Goal: Transaction & Acquisition: Purchase product/service

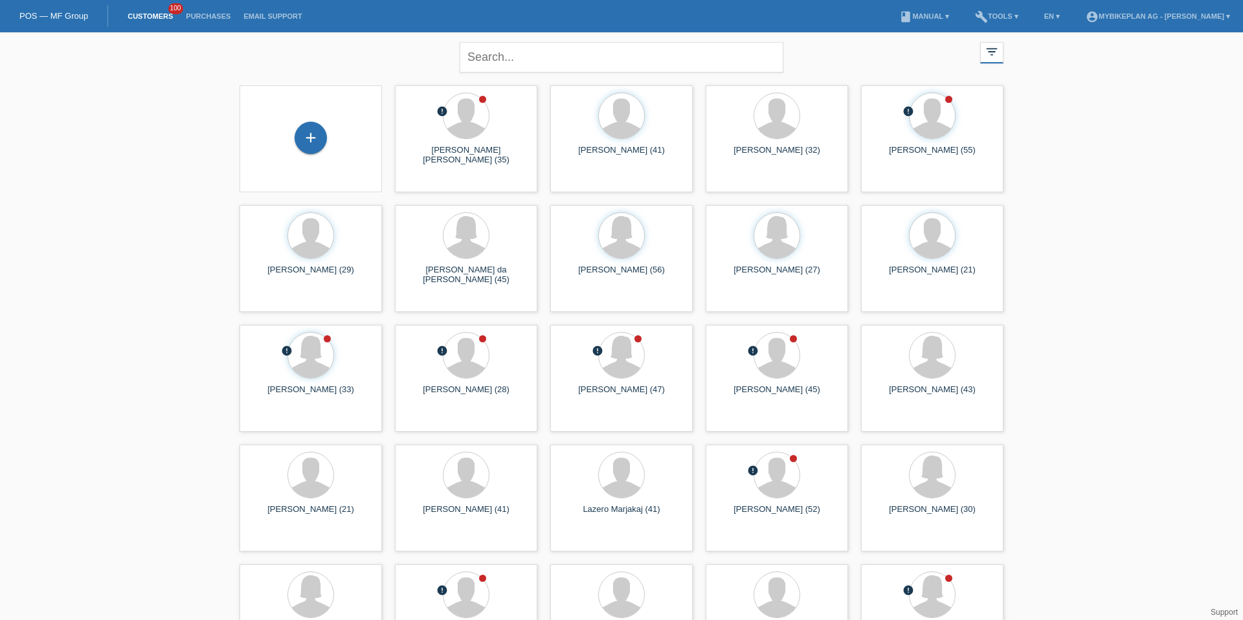
click at [506, 77] on div "close" at bounding box center [622, 55] width 324 height 47
click at [507, 68] on input "text" at bounding box center [622, 57] width 324 height 30
type input "chantal"
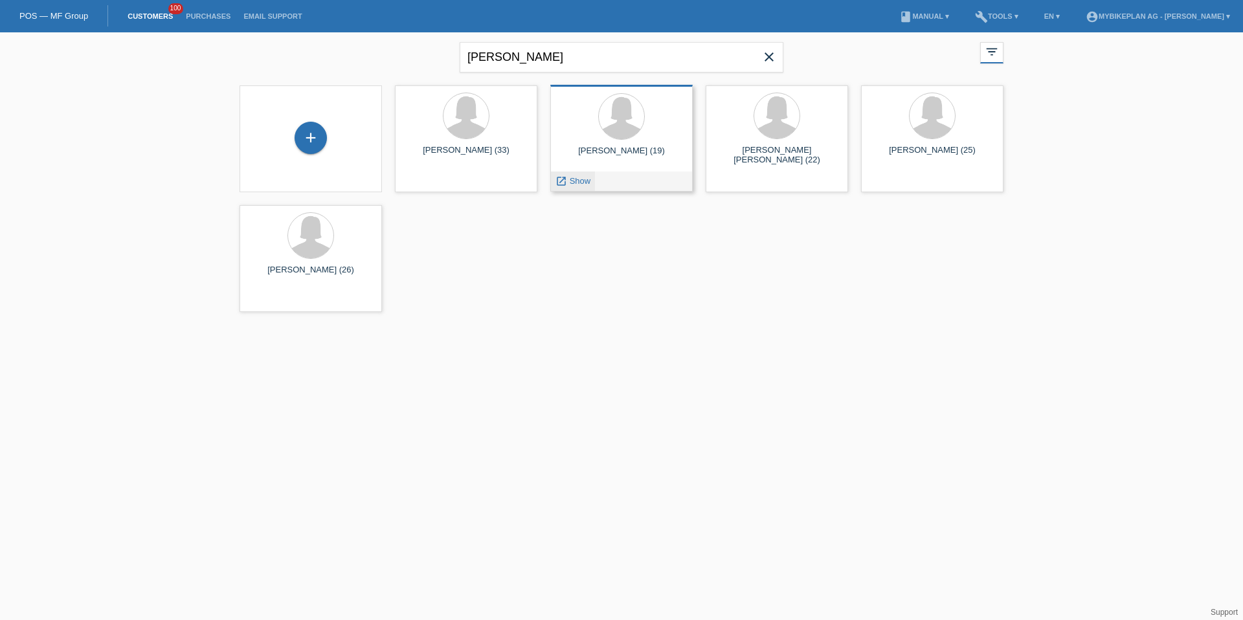
click at [576, 178] on span "Show" at bounding box center [580, 181] width 21 height 10
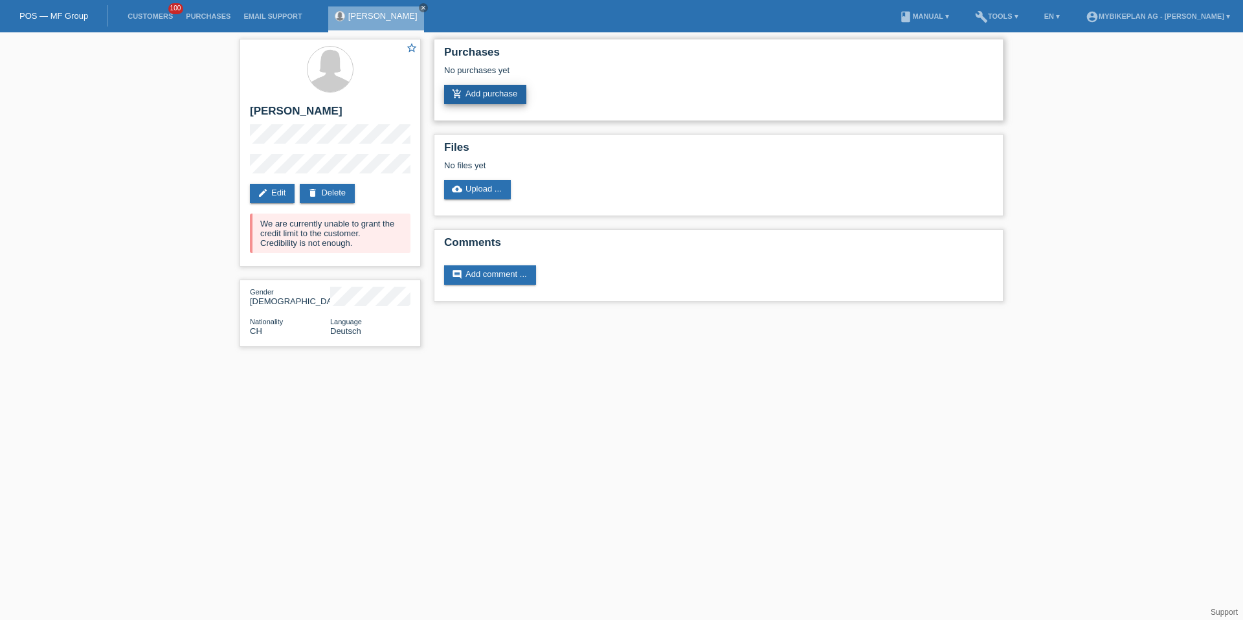
click at [484, 92] on link "add_shopping_cart Add purchase" at bounding box center [485, 94] width 82 height 19
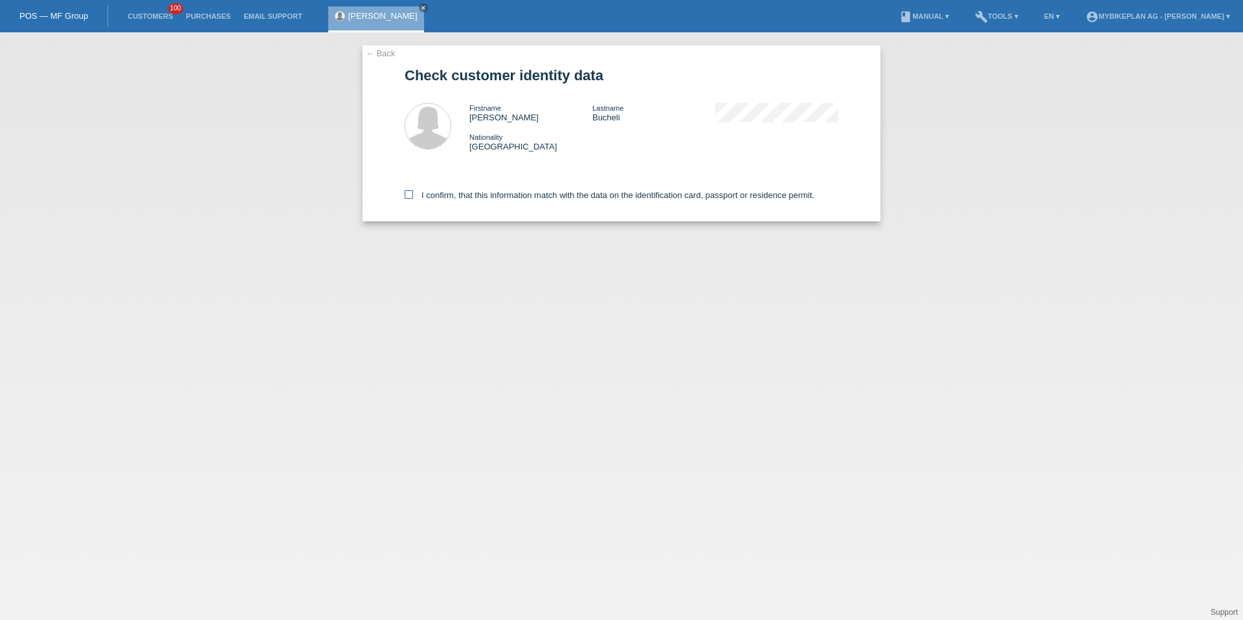
click at [407, 191] on icon at bounding box center [409, 194] width 8 height 8
click at [407, 191] on input "I confirm, that this information match with the data on the identification card…" at bounding box center [409, 194] width 8 height 8
checkbox input "true"
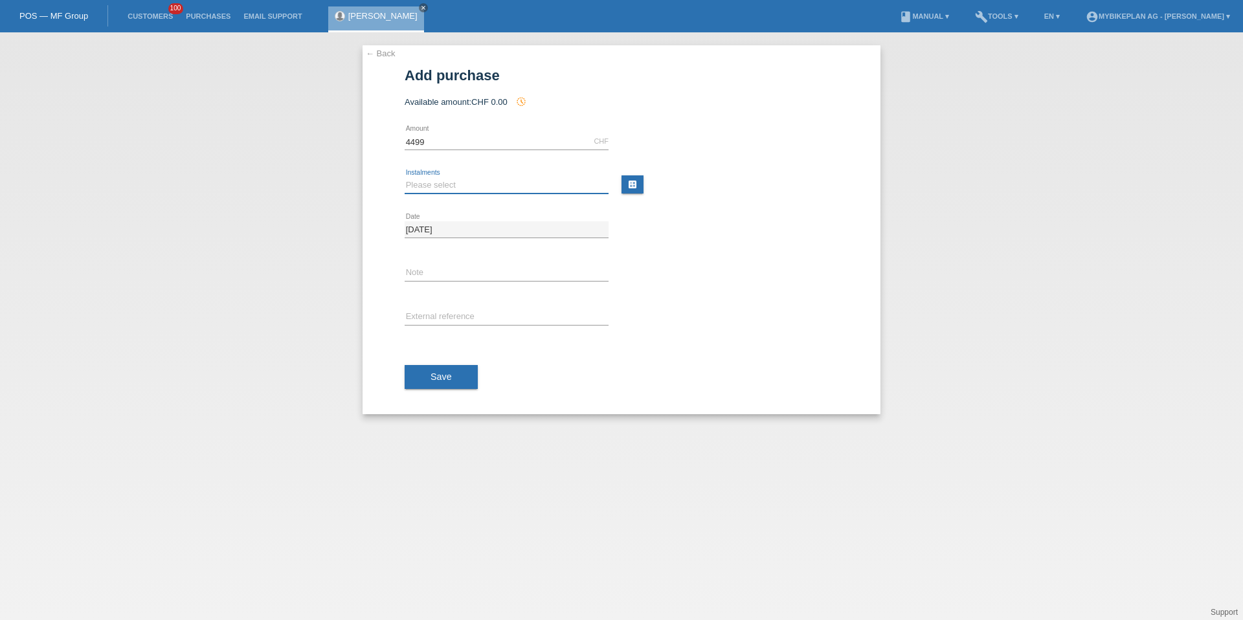
type input "4499.00"
click at [420, 188] on select "Please select 6 instalments 12 instalments 18 instalments 24 instalments 36 ins…" at bounding box center [507, 185] width 204 height 16
select select "488"
click at [445, 313] on input "text" at bounding box center [507, 318] width 204 height 16
paste input "42381081769"
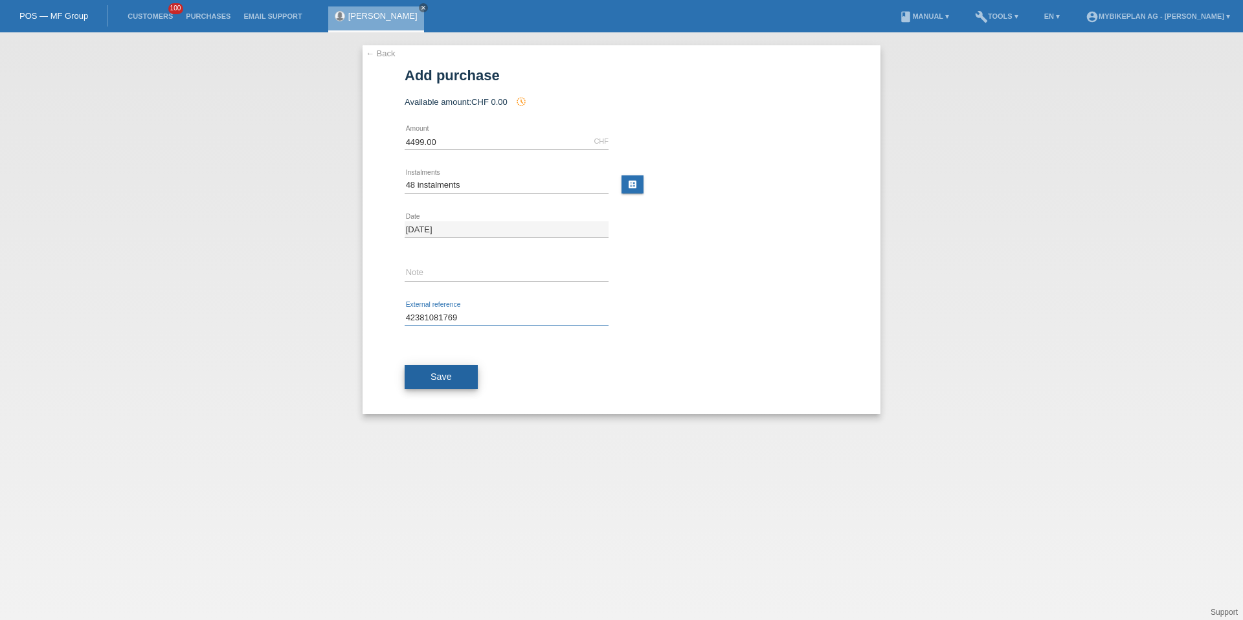
type input "42381081769"
click at [445, 368] on button "Save" at bounding box center [441, 377] width 73 height 25
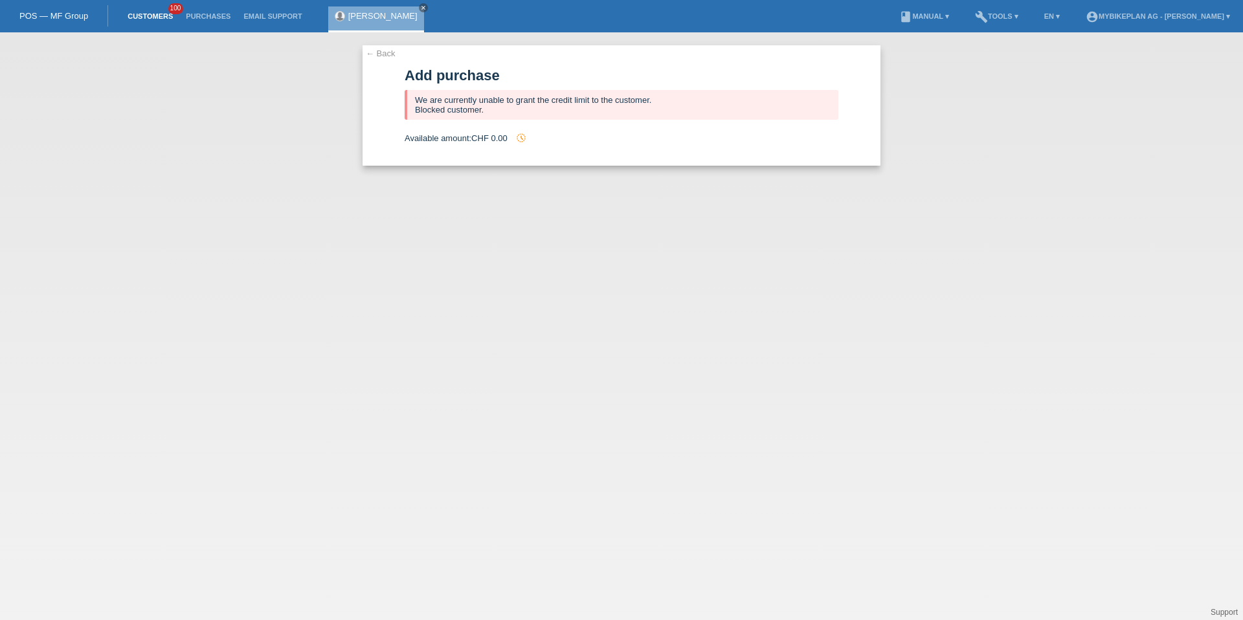
click at [151, 16] on link "Customers" at bounding box center [150, 16] width 58 height 8
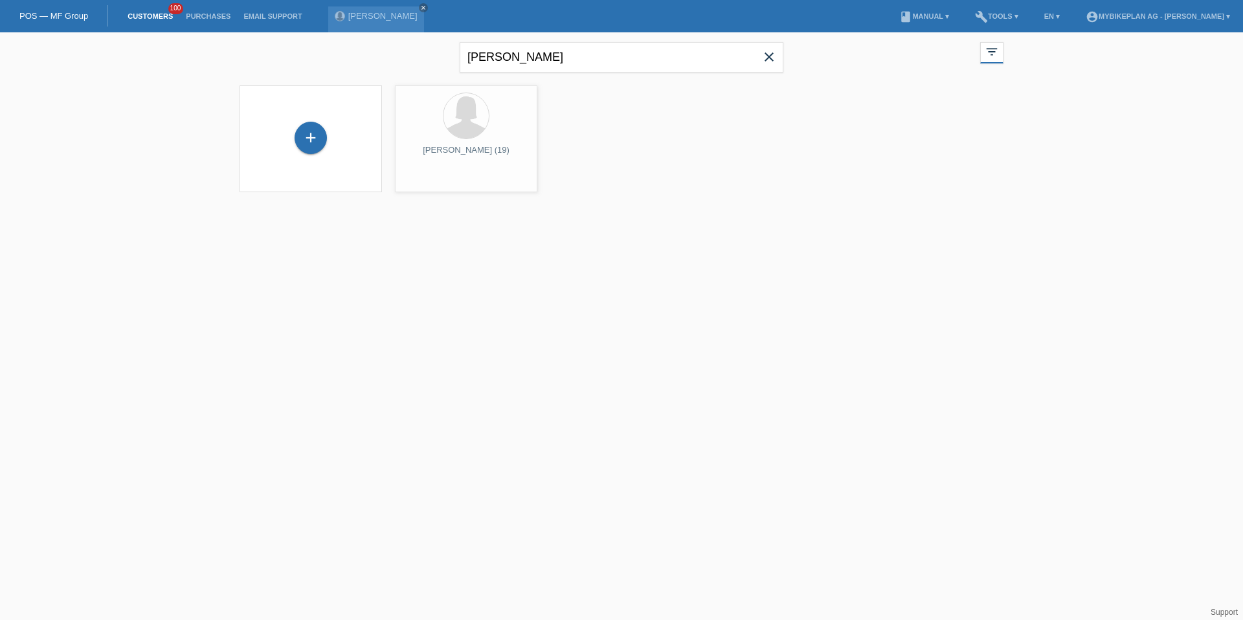
click at [771, 56] on icon "close" at bounding box center [770, 57] width 16 height 16
click at [255, 149] on div at bounding box center [621, 144] width 777 height 130
click at [301, 129] on div "+" at bounding box center [311, 138] width 32 height 32
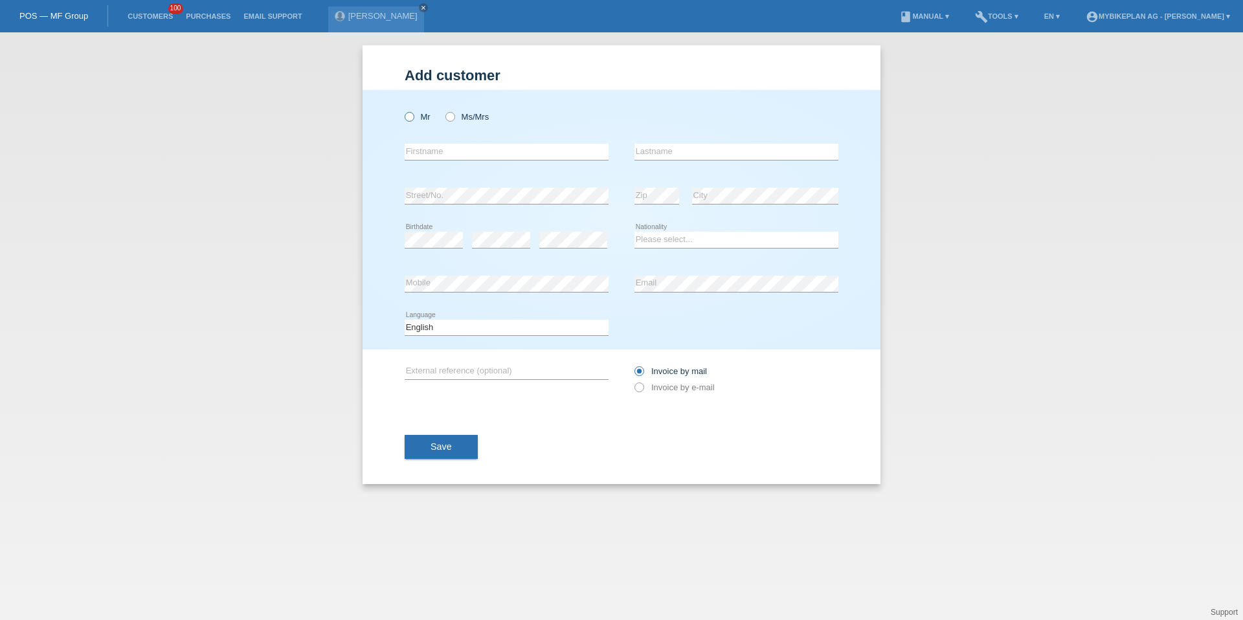
click at [418, 119] on label "Mr" at bounding box center [418, 117] width 26 height 10
click at [413, 119] on input "Mr" at bounding box center [409, 116] width 8 height 8
radio input "true"
click at [427, 154] on input "text" at bounding box center [507, 152] width 204 height 16
type input "[PERSON_NAME]"
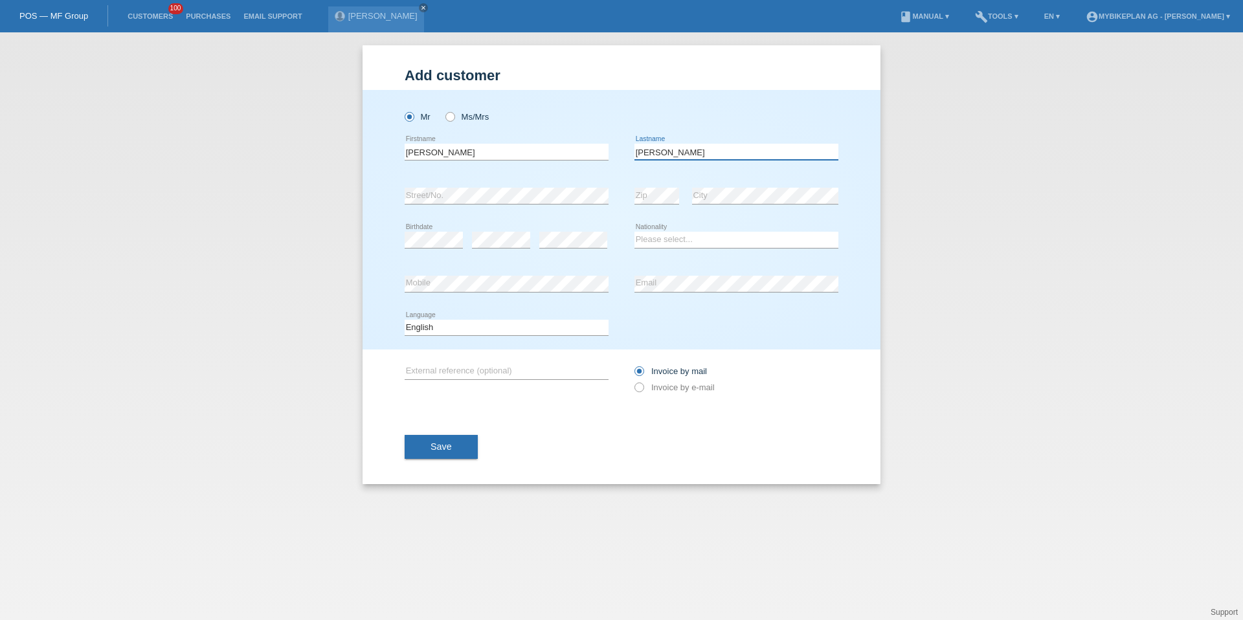
type input "[PERSON_NAME]"
select select "CH"
click at [430, 329] on select "Deutsch Français Italiano English" at bounding box center [507, 328] width 204 height 16
select select "it"
click at [682, 387] on label "Invoice by e-mail" at bounding box center [675, 388] width 80 height 10
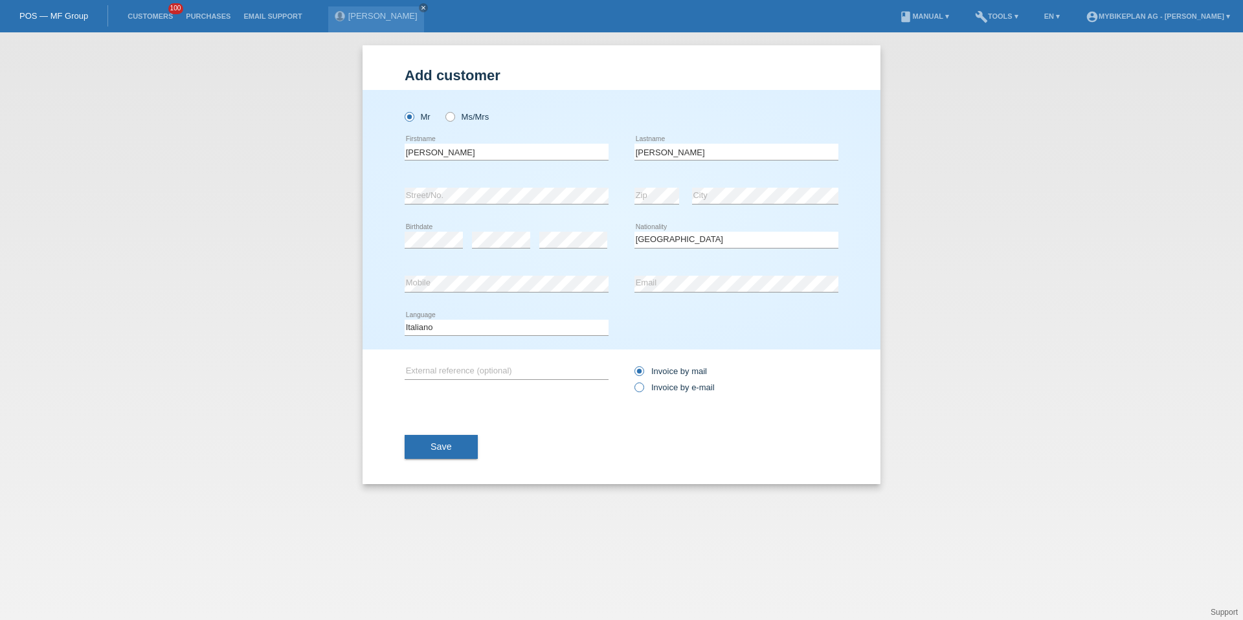
click at [643, 387] on input "Invoice by e-mail" at bounding box center [639, 391] width 8 height 16
radio input "true"
click at [494, 436] on div "Save" at bounding box center [622, 447] width 434 height 75
click at [446, 438] on button "Save" at bounding box center [441, 447] width 73 height 25
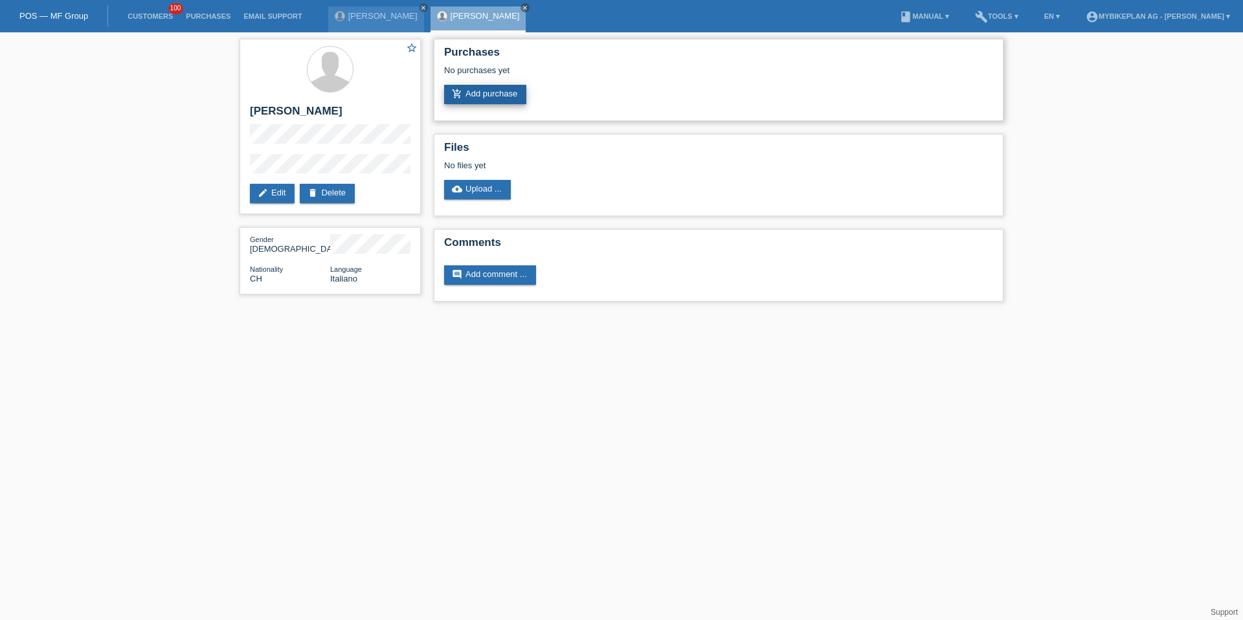
click at [486, 93] on link "add_shopping_cart Add purchase" at bounding box center [485, 94] width 82 height 19
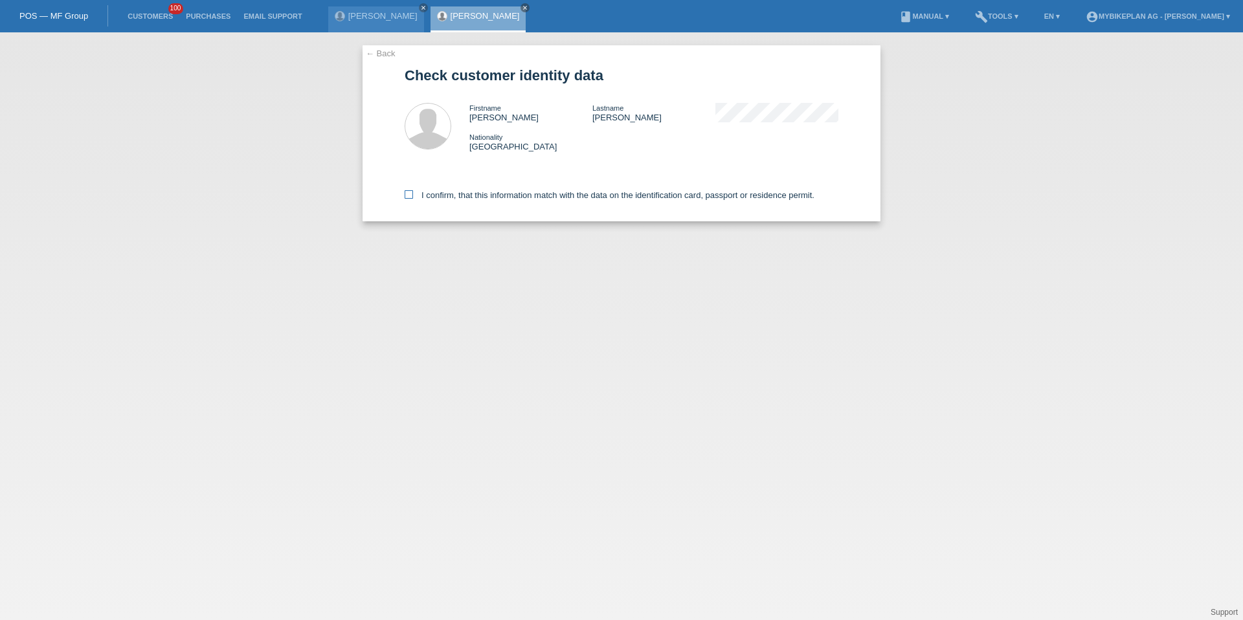
click at [477, 192] on label "I confirm, that this information match with the data on the identification card…" at bounding box center [610, 195] width 410 height 10
click at [413, 192] on input "I confirm, that this information match with the data on the identification card…" at bounding box center [409, 194] width 8 height 8
checkbox input "true"
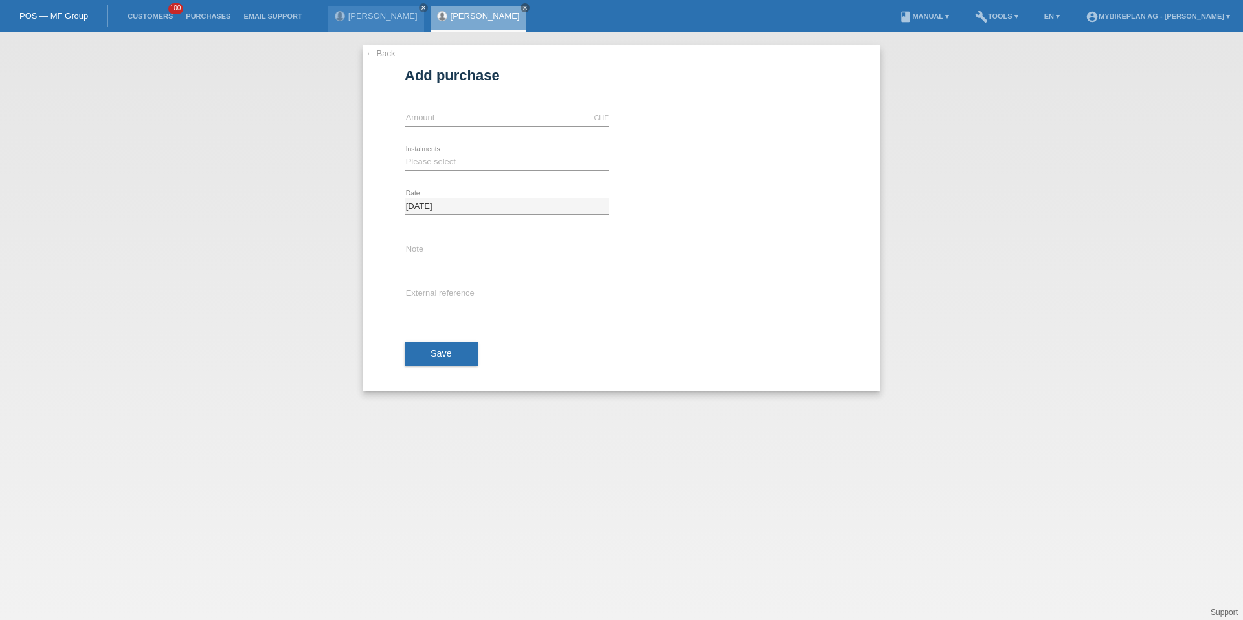
click at [477, 117] on input "text" at bounding box center [507, 118] width 204 height 16
type input "2999.00"
click at [435, 173] on div "Please select 6 instalments 12 instalments 18 instalments 24 instalments 36 ins…" at bounding box center [507, 163] width 204 height 44
click at [433, 168] on select "Please select 6 instalments 12 instalments 18 instalments 24 instalments 36 ins…" at bounding box center [507, 162] width 204 height 16
select select "487"
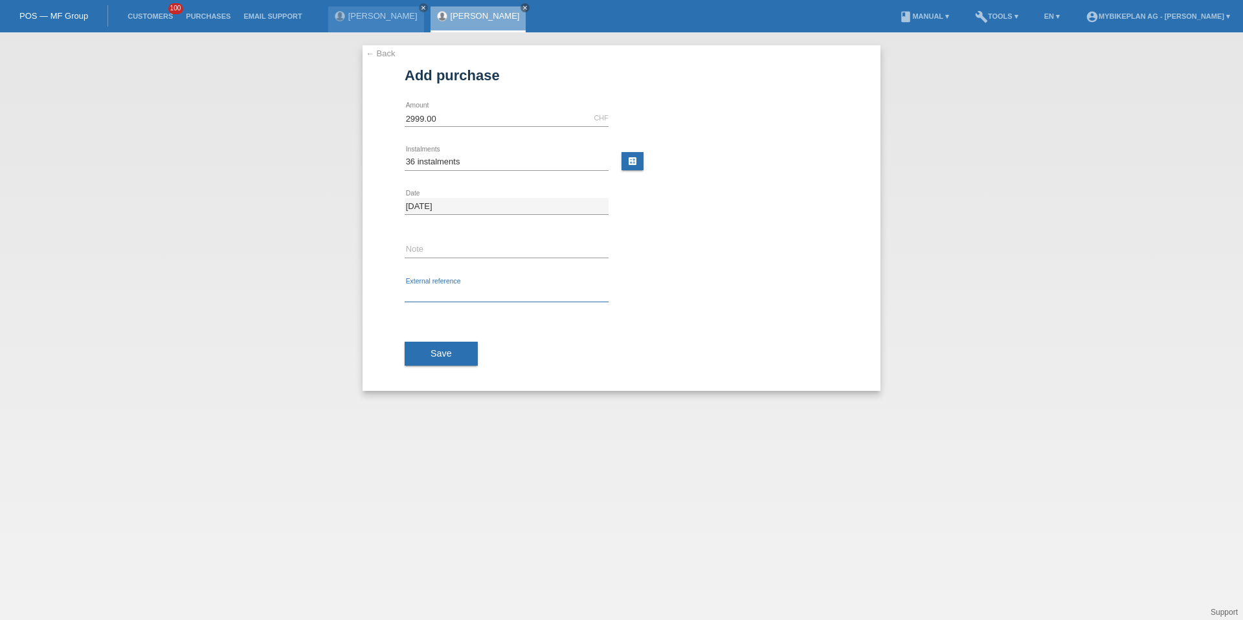
click at [438, 299] on input "text" at bounding box center [507, 294] width 204 height 16
paste input "42382331731"
type input "42382331731"
click at [441, 348] on span "Save" at bounding box center [441, 353] width 21 height 10
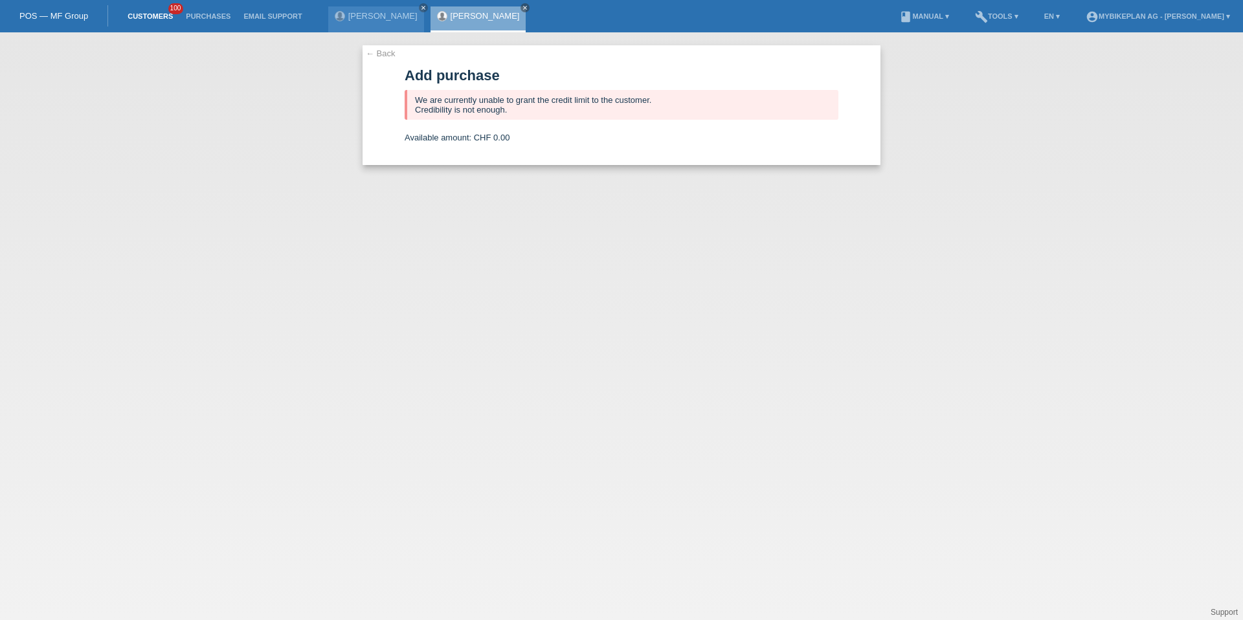
click at [165, 18] on link "Customers" at bounding box center [150, 16] width 58 height 8
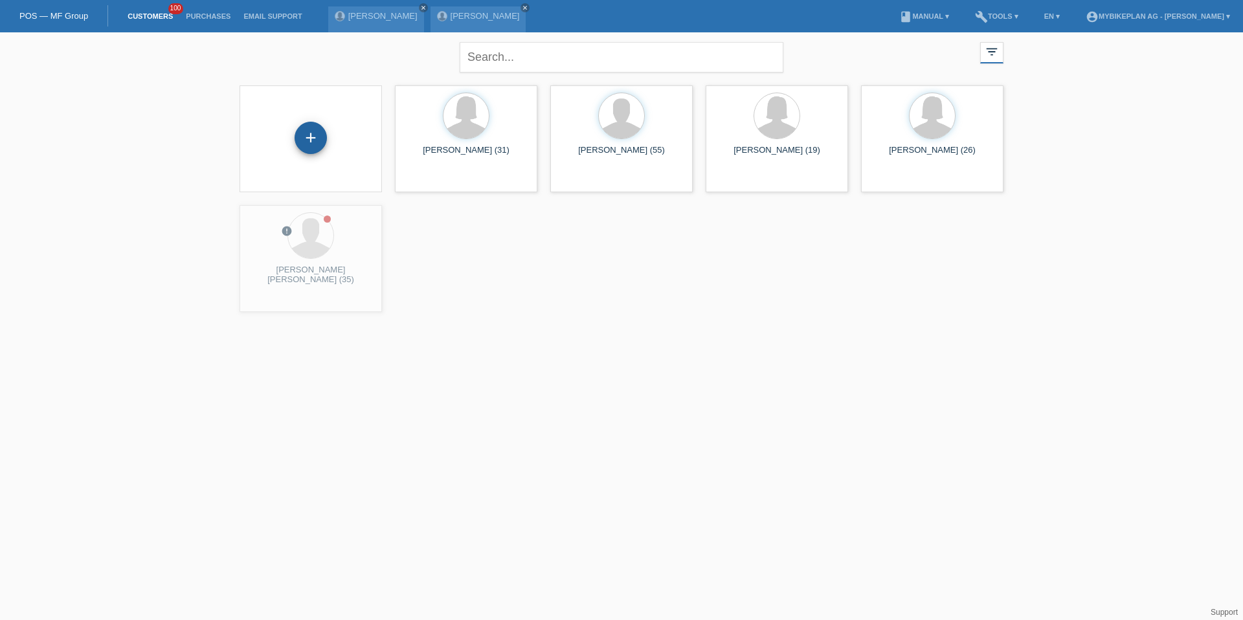
click at [306, 139] on div "+" at bounding box center [311, 138] width 32 height 32
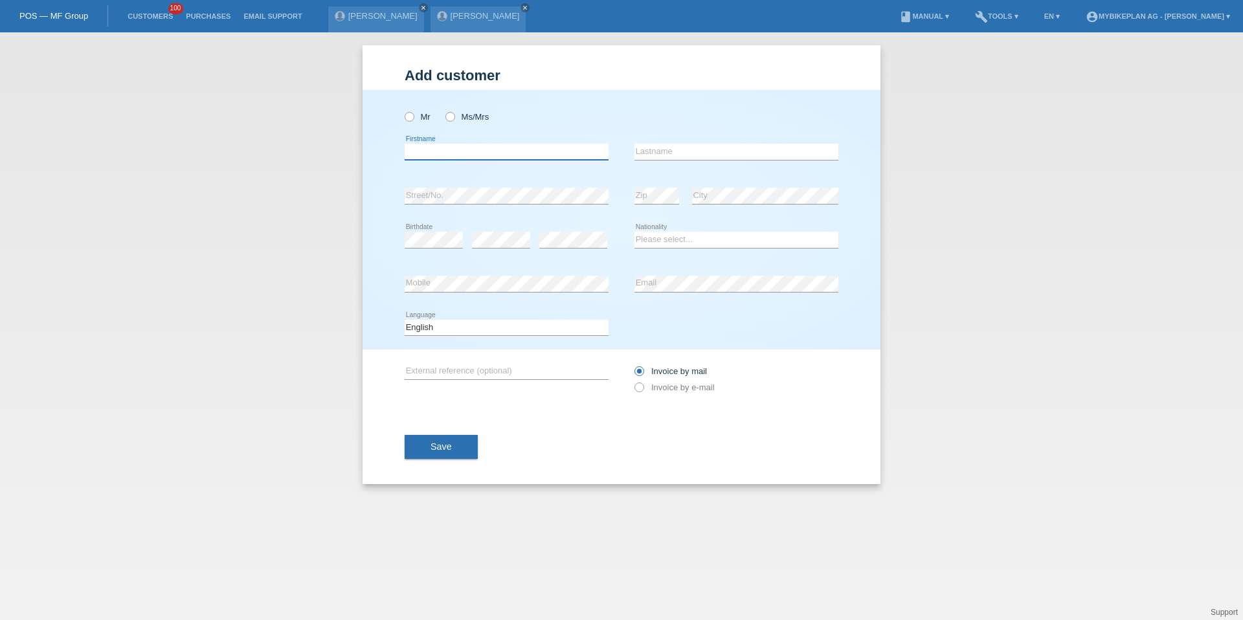
click at [457, 150] on input "text" at bounding box center [507, 152] width 204 height 16
click at [403, 110] on icon at bounding box center [403, 110] width 0 height 0
click at [405, 119] on input "Mr" at bounding box center [409, 116] width 8 height 8
radio input "true"
click at [421, 153] on input "text" at bounding box center [507, 152] width 204 height 16
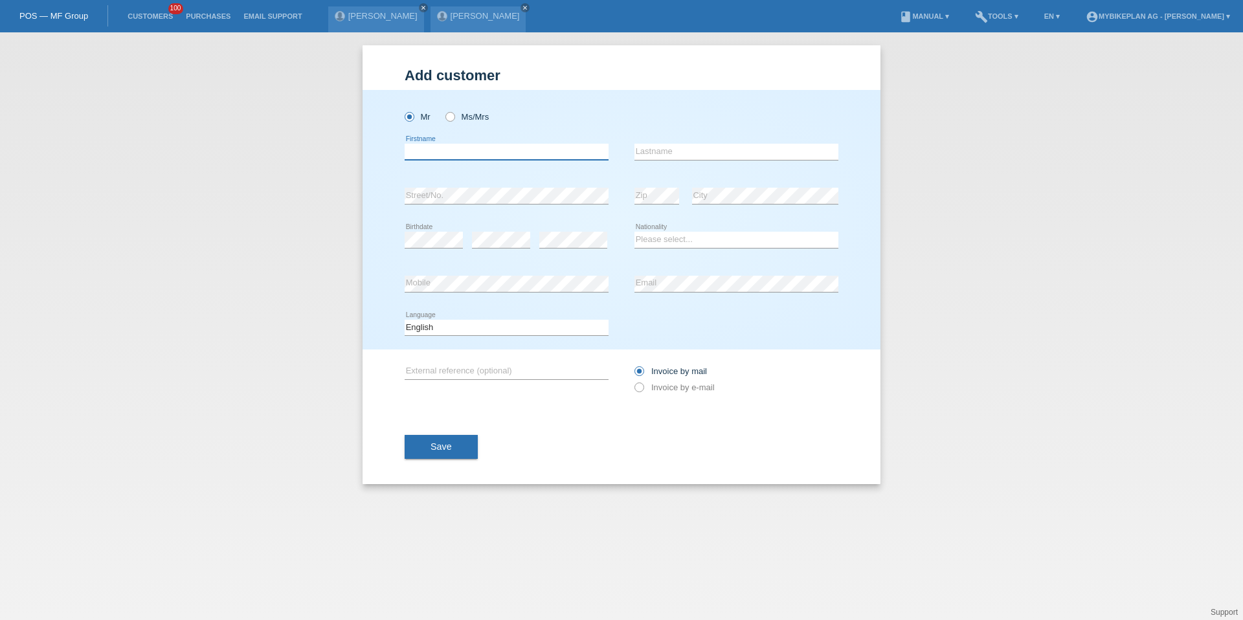
paste input "[PERSON_NAME]"
click at [445, 153] on input "[PERSON_NAME]" at bounding box center [507, 152] width 204 height 16
type input "Andreas"
paste input "Boitelle"
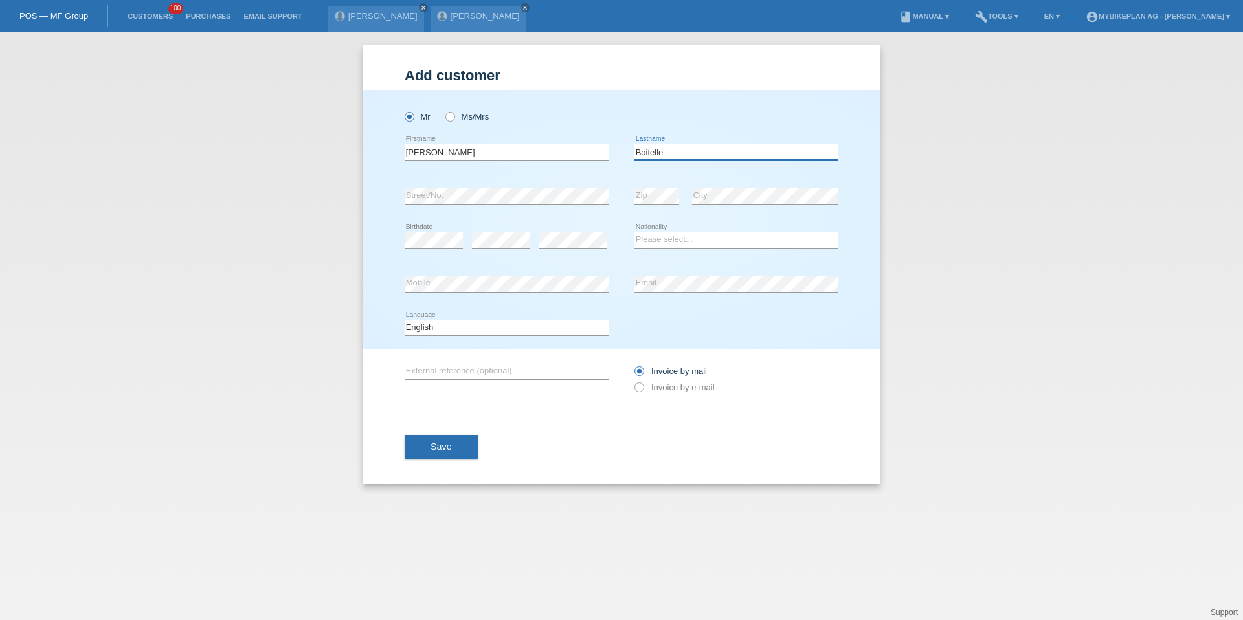
type input "Boitelle"
select select "CH"
click at [491, 328] on select "Deutsch Français Italiano English" at bounding box center [507, 328] width 204 height 16
select select "de"
click at [666, 390] on label "Invoice by e-mail" at bounding box center [675, 388] width 80 height 10
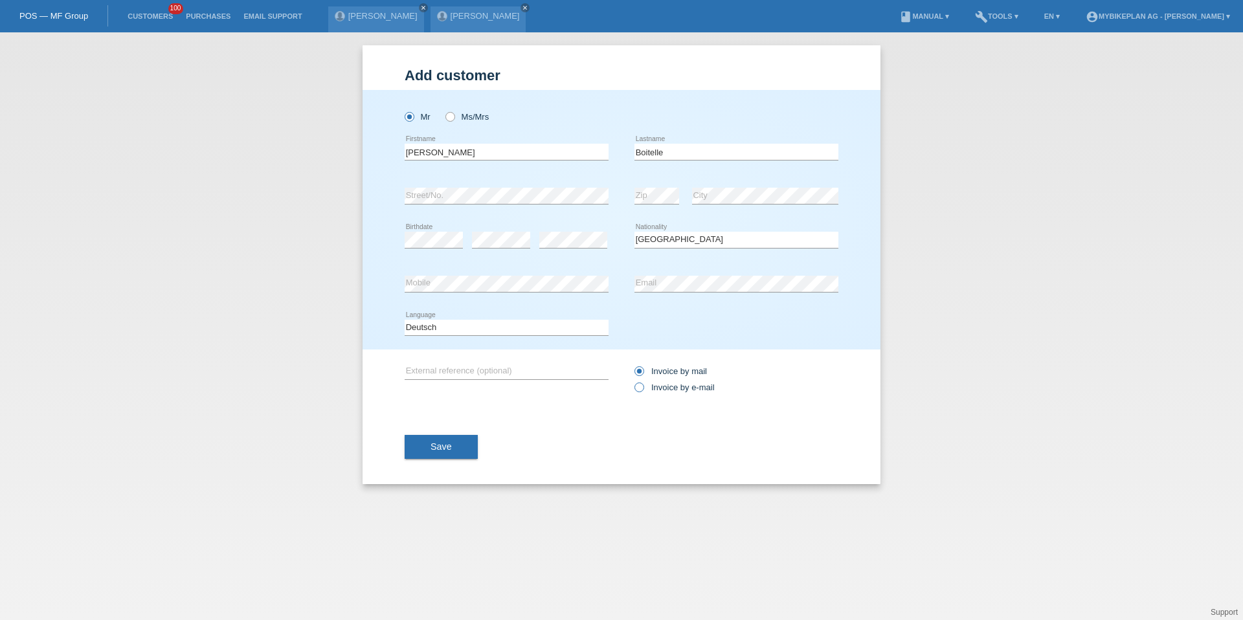
click at [643, 390] on input "Invoice by e-mail" at bounding box center [639, 391] width 8 height 16
radio input "true"
click at [455, 435] on button "Save" at bounding box center [441, 447] width 73 height 25
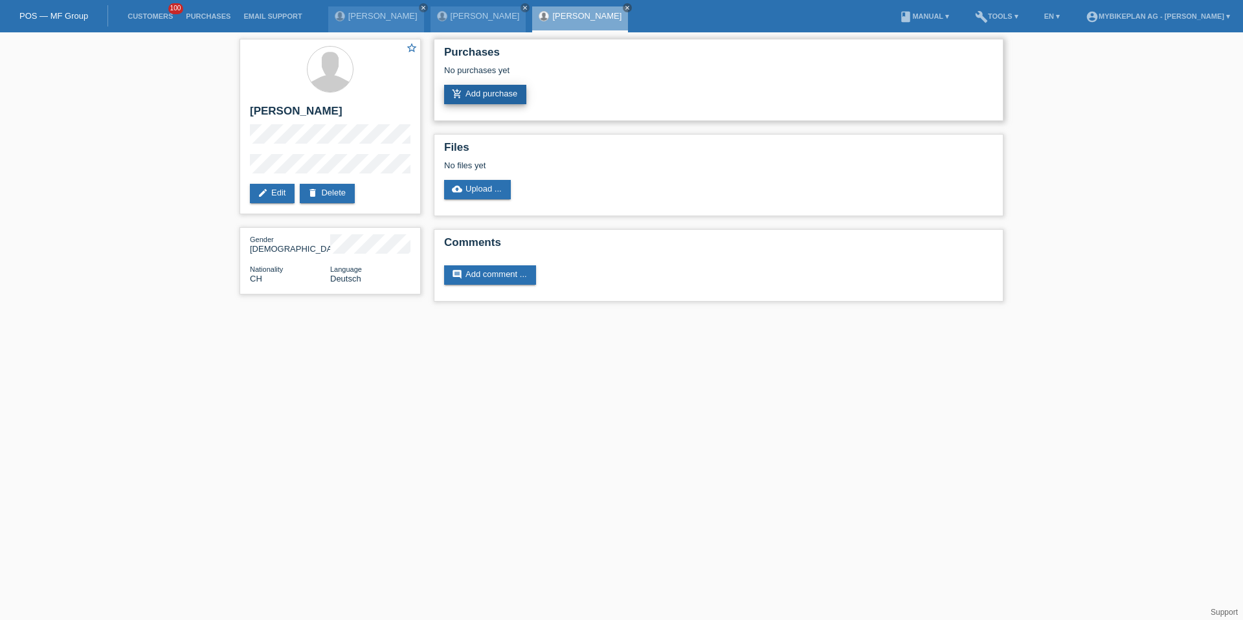
click at [476, 95] on link "add_shopping_cart Add purchase" at bounding box center [485, 94] width 82 height 19
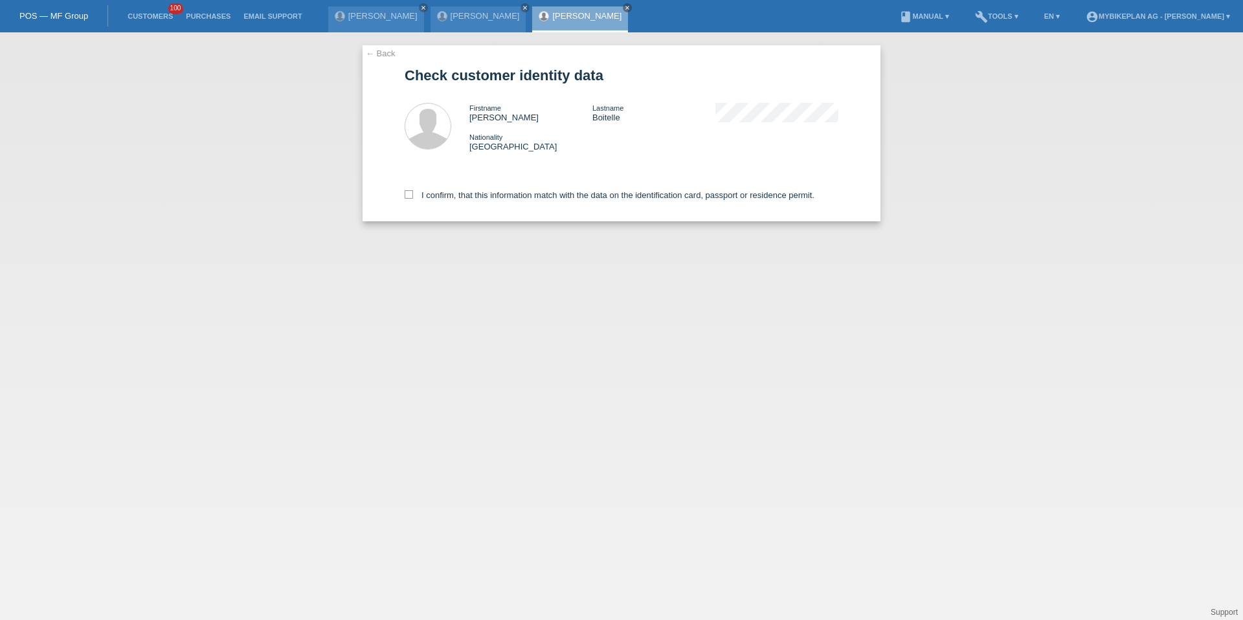
click at [490, 185] on div "I confirm, that this information match with the data on the identification card…" at bounding box center [622, 192] width 434 height 57
click at [490, 203] on div "I confirm, that this information match with the data on the identification card…" at bounding box center [622, 192] width 434 height 57
click at [484, 195] on label "I confirm, that this information match with the data on the identification card…" at bounding box center [610, 195] width 410 height 10
click at [413, 195] on input "I confirm, that this information match with the data on the identification card…" at bounding box center [409, 194] width 8 height 8
checkbox input "true"
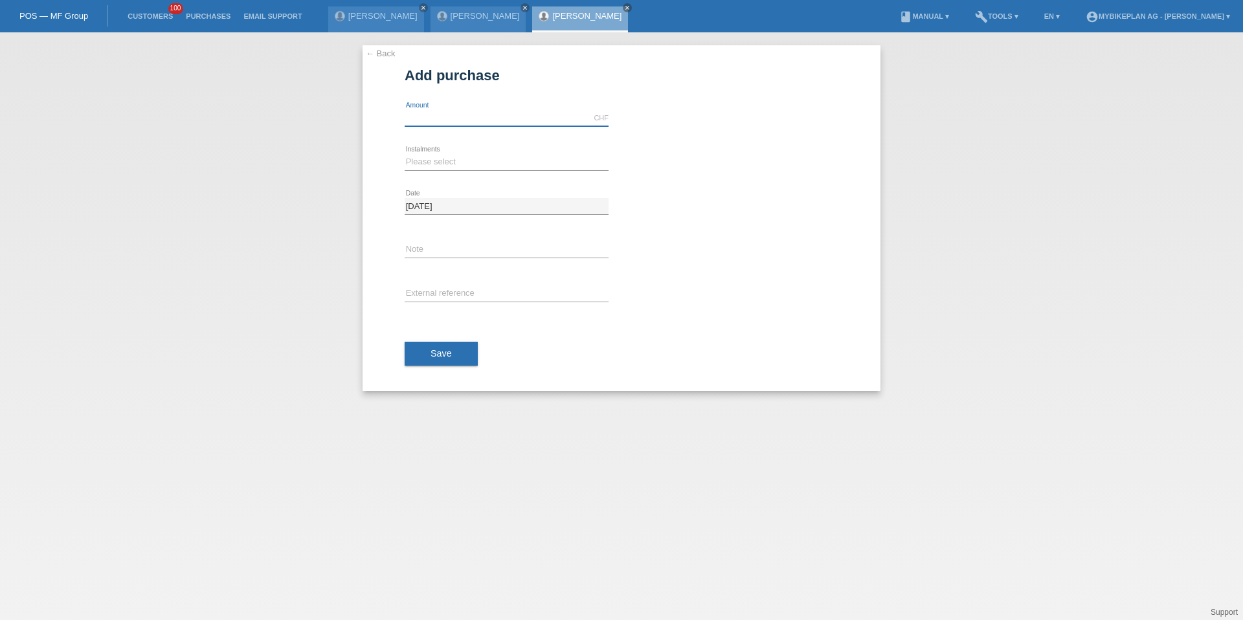
click at [464, 124] on input "text" at bounding box center [507, 118] width 204 height 16
type input "2999.00"
click at [433, 164] on select "Please select 6 instalments 12 instalments 18 instalments 24 instalments 36 ins…" at bounding box center [507, 162] width 204 height 16
click at [441, 146] on div "Please select 6 instalments 12 instalments 18 instalments 24 instalments 36 ins…" at bounding box center [507, 163] width 204 height 44
click at [441, 160] on select "Please select 6 instalments 12 instalments 18 instalments 24 instalments 36 ins…" at bounding box center [507, 162] width 204 height 16
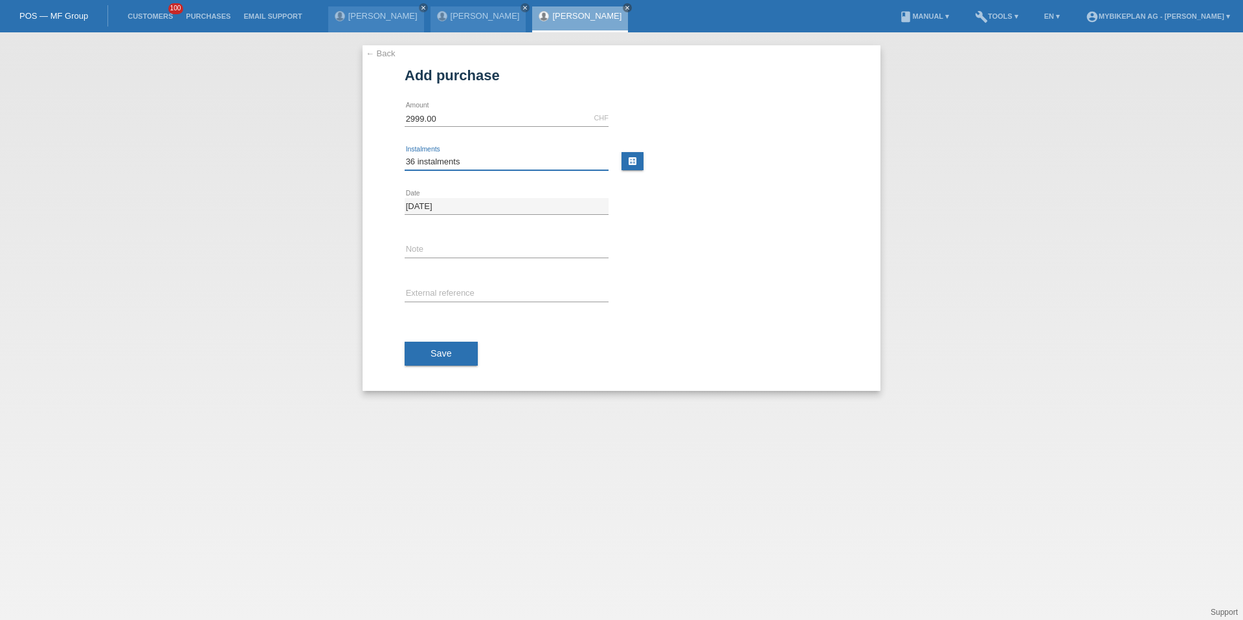
select select "488"
click at [438, 296] on input "text" at bounding box center [507, 294] width 204 height 16
paste input "42362545300"
type input "42362545300"
click at [443, 353] on span "Save" at bounding box center [441, 353] width 21 height 10
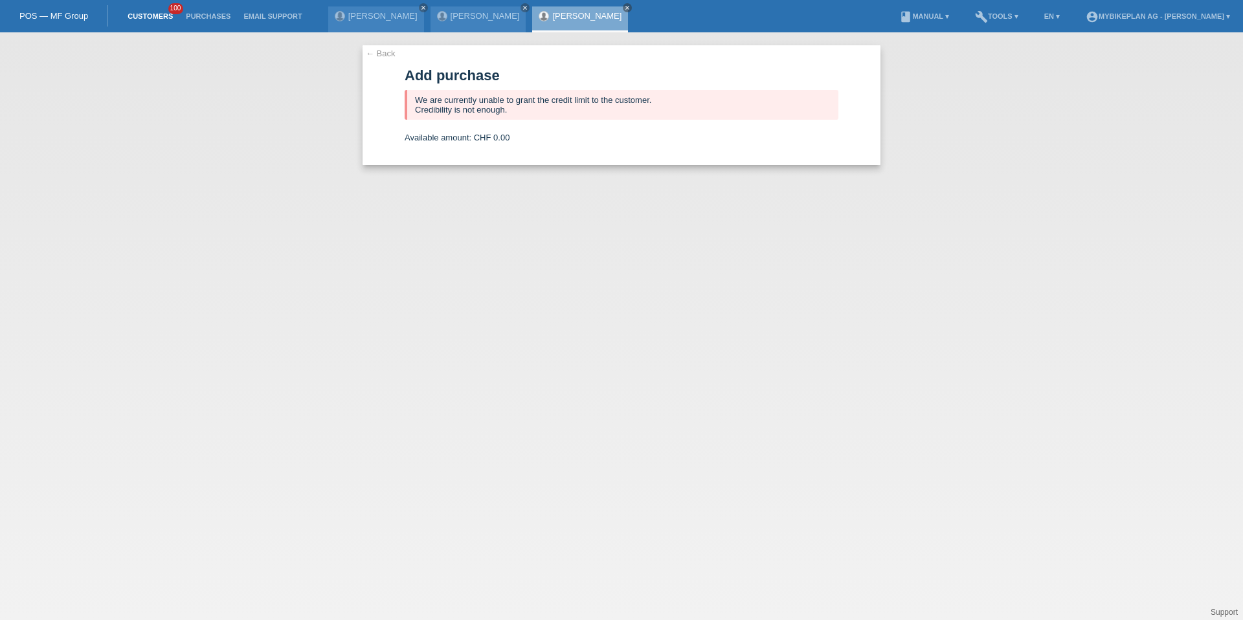
click at [158, 19] on link "Customers" at bounding box center [150, 16] width 58 height 8
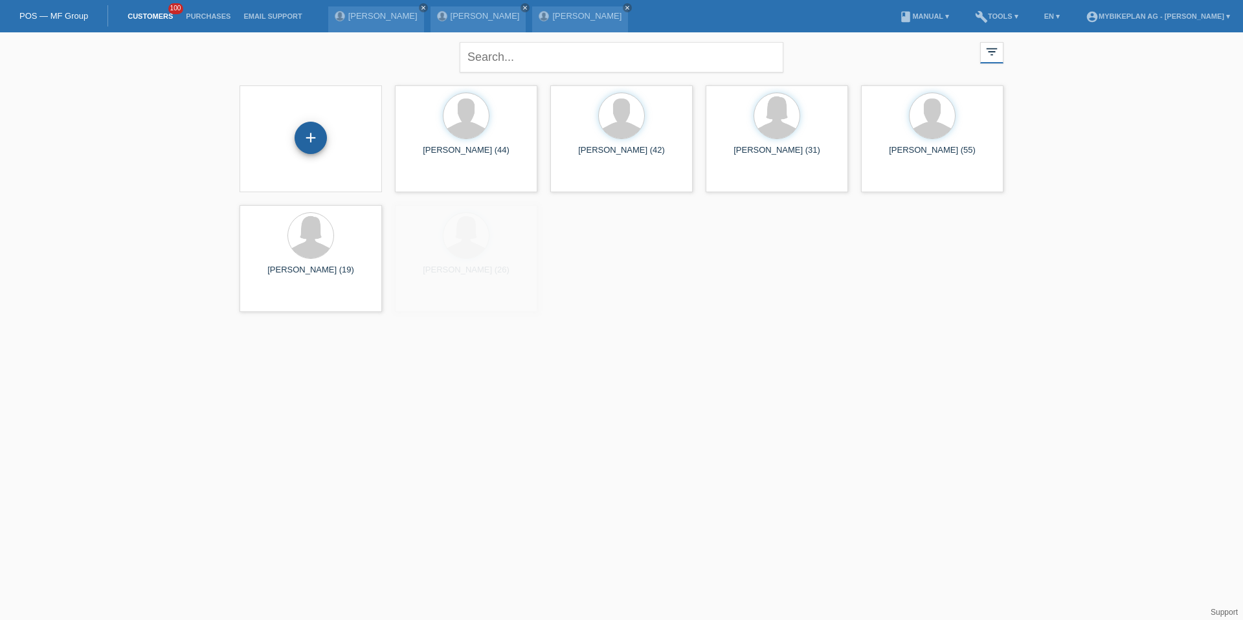
click at [302, 139] on div "+" at bounding box center [311, 138] width 32 height 32
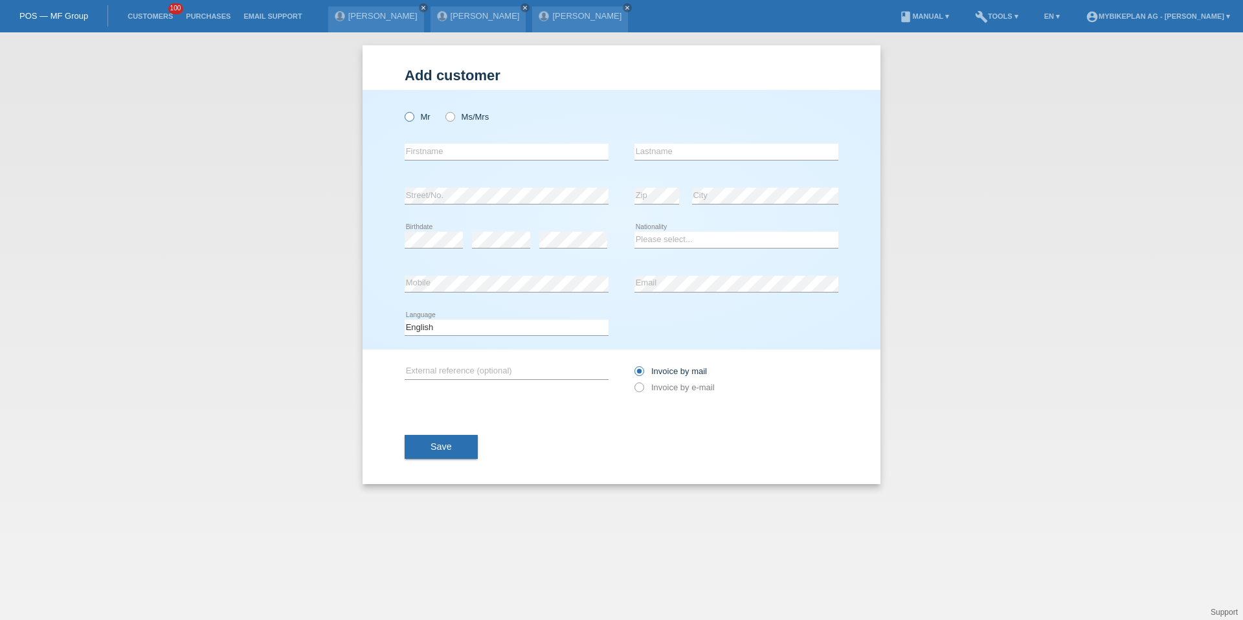
click at [403, 110] on icon at bounding box center [403, 110] width 0 height 0
click at [405, 117] on input "Mr" at bounding box center [409, 116] width 8 height 8
radio input "true"
click at [426, 150] on input "text" at bounding box center [507, 152] width 204 height 16
type input "S"
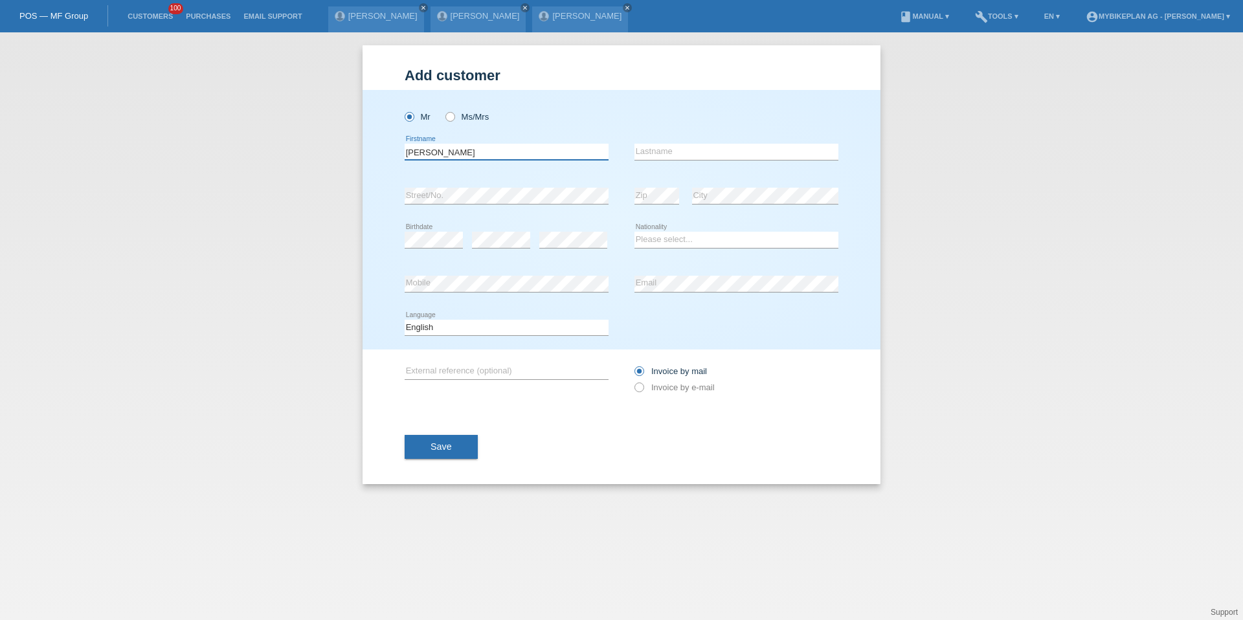
type input "[PERSON_NAME]"
type input "Held Belandria"
select select "CH"
click at [514, 328] on select "Deutsch Français Italiano English" at bounding box center [507, 328] width 204 height 16
select select "fr"
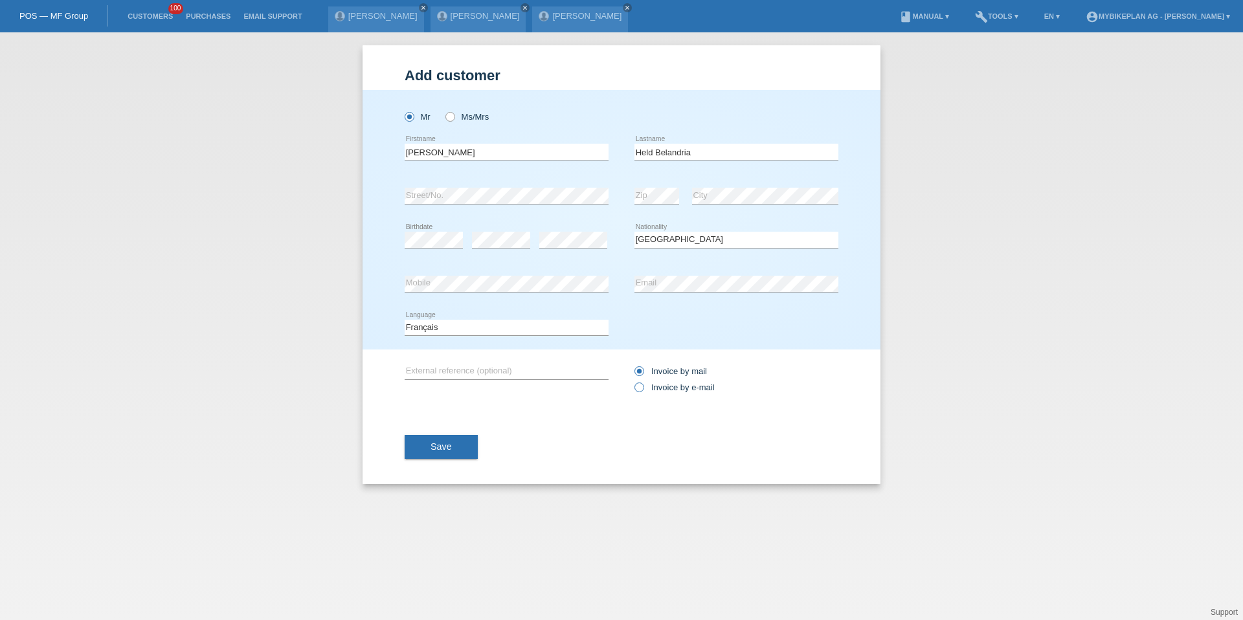
click at [653, 389] on label "Invoice by e-mail" at bounding box center [675, 388] width 80 height 10
click at [643, 389] on input "Invoice by e-mail" at bounding box center [639, 391] width 8 height 16
radio input "true"
click at [420, 430] on div "Save" at bounding box center [622, 447] width 434 height 75
click at [421, 441] on button "Save" at bounding box center [441, 447] width 73 height 25
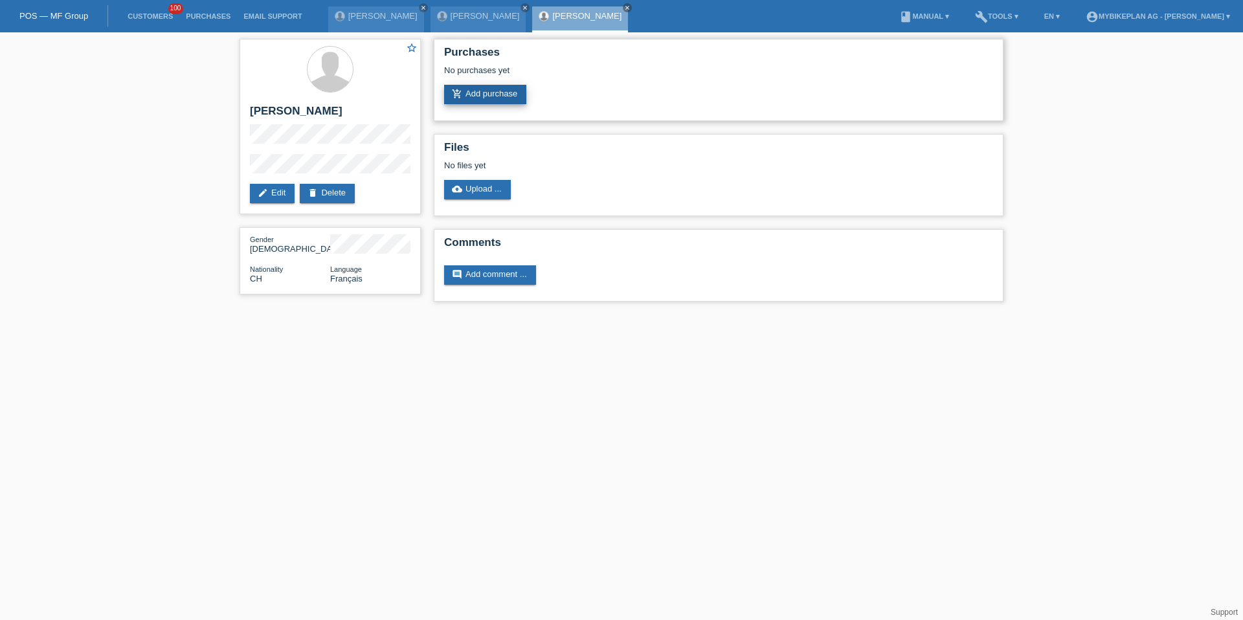
click at [476, 93] on link "add_shopping_cart Add purchase" at bounding box center [485, 94] width 82 height 19
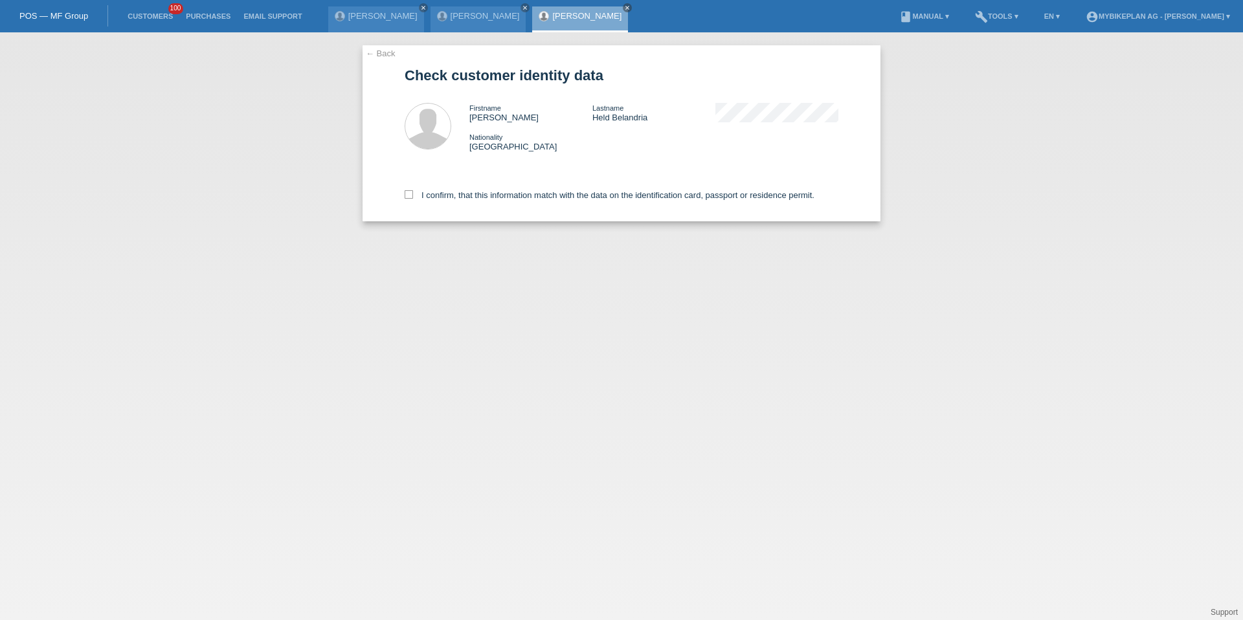
click at [456, 205] on div "I confirm, that this information match with the data on the identification card…" at bounding box center [622, 192] width 434 height 57
click at [456, 194] on label "I confirm, that this information match with the data on the identification card…" at bounding box center [610, 195] width 410 height 10
click at [413, 194] on input "I confirm, that this information match with the data on the identification card…" at bounding box center [409, 194] width 8 height 8
checkbox input "true"
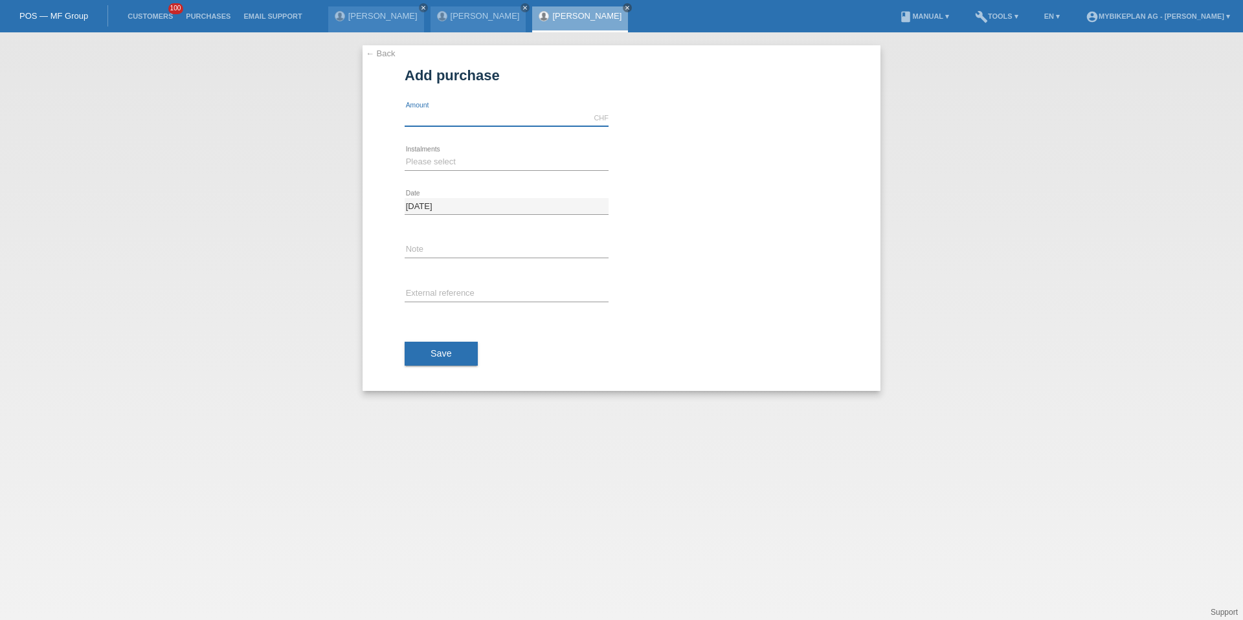
click at [436, 121] on input "text" at bounding box center [507, 118] width 204 height 16
type input "2999.00"
click at [400, 156] on div "← Back Add purchase Available amount: 2999.00 CHF error Amount error Date" at bounding box center [622, 218] width 518 height 346
click at [417, 164] on select "Please select 6 instalments 12 instalments 18 instalments 24 instalments 36 ins…" at bounding box center [507, 162] width 204 height 16
select select "487"
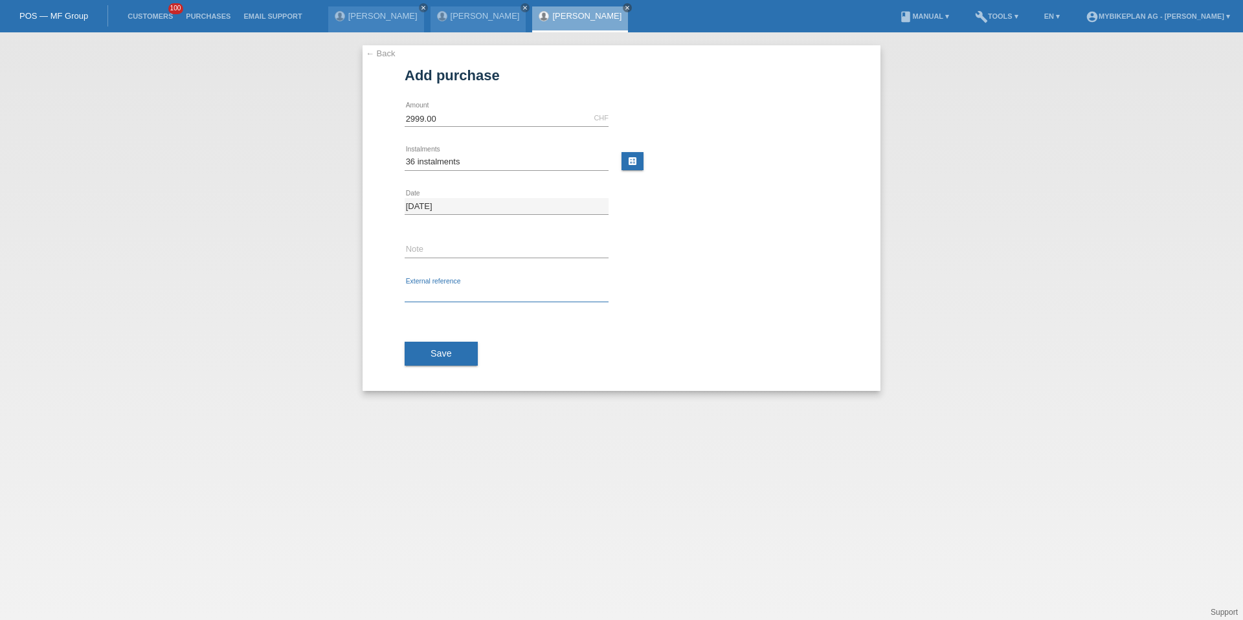
click at [440, 289] on input "text" at bounding box center [507, 294] width 204 height 16
paste input "42339418685"
type input "42339418685"
click at [442, 352] on span "Save" at bounding box center [441, 353] width 21 height 10
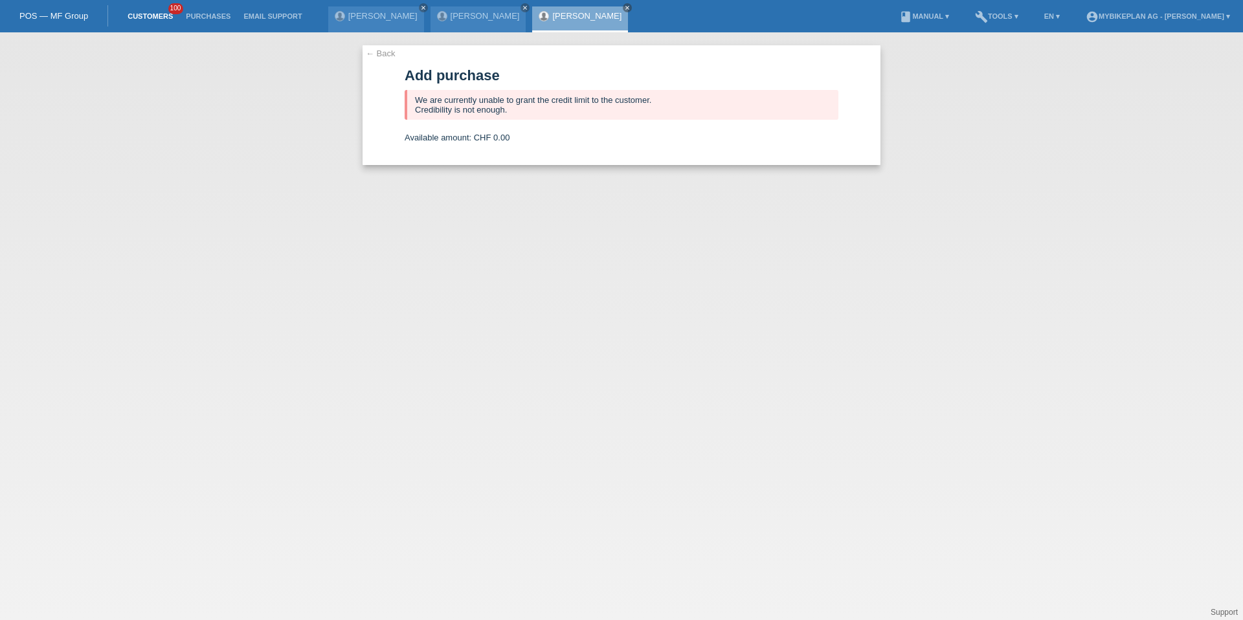
click at [164, 12] on link "Customers" at bounding box center [150, 16] width 58 height 8
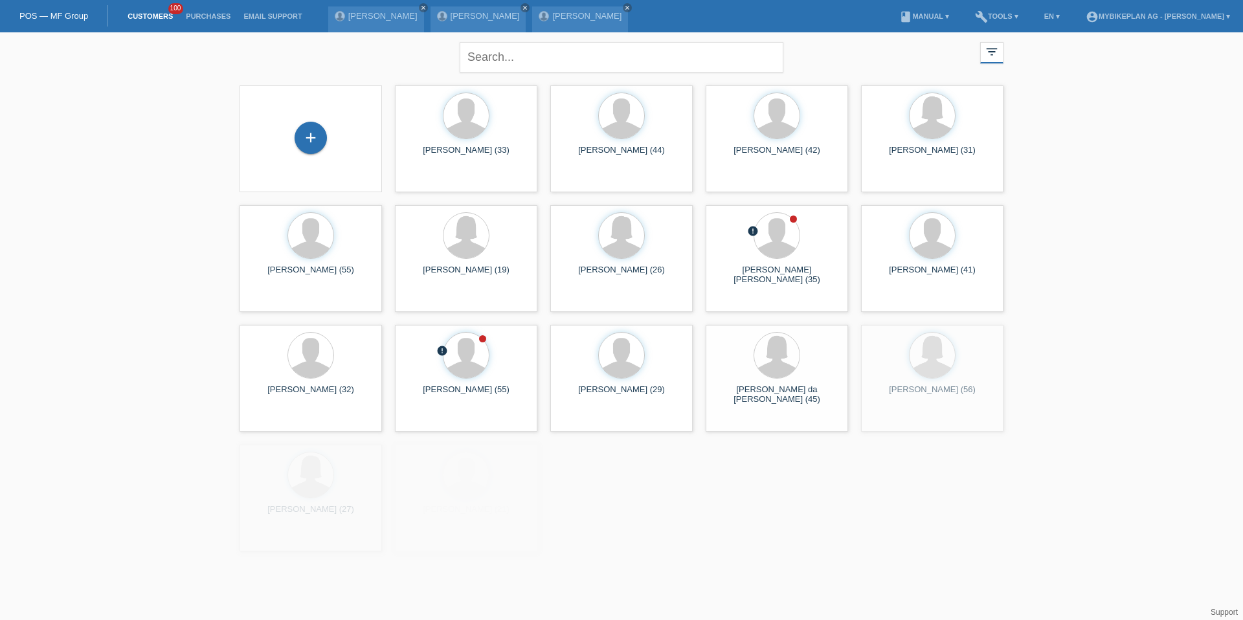
click at [324, 150] on div "+" at bounding box center [311, 139] width 122 height 34
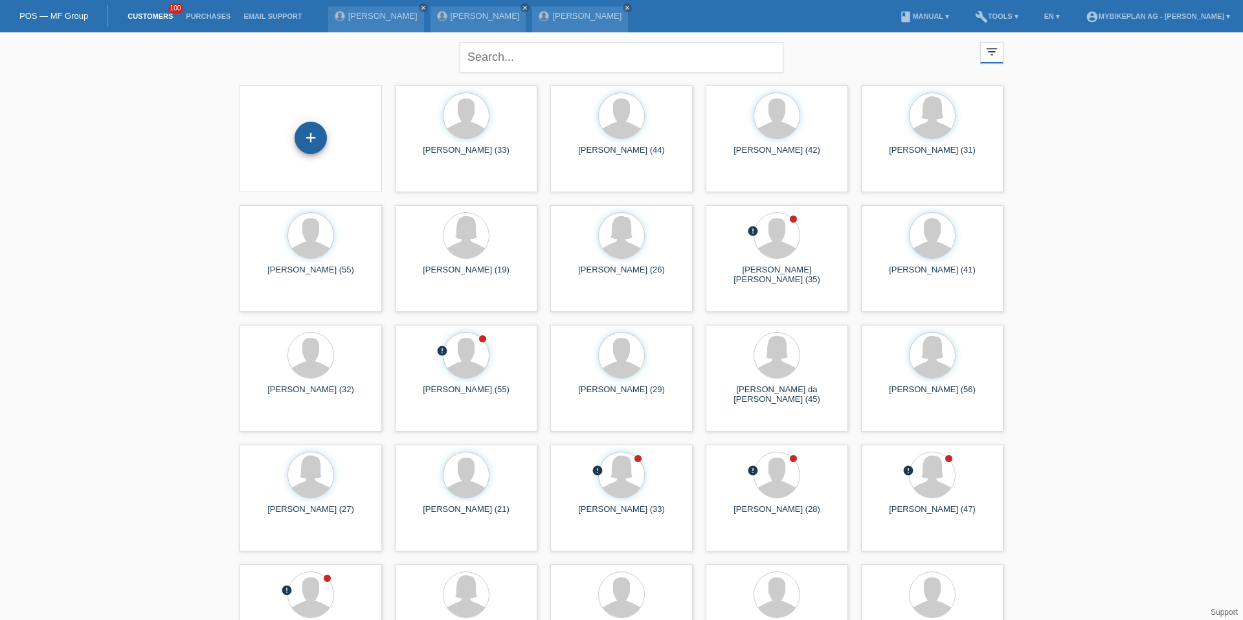
click at [307, 137] on div "+" at bounding box center [311, 138] width 32 height 32
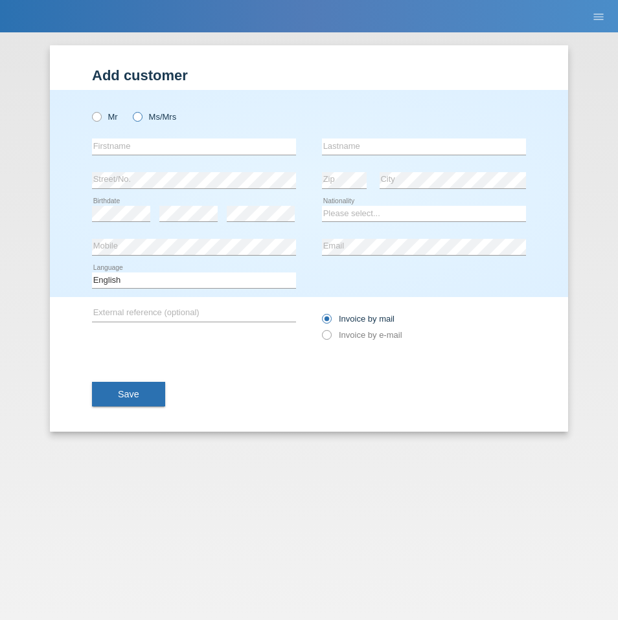
click at [144, 115] on label "Ms/Mrs" at bounding box center [154, 117] width 43 height 10
click at [141, 115] on input "Ms/Mrs" at bounding box center [137, 116] width 8 height 8
radio input "true"
click at [152, 153] on input "text" at bounding box center [194, 147] width 204 height 16
type input "t"
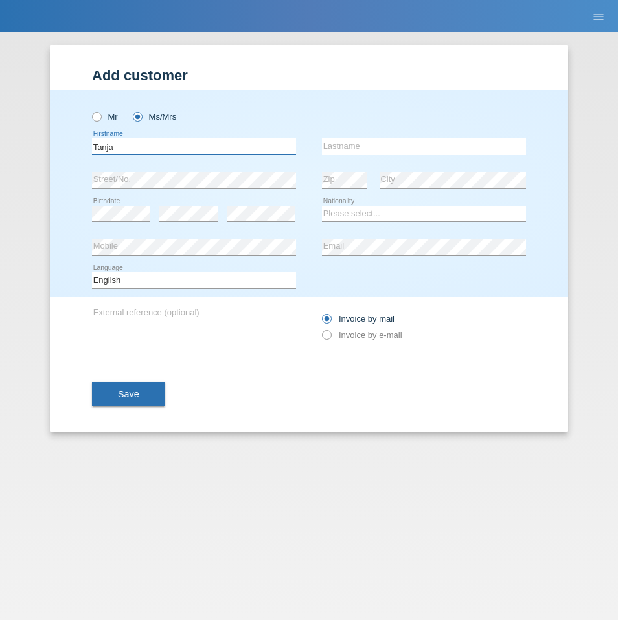
type input "Tanja"
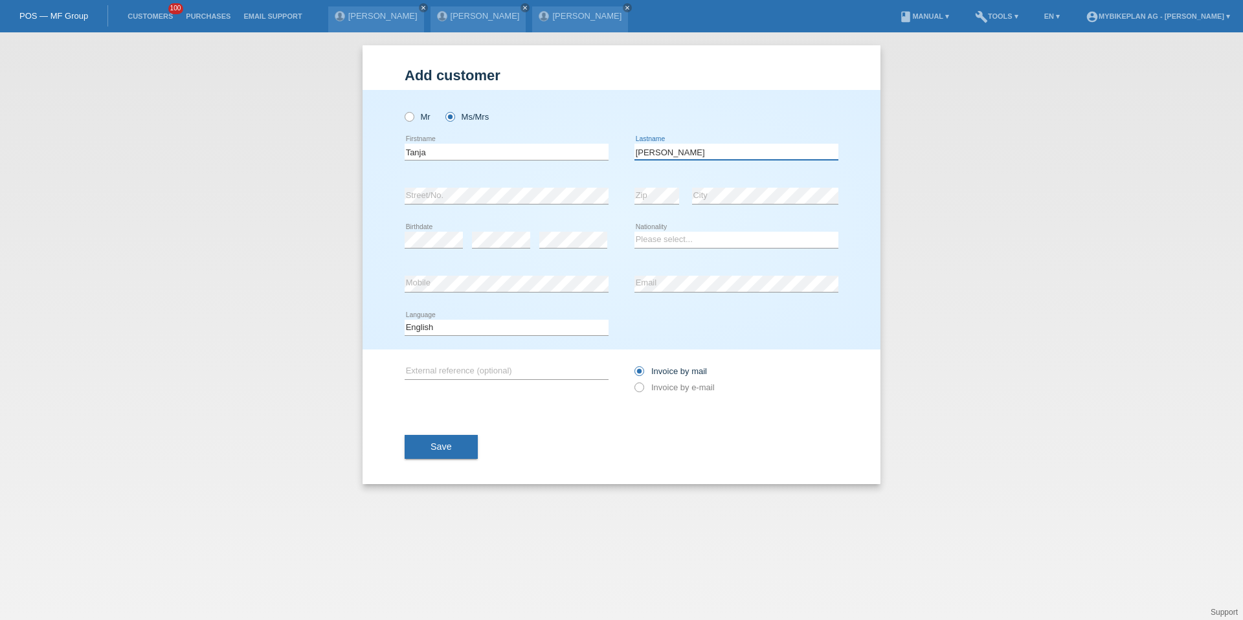
type input "Münsch"
select select "CH"
click at [491, 326] on select "Deutsch Français Italiano English" at bounding box center [507, 328] width 204 height 16
select select "de"
click at [655, 392] on div "Invoice by mail Invoice by e-mail" at bounding box center [737, 379] width 204 height 32
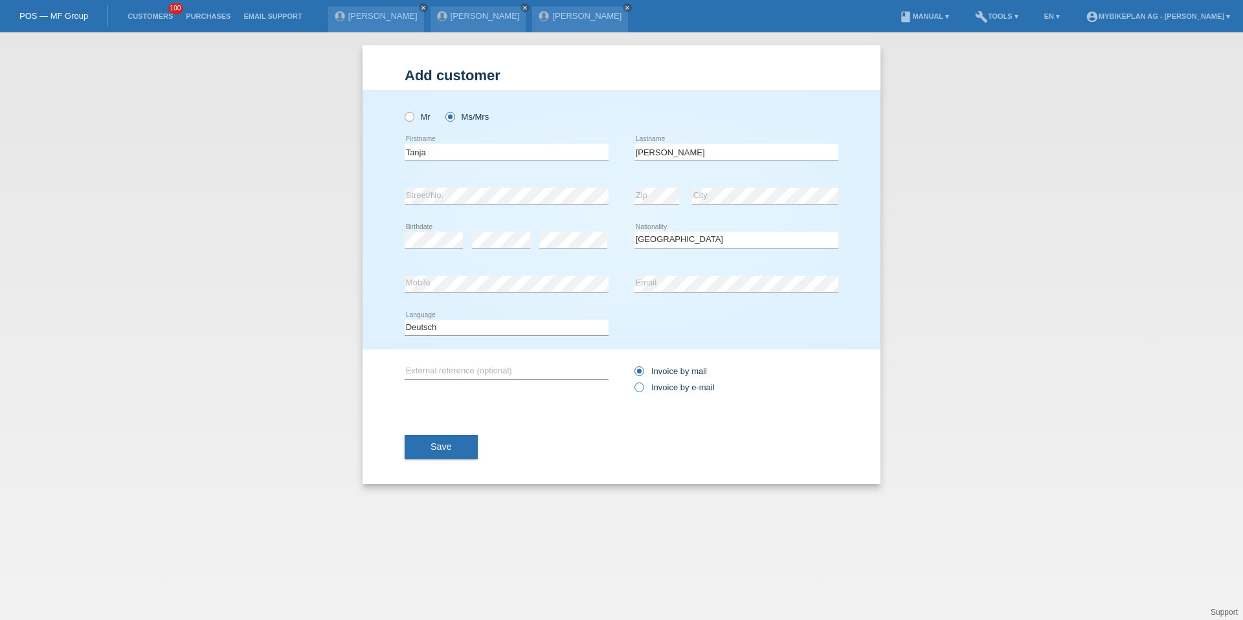
click at [657, 389] on label "Invoice by e-mail" at bounding box center [675, 388] width 80 height 10
click at [643, 389] on input "Invoice by e-mail" at bounding box center [639, 391] width 8 height 16
radio input "true"
click at [431, 458] on button "Save" at bounding box center [441, 447] width 73 height 25
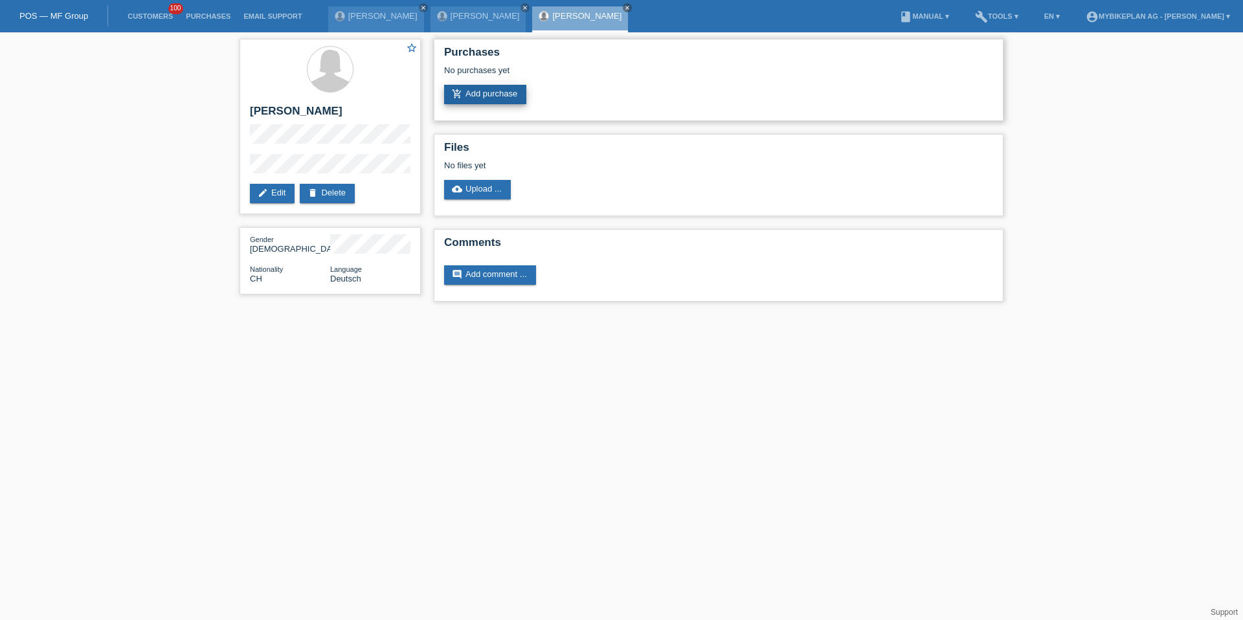
click at [476, 93] on link "add_shopping_cart Add purchase" at bounding box center [485, 94] width 82 height 19
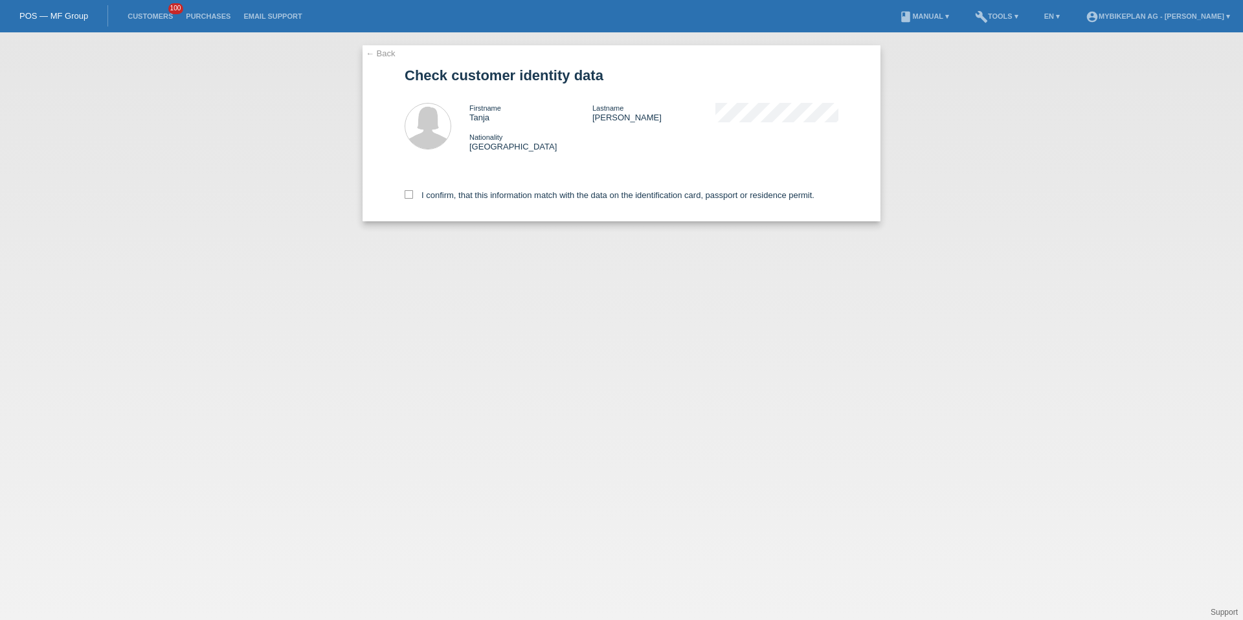
click at [482, 188] on div "I confirm, that this information match with the data on the identification card…" at bounding box center [622, 192] width 434 height 57
click at [482, 198] on label "I confirm, that this information match with the data on the identification card…" at bounding box center [610, 195] width 410 height 10
click at [413, 198] on input "I confirm, that this information match with the data on the identification card…" at bounding box center [409, 194] width 8 height 8
checkbox input "true"
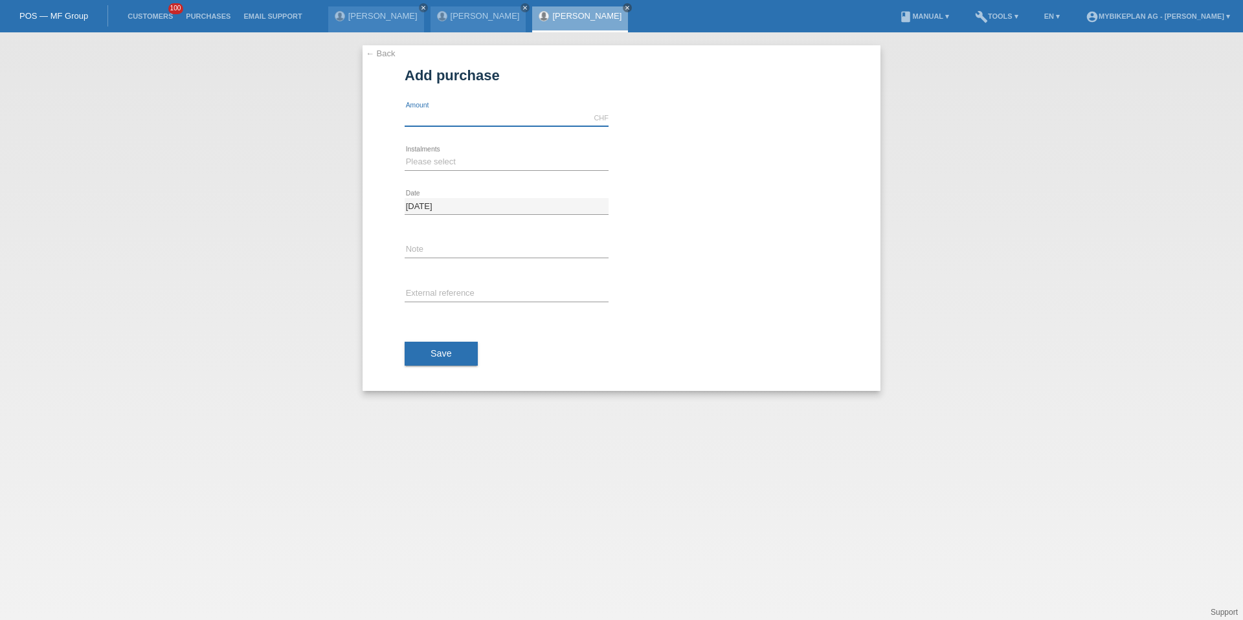
click at [437, 121] on input "text" at bounding box center [507, 118] width 204 height 16
type input "2999.00"
click at [414, 164] on select "Please select 6 instalments 12 instalments 18 instalments 24 instalments 36 ins…" at bounding box center [507, 162] width 204 height 16
select select "487"
click at [440, 293] on input "text" at bounding box center [507, 294] width 204 height 16
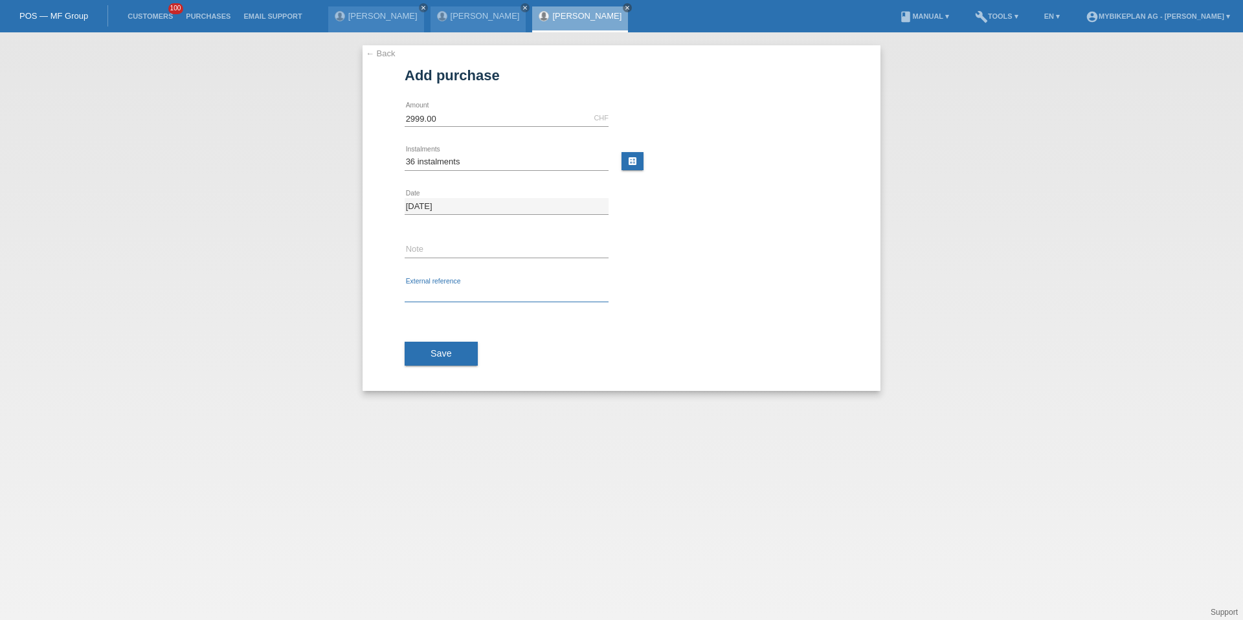
paste input "42358168445"
type input "42358168445"
click at [442, 347] on button "Save" at bounding box center [441, 354] width 73 height 25
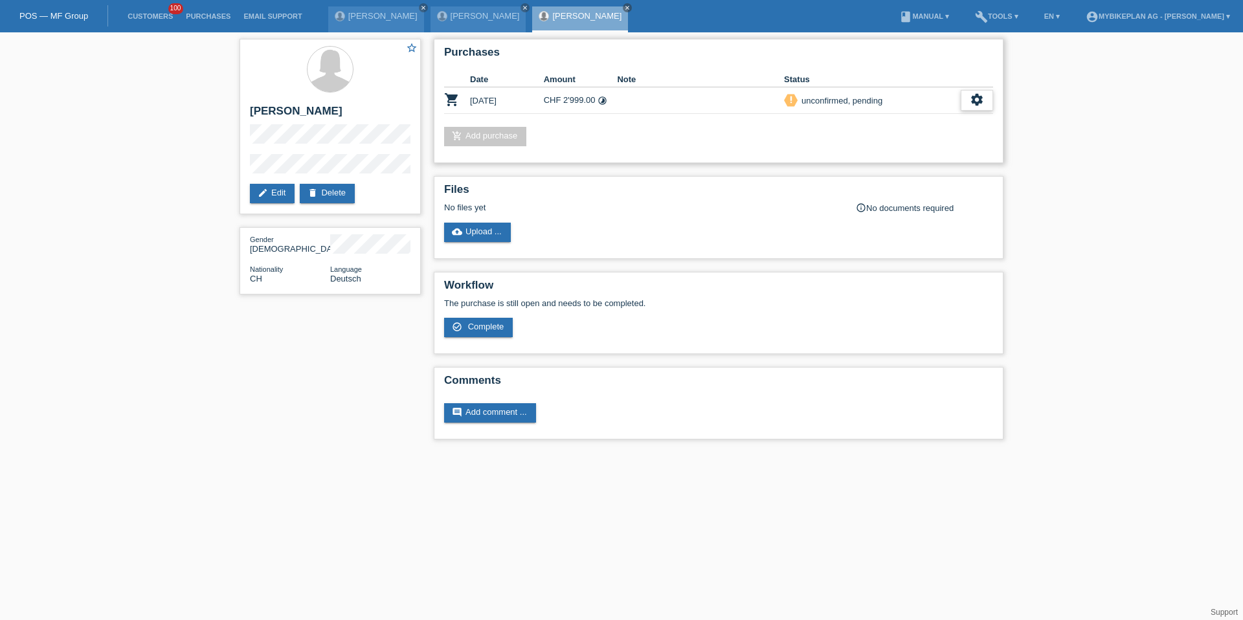
click at [969, 99] on div "settings" at bounding box center [977, 100] width 32 height 21
click at [928, 126] on div "fullscreen Show" at bounding box center [893, 121] width 196 height 19
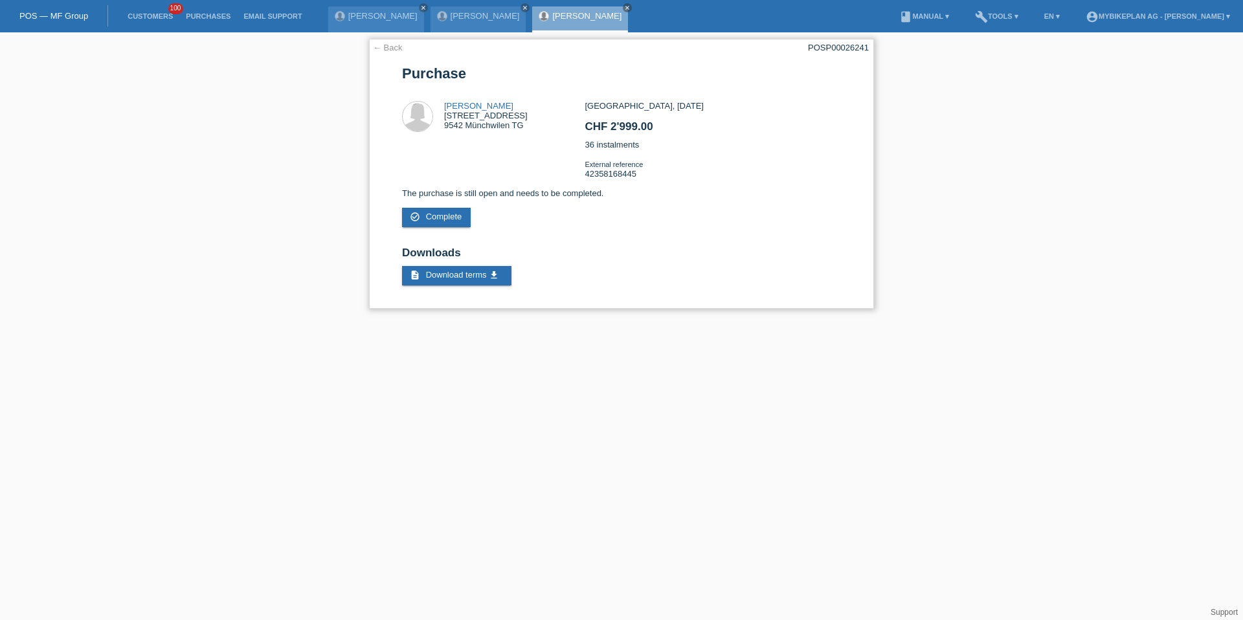
click at [837, 45] on div "POSP00026241" at bounding box center [838, 48] width 61 height 10
copy div "POSP00026241"
click at [139, 23] on li "Customers 100" at bounding box center [150, 16] width 58 height 33
click at [148, 20] on li "Customers 100" at bounding box center [150, 16] width 58 height 33
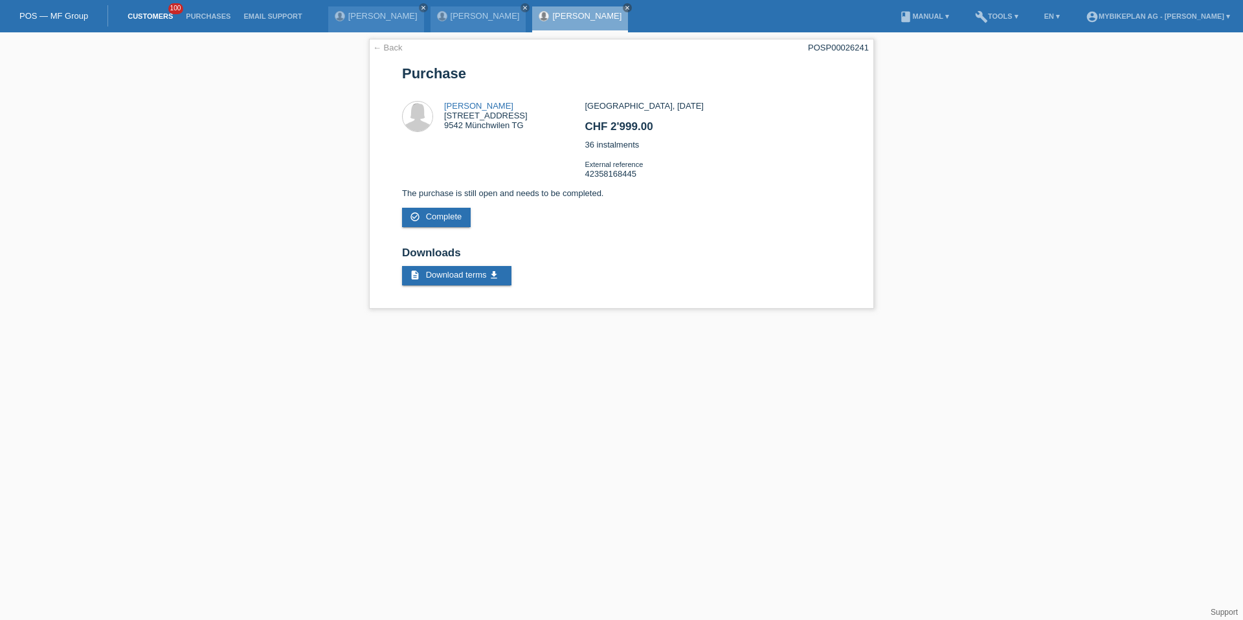
click at [148, 14] on link "Customers" at bounding box center [150, 16] width 58 height 8
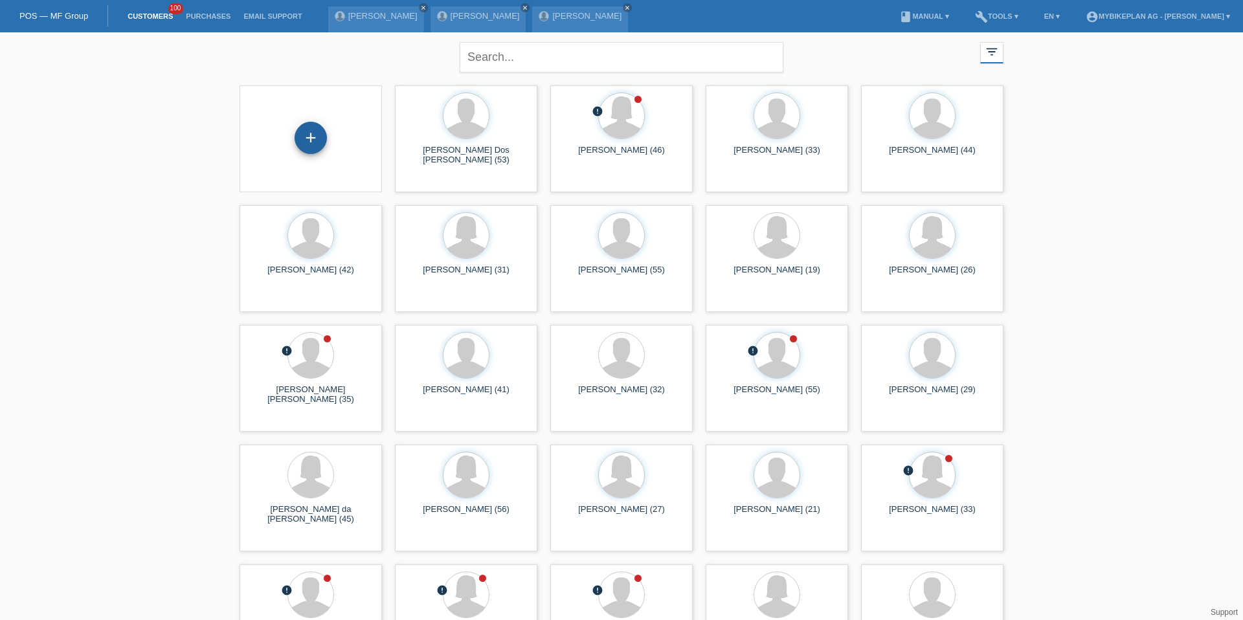
click at [325, 139] on div "+" at bounding box center [311, 138] width 32 height 32
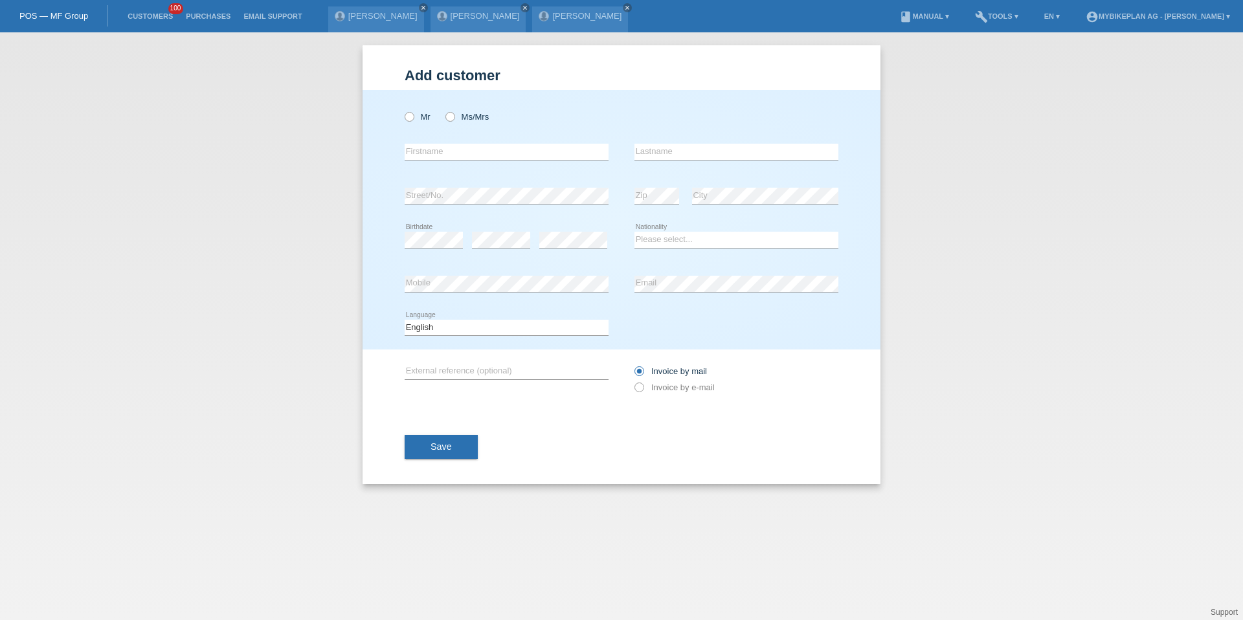
click at [414, 124] on div "Mr Ms/Mrs" at bounding box center [507, 117] width 204 height 27
click at [407, 111] on div "Mr Ms/Mrs" at bounding box center [507, 117] width 204 height 27
click at [403, 110] on icon at bounding box center [403, 110] width 0 height 0
click at [410, 117] on input "Mr" at bounding box center [409, 116] width 8 height 8
radio input "true"
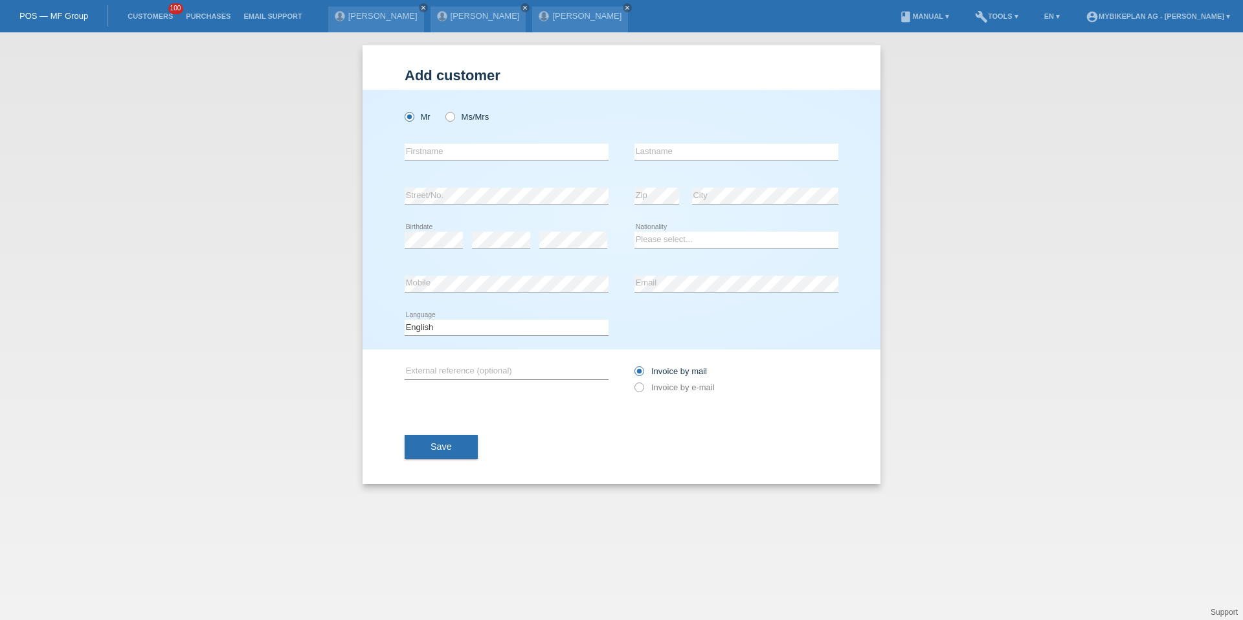
click at [435, 161] on div "error Firstname" at bounding box center [507, 152] width 204 height 44
click at [438, 144] on input "text" at bounding box center [507, 152] width 204 height 16
type input "Matthias"
type input "Wohlgemuth"
select select "CH"
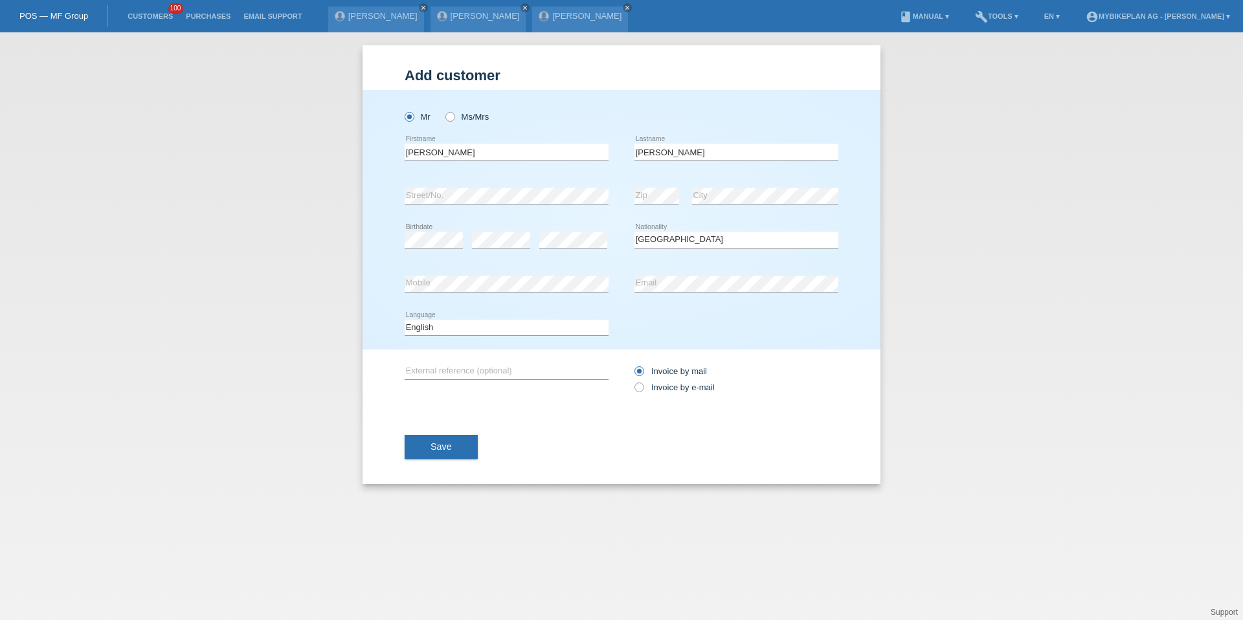
click at [432, 318] on div "Deutsch Français Italiano English error Language" at bounding box center [507, 328] width 204 height 44
click at [432, 326] on select "Deutsch Français Italiano English" at bounding box center [507, 328] width 204 height 16
select select "de"
click at [662, 402] on div "Invoice by mail Invoice by e-mail" at bounding box center [737, 380] width 204 height 60
click at [662, 391] on label "Invoice by e-mail" at bounding box center [675, 388] width 80 height 10
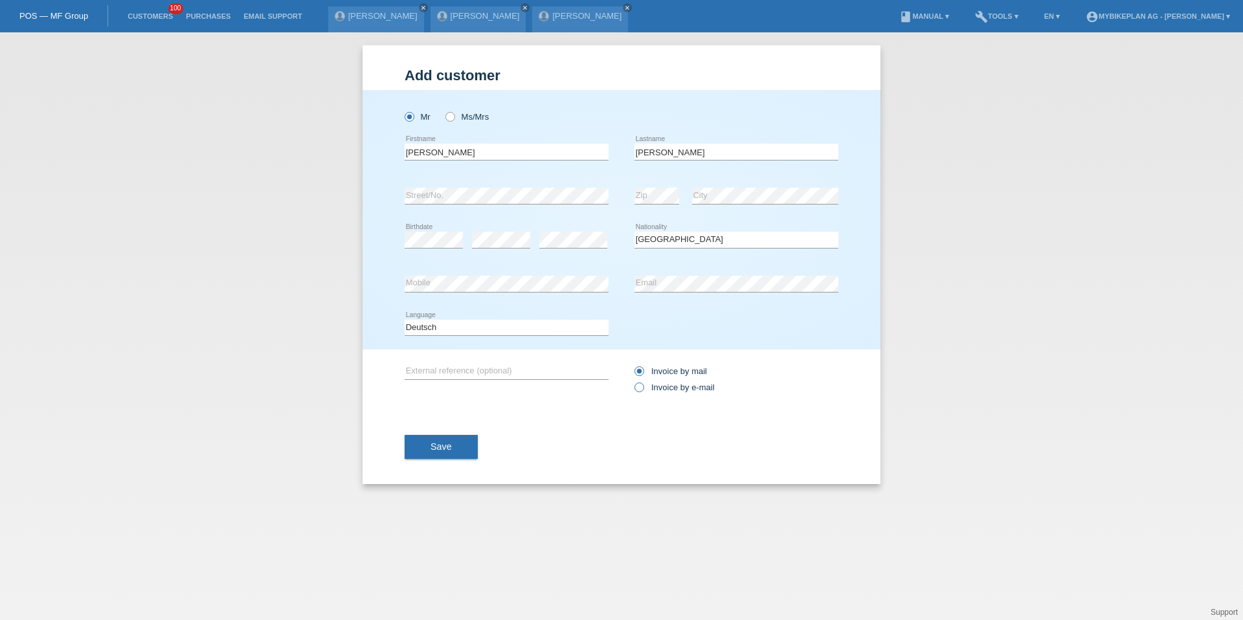
click at [643, 391] on input "Invoice by e-mail" at bounding box center [639, 391] width 8 height 16
radio input "true"
click at [431, 446] on span "Save" at bounding box center [441, 447] width 21 height 10
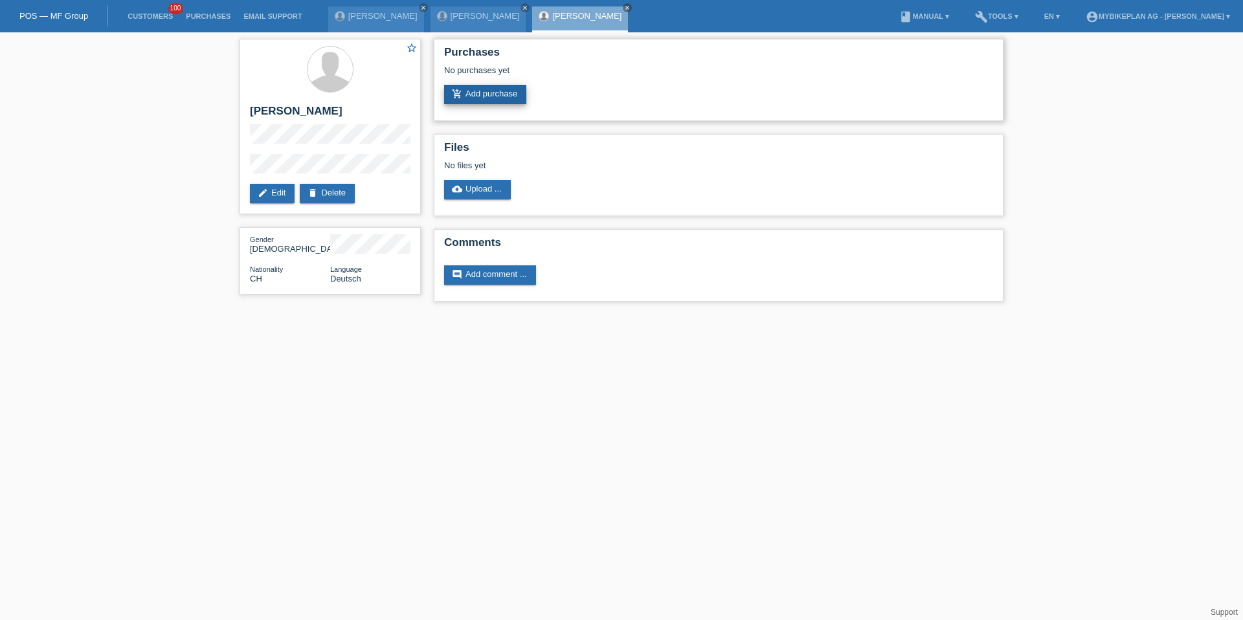
click at [493, 103] on link "add_shopping_cart Add purchase" at bounding box center [485, 94] width 82 height 19
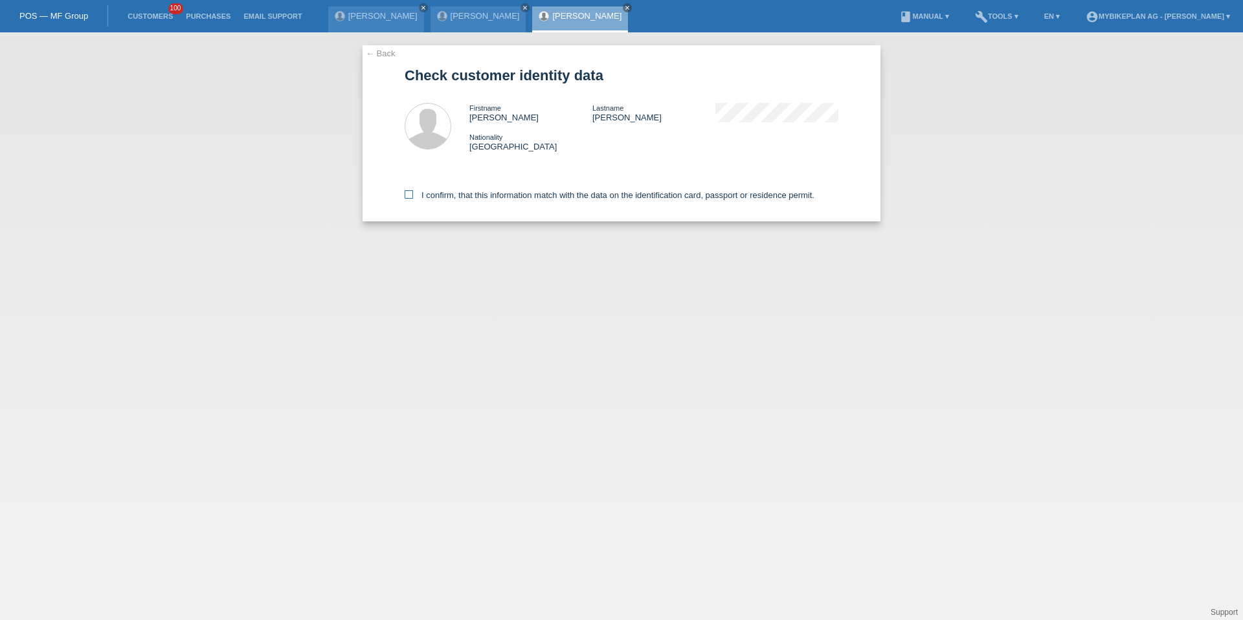
click at [495, 194] on label "I confirm, that this information match with the data on the identification card…" at bounding box center [610, 195] width 410 height 10
click at [413, 194] on input "I confirm, that this information match with the data on the identification card…" at bounding box center [409, 194] width 8 height 8
checkbox input "true"
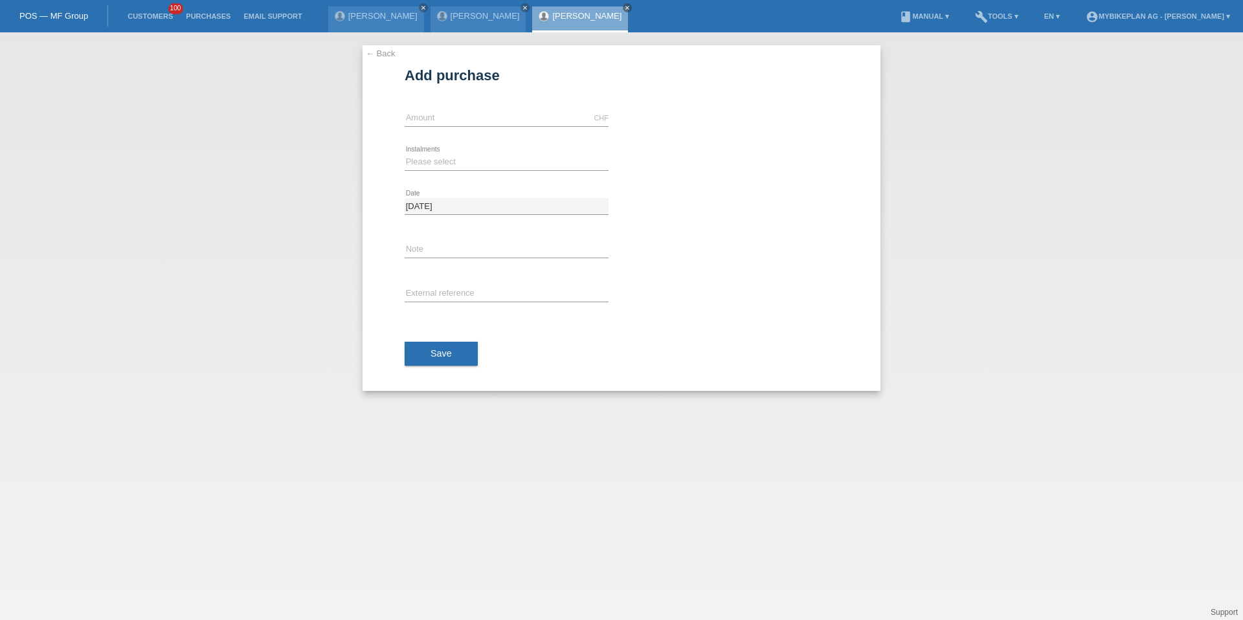
click at [487, 129] on div "CHF error Amount" at bounding box center [507, 118] width 204 height 44
click at [487, 120] on input "text" at bounding box center [507, 118] width 204 height 16
type input "4499.00"
click at [403, 155] on div "← Back Add purchase Available amount: 4499.00 CHF error Amount error Date" at bounding box center [622, 218] width 518 height 346
click at [418, 157] on select "Please select 6 instalments 12 instalments 18 instalments 24 instalments 36 ins…" at bounding box center [507, 162] width 204 height 16
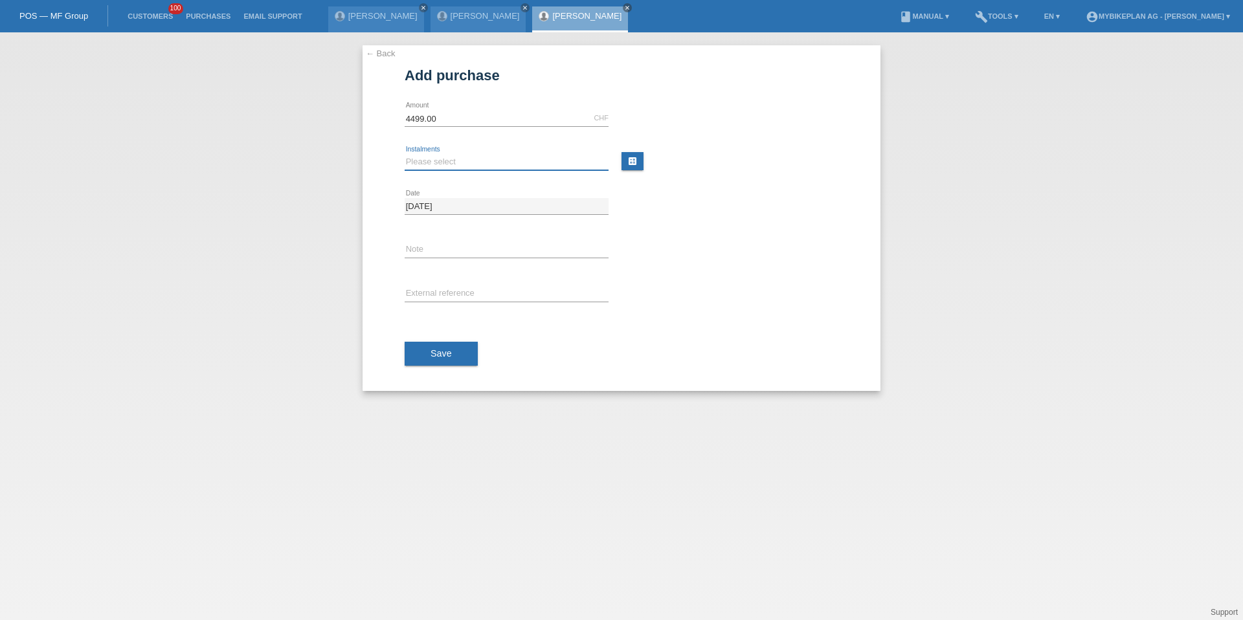
select select "487"
click at [446, 298] on input "text" at bounding box center [507, 294] width 204 height 16
paste input "42358168444"
type input "42358168444"
click at [449, 347] on button "Save" at bounding box center [441, 354] width 73 height 25
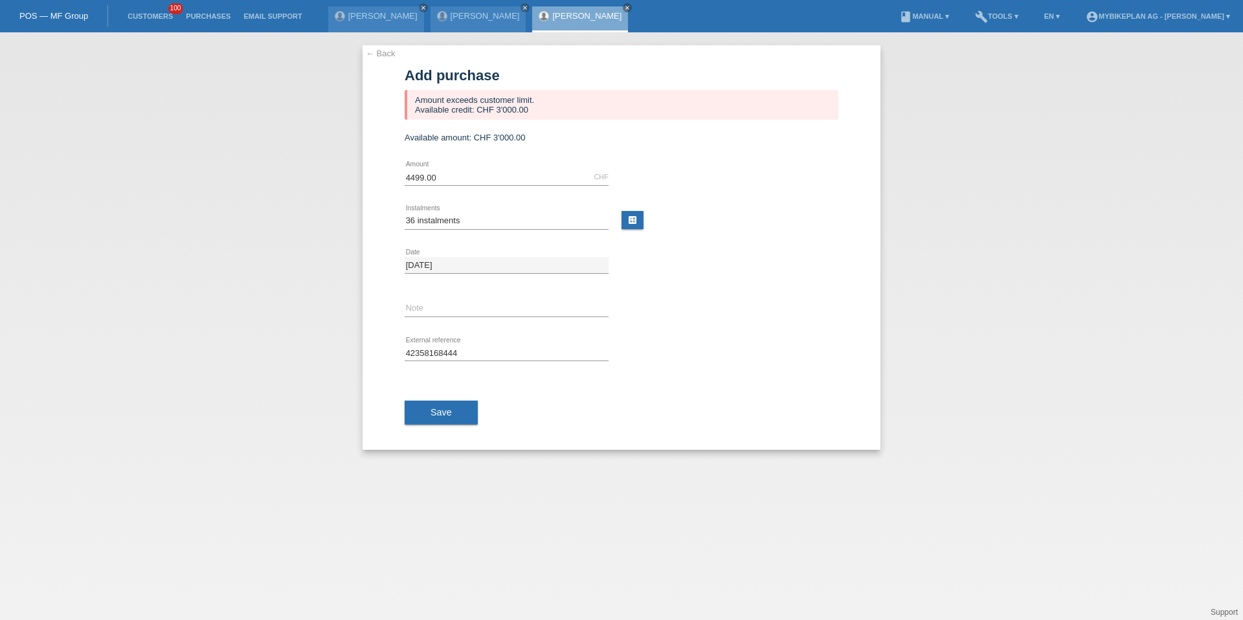
click at [387, 61] on div "← Back Add purchase Amount exceeds customer limit. Available credit: CHF 3'000.…" at bounding box center [622, 247] width 518 height 405
click at [158, 15] on link "Customers" at bounding box center [150, 16] width 58 height 8
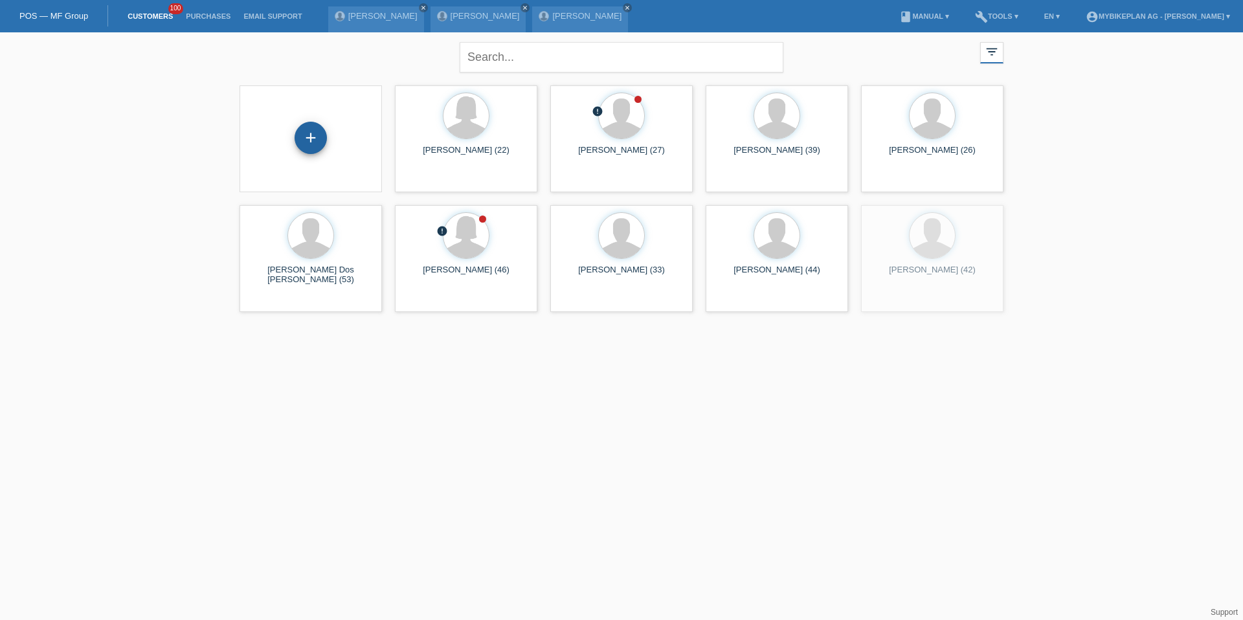
click at [299, 150] on div "+" at bounding box center [311, 138] width 32 height 32
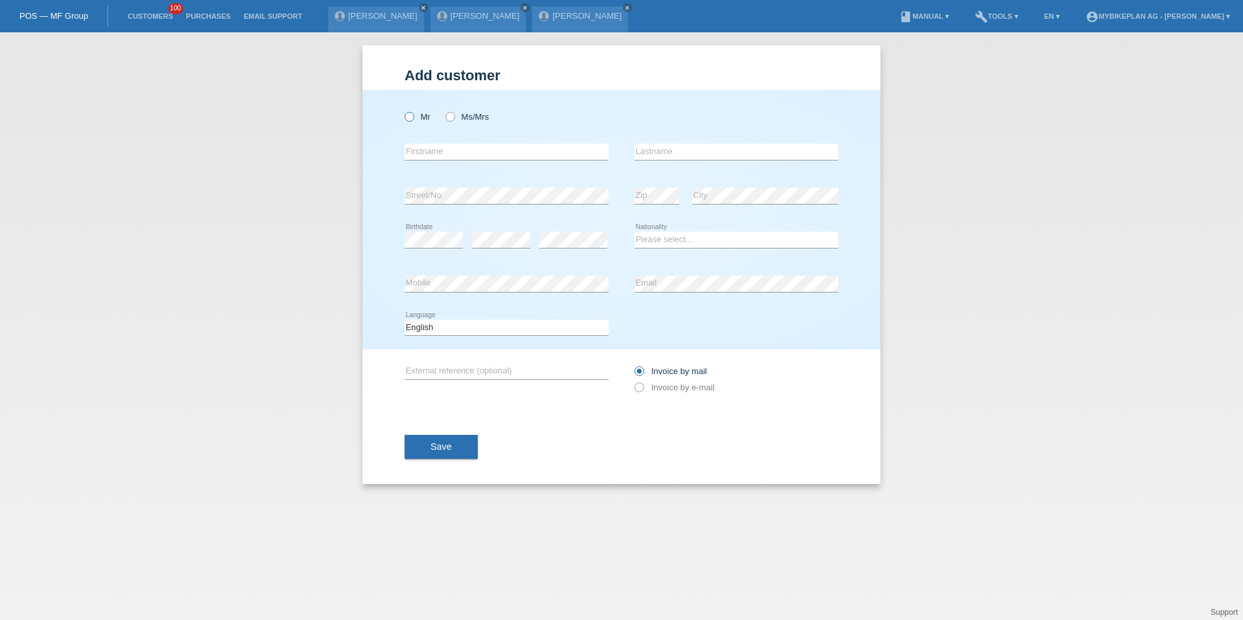
click at [403, 110] on icon at bounding box center [403, 110] width 0 height 0
click at [411, 117] on input "Mr" at bounding box center [409, 116] width 8 height 8
radio input "true"
click at [424, 152] on input "text" at bounding box center [507, 152] width 204 height 16
type input "[PERSON_NAME]"
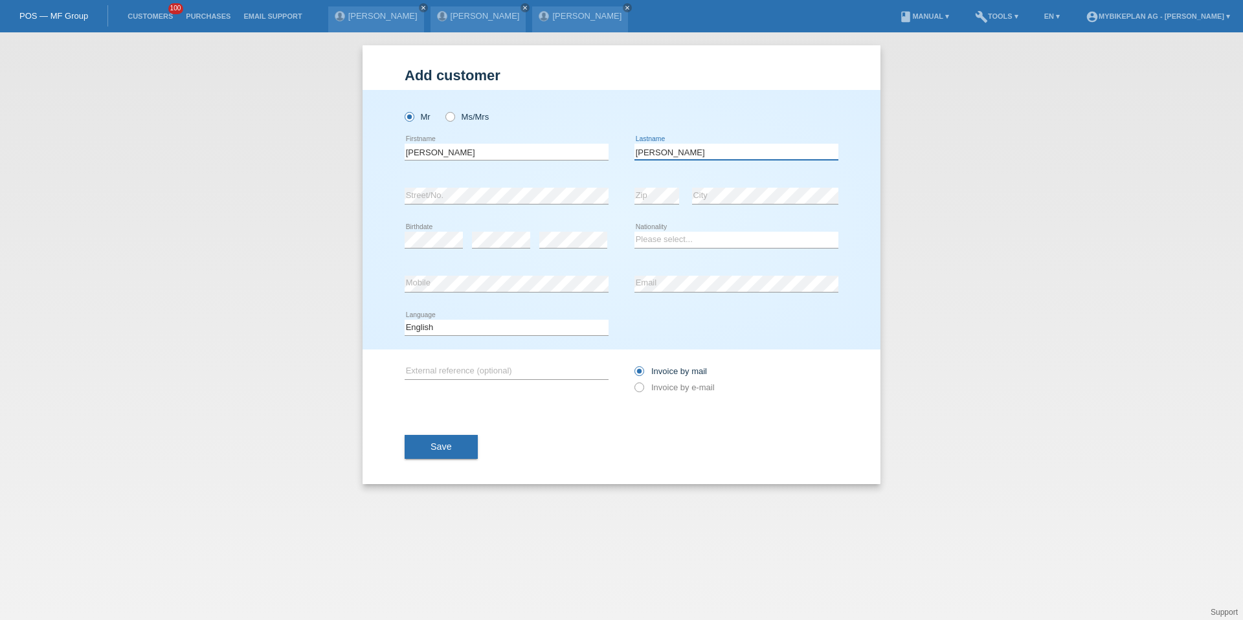
type input "[PERSON_NAME]"
select select "CH"
click at [512, 329] on select "Deutsch Français Italiano English" at bounding box center [507, 328] width 204 height 16
select select "fr"
click at [649, 385] on label "Invoice by e-mail" at bounding box center [675, 388] width 80 height 10
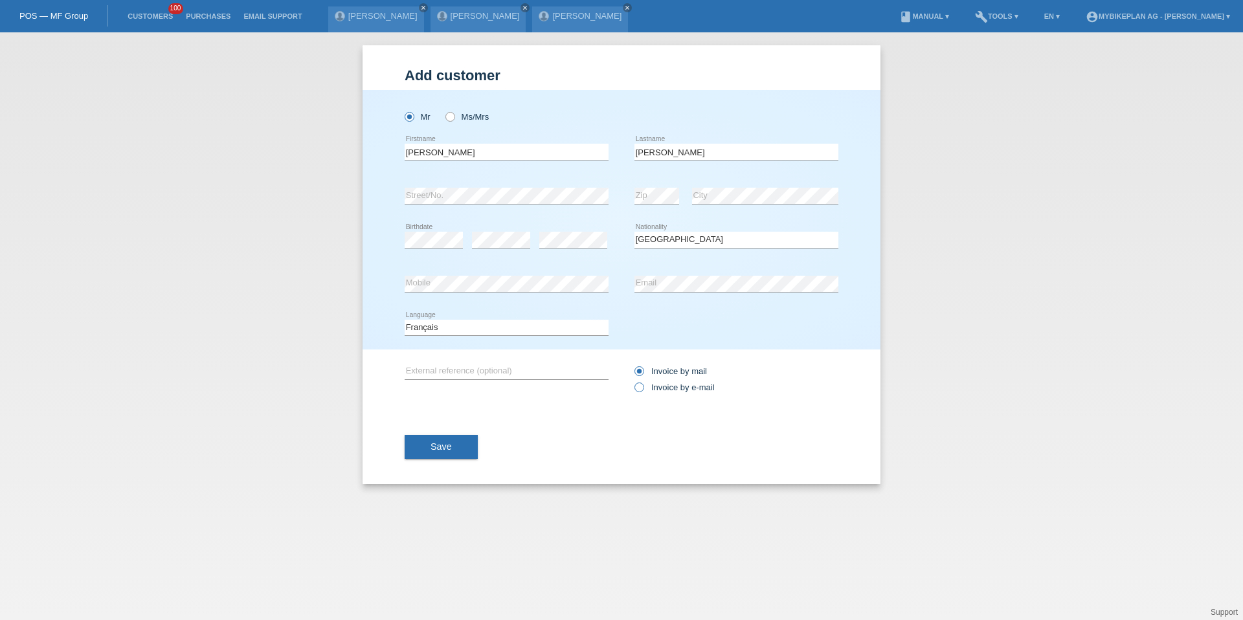
click at [643, 385] on input "Invoice by e-mail" at bounding box center [639, 391] width 8 height 16
radio input "true"
click at [429, 449] on button "Save" at bounding box center [441, 447] width 73 height 25
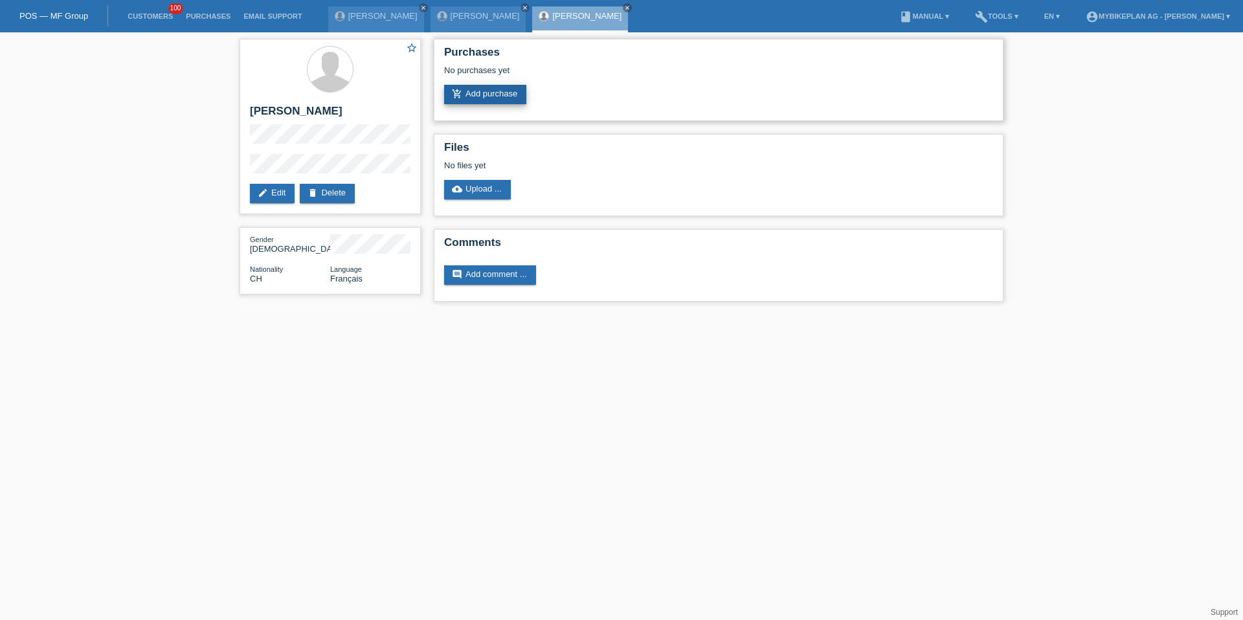
click at [475, 102] on link "add_shopping_cart Add purchase" at bounding box center [485, 94] width 82 height 19
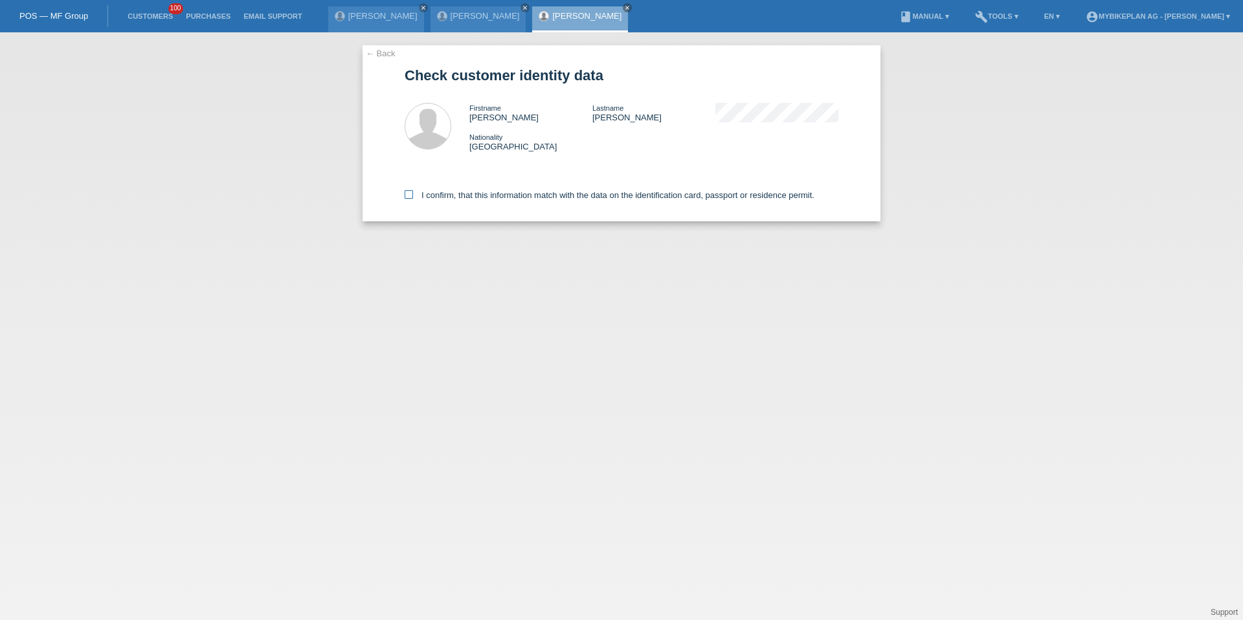
click at [431, 193] on label "I confirm, that this information match with the data on the identification card…" at bounding box center [610, 195] width 410 height 10
click at [413, 193] on input "I confirm, that this information match with the data on the identification card…" at bounding box center [409, 194] width 8 height 8
checkbox input "true"
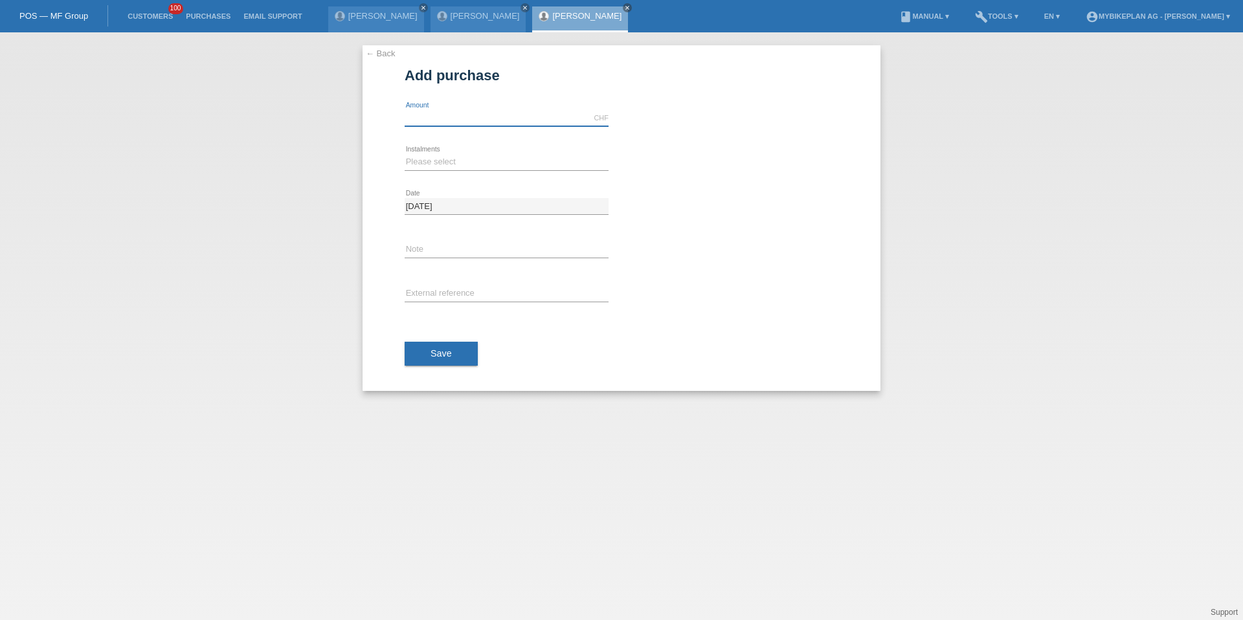
click at [447, 124] on input "text" at bounding box center [507, 118] width 204 height 16
type input "4199.00"
click at [441, 162] on select "Please select 6 instalments 12 instalments 18 instalments 24 instalments 36 ins…" at bounding box center [507, 162] width 204 height 16
select select "488"
click at [427, 291] on input "text" at bounding box center [507, 294] width 204 height 16
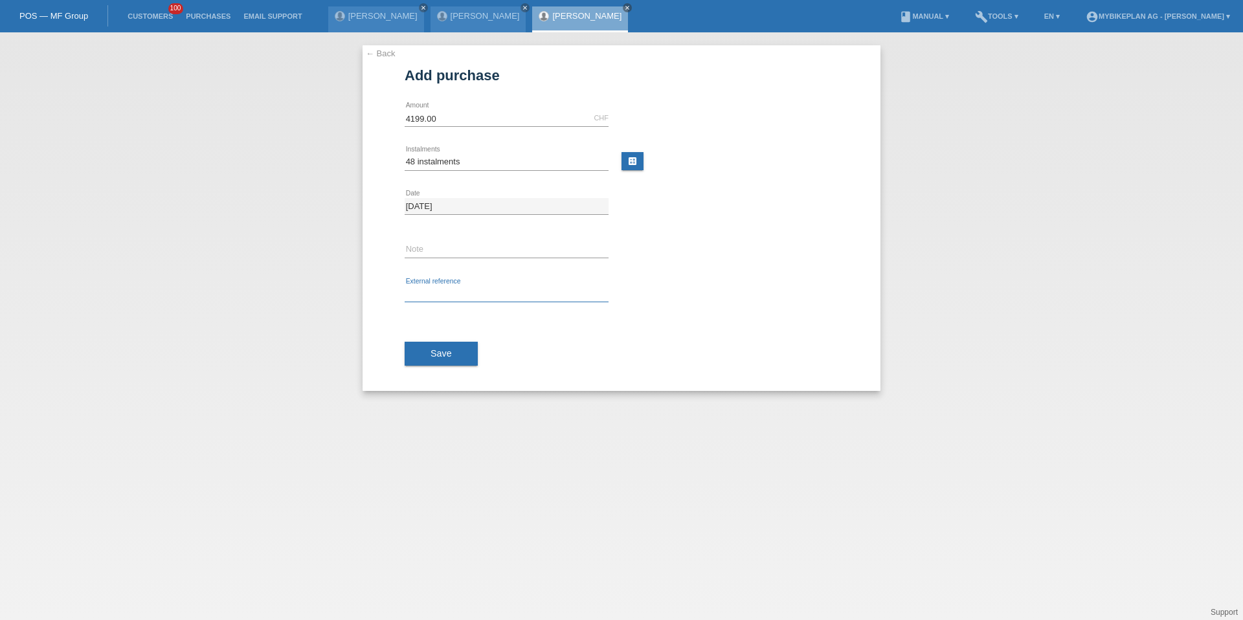
paste input "42355754145"
type input "42355754145"
click at [431, 342] on button "Save" at bounding box center [441, 354] width 73 height 25
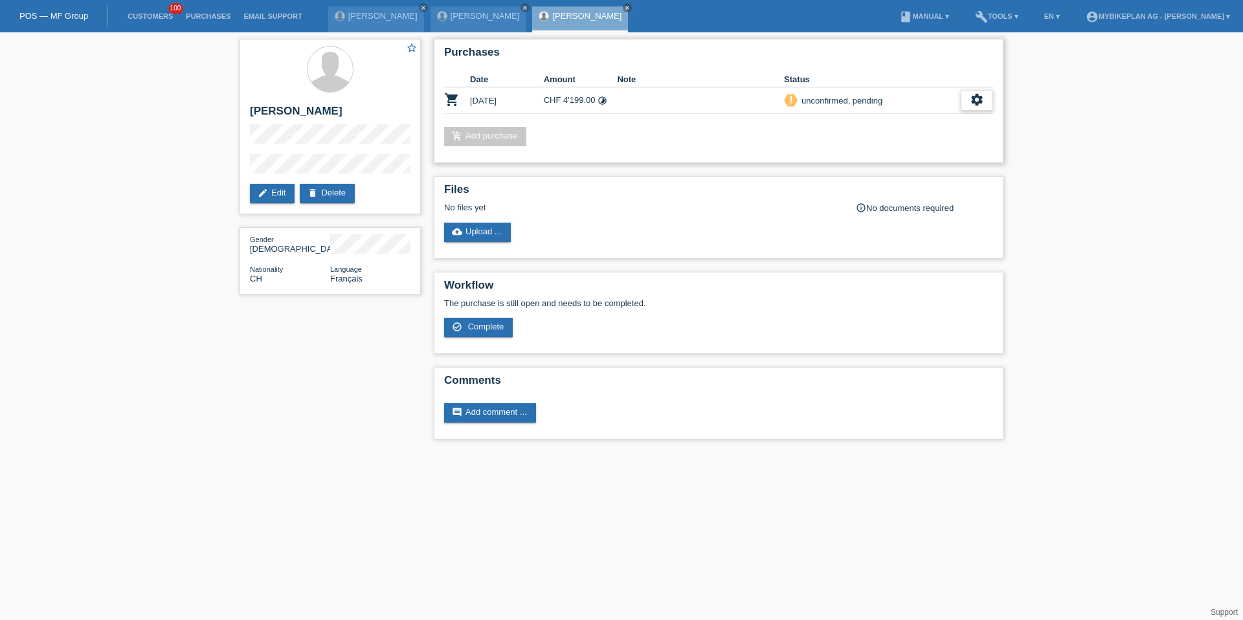
click at [977, 95] on icon "settings" at bounding box center [977, 100] width 14 height 14
click at [911, 121] on div "fullscreen Show" at bounding box center [893, 121] width 196 height 19
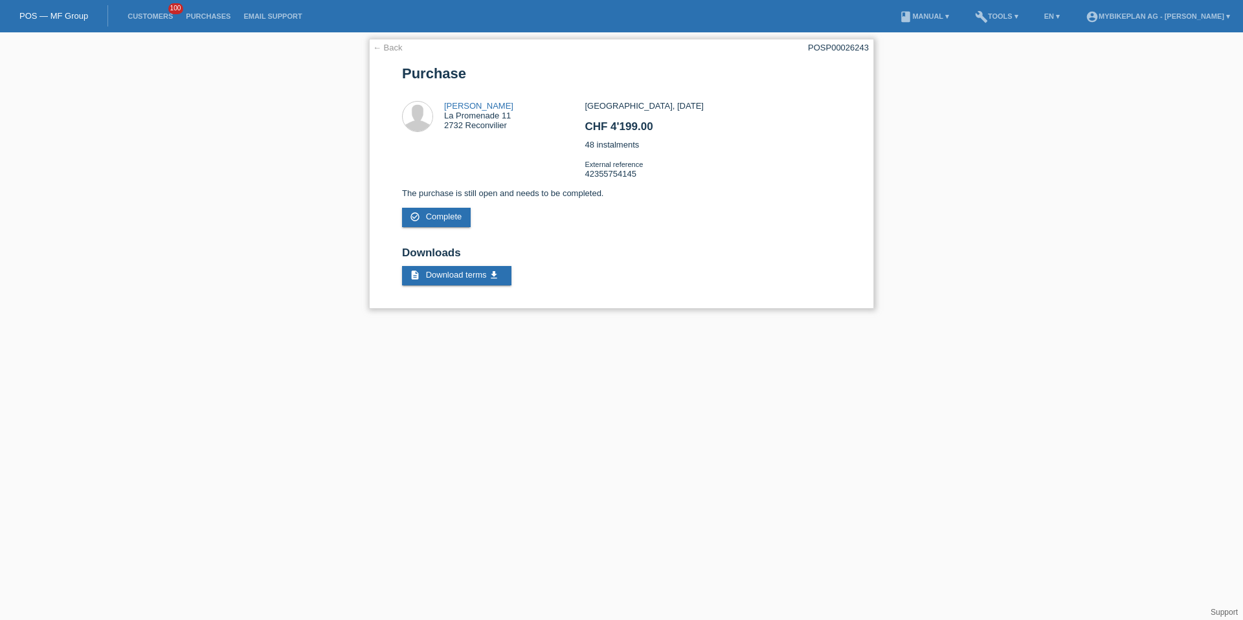
click at [852, 48] on div "POSP00026243" at bounding box center [838, 48] width 61 height 10
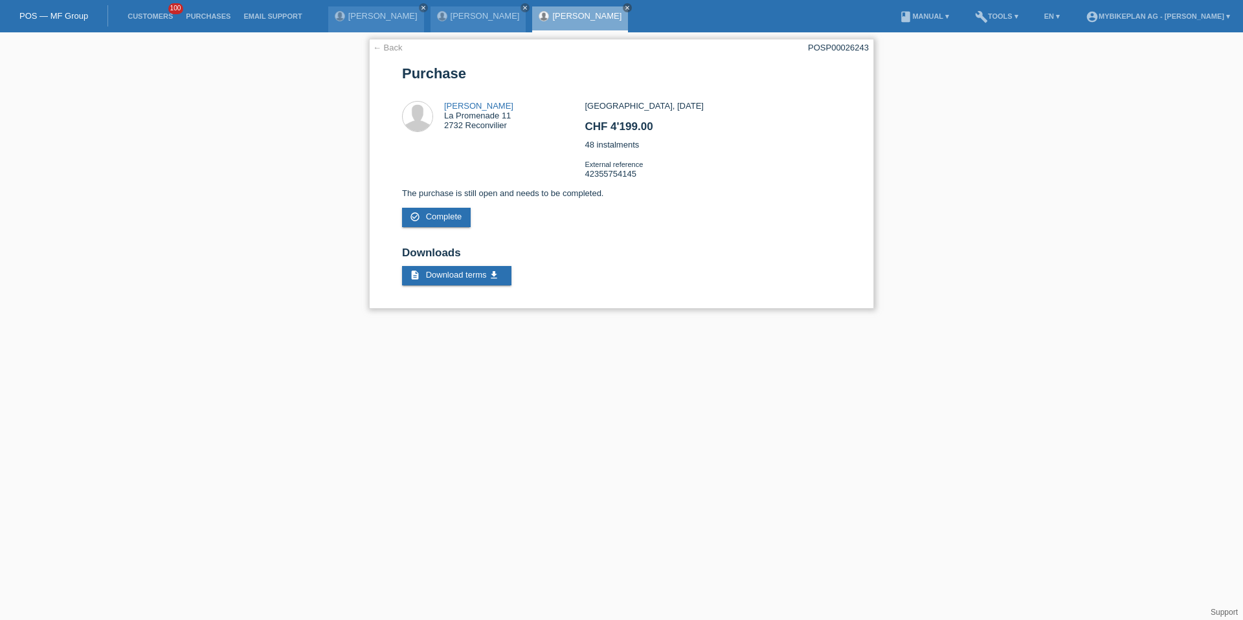
click at [852, 48] on div "POSP00026243" at bounding box center [838, 48] width 61 height 10
copy div "POSP00026243"
click at [135, 10] on li "Customers 100" at bounding box center [150, 16] width 58 height 33
click at [138, 14] on link "Customers" at bounding box center [150, 16] width 58 height 8
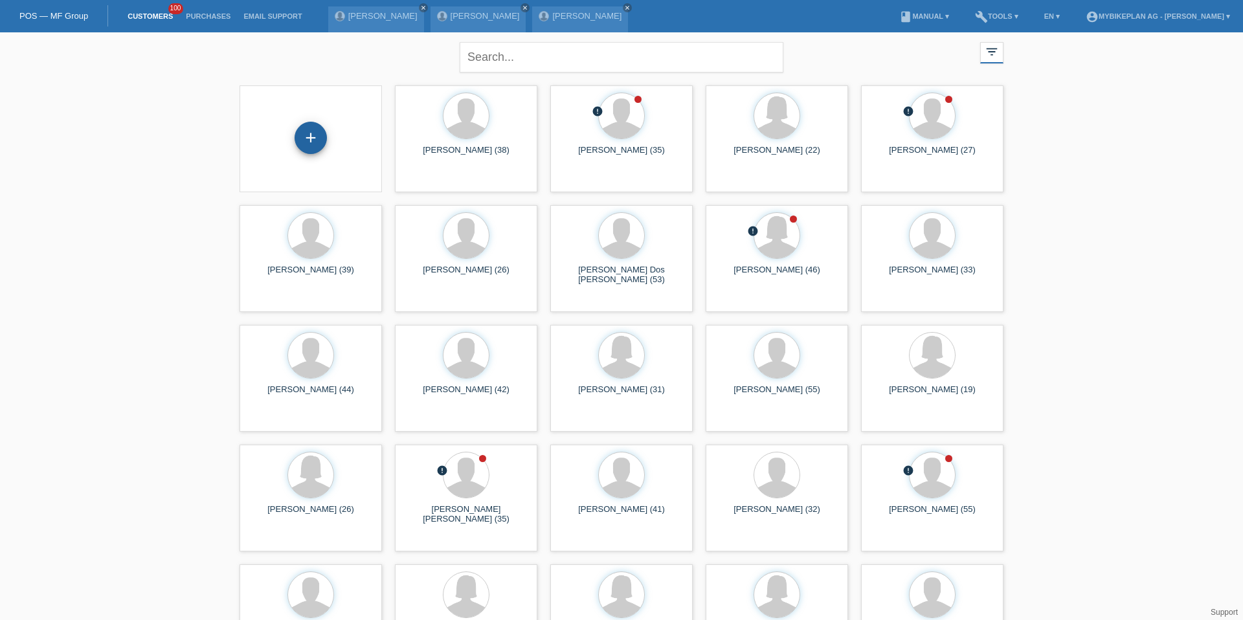
click at [312, 146] on div "+" at bounding box center [311, 138] width 32 height 32
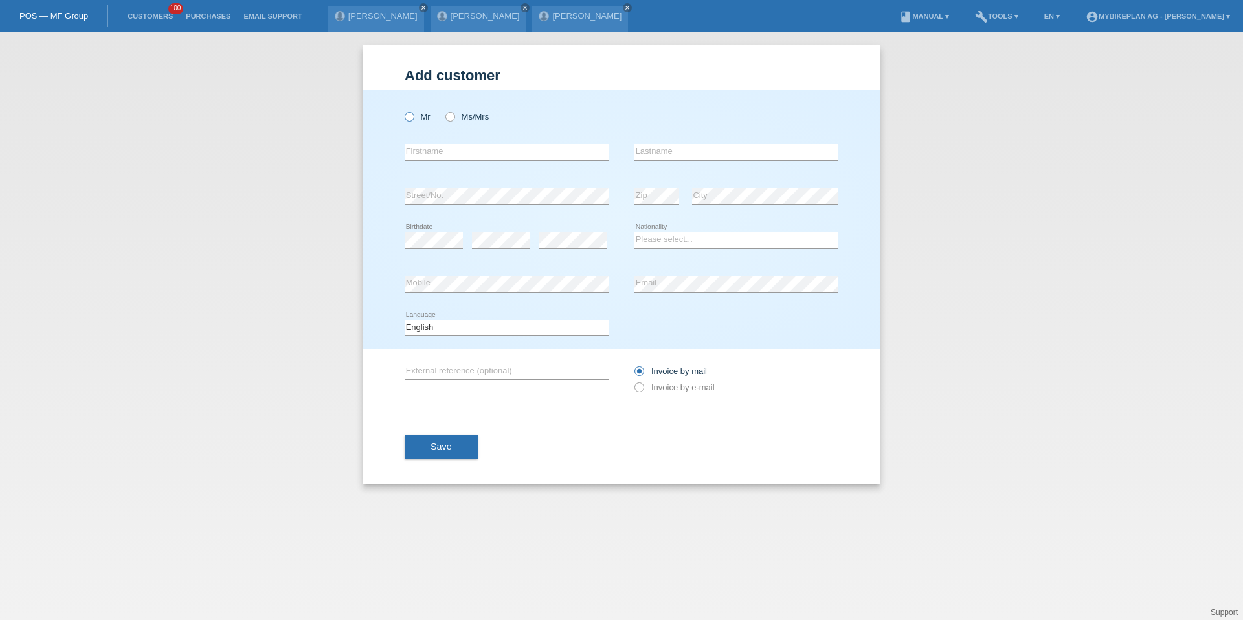
click at [403, 110] on icon at bounding box center [403, 110] width 0 height 0
click at [409, 114] on input "Mr" at bounding box center [409, 116] width 8 height 8
radio input "true"
click at [424, 139] on div "error Firstname" at bounding box center [507, 152] width 204 height 44
click at [424, 143] on div "error Firstname" at bounding box center [507, 152] width 204 height 44
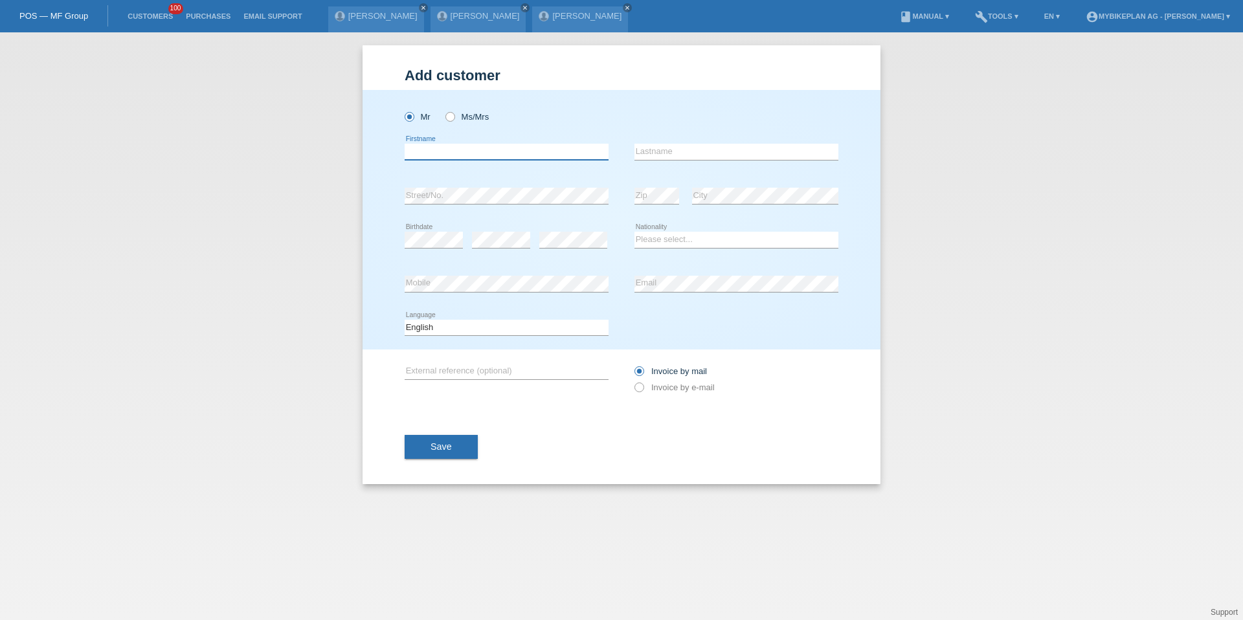
click at [424, 154] on input "text" at bounding box center [507, 152] width 204 height 16
type input "[PERSON_NAME]"
type input "[PERSON_NAME] [PERSON_NAME]"
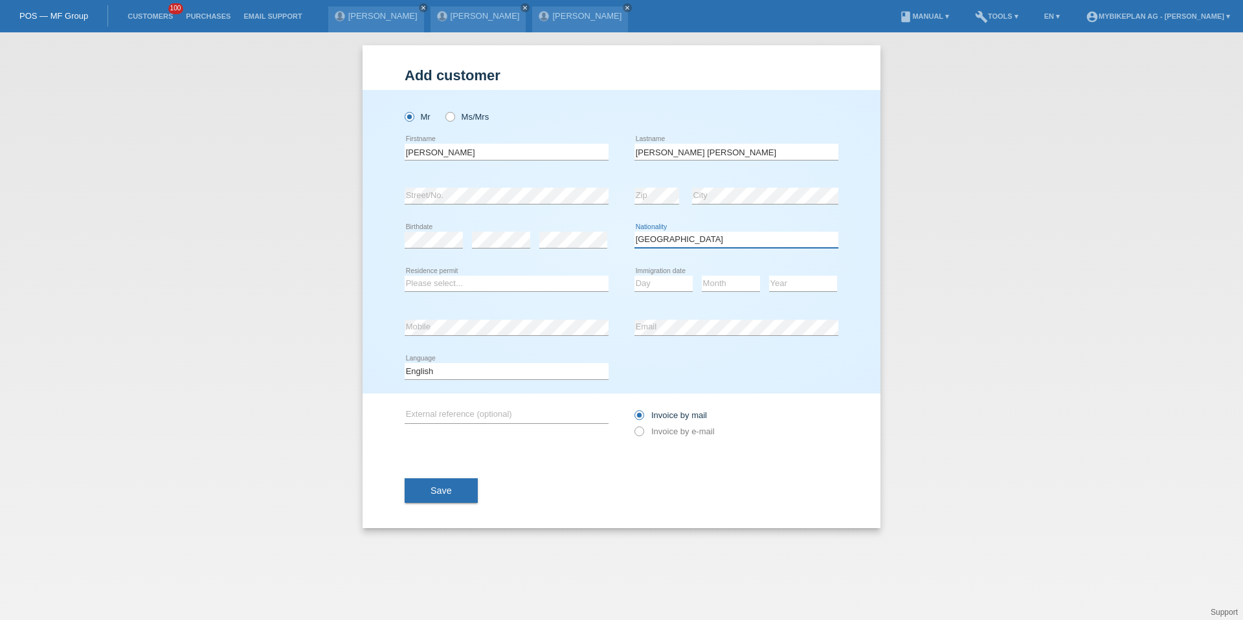
select select "PT"
select select "C"
click at [644, 282] on select "Day 01 02 03 04 05 06 07 08 09 10 11" at bounding box center [664, 284] width 58 height 16
select select "05"
click at [721, 286] on select "Month 01 02 03 04 05 06 07 08 09 10 11" at bounding box center [731, 284] width 58 height 16
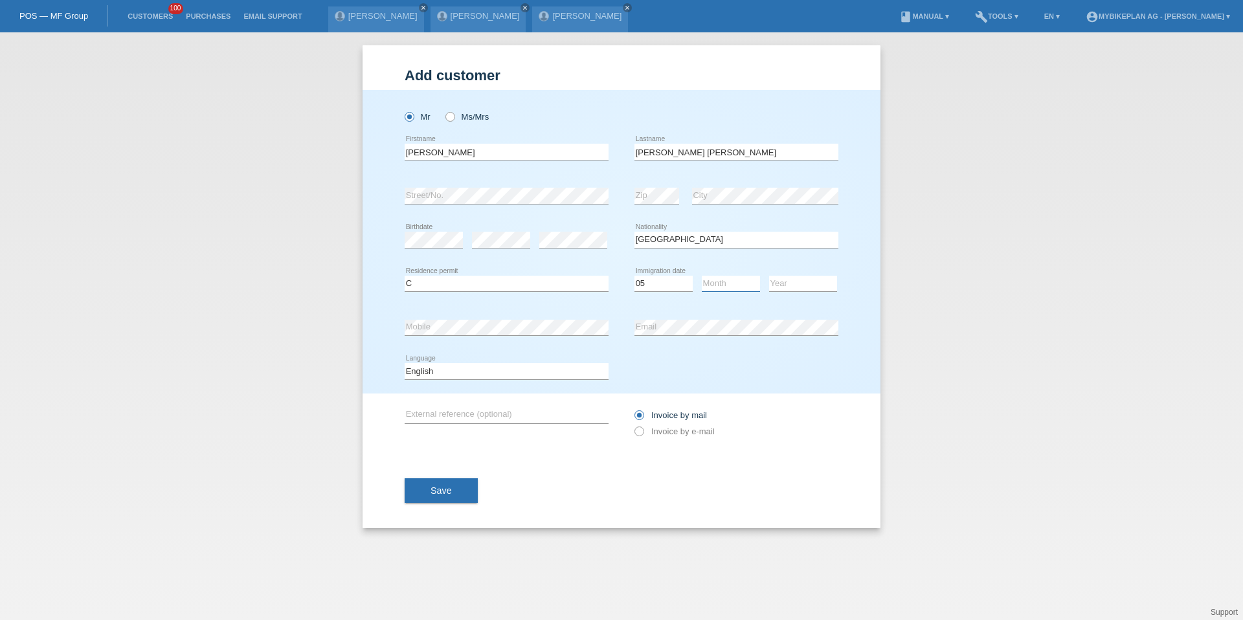
select select "04"
select select "1996"
click at [474, 363] on select "Deutsch Français Italiano English" at bounding box center [507, 371] width 204 height 16
select select "fr"
click at [678, 429] on label "Invoice by e-mail" at bounding box center [675, 432] width 80 height 10
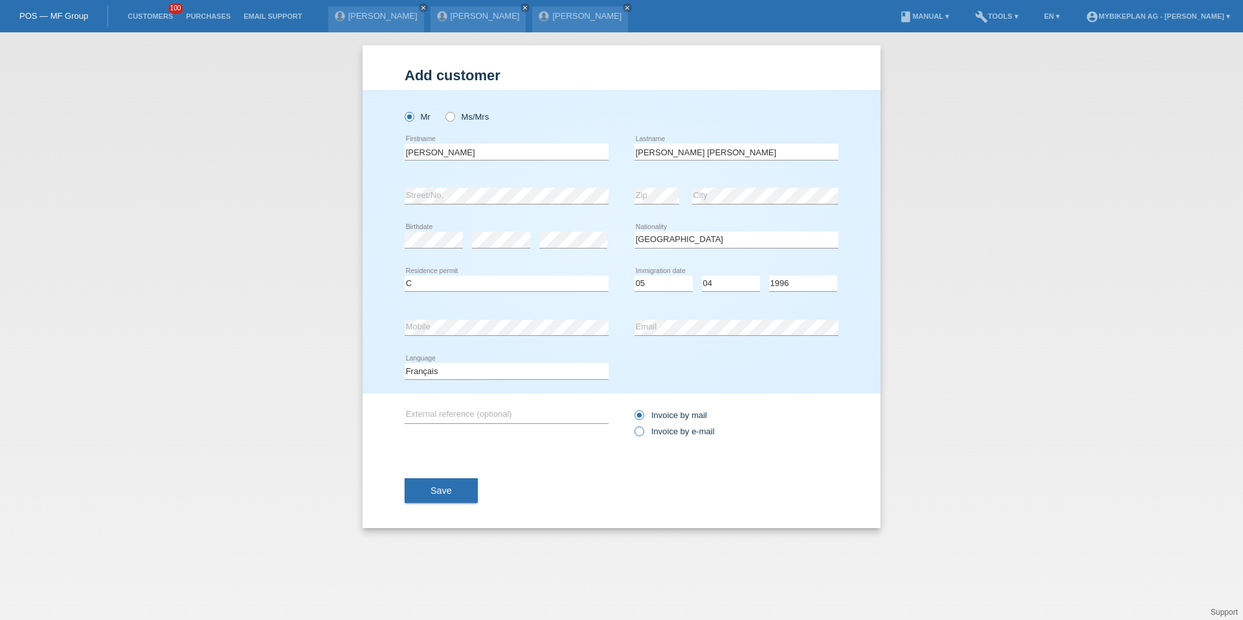
click at [643, 429] on input "Invoice by e-mail" at bounding box center [639, 435] width 8 height 16
radio input "true"
click at [468, 487] on button "Save" at bounding box center [441, 491] width 73 height 25
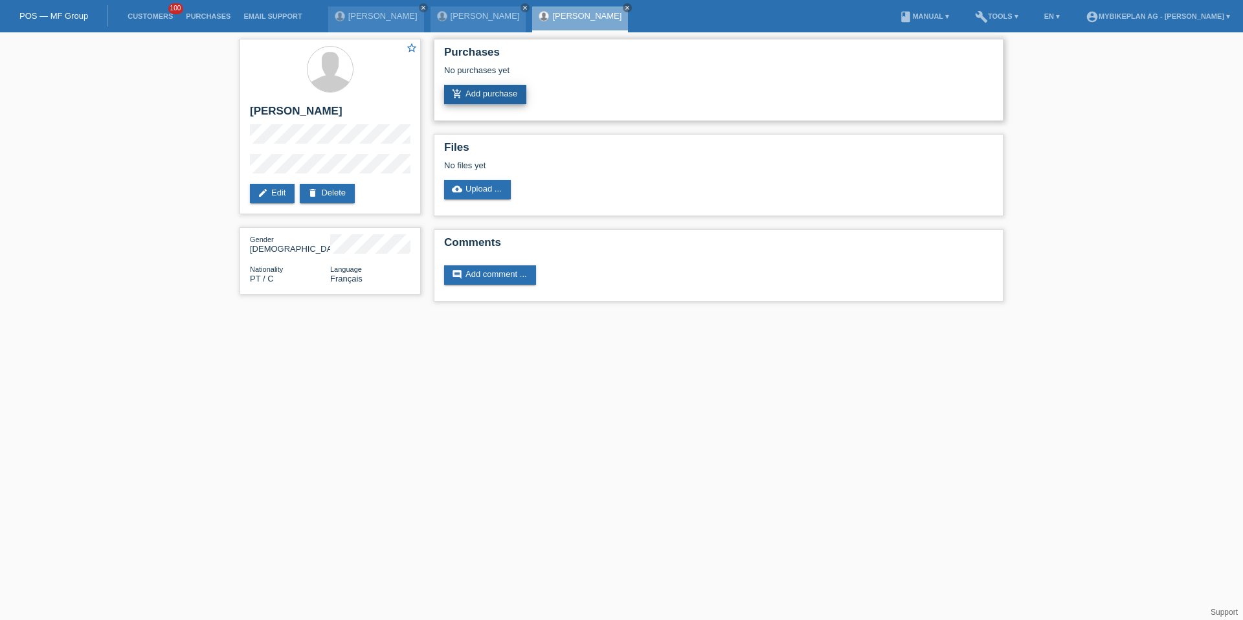
click at [492, 101] on link "add_shopping_cart Add purchase" at bounding box center [485, 94] width 82 height 19
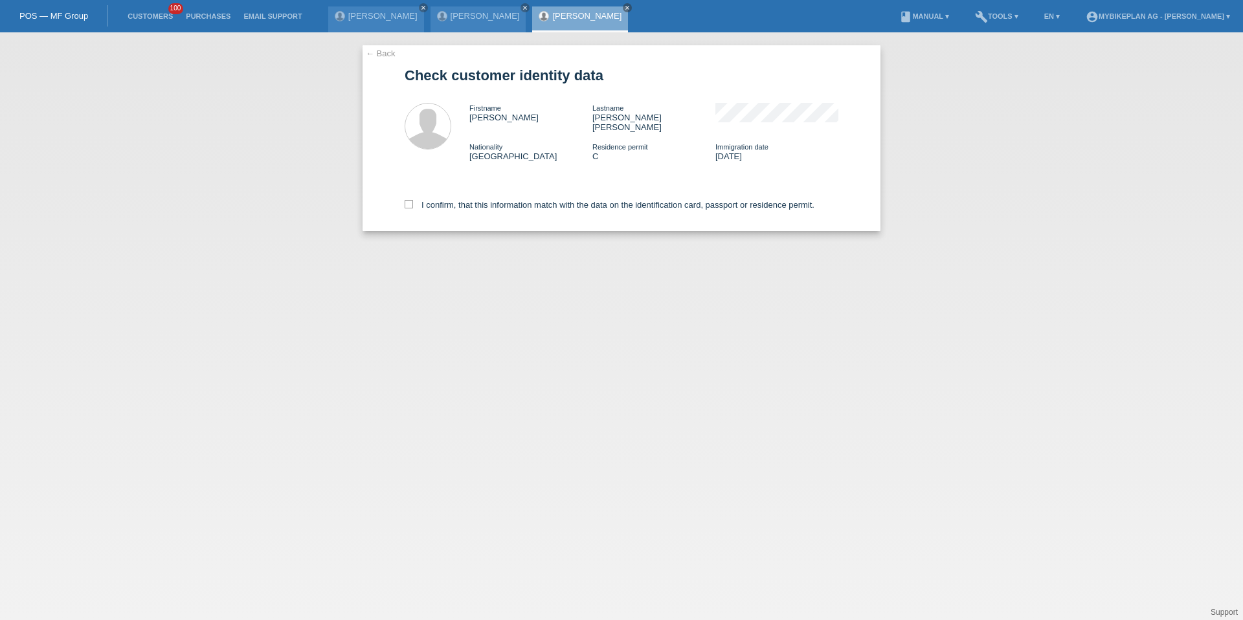
click at [471, 206] on div "I confirm, that this information match with the data on the identification card…" at bounding box center [622, 202] width 434 height 57
click at [471, 188] on div "I confirm, that this information match with the data on the identification card…" at bounding box center [622, 202] width 434 height 57
click at [467, 200] on label "I confirm, that this information match with the data on the identification card…" at bounding box center [610, 205] width 410 height 10
click at [413, 200] on input "I confirm, that this information match with the data on the identification card…" at bounding box center [409, 204] width 8 height 8
checkbox input "true"
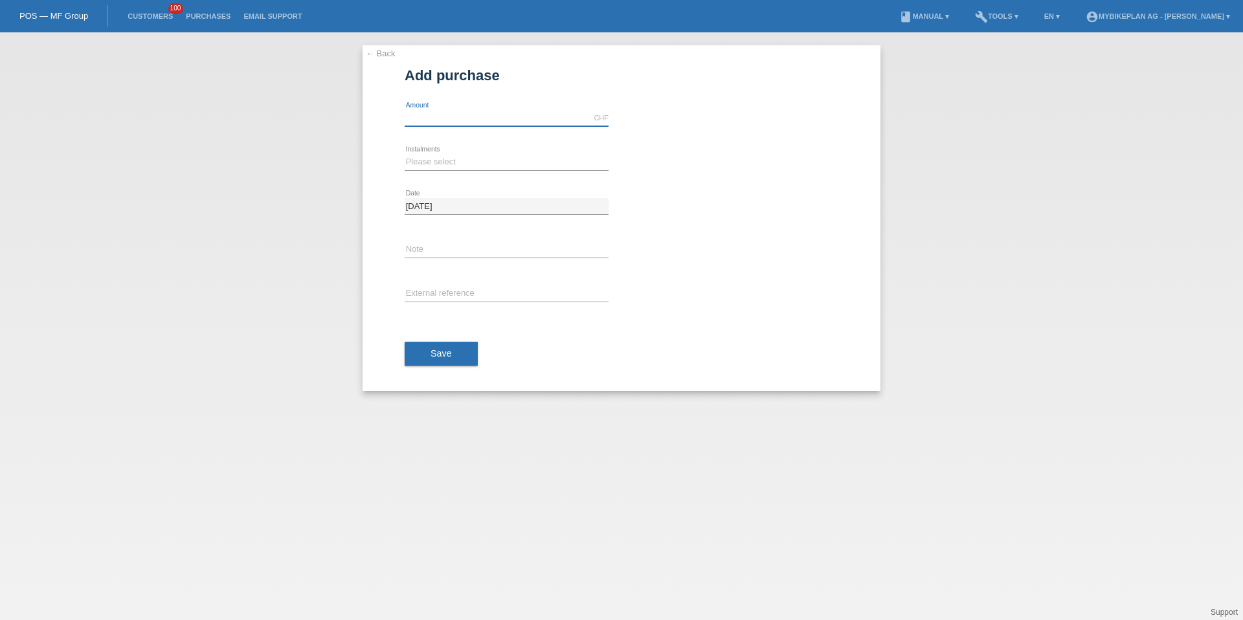
drag, startPoint x: 0, startPoint y: 0, endPoint x: 477, endPoint y: 119, distance: 491.9
click at [477, 119] on input "text" at bounding box center [507, 118] width 204 height 16
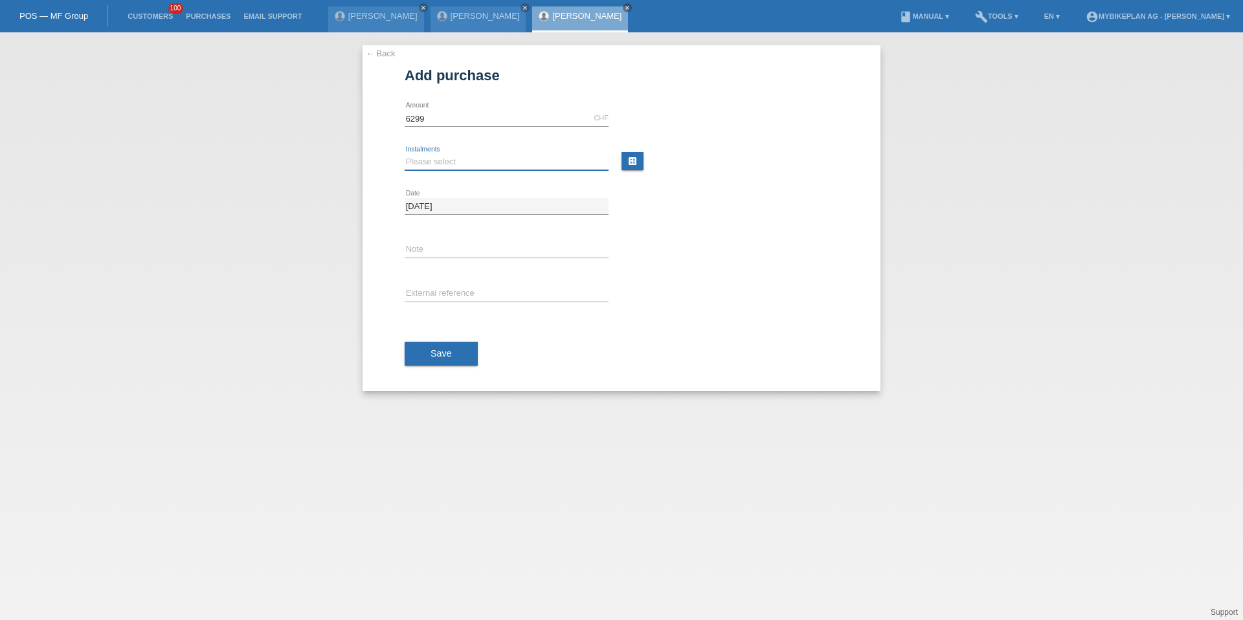
type input "6299.00"
click at [443, 161] on select "Please select 6 instalments 12 instalments 18 instalments 24 instalments 36 ins…" at bounding box center [507, 162] width 204 height 16
select select "488"
click at [438, 282] on div "error External reference" at bounding box center [507, 295] width 204 height 44
click at [438, 288] on input "text" at bounding box center [507, 294] width 204 height 16
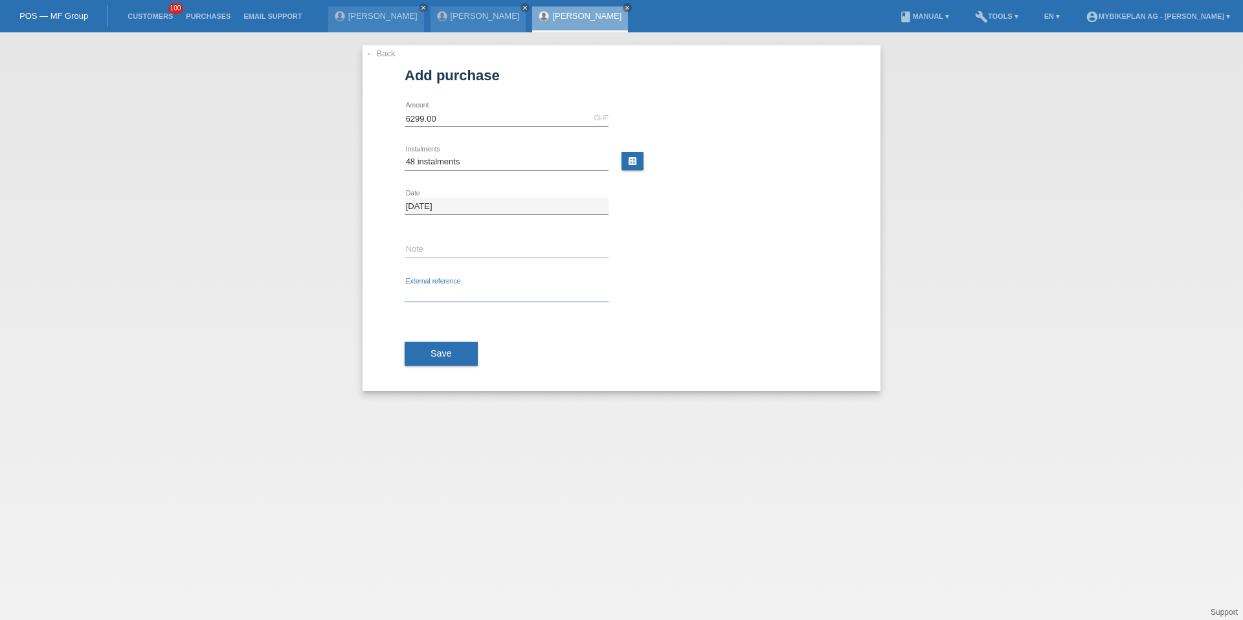
paste input "42356034172"
type input "42356034172"
click at [443, 338] on div "Save" at bounding box center [622, 354] width 434 height 75
click at [444, 354] on span "Save" at bounding box center [441, 353] width 21 height 10
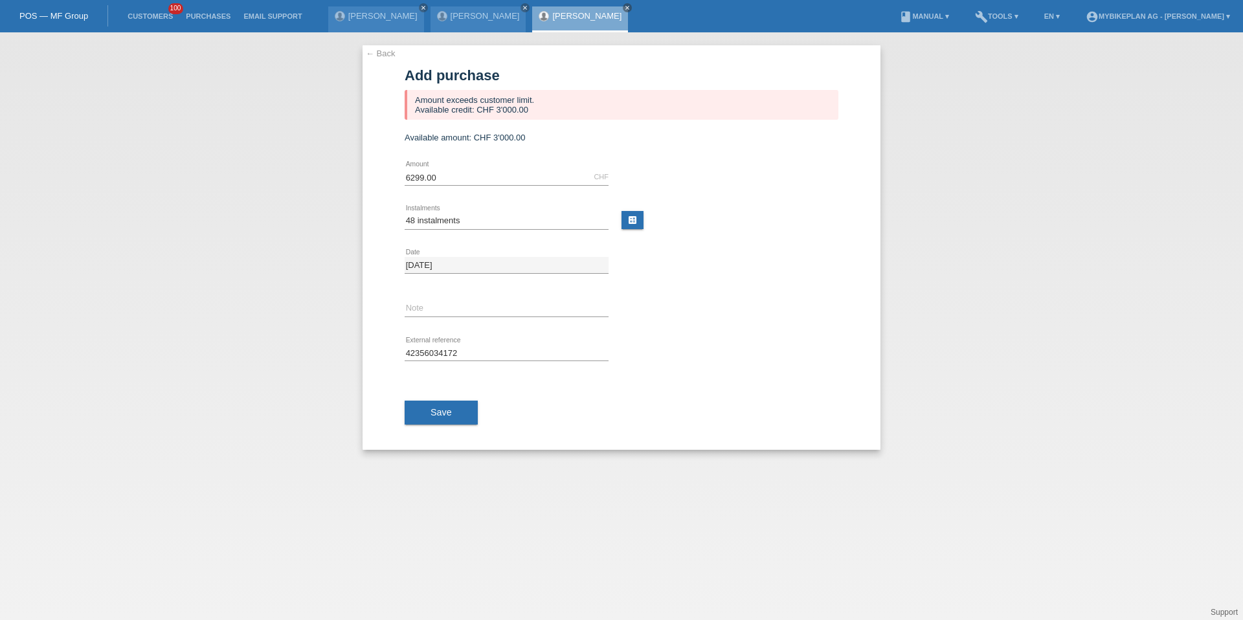
click at [153, 6] on li "Customers 100" at bounding box center [150, 16] width 58 height 33
click at [151, 12] on link "Customers" at bounding box center [150, 16] width 58 height 8
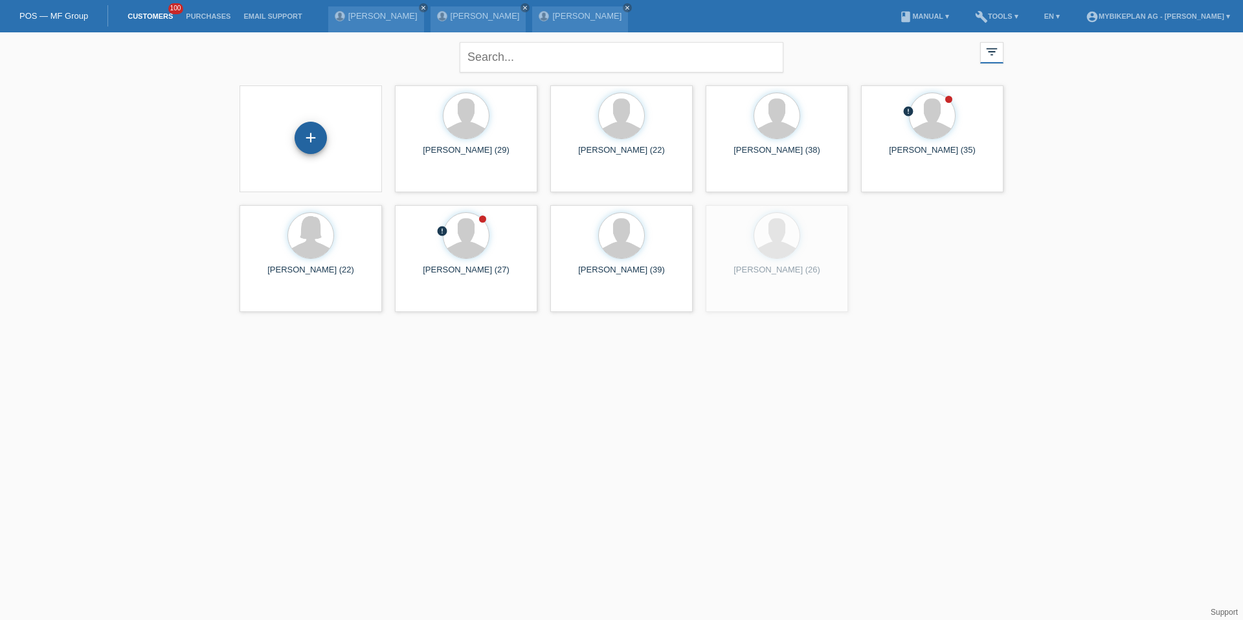
click at [306, 128] on div "+" at bounding box center [311, 138] width 32 height 32
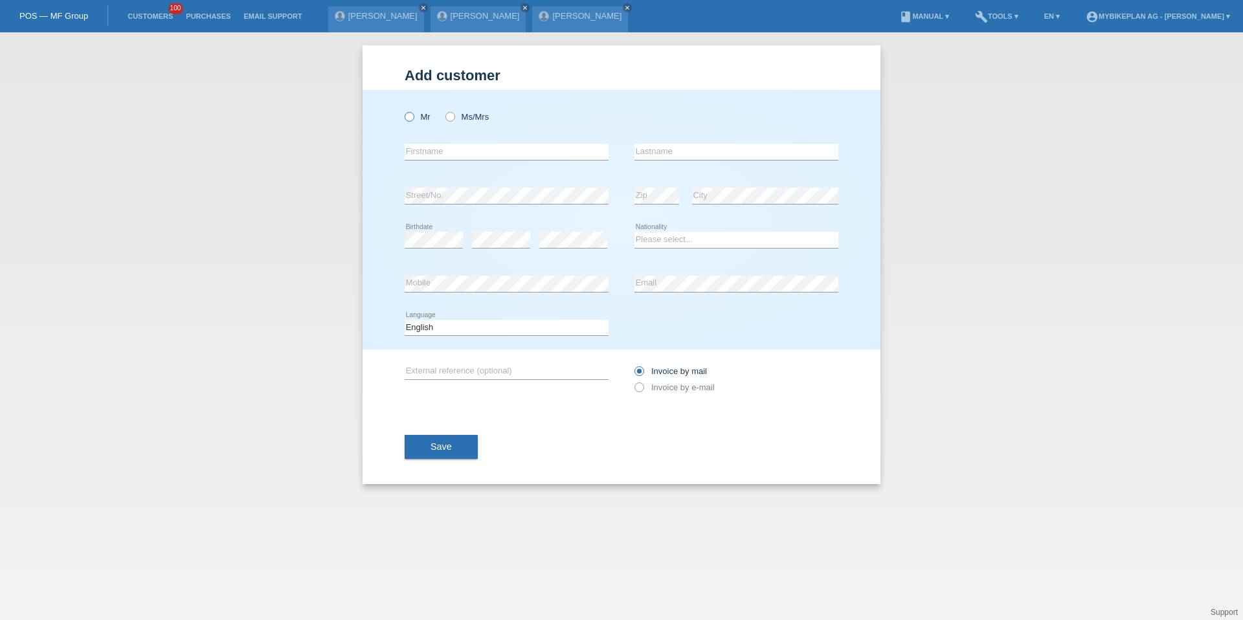
click at [413, 120] on label "Mr" at bounding box center [418, 117] width 26 height 10
click at [413, 120] on input "Mr" at bounding box center [409, 116] width 8 height 8
radio input "true"
click at [430, 152] on input "text" at bounding box center [507, 152] width 204 height 16
type input "[PERSON_NAME]"
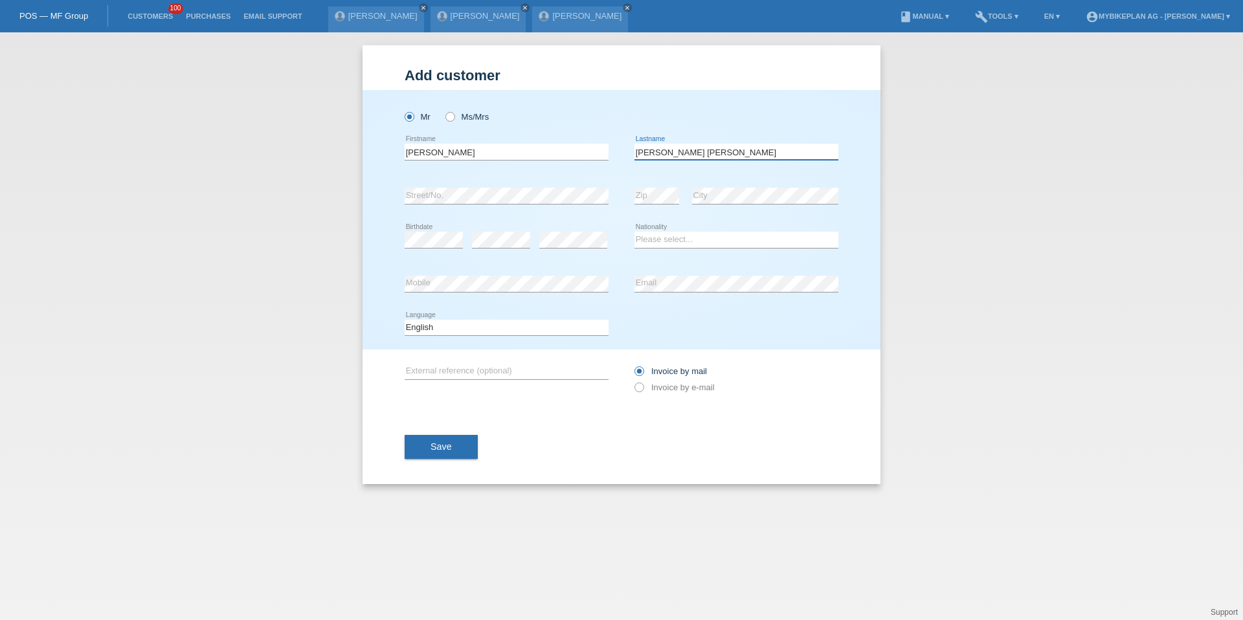
type input "[PERSON_NAME] [PERSON_NAME]"
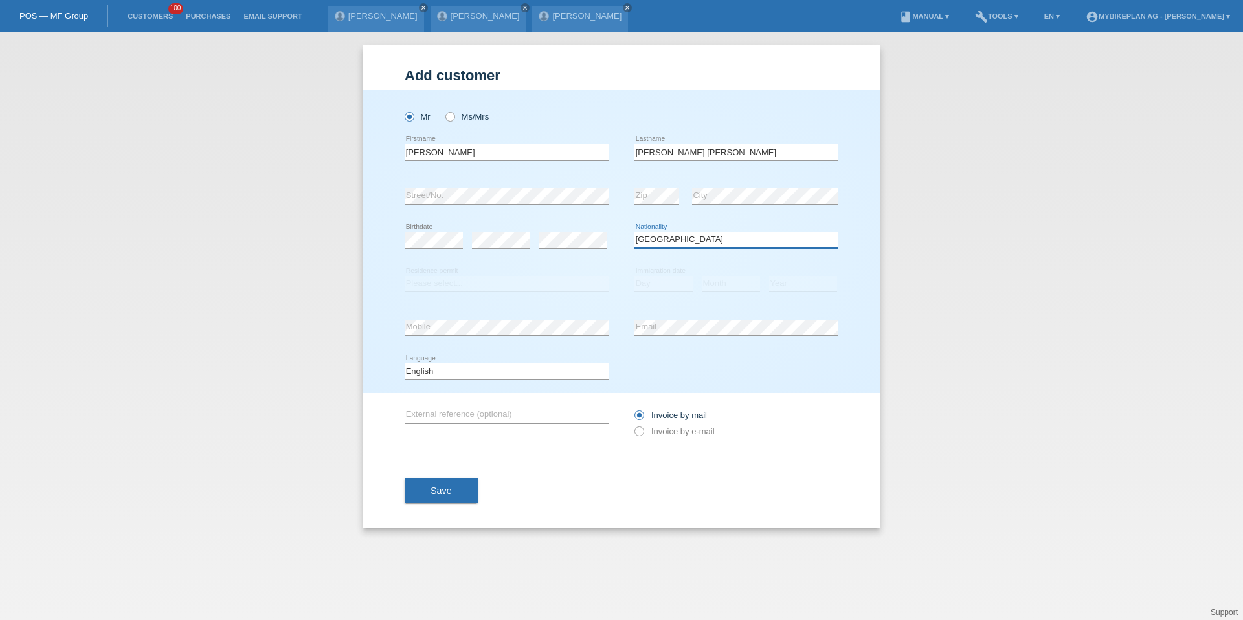
select select "PT"
select select "C"
select select "09"
select select "07"
select select "2008"
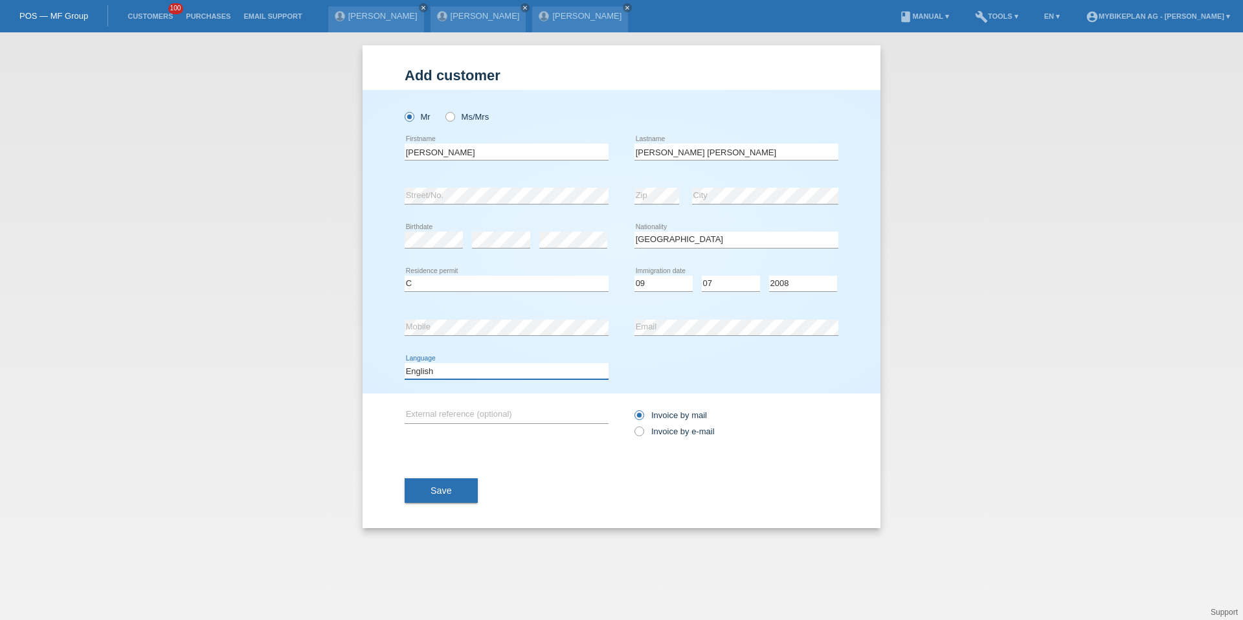
click at [453, 374] on select "Deutsch Français Italiano English" at bounding box center [507, 371] width 204 height 16
select select "fr"
click at [670, 431] on label "Invoice by e-mail" at bounding box center [675, 432] width 80 height 10
click at [643, 431] on input "Invoice by e-mail" at bounding box center [639, 435] width 8 height 16
radio input "true"
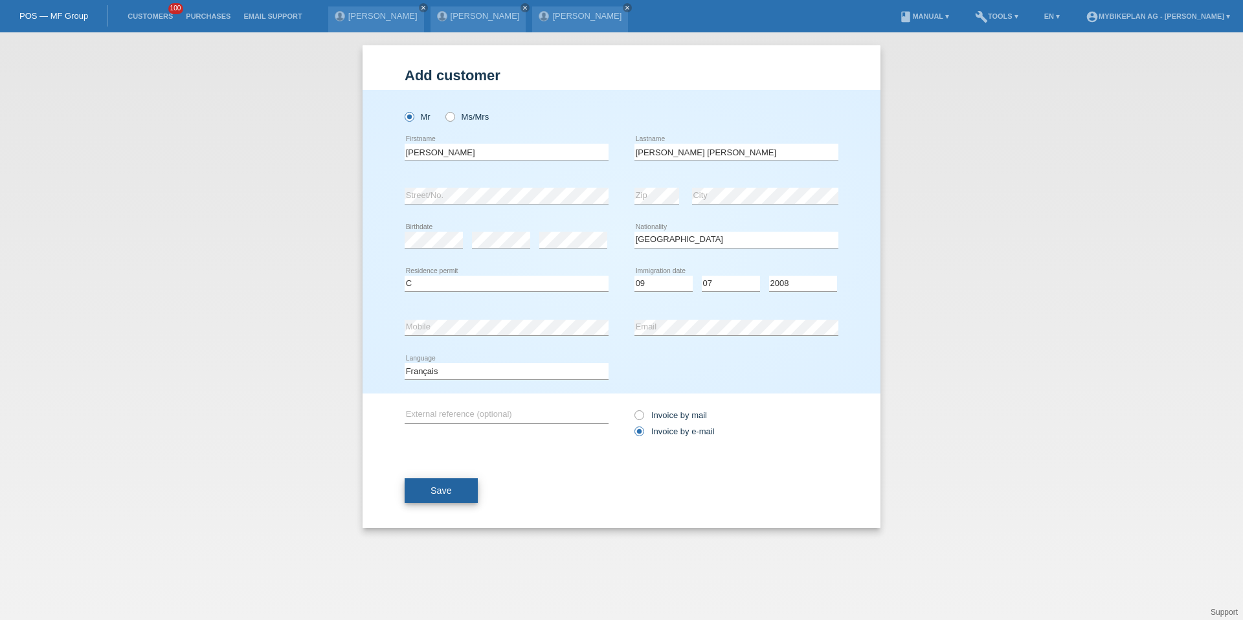
click at [449, 473] on div "Save" at bounding box center [622, 490] width 434 height 75
click at [449, 483] on button "Save" at bounding box center [441, 491] width 73 height 25
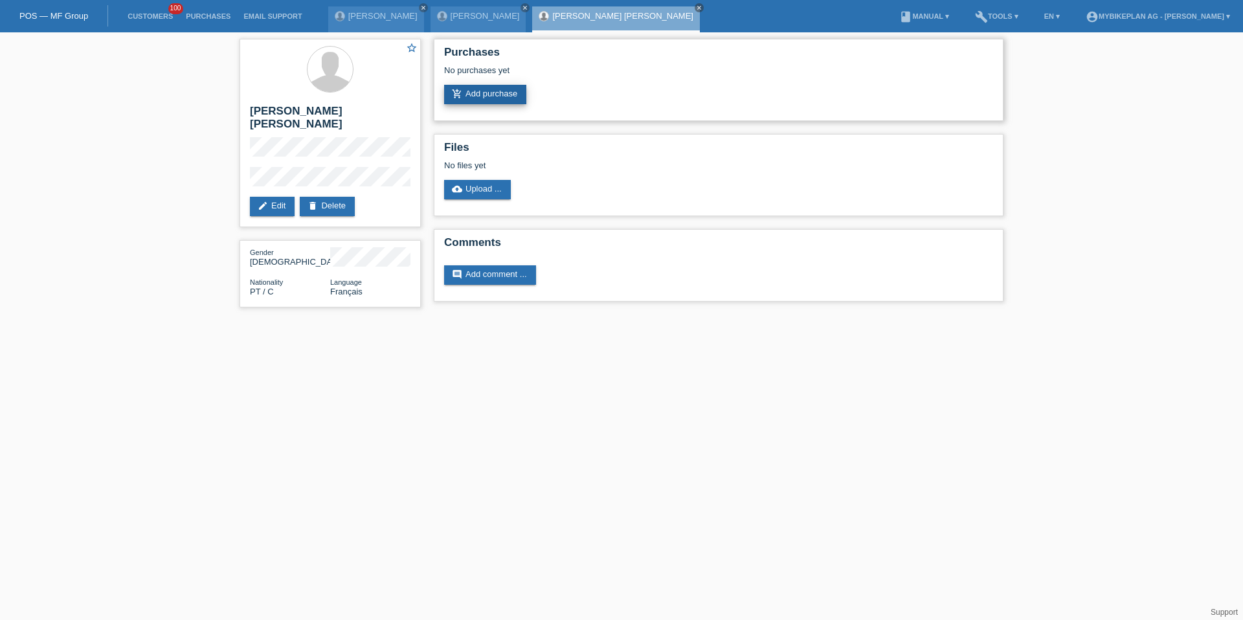
click at [463, 99] on link "add_shopping_cart Add purchase" at bounding box center [485, 94] width 82 height 19
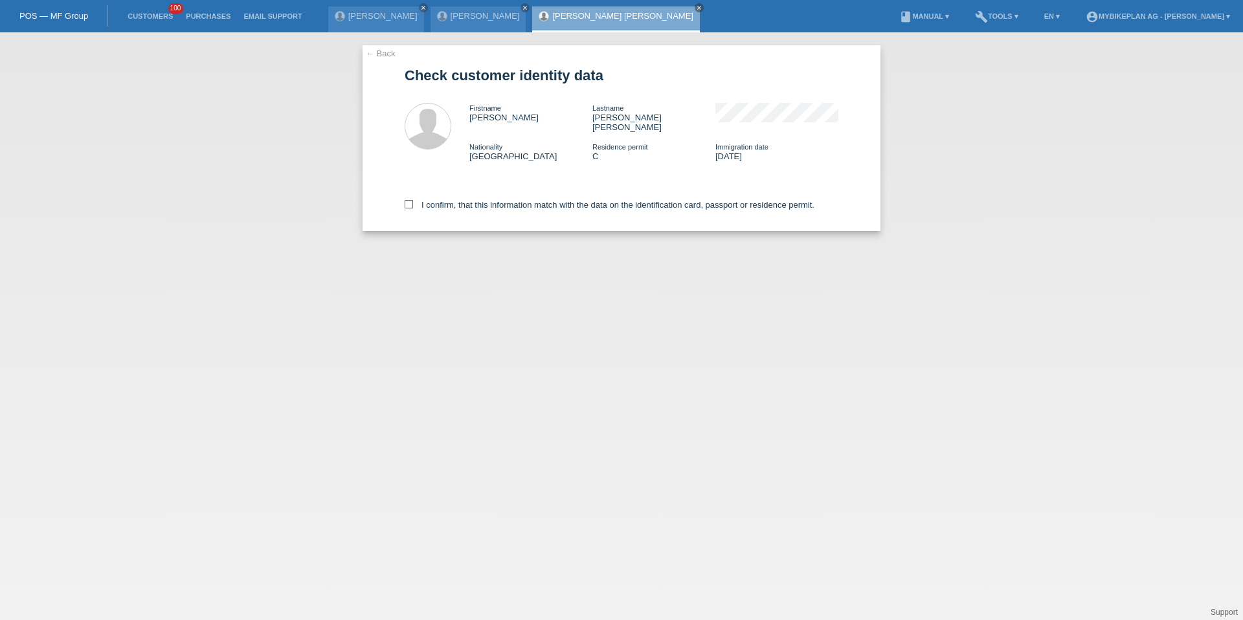
click at [446, 200] on label "I confirm, that this information match with the data on the identification card…" at bounding box center [610, 205] width 410 height 10
click at [413, 200] on input "I confirm, that this information match with the data on the identification card…" at bounding box center [409, 204] width 8 height 8
checkbox input "true"
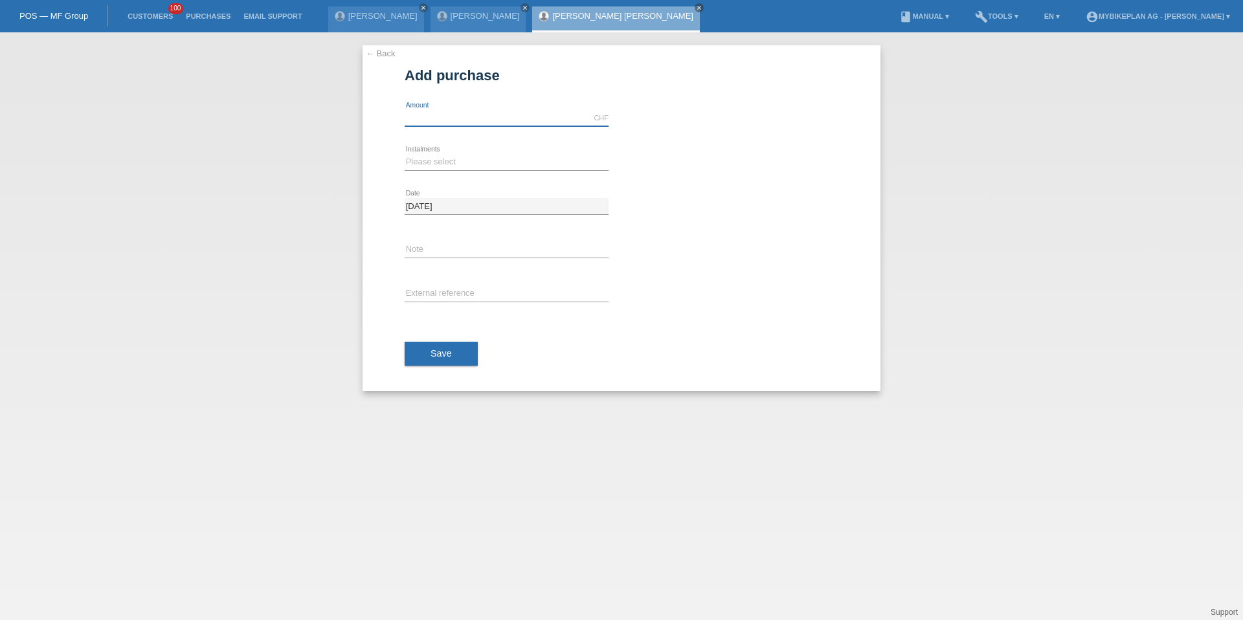
click at [439, 115] on input "text" at bounding box center [507, 118] width 204 height 16
type input "6200.00"
click at [427, 162] on select "Please select 6 instalments 12 instalments 18 instalments 24 instalments 36 ins…" at bounding box center [507, 162] width 204 height 16
select select "487"
click at [442, 285] on div "error External reference" at bounding box center [507, 295] width 204 height 44
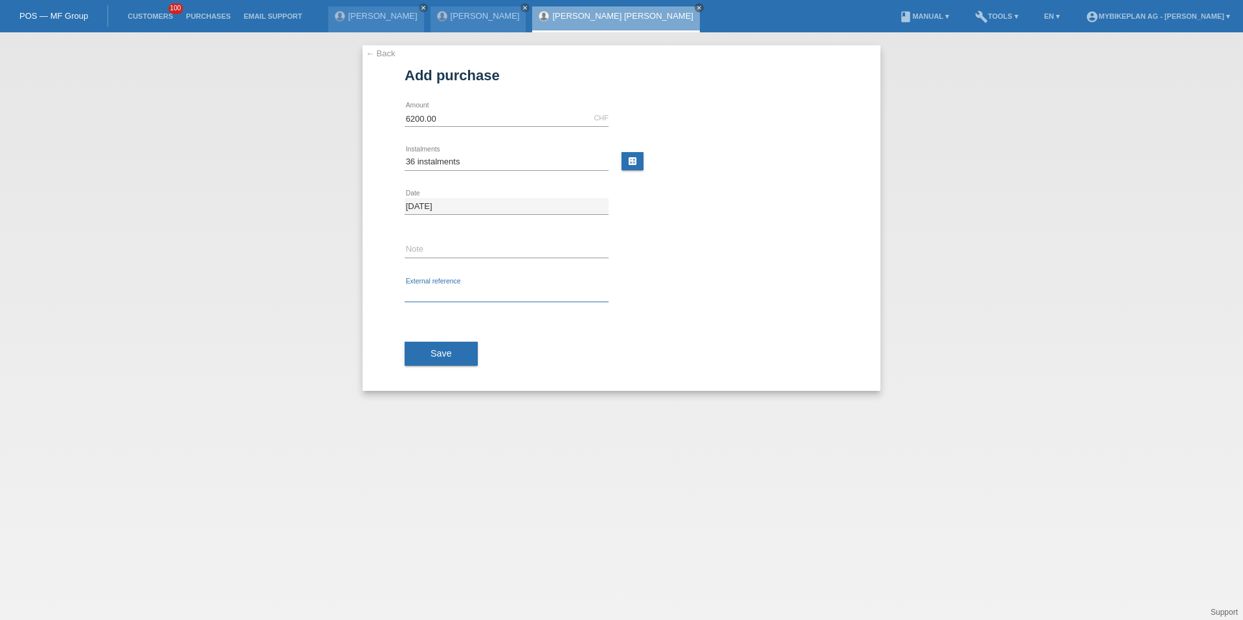
click at [440, 295] on input "text" at bounding box center [507, 294] width 204 height 16
paste input "42352589673"
type input "42352589673"
click at [431, 341] on div "Save" at bounding box center [622, 354] width 434 height 75
click at [431, 348] on button "Save" at bounding box center [441, 354] width 73 height 25
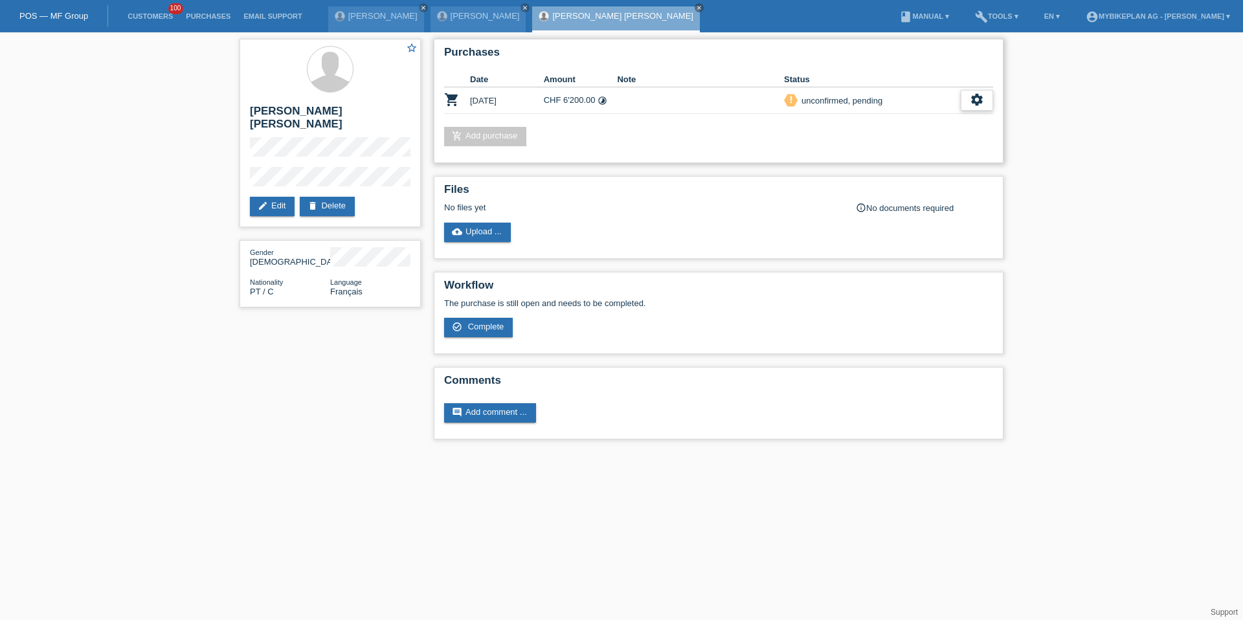
click at [971, 95] on icon "settings" at bounding box center [977, 100] width 14 height 14
click at [935, 116] on div "fullscreen Show" at bounding box center [893, 121] width 196 height 19
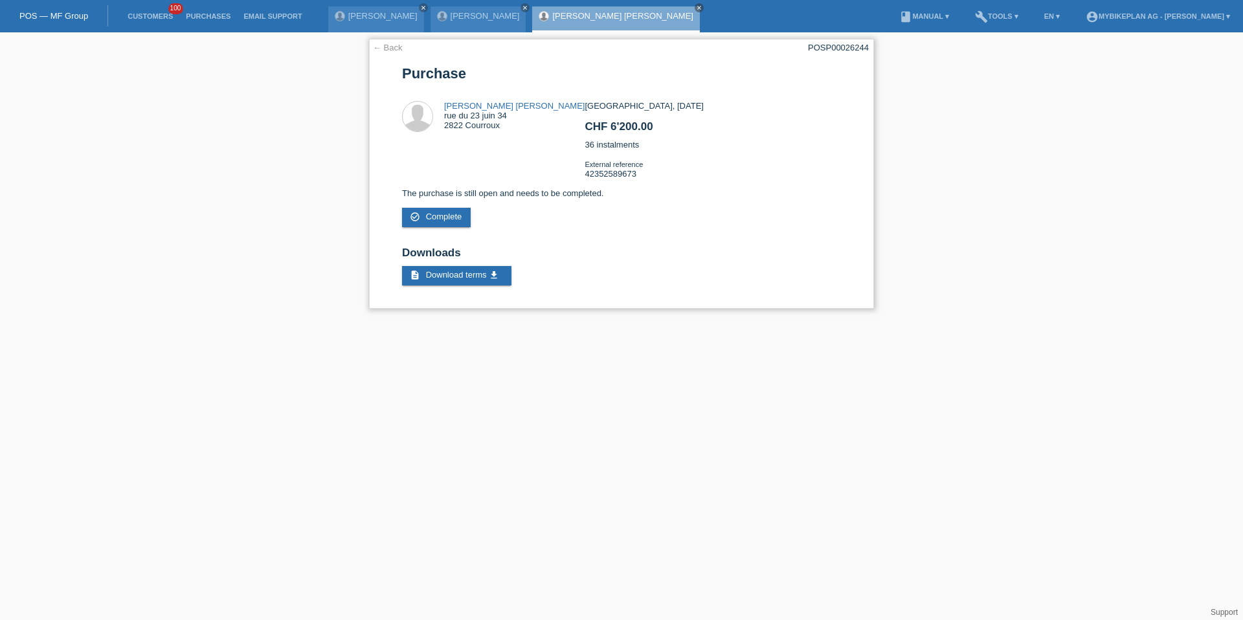
click at [846, 47] on div "POSP00026244" at bounding box center [838, 48] width 61 height 10
copy div "POSP00026244"
click at [155, 10] on li "Customers 100" at bounding box center [150, 16] width 58 height 33
click at [154, 18] on link "Customers" at bounding box center [150, 16] width 58 height 8
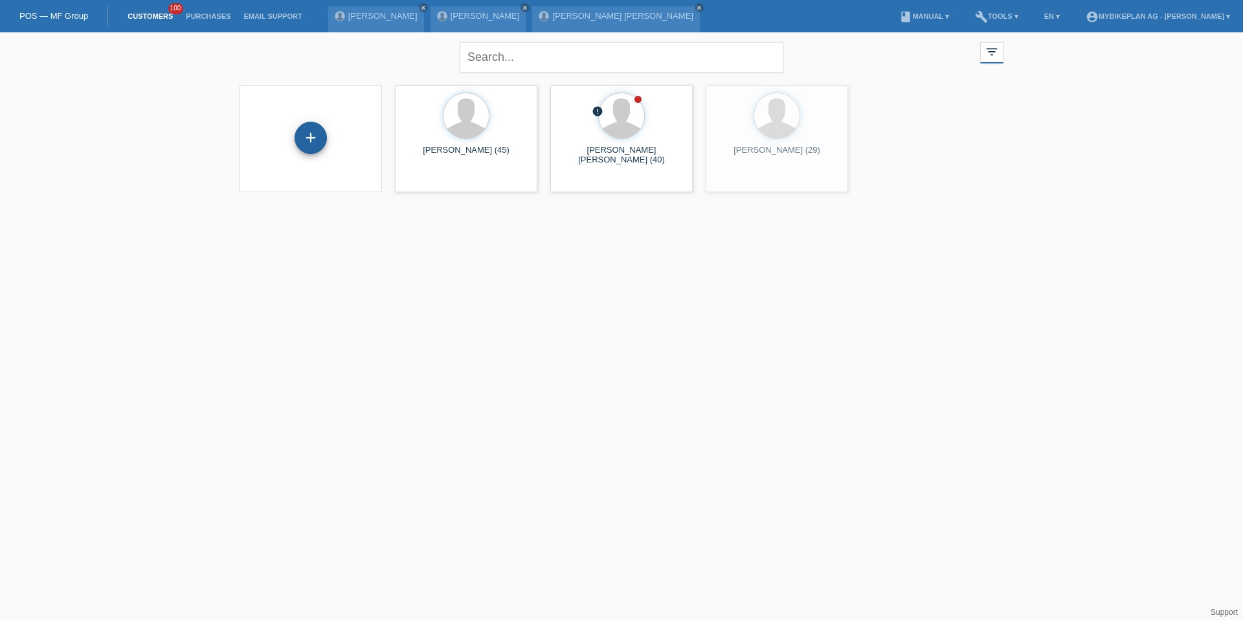
click at [308, 140] on div "+" at bounding box center [311, 138] width 32 height 32
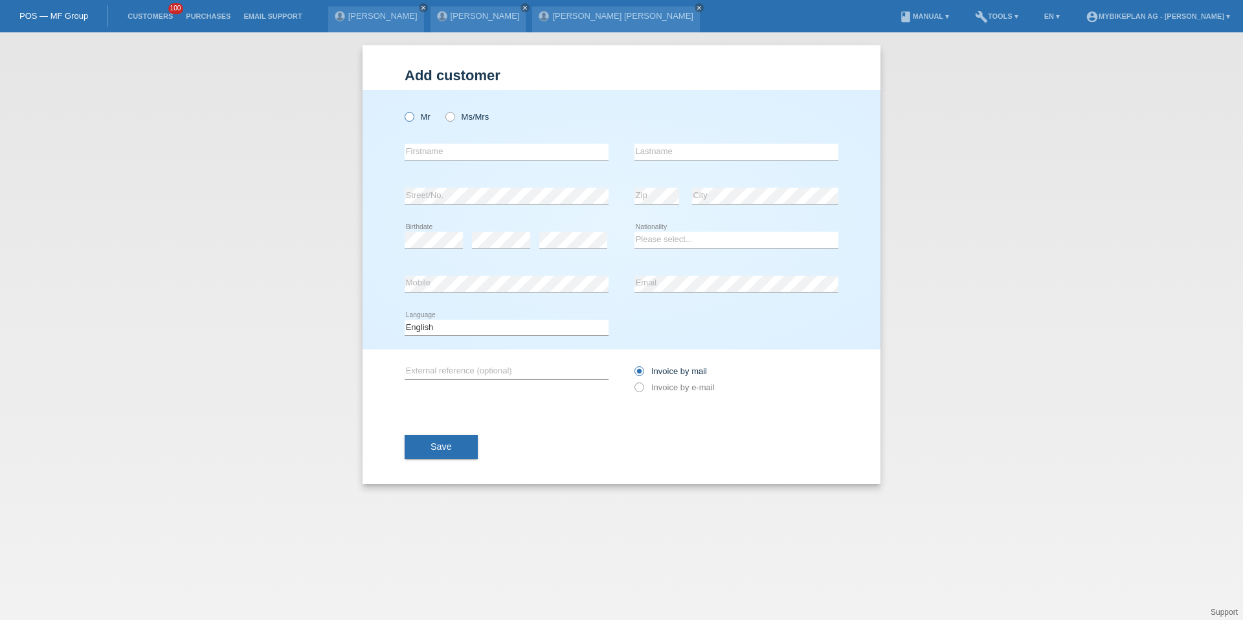
click at [403, 110] on icon at bounding box center [403, 110] width 0 height 0
click at [413, 117] on input "Mr" at bounding box center [409, 116] width 8 height 8
radio input "true"
click at [433, 141] on div "error Firstname" at bounding box center [507, 152] width 204 height 44
click at [433, 155] on input "text" at bounding box center [507, 152] width 204 height 16
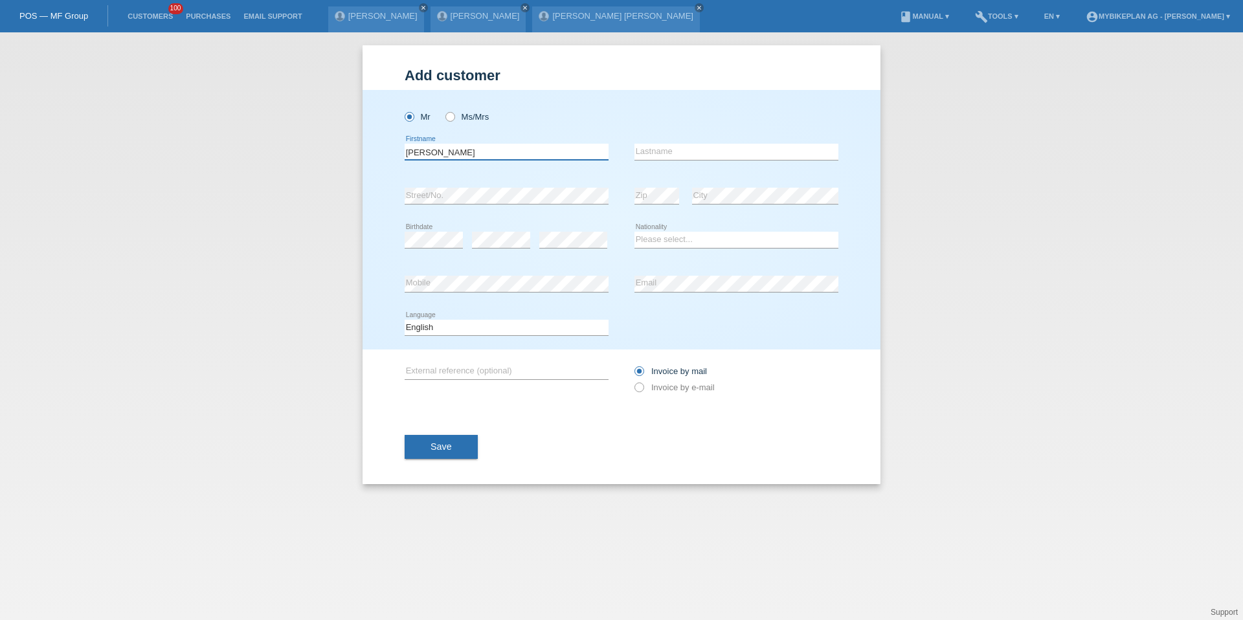
type input "[PERSON_NAME]"
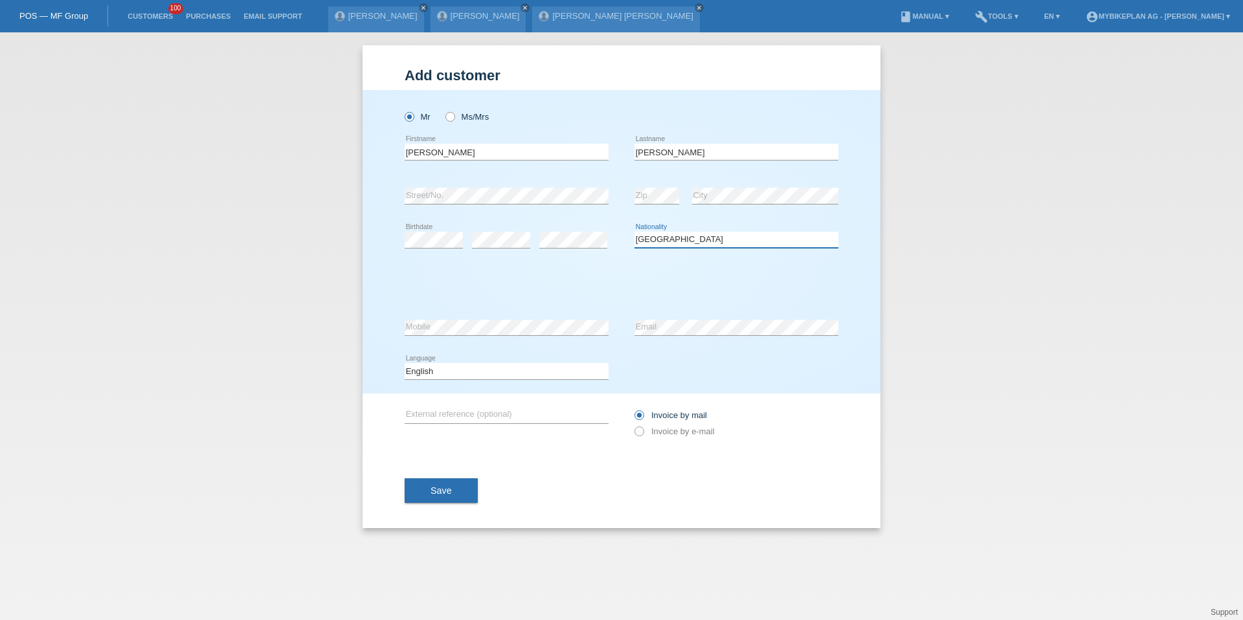
select select "AL"
select select "B"
select select "03"
select select "07"
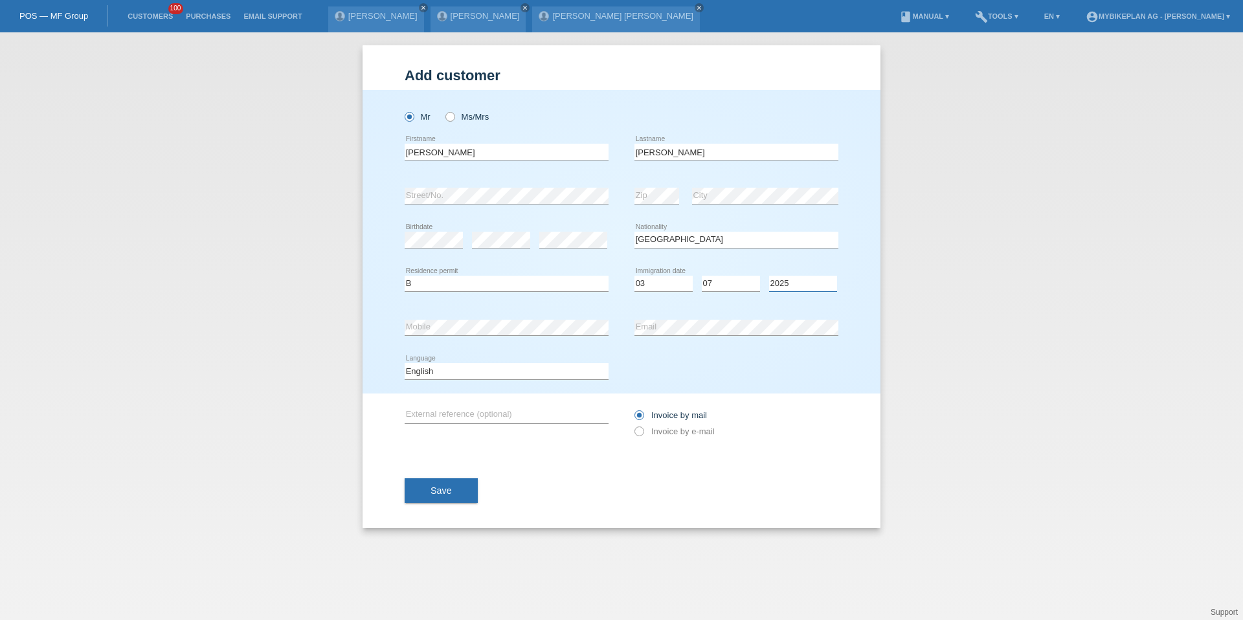
select select "2024"
click at [476, 368] on select "Deutsch Français Italiano English" at bounding box center [507, 371] width 204 height 16
select select "de"
click at [661, 431] on label "Invoice by e-mail" at bounding box center [675, 432] width 80 height 10
click at [643, 431] on input "Invoice by e-mail" at bounding box center [639, 435] width 8 height 16
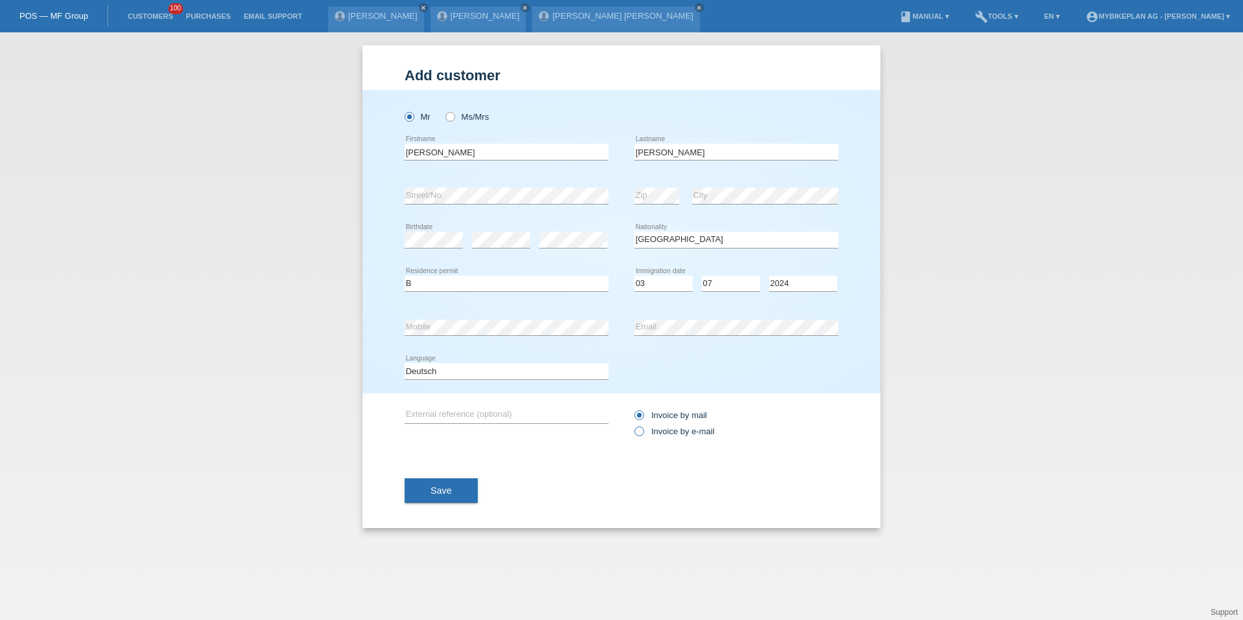
radio input "true"
click at [454, 479] on button "Save" at bounding box center [441, 491] width 73 height 25
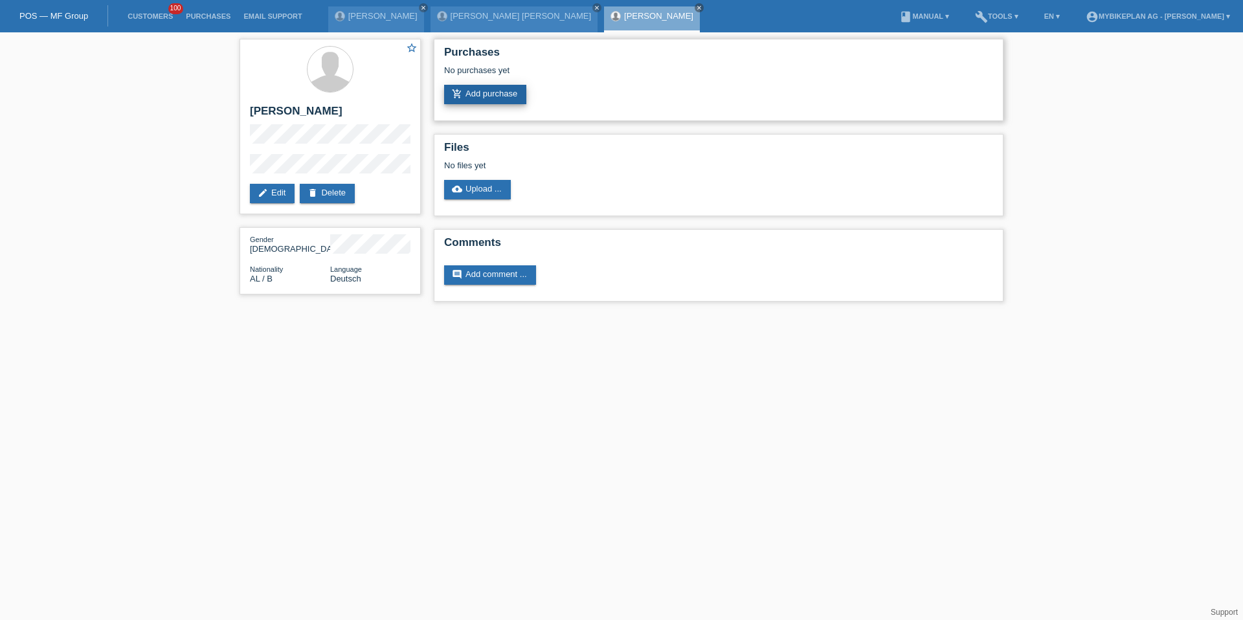
click at [481, 97] on link "add_shopping_cart Add purchase" at bounding box center [485, 94] width 82 height 19
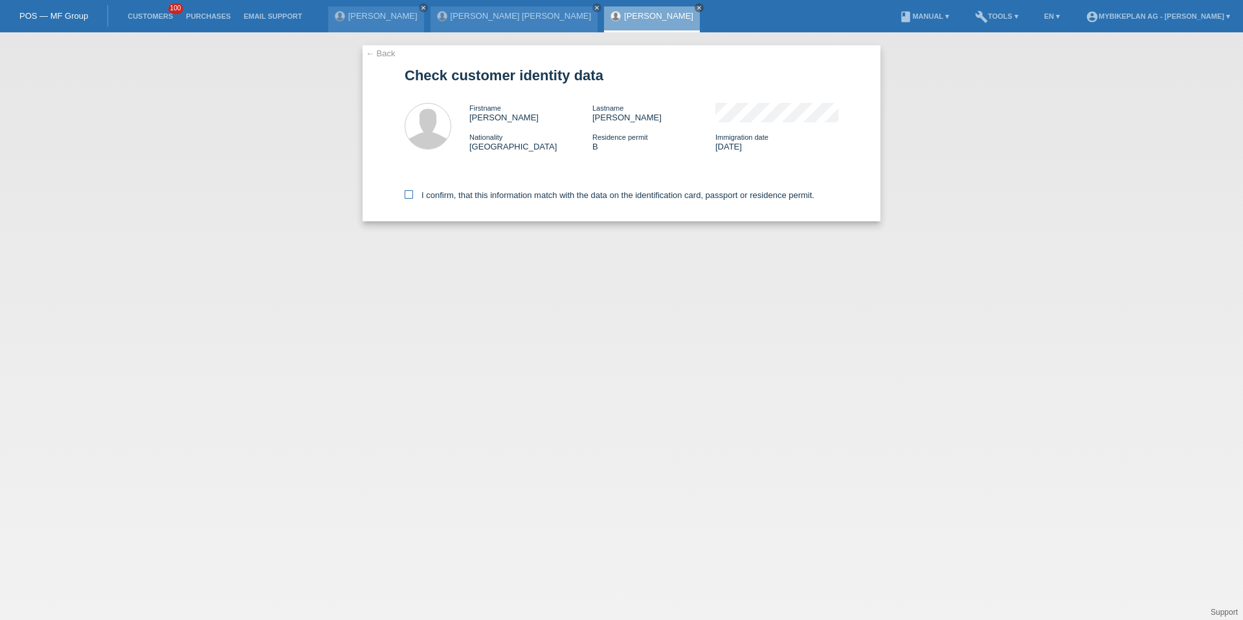
click at [445, 197] on label "I confirm, that this information match with the data on the identification card…" at bounding box center [610, 195] width 410 height 10
click at [413, 197] on input "I confirm, that this information match with the data on the identification card…" at bounding box center [409, 194] width 8 height 8
checkbox input "true"
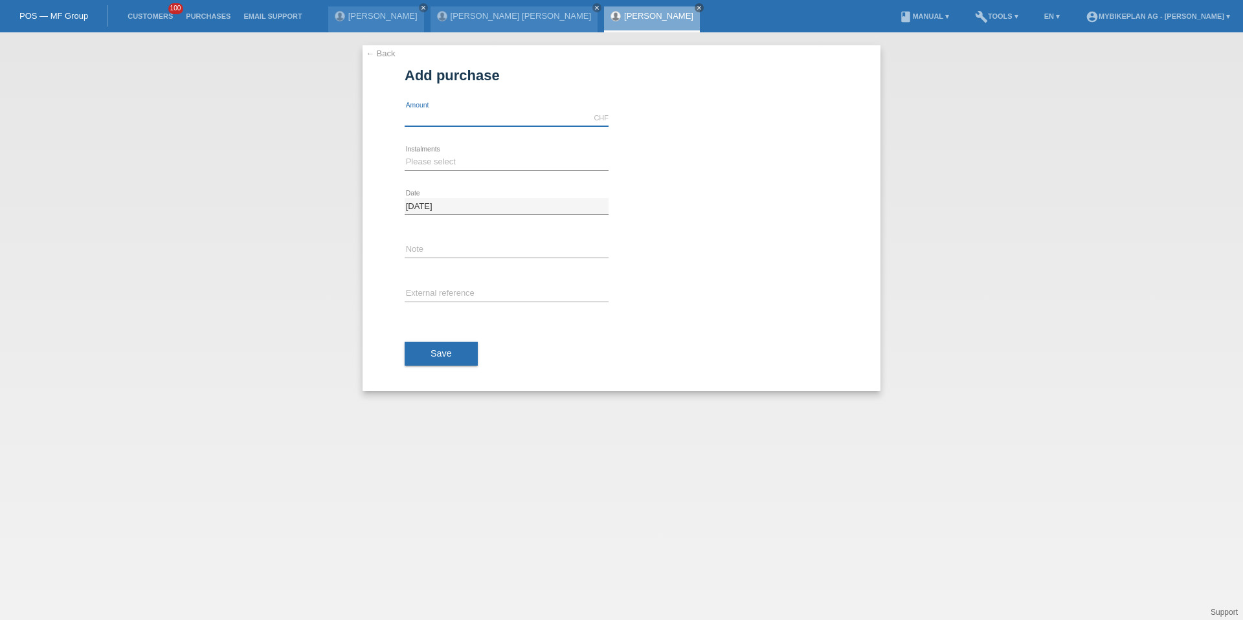
click at [461, 118] on input "text" at bounding box center [507, 118] width 204 height 16
type input "4499.00"
click at [425, 159] on select "Please select 6 instalments 12 instalments 18 instalments 24 instalments 36 ins…" at bounding box center [507, 162] width 204 height 16
select select "487"
click at [440, 293] on input "text" at bounding box center [507, 294] width 204 height 16
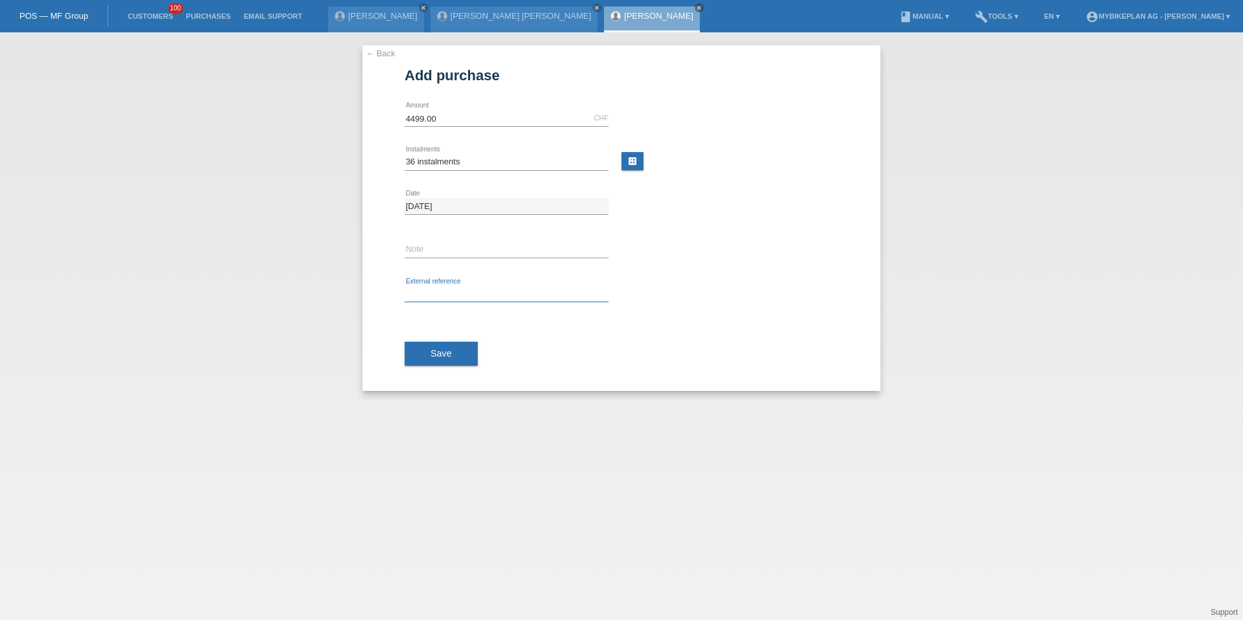
paste input "42351864739"
type input "42351864739"
click at [440, 343] on button "Save" at bounding box center [441, 354] width 73 height 25
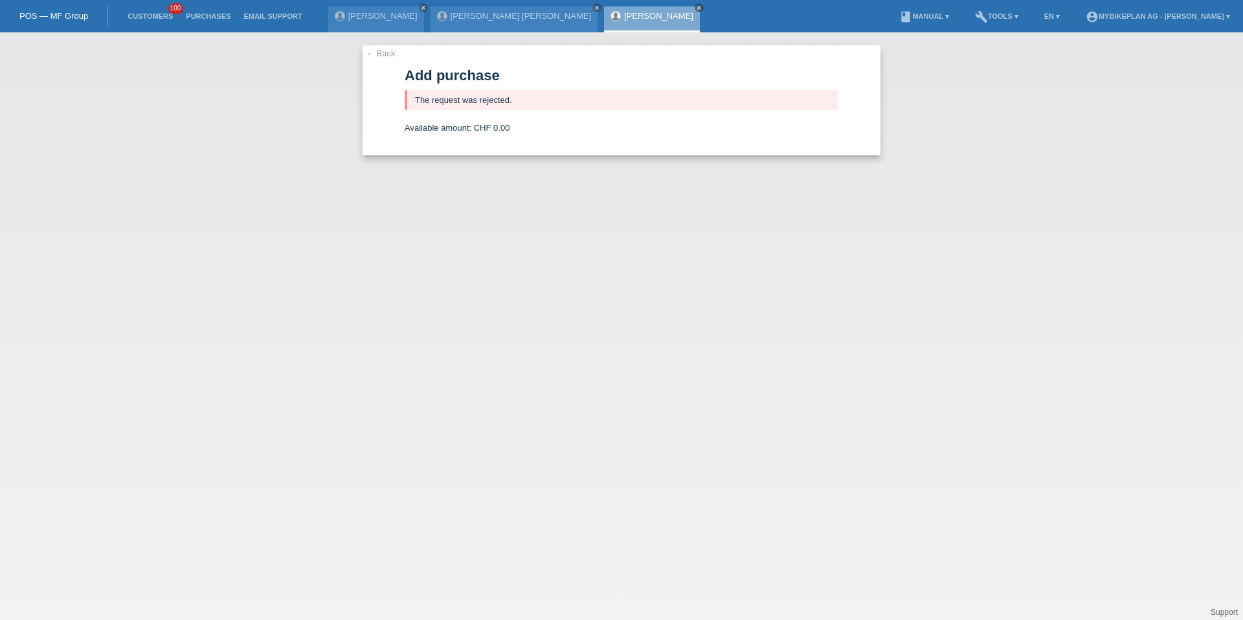
click at [127, 28] on li "Customers 100" at bounding box center [150, 16] width 58 height 33
click at [133, 26] on li "Customers 100" at bounding box center [150, 16] width 58 height 33
click at [135, 22] on li "Customers 100" at bounding box center [150, 16] width 58 height 33
click at [161, 13] on link "Customers" at bounding box center [150, 16] width 58 height 8
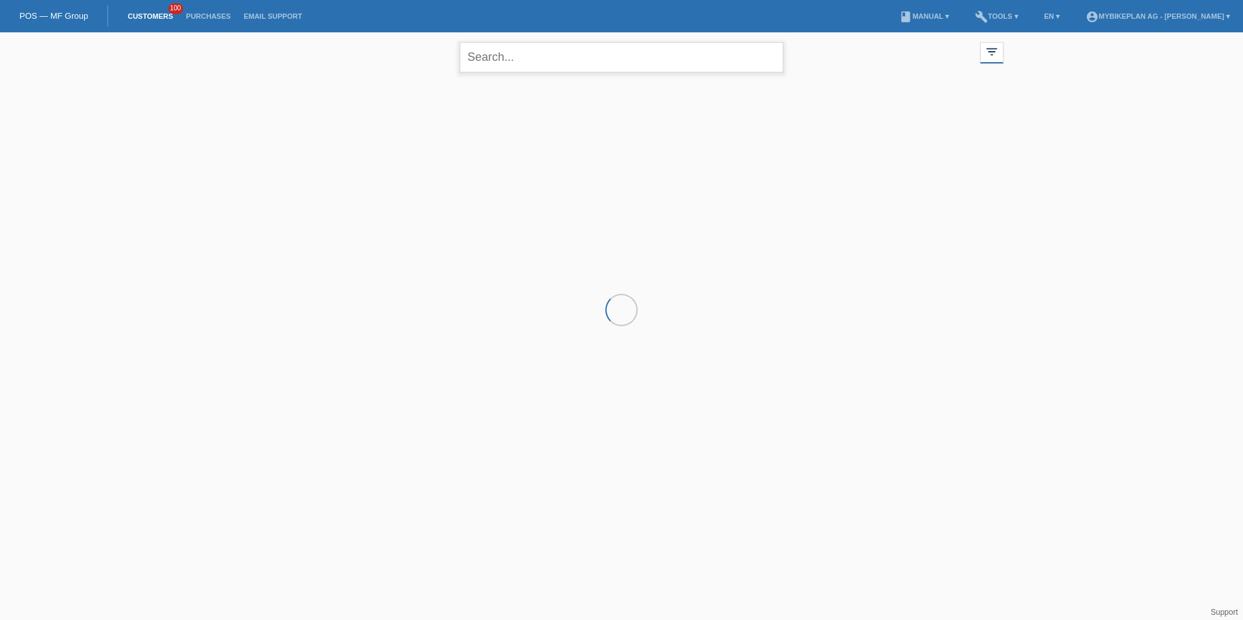
click at [635, 60] on input "text" at bounding box center [622, 57] width 324 height 30
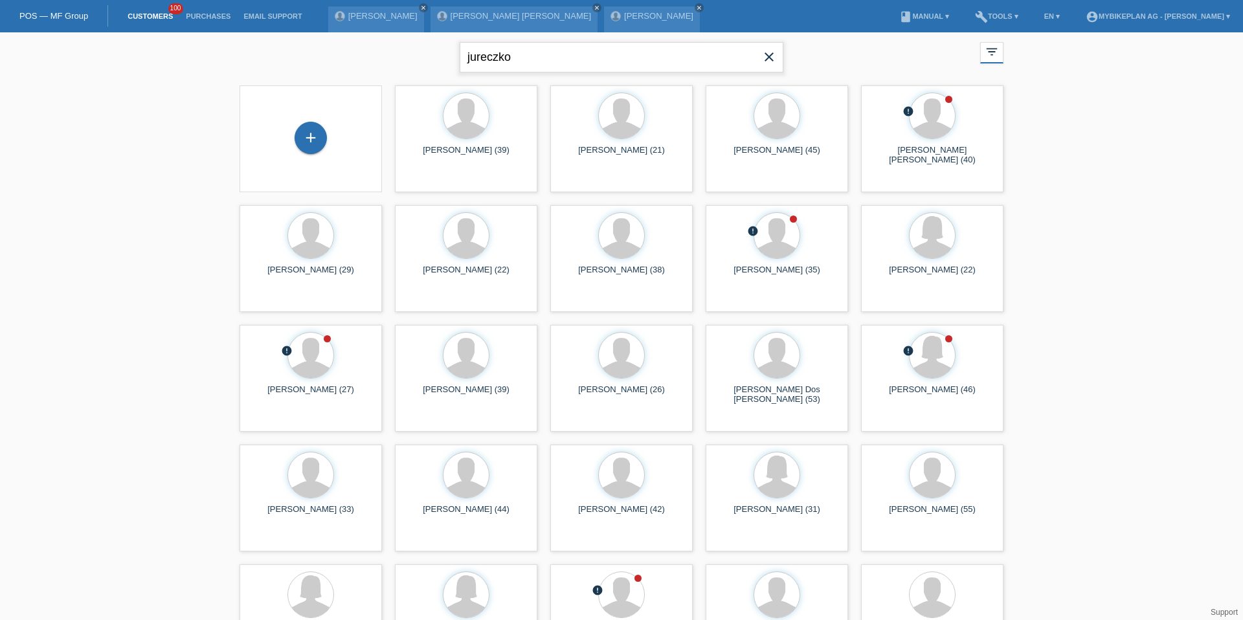
type input "jureczko"
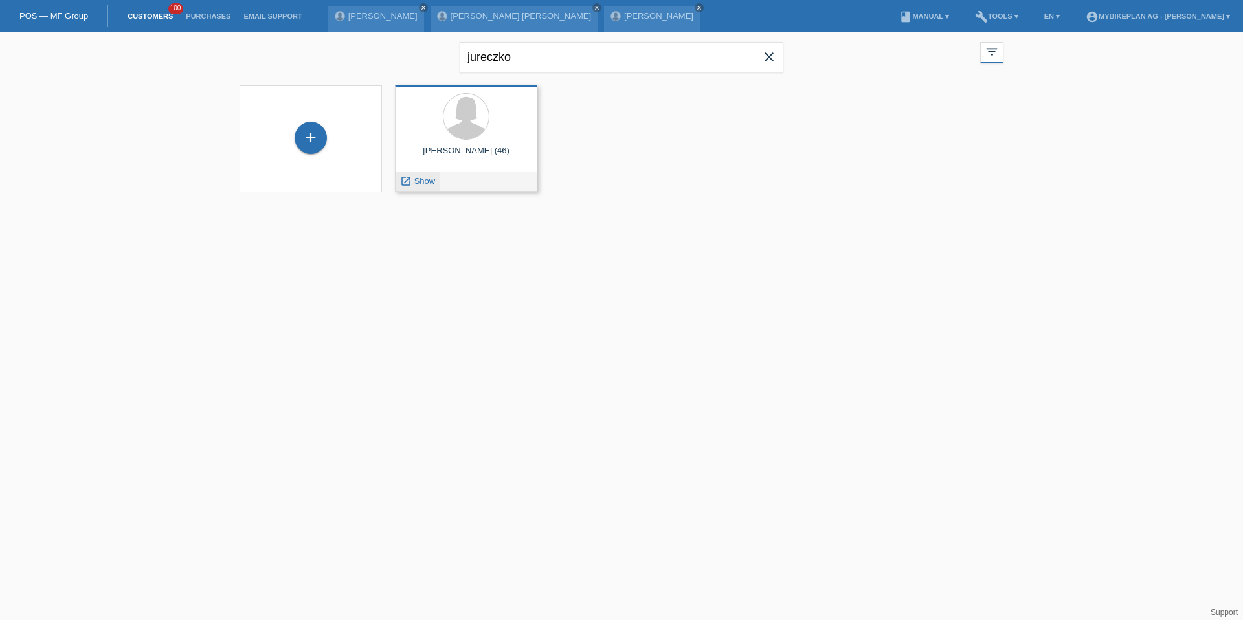
click at [411, 190] on div "launch Show" at bounding box center [418, 181] width 44 height 19
click at [413, 164] on div "[PERSON_NAME] (46)" at bounding box center [466, 156] width 122 height 21
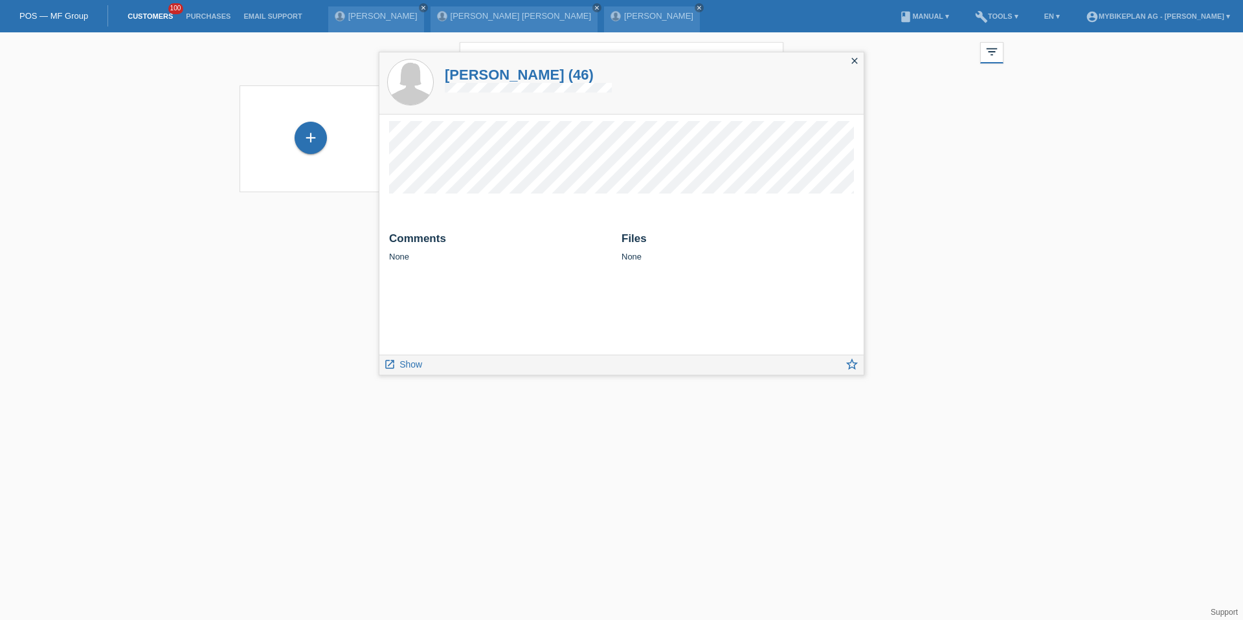
click at [324, 209] on html "POS — MF Group Customers 100 Purchases Email Support [PERSON_NAME] close" at bounding box center [621, 104] width 1243 height 209
click at [394, 367] on icon "launch" at bounding box center [390, 365] width 12 height 12
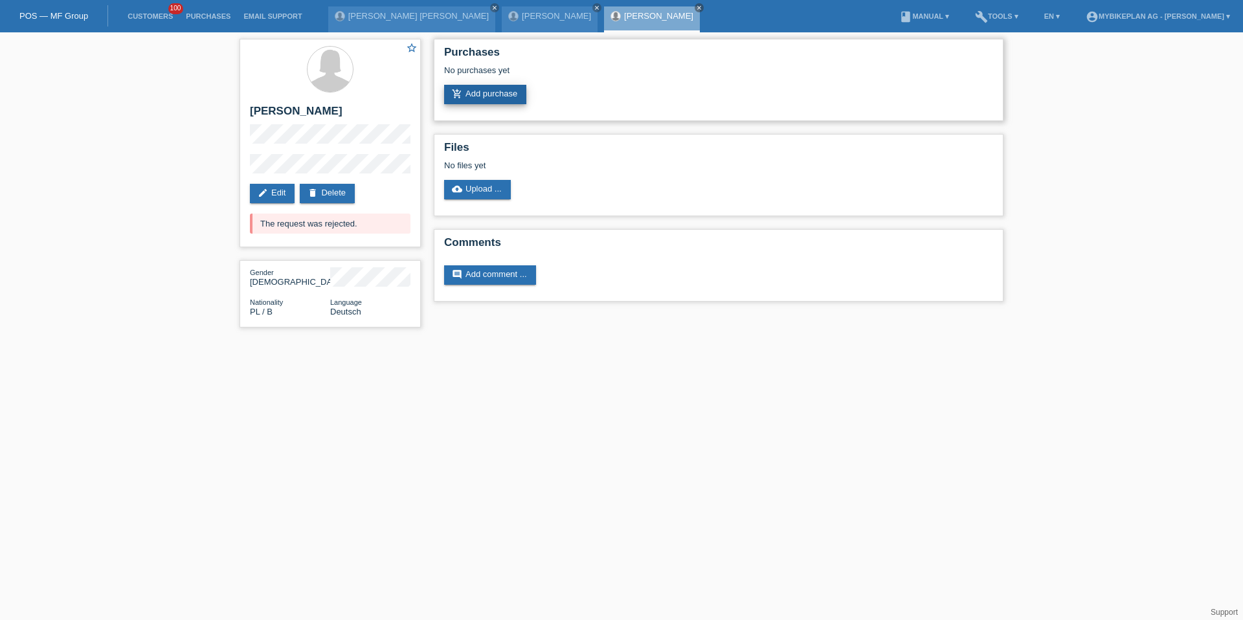
click at [490, 97] on link "add_shopping_cart Add purchase" at bounding box center [485, 94] width 82 height 19
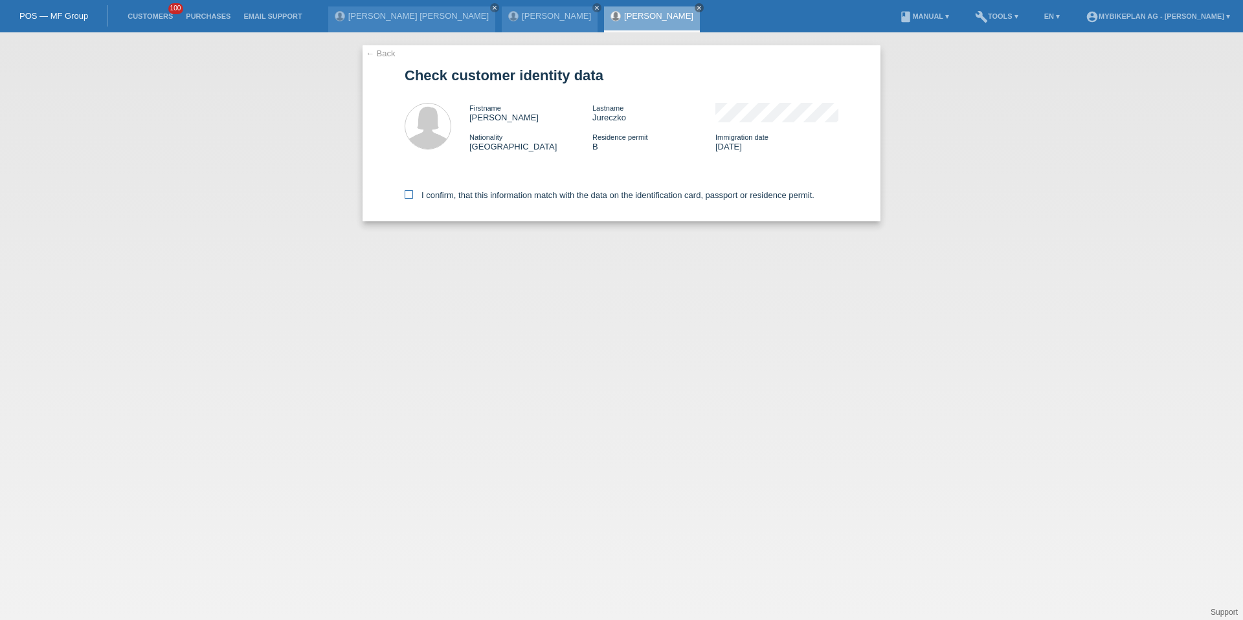
click at [420, 191] on label "I confirm, that this information match with the data on the identification card…" at bounding box center [610, 195] width 410 height 10
click at [413, 191] on input "I confirm, that this information match with the data on the identification card…" at bounding box center [409, 194] width 8 height 8
checkbox input "true"
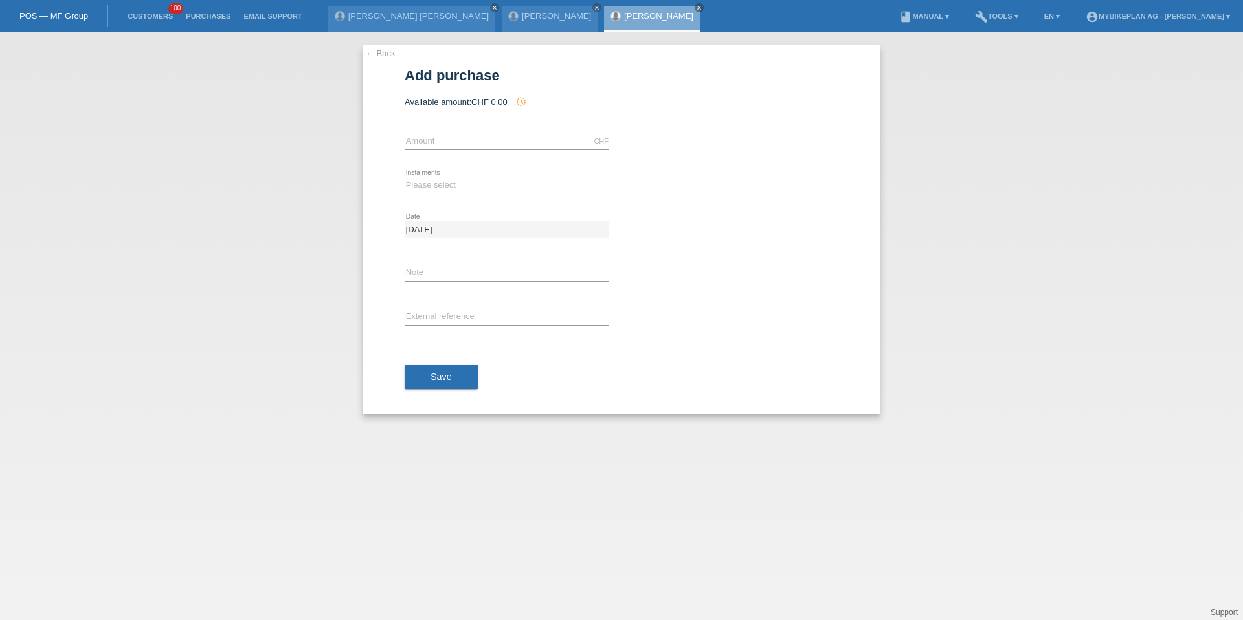
click at [431, 132] on div "CHF error Amount" at bounding box center [507, 142] width 204 height 44
click at [431, 139] on input "text" at bounding box center [507, 141] width 204 height 16
type input "3299.00"
click at [420, 185] on select "Please select 6 instalments 12 instalments 18 instalments 24 instalments 36 ins…" at bounding box center [507, 185] width 204 height 16
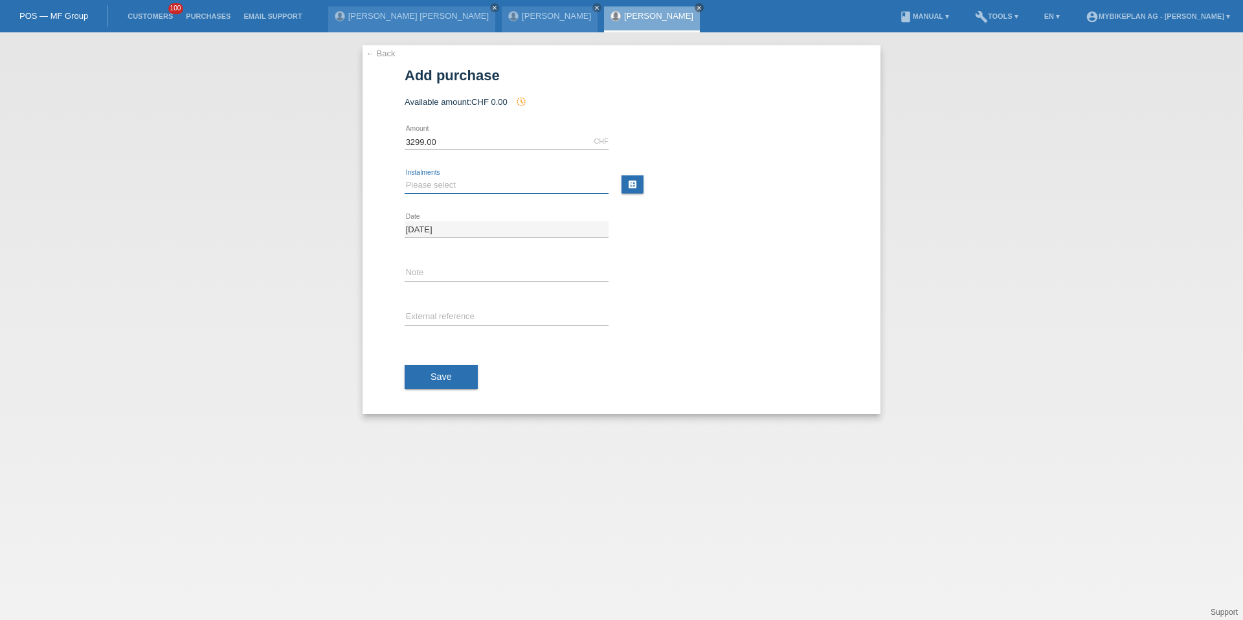
select select "487"
click at [442, 319] on input "text" at bounding box center [507, 318] width 204 height 16
paste input "42347672593"
type input "42347672593"
click at [439, 376] on span "Save" at bounding box center [441, 377] width 21 height 10
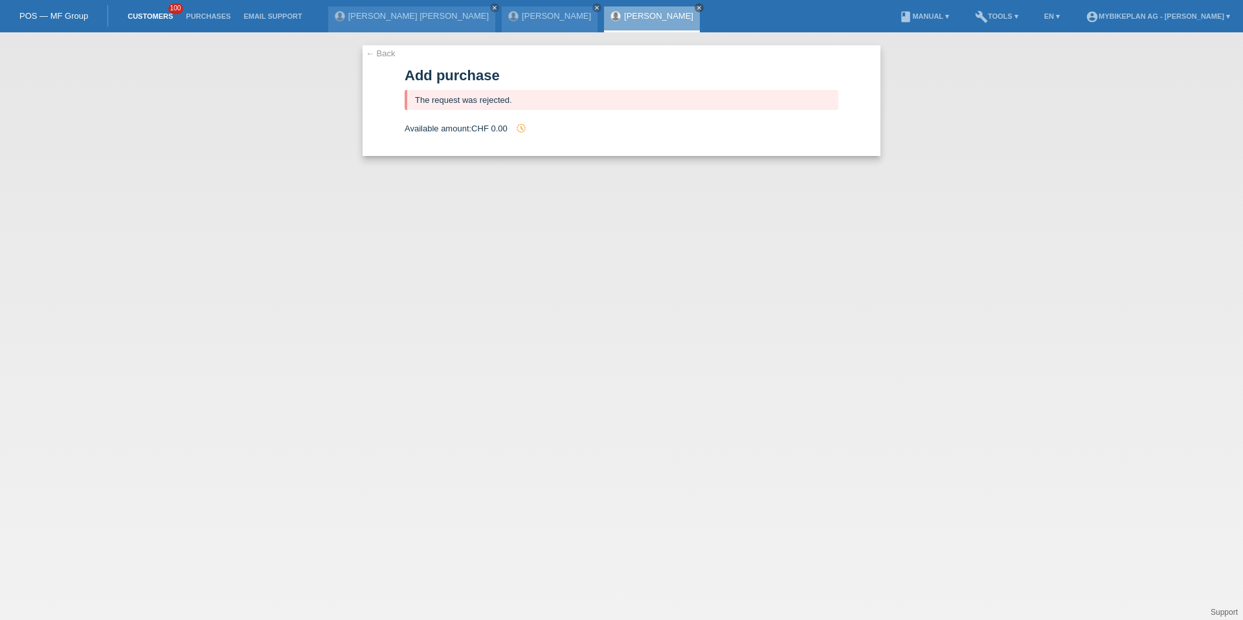
click at [142, 18] on link "Customers" at bounding box center [150, 16] width 58 height 8
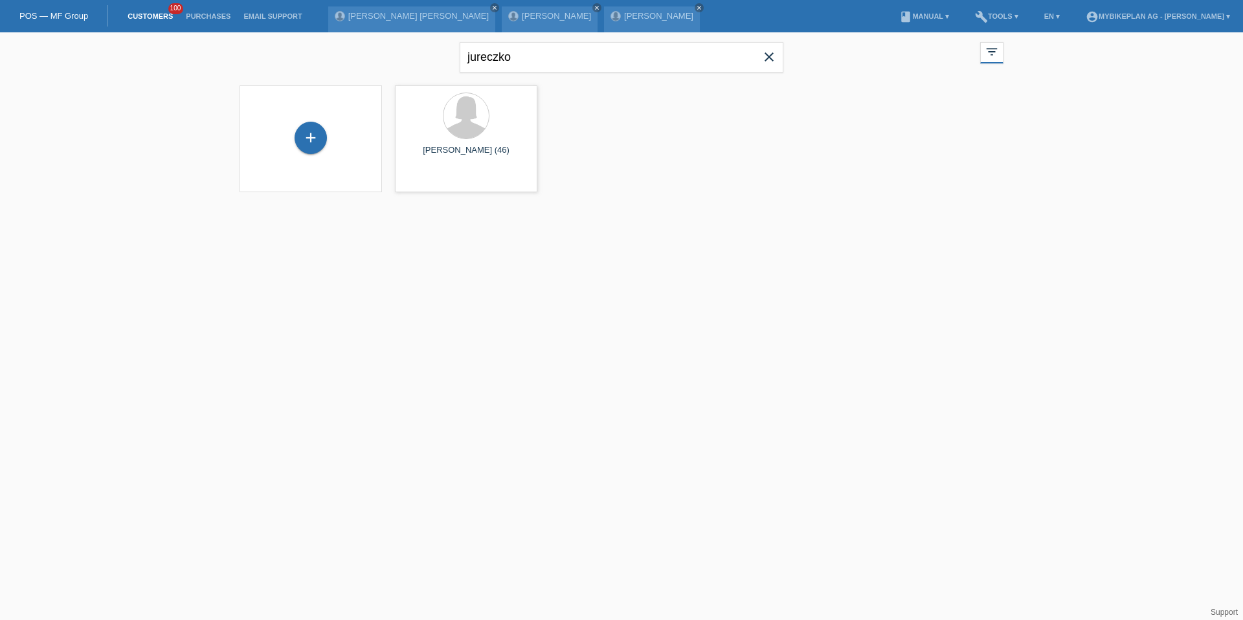
click at [769, 52] on icon "close" at bounding box center [770, 57] width 16 height 16
click at [293, 144] on div "+" at bounding box center [311, 139] width 122 height 34
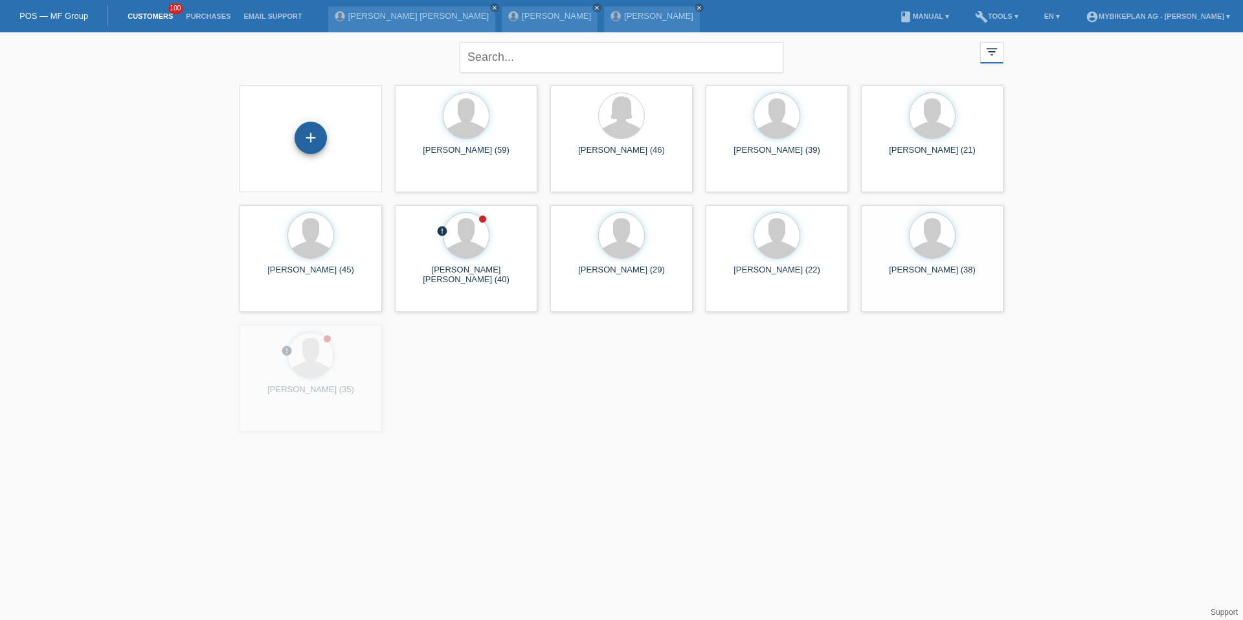
click at [302, 144] on div "+" at bounding box center [311, 138] width 32 height 32
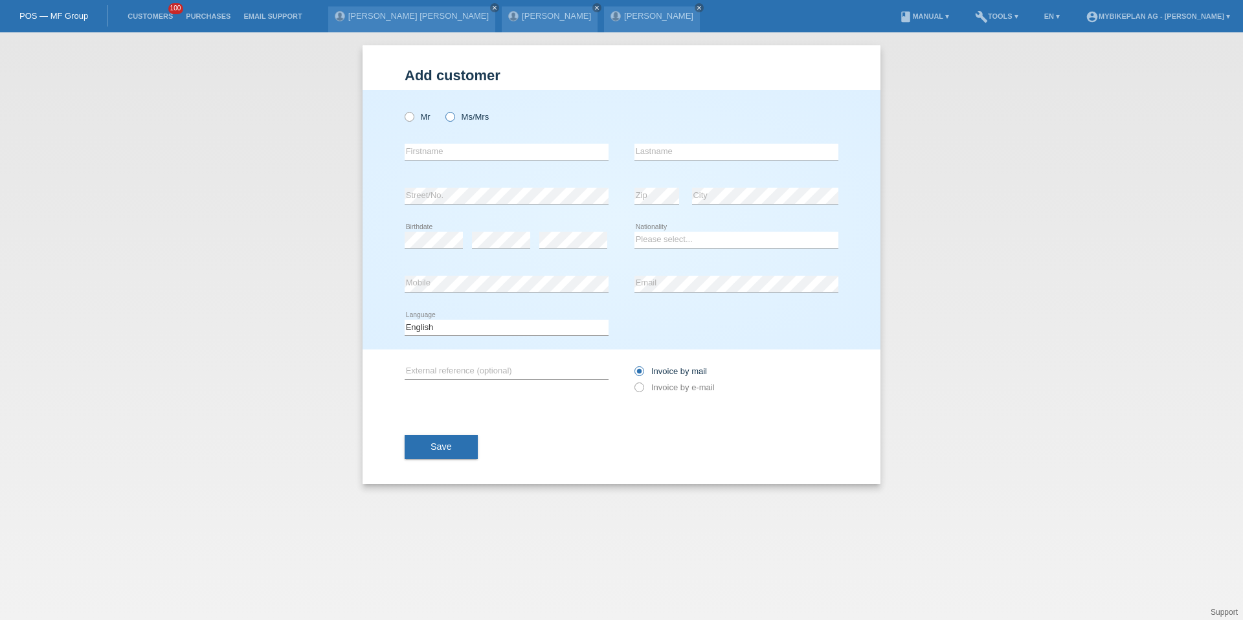
click at [444, 110] on icon at bounding box center [444, 110] width 0 height 0
click at [449, 115] on input "Ms/Mrs" at bounding box center [450, 116] width 8 height 8
radio input "true"
click at [449, 146] on input "text" at bounding box center [507, 152] width 204 height 16
type input "Petra"
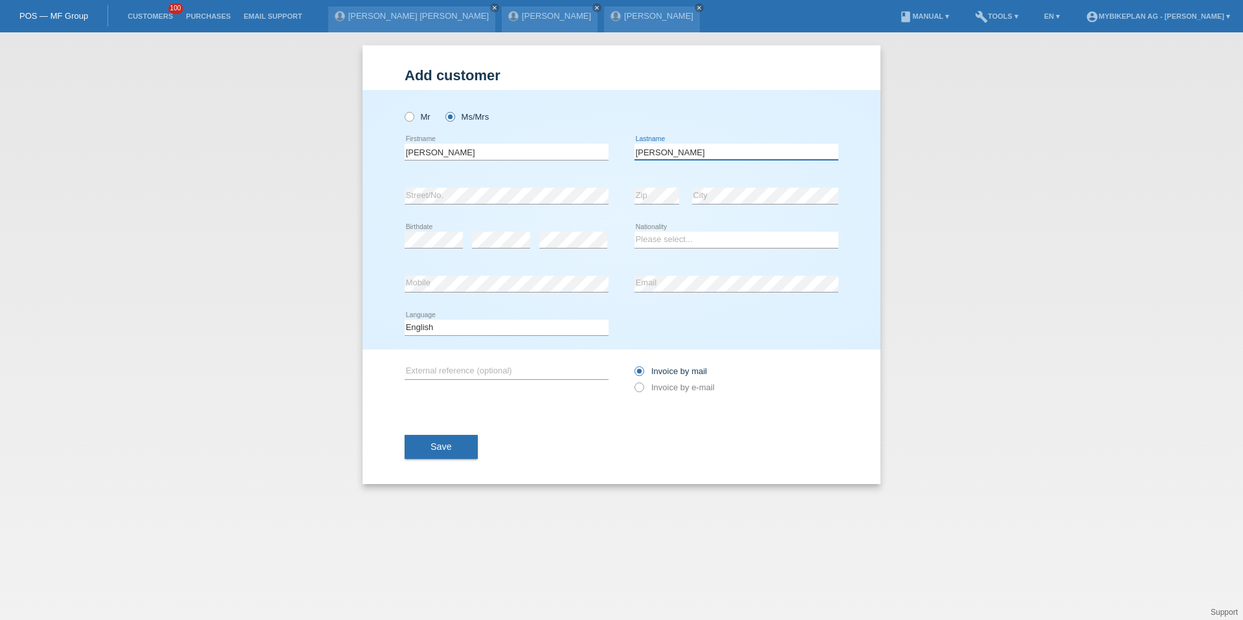
type input "Maiolo"
select select "CH"
click at [435, 321] on select "Deutsch Français Italiano English" at bounding box center [507, 328] width 204 height 16
select select "de"
click at [666, 390] on label "Invoice by e-mail" at bounding box center [675, 388] width 80 height 10
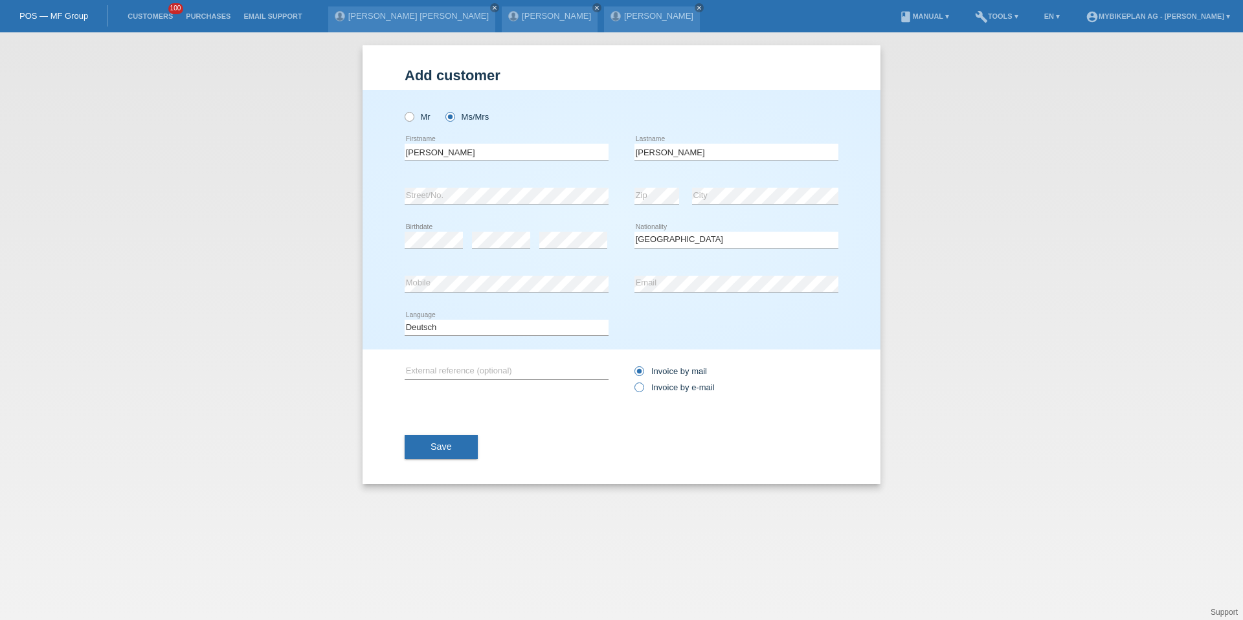
click at [643, 390] on input "Invoice by e-mail" at bounding box center [639, 391] width 8 height 16
radio input "true"
click at [462, 418] on div "Save" at bounding box center [622, 447] width 434 height 75
click at [462, 440] on button "Save" at bounding box center [441, 447] width 73 height 25
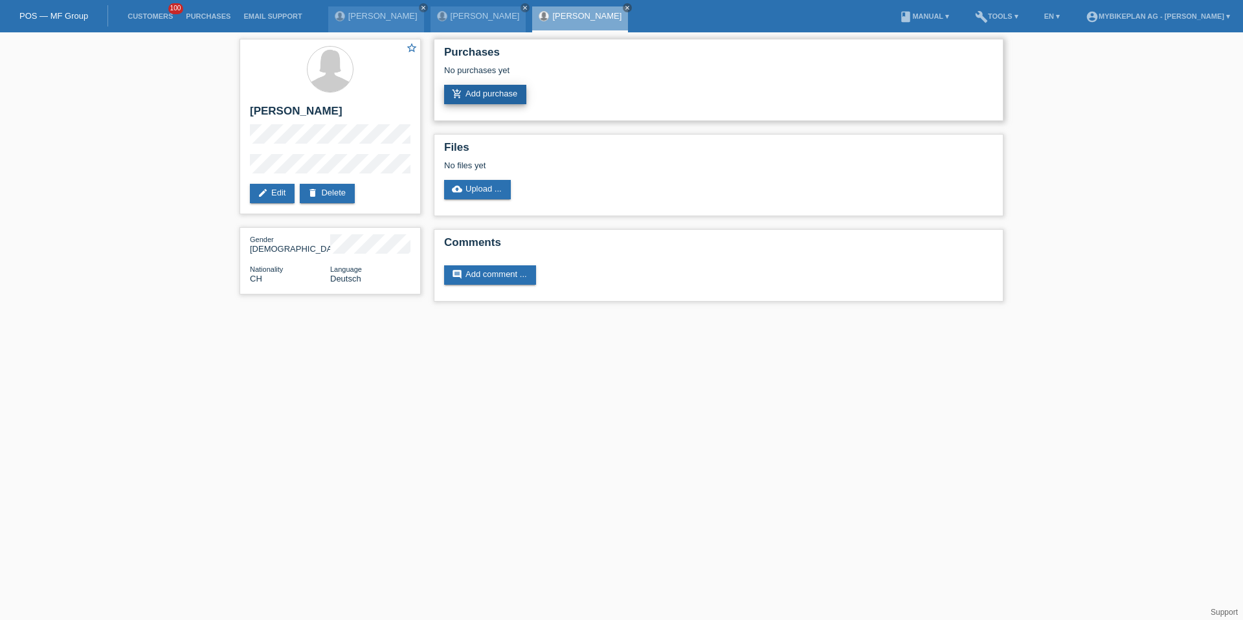
click at [475, 98] on link "add_shopping_cart Add purchase" at bounding box center [485, 94] width 82 height 19
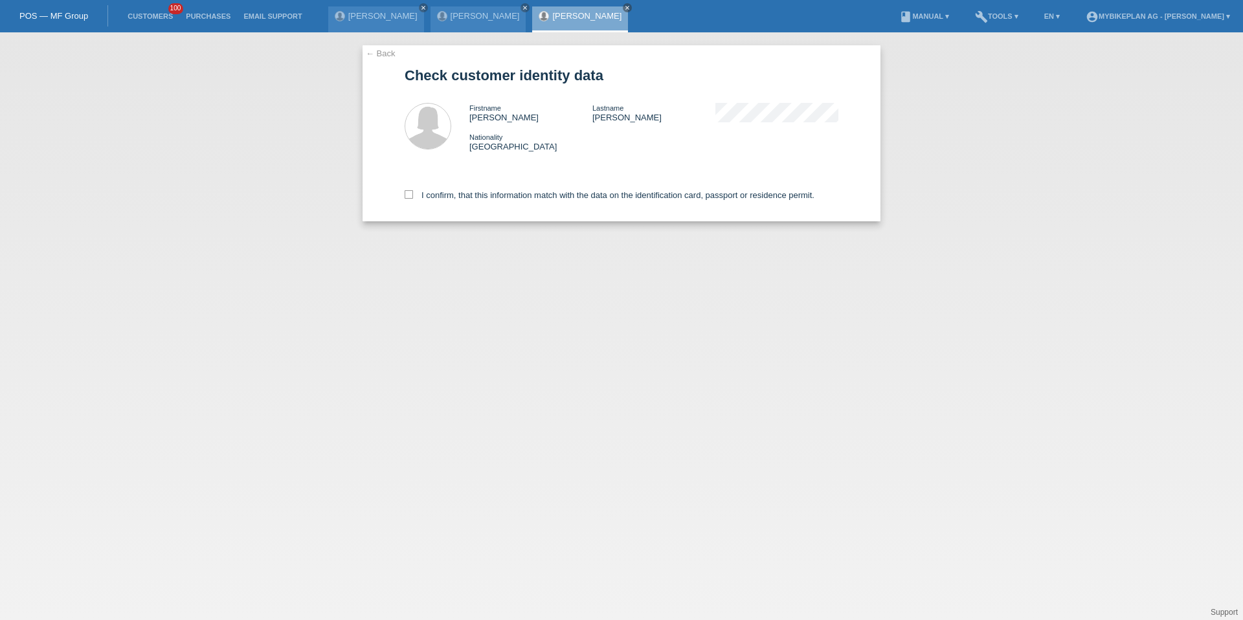
click at [461, 205] on div "I confirm, that this information match with the data on the identification card…" at bounding box center [622, 192] width 434 height 57
click at [460, 194] on label "I confirm, that this information match with the data on the identification card…" at bounding box center [610, 195] width 410 height 10
click at [413, 194] on input "I confirm, that this information match with the data on the identification card…" at bounding box center [409, 194] width 8 height 8
checkbox input "true"
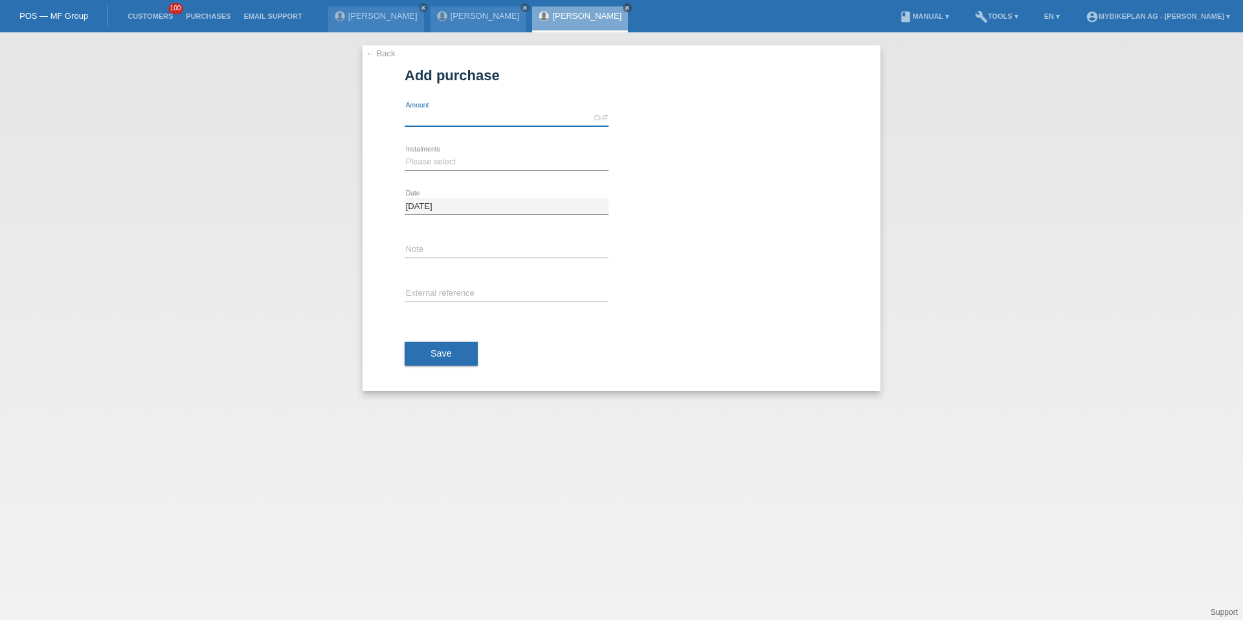
click at [438, 117] on input "text" at bounding box center [507, 118] width 204 height 16
type input "2999.00"
click at [440, 161] on select "Please select 6 instalments 12 instalments 18 instalments 24 instalments 36 ins…" at bounding box center [507, 162] width 204 height 16
select select "488"
click at [441, 295] on input "text" at bounding box center [507, 294] width 204 height 16
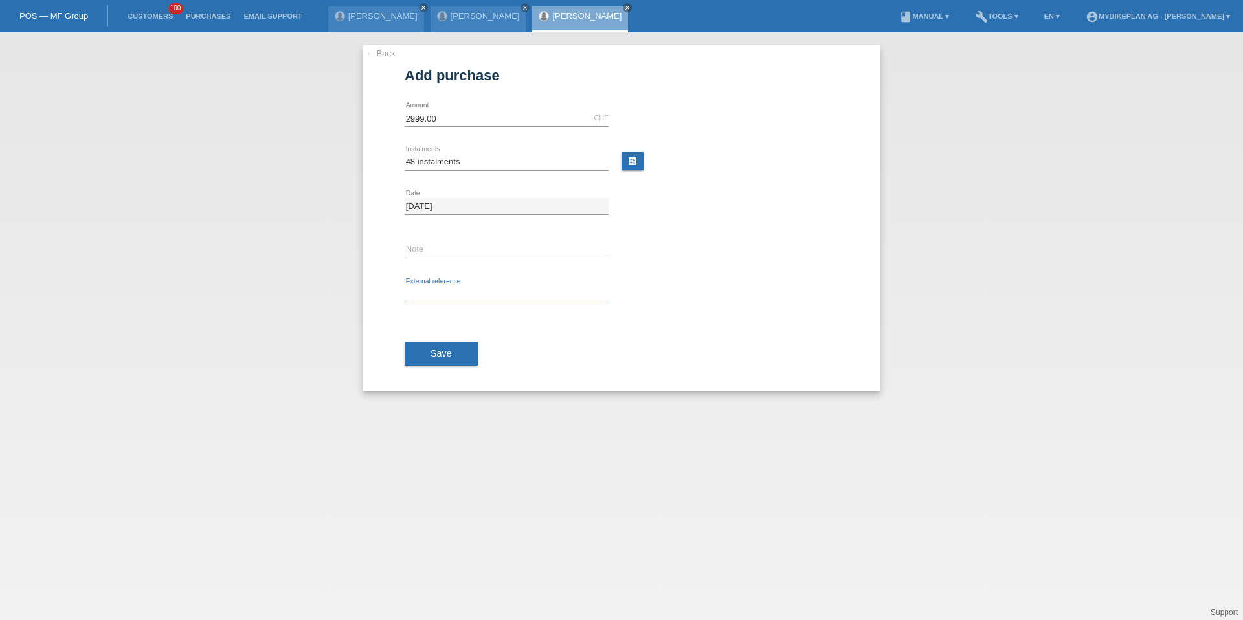
paste input "42348076713"
type input "42348076713"
click at [440, 357] on span "Save" at bounding box center [441, 353] width 21 height 10
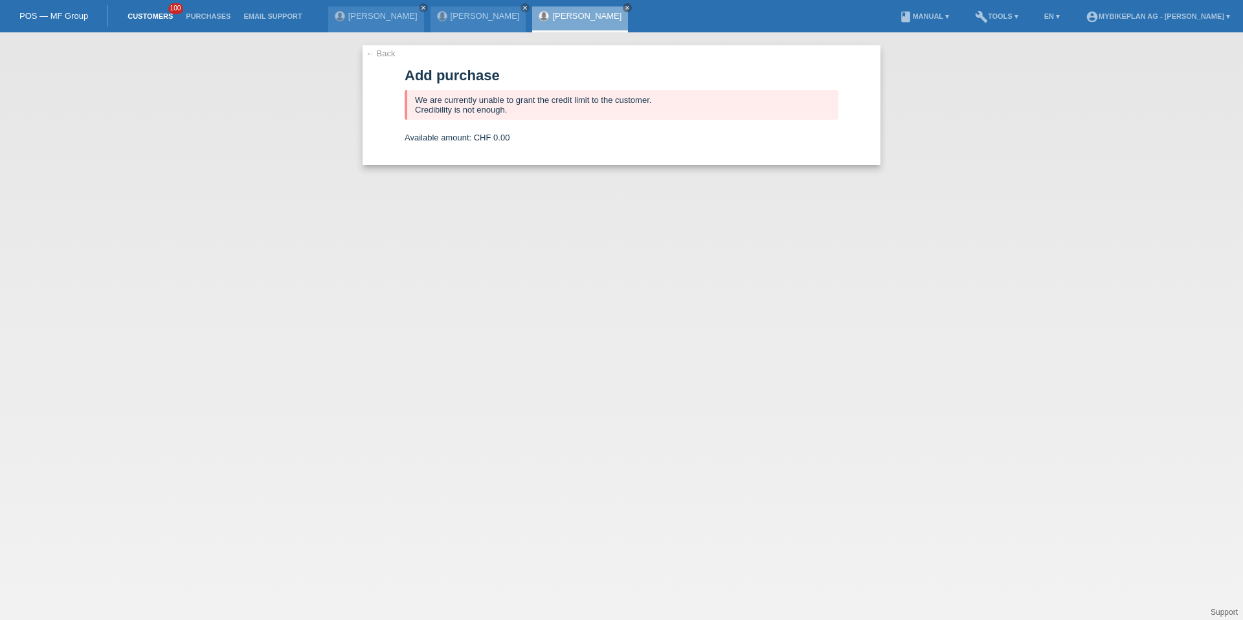
click at [149, 18] on link "Customers" at bounding box center [150, 16] width 58 height 8
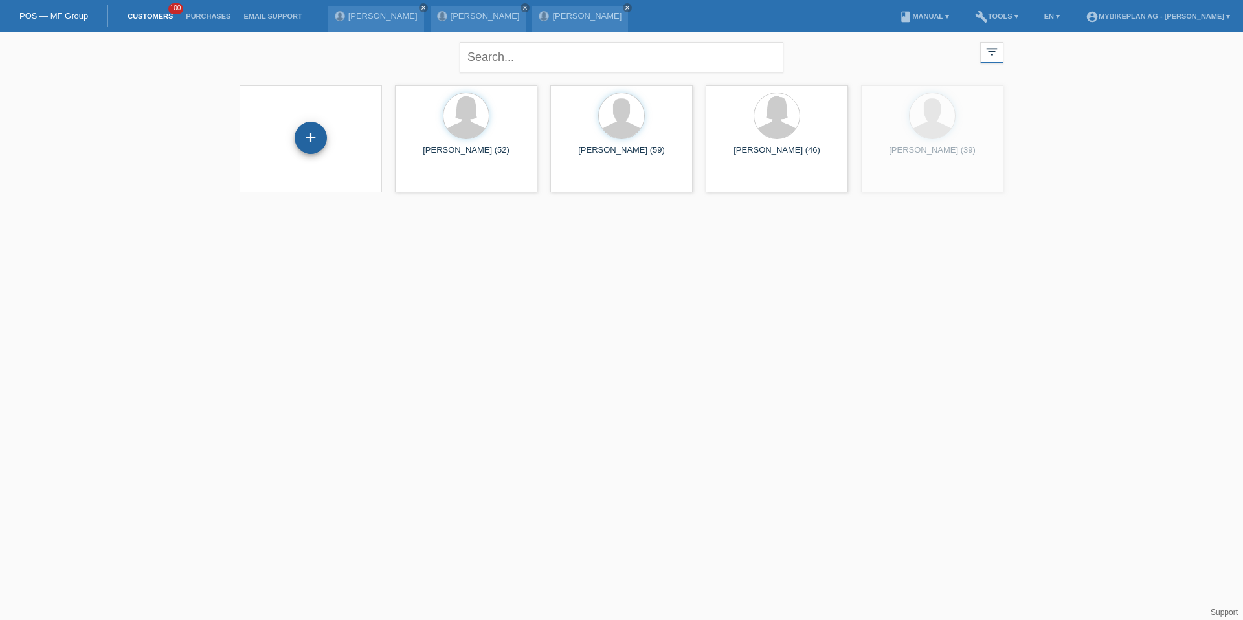
click at [319, 150] on div "+" at bounding box center [311, 138] width 32 height 32
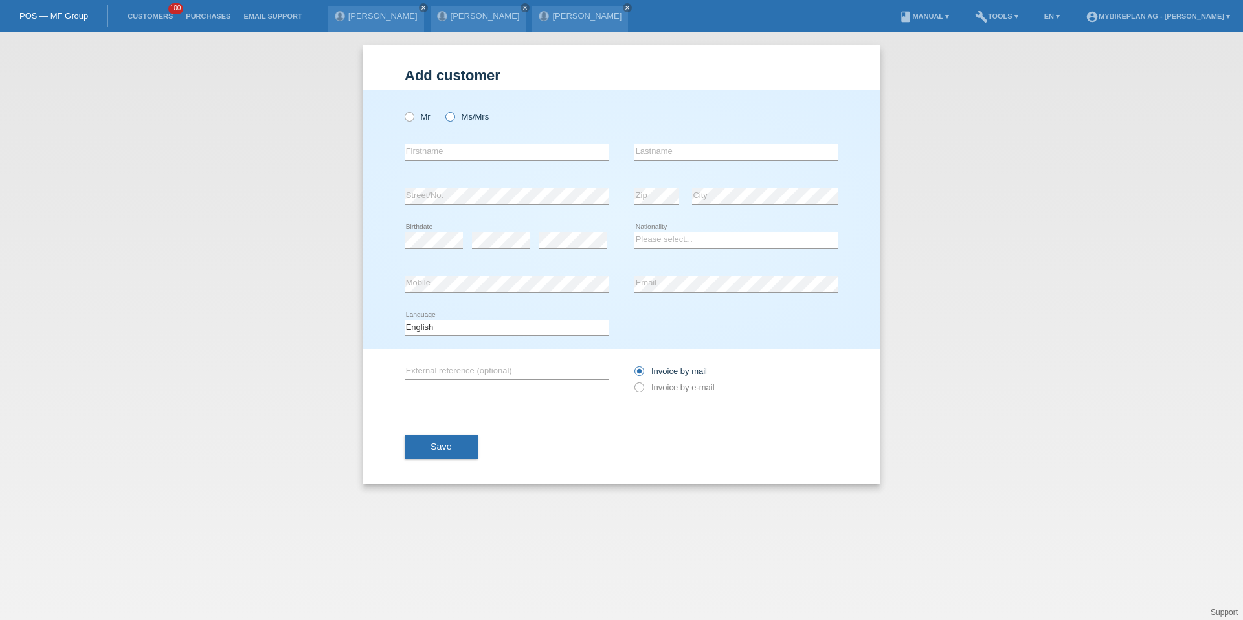
click at [444, 110] on icon at bounding box center [444, 110] width 0 height 0
click at [451, 116] on input "Ms/Mrs" at bounding box center [450, 116] width 8 height 8
radio input "true"
click at [451, 154] on input "text" at bounding box center [507, 152] width 204 height 16
type input "Nese"
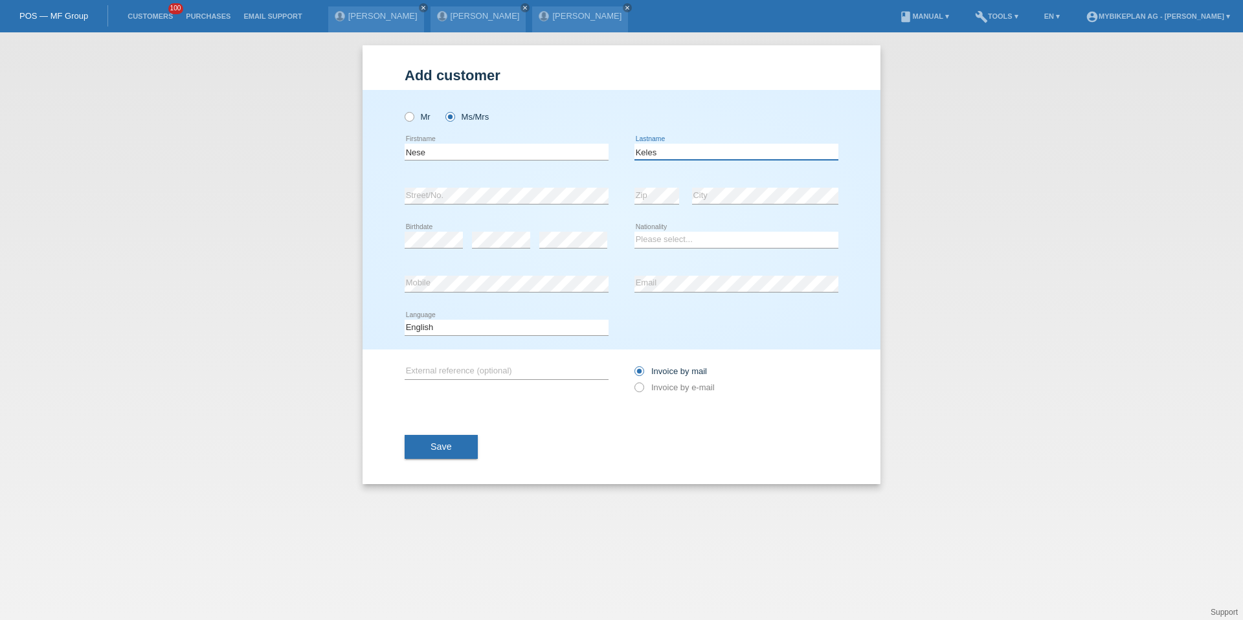
type input "Keles"
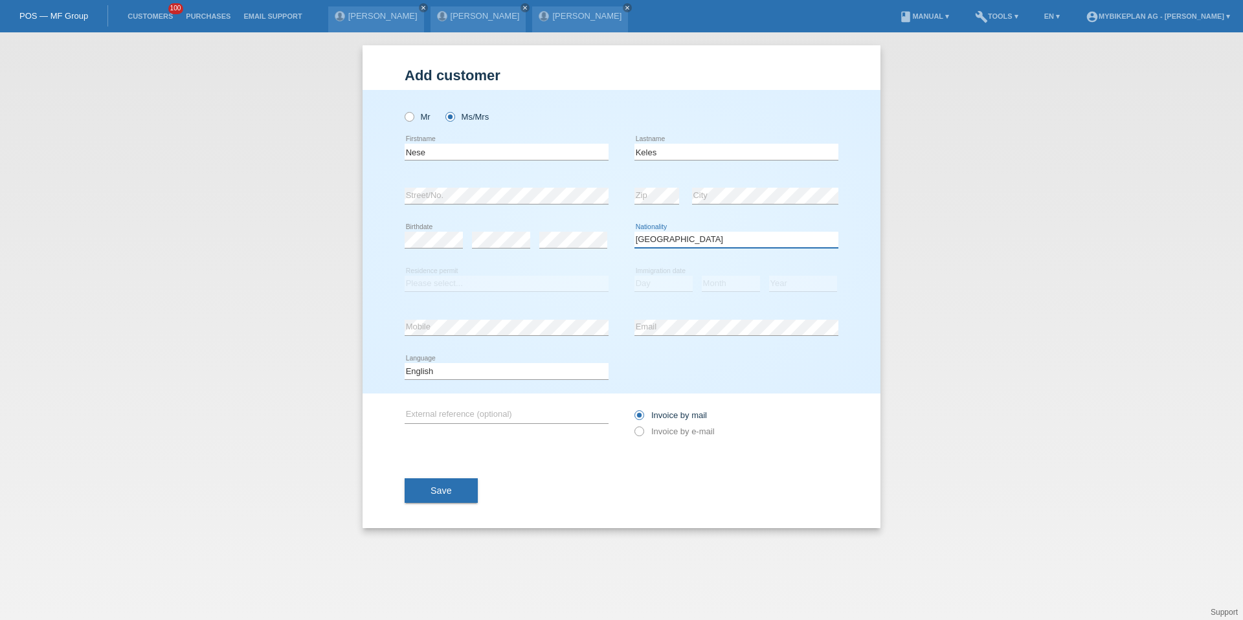
select select "TR"
select select "C"
select select "09"
select select "03"
select select "2010"
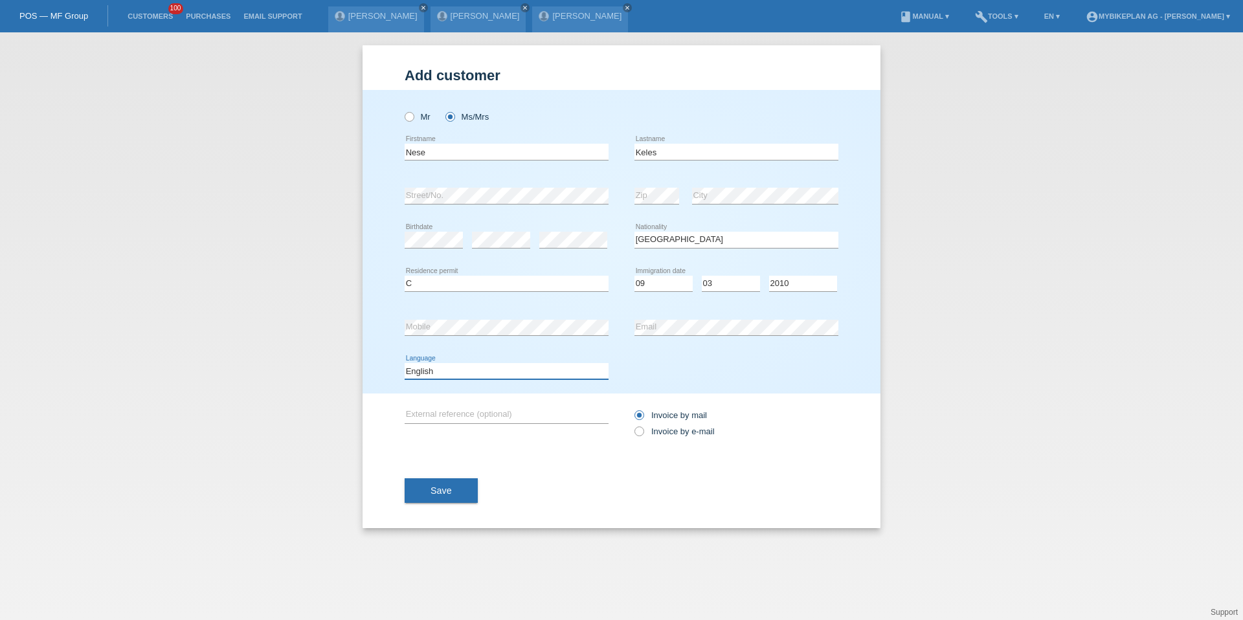
click at [527, 373] on select "Deutsch Français Italiano English" at bounding box center [507, 371] width 204 height 16
select select "de"
click at [675, 436] on label "Invoice by e-mail" at bounding box center [675, 432] width 80 height 10
click at [643, 436] on input "Invoice by e-mail" at bounding box center [639, 435] width 8 height 16
radio input "true"
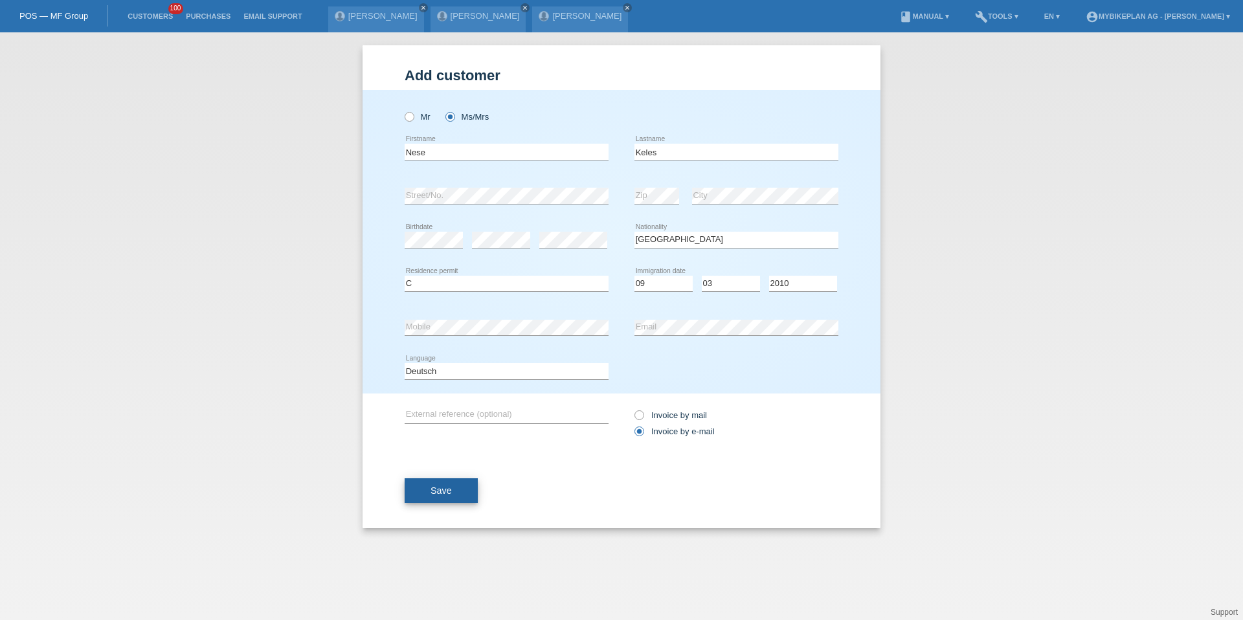
click at [454, 486] on button "Save" at bounding box center [441, 491] width 73 height 25
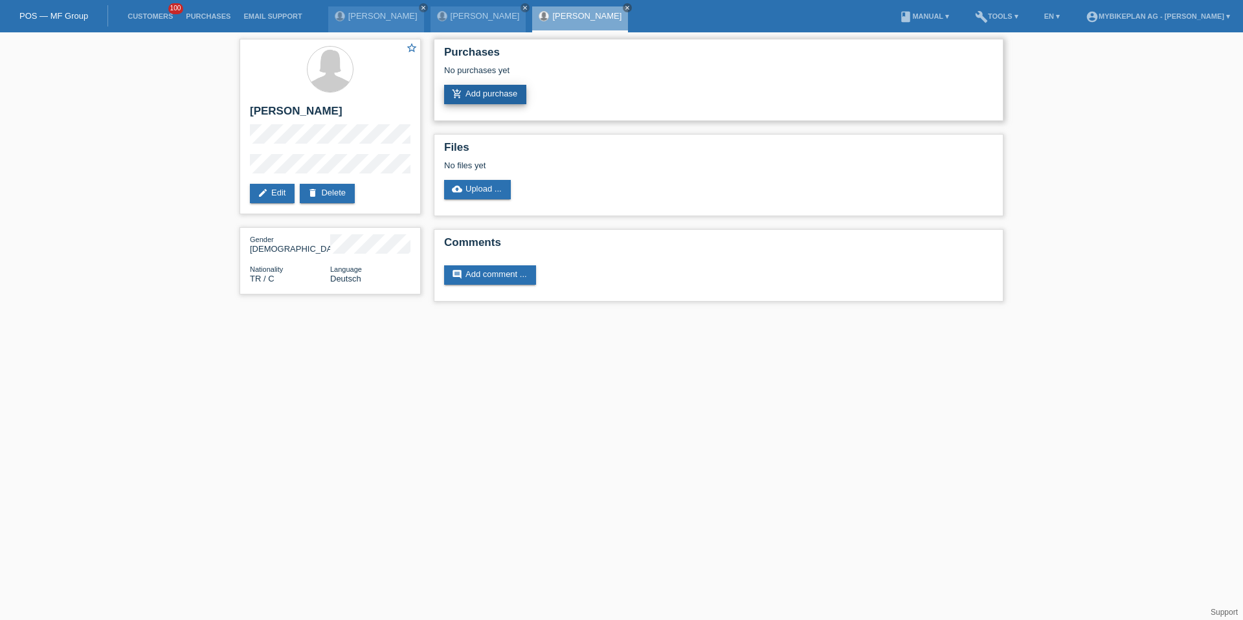
click at [483, 96] on link "add_shopping_cart Add purchase" at bounding box center [485, 94] width 82 height 19
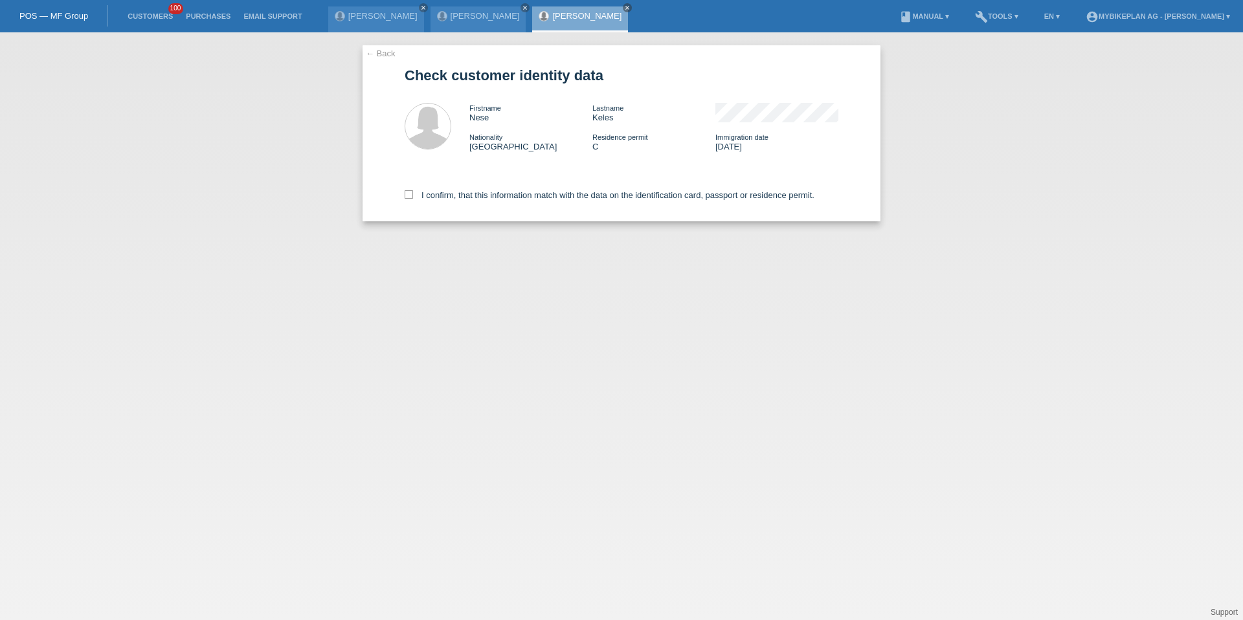
click at [498, 188] on div "I confirm, that this information match with the data on the identification card…" at bounding box center [622, 192] width 434 height 57
click at [498, 194] on label "I confirm, that this information match with the data on the identification card…" at bounding box center [610, 195] width 410 height 10
click at [413, 194] on input "I confirm, that this information match with the data on the identification card…" at bounding box center [409, 194] width 8 height 8
checkbox input "true"
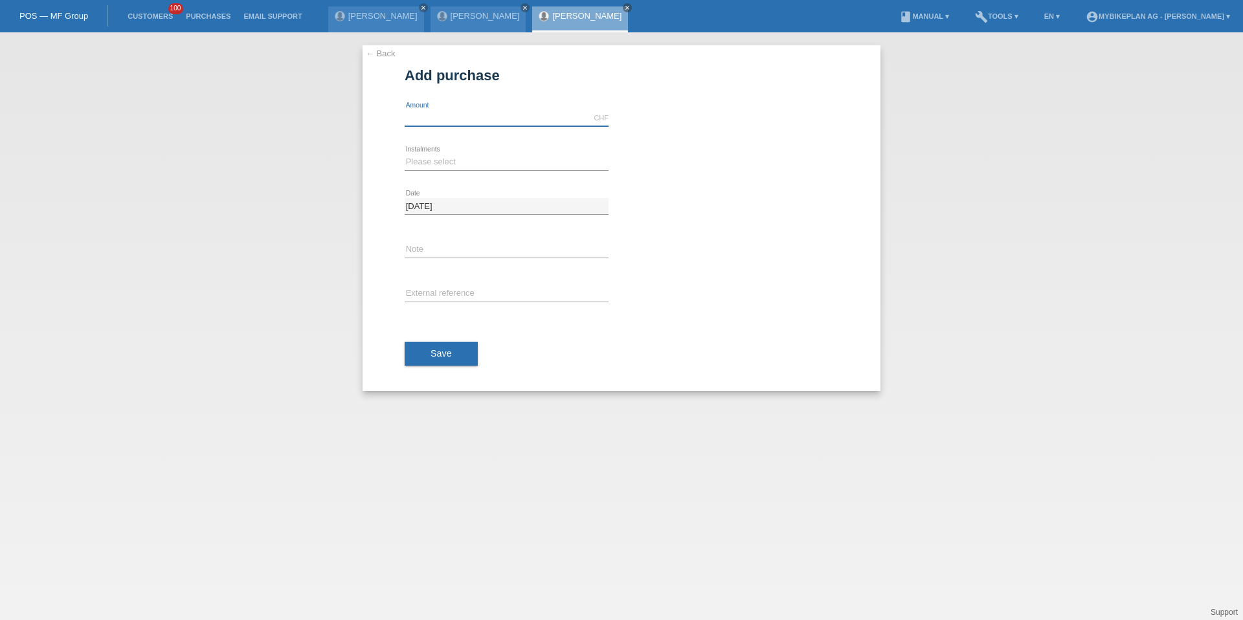
click at [486, 116] on input "text" at bounding box center [507, 118] width 204 height 16
type input "6499.00"
click at [429, 172] on div "Please select 6 instalments 12 instalments 18 instalments 24 instalments 36 ins…" at bounding box center [507, 163] width 204 height 44
click at [426, 159] on select "Please select 6 instalments 12 instalments 18 instalments 24 instalments 36 ins…" at bounding box center [507, 162] width 204 height 16
select select "488"
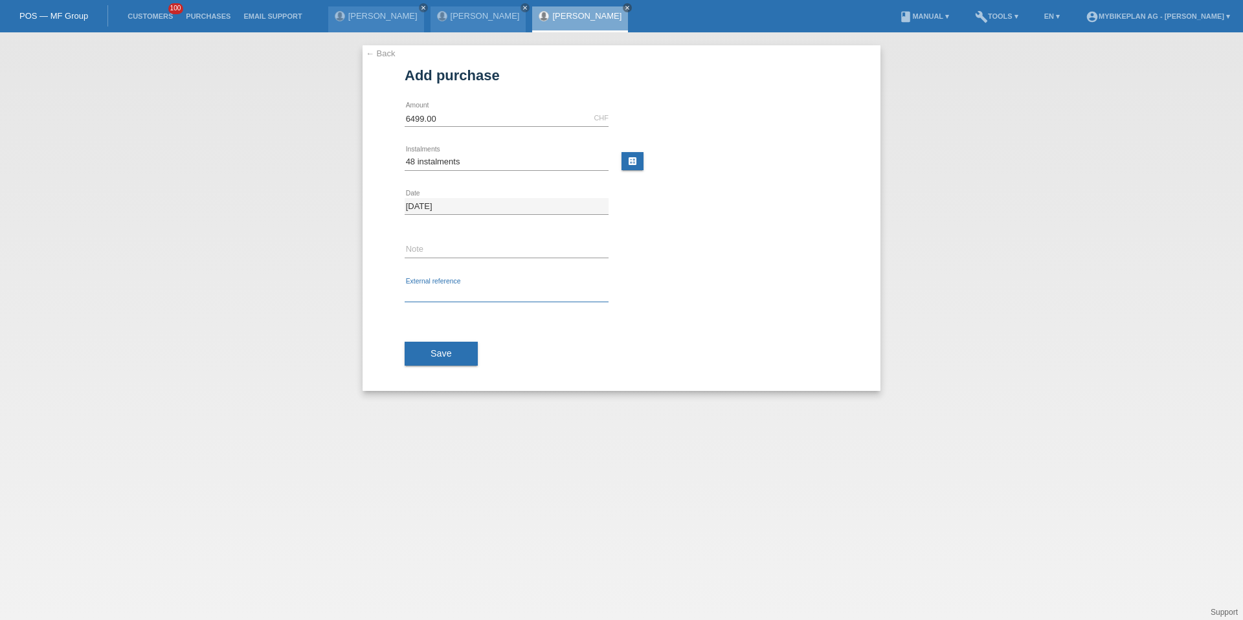
click at [438, 297] on input "text" at bounding box center [507, 294] width 204 height 16
paste input "42345579188"
type input "42345579188"
click at [437, 354] on span "Save" at bounding box center [441, 353] width 21 height 10
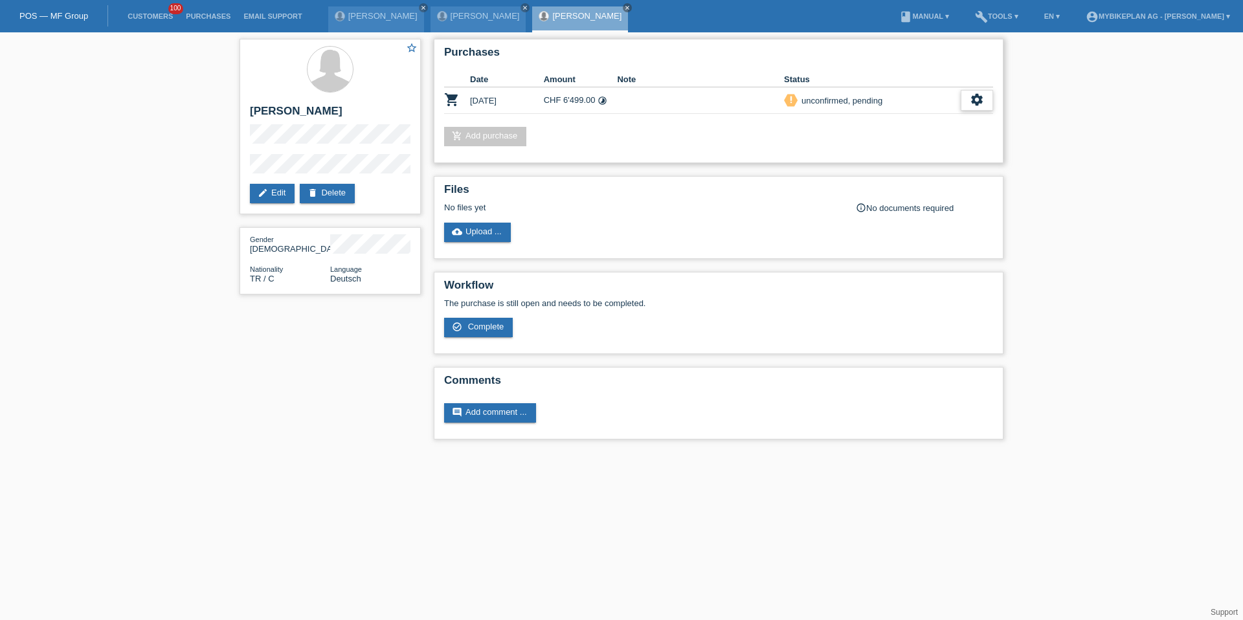
click at [975, 91] on div "settings" at bounding box center [977, 100] width 32 height 21
click at [943, 119] on div "fullscreen Show" at bounding box center [893, 121] width 196 height 19
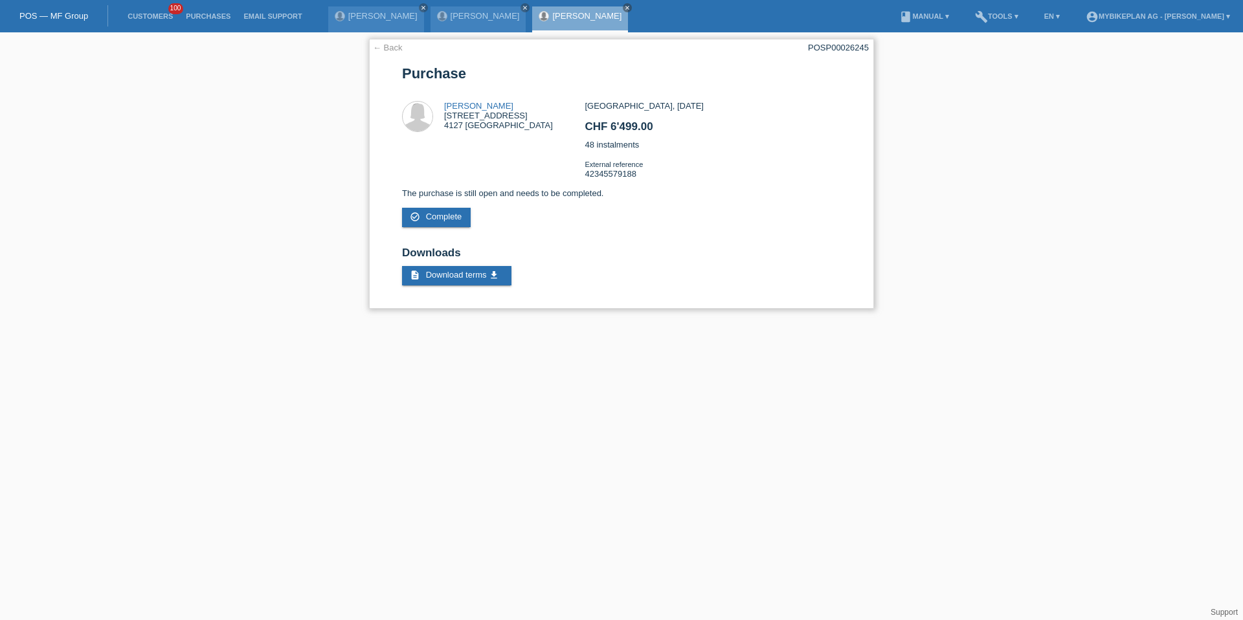
click at [852, 49] on div "POSP00026245" at bounding box center [838, 48] width 61 height 10
copy div "POSP00026245"
click at [152, 23] on li "Customers 100" at bounding box center [150, 16] width 58 height 33
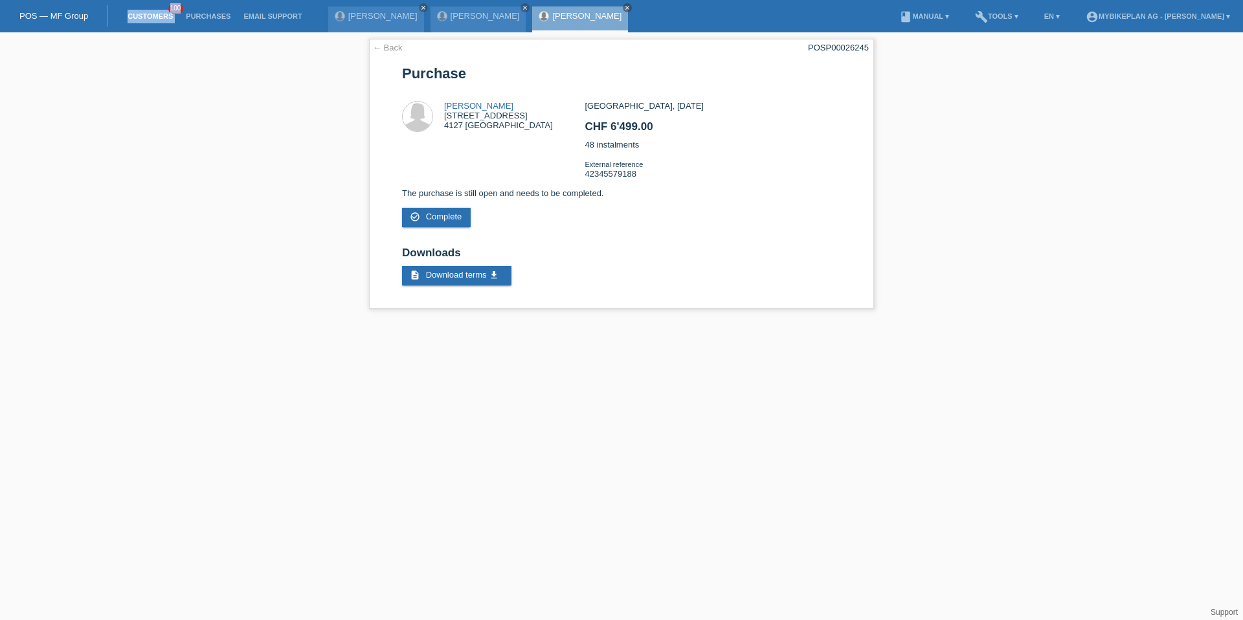
click at [148, 14] on link "Customers" at bounding box center [150, 16] width 58 height 8
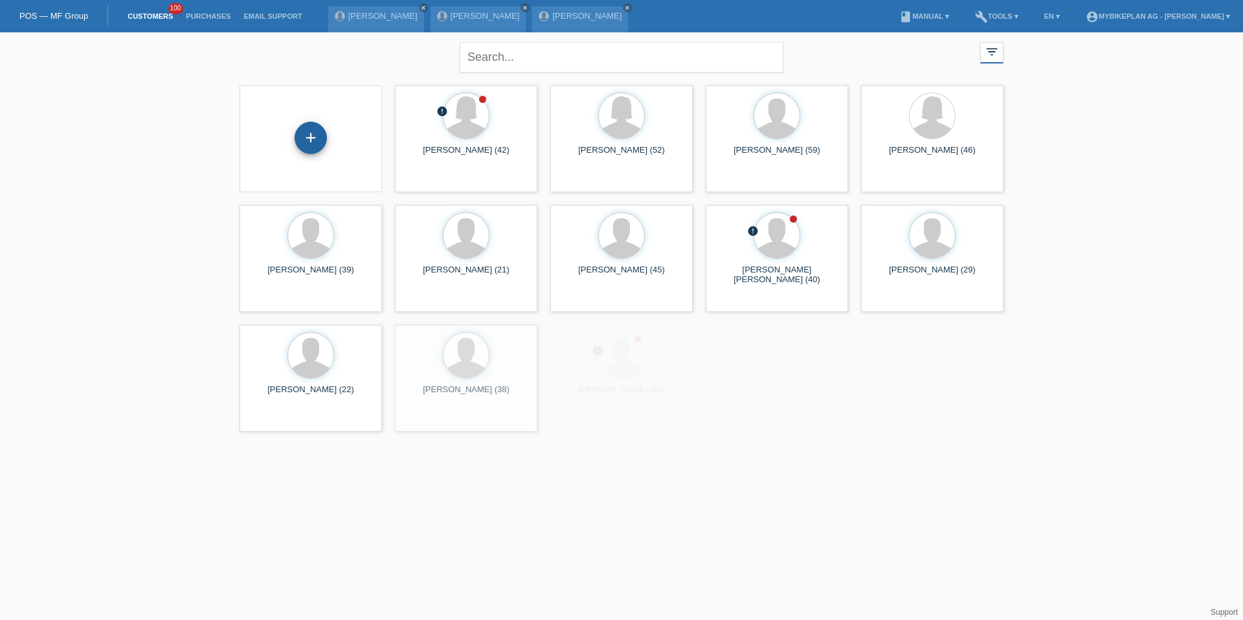
click at [311, 139] on div "+" at bounding box center [311, 138] width 32 height 32
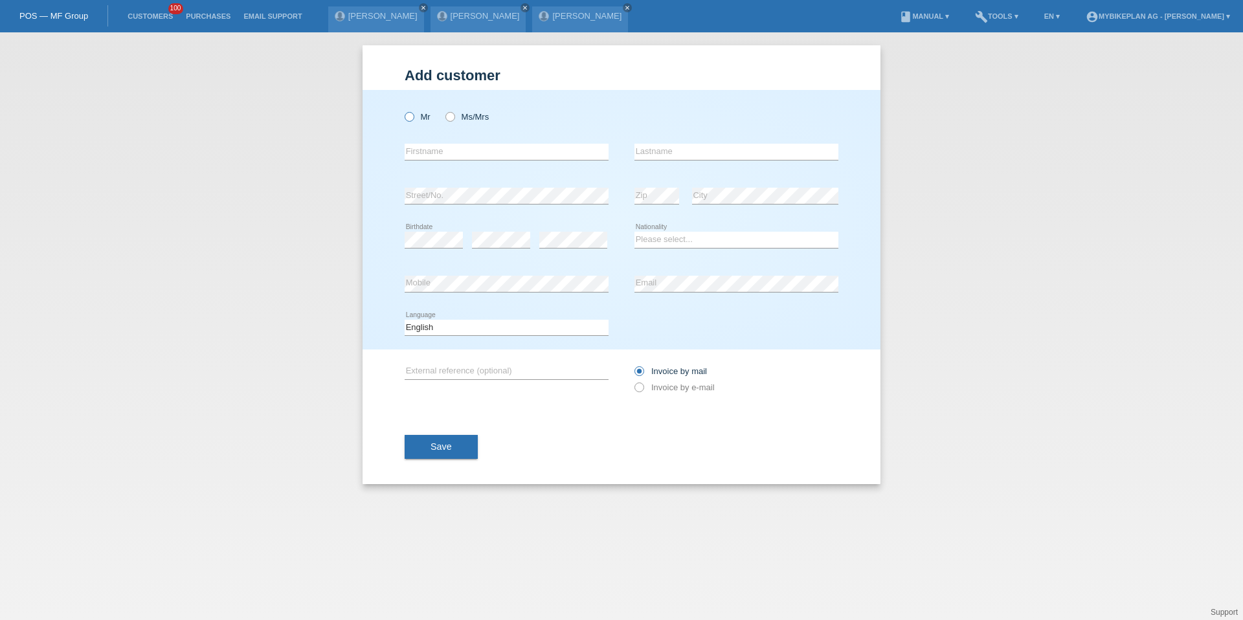
click at [403, 110] on icon at bounding box center [403, 110] width 0 height 0
click at [409, 115] on input "Mr" at bounding box center [409, 116] width 8 height 8
radio input "true"
click at [429, 154] on input "text" at bounding box center [507, 152] width 204 height 16
type input "[PERSON_NAME]"
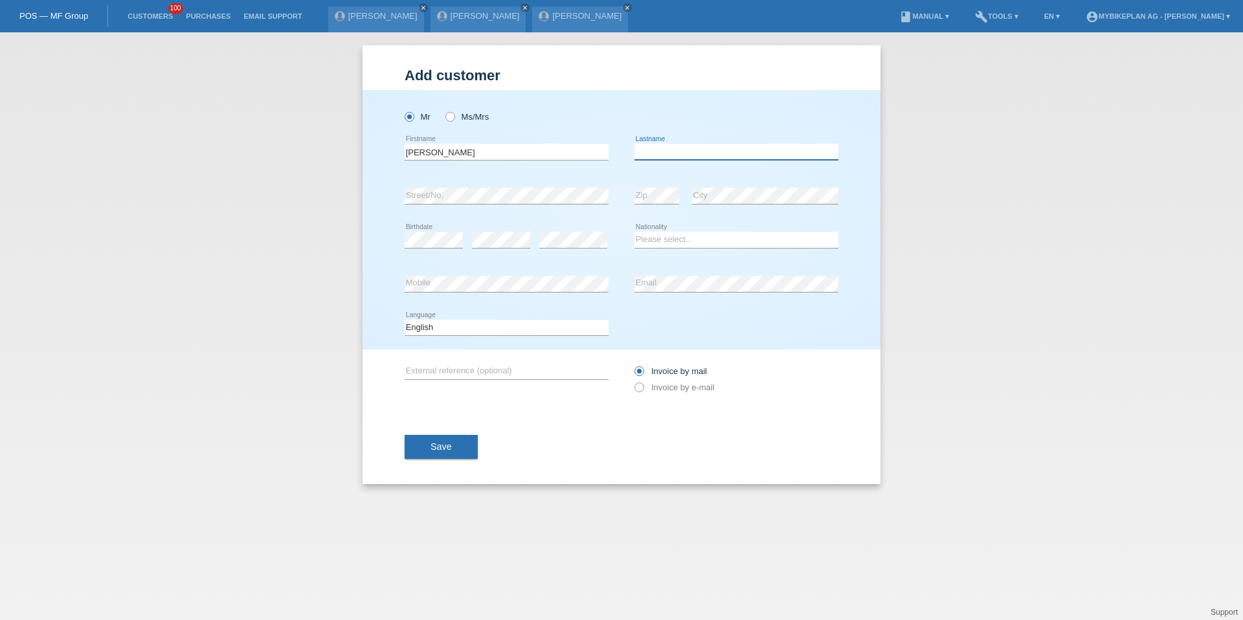
type input "d"
type input "Carlucci"
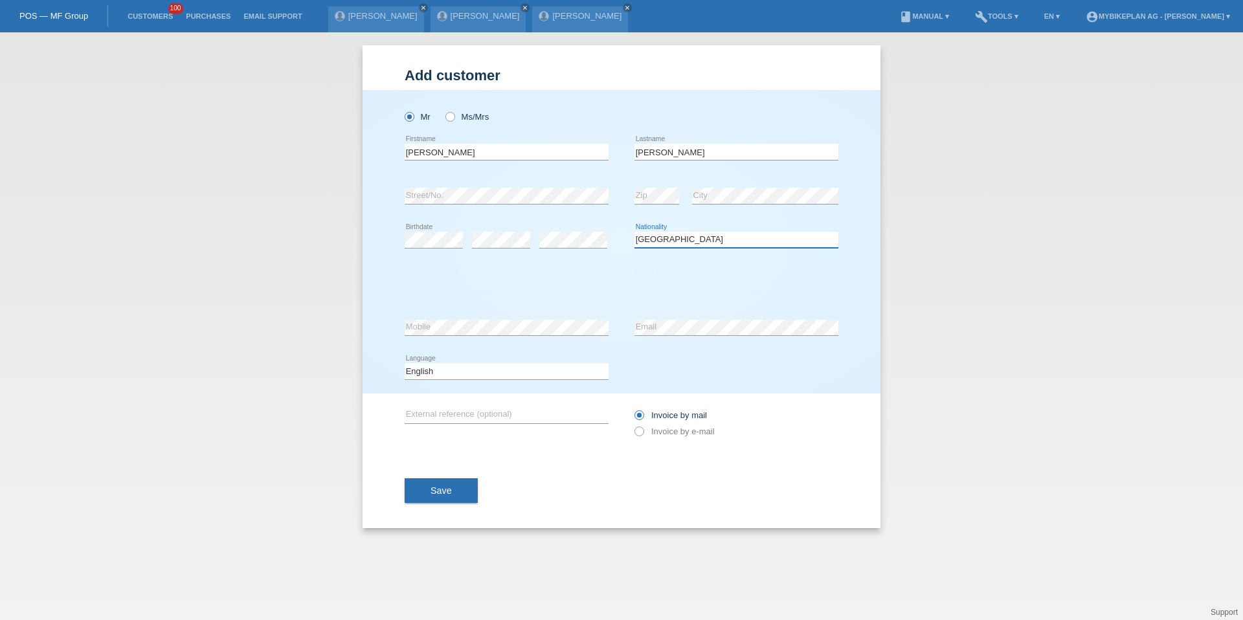
select select "IT"
select select "C"
select select "19"
select select "09"
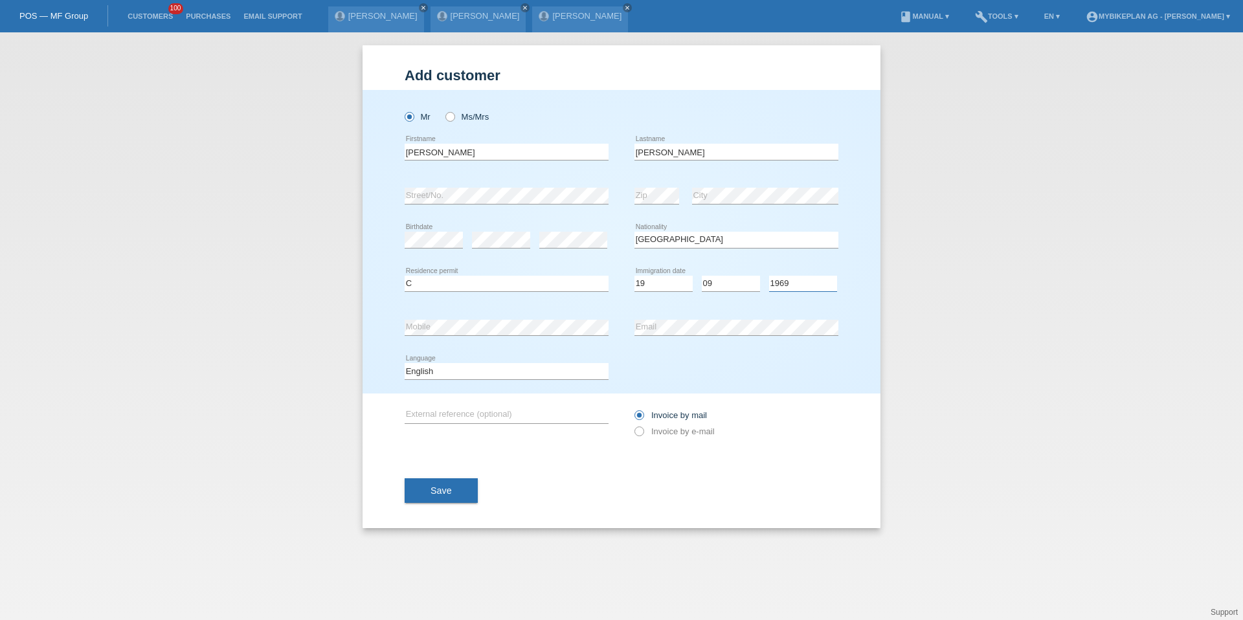
select select "1966"
click at [455, 371] on select "Deutsch Français Italiano English" at bounding box center [507, 371] width 204 height 16
select select "de"
click at [633, 425] on icon at bounding box center [633, 425] width 0 height 0
click at [643, 431] on input "Invoice by e-mail" at bounding box center [639, 435] width 8 height 16
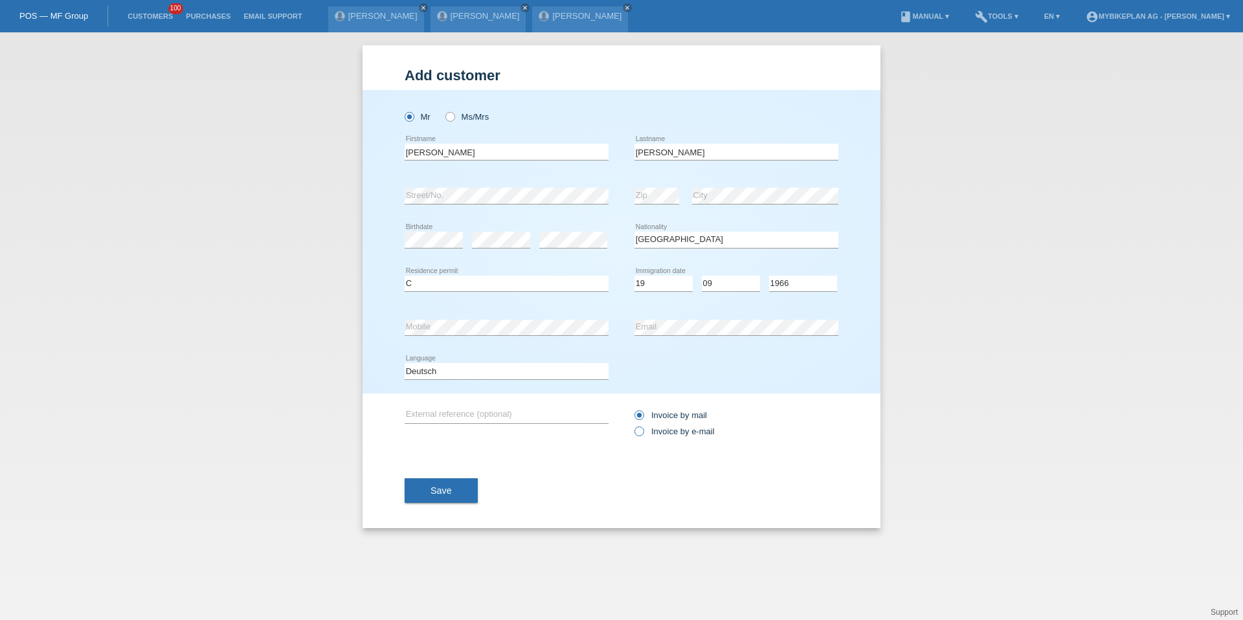
radio input "true"
click at [429, 498] on button "Save" at bounding box center [441, 491] width 73 height 25
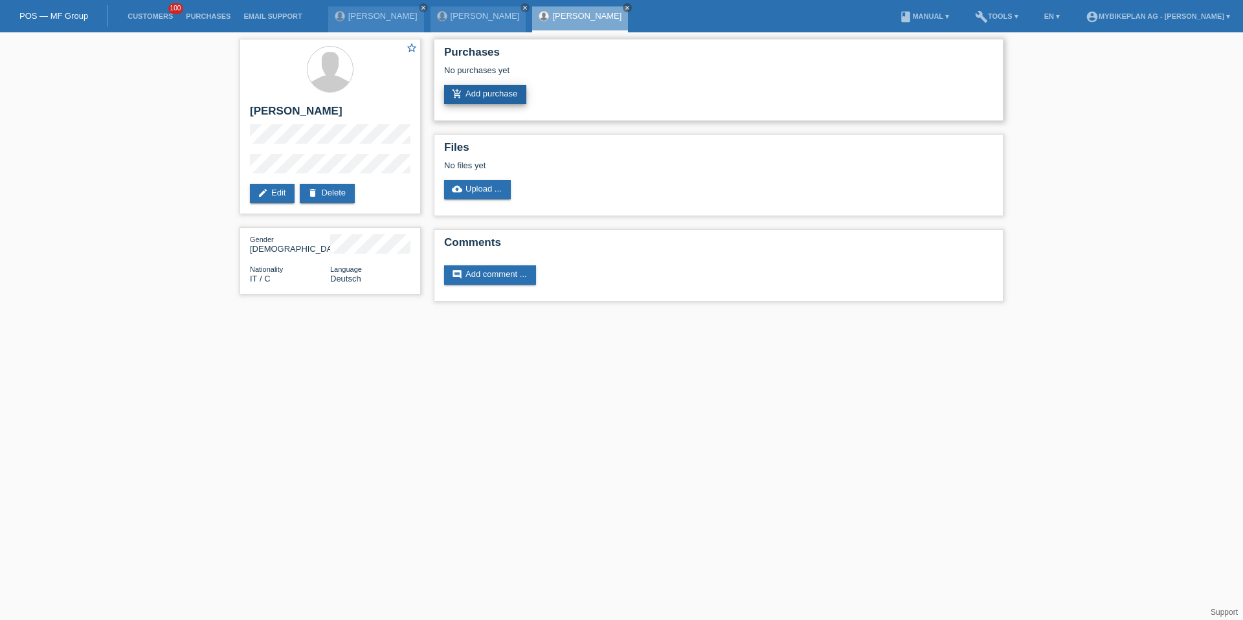
click at [506, 99] on link "add_shopping_cart Add purchase" at bounding box center [485, 94] width 82 height 19
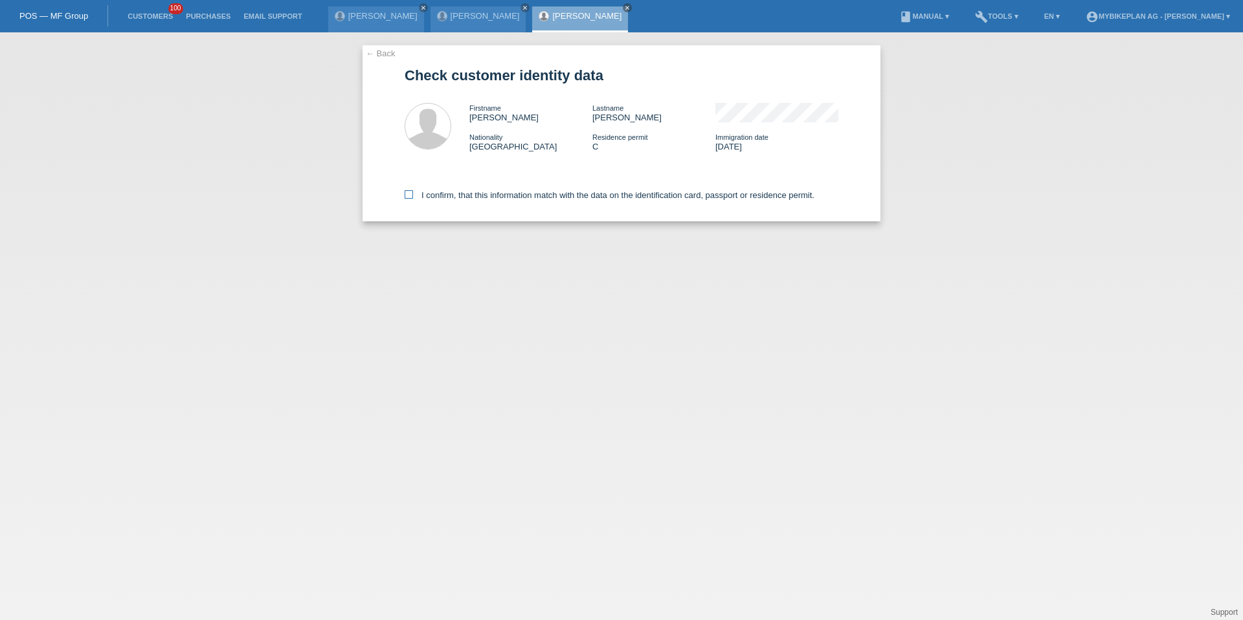
click at [463, 198] on label "I confirm, that this information match with the data on the identification card…" at bounding box center [610, 195] width 410 height 10
click at [413, 198] on input "I confirm, that this information match with the data on the identification card…" at bounding box center [409, 194] width 8 height 8
checkbox input "true"
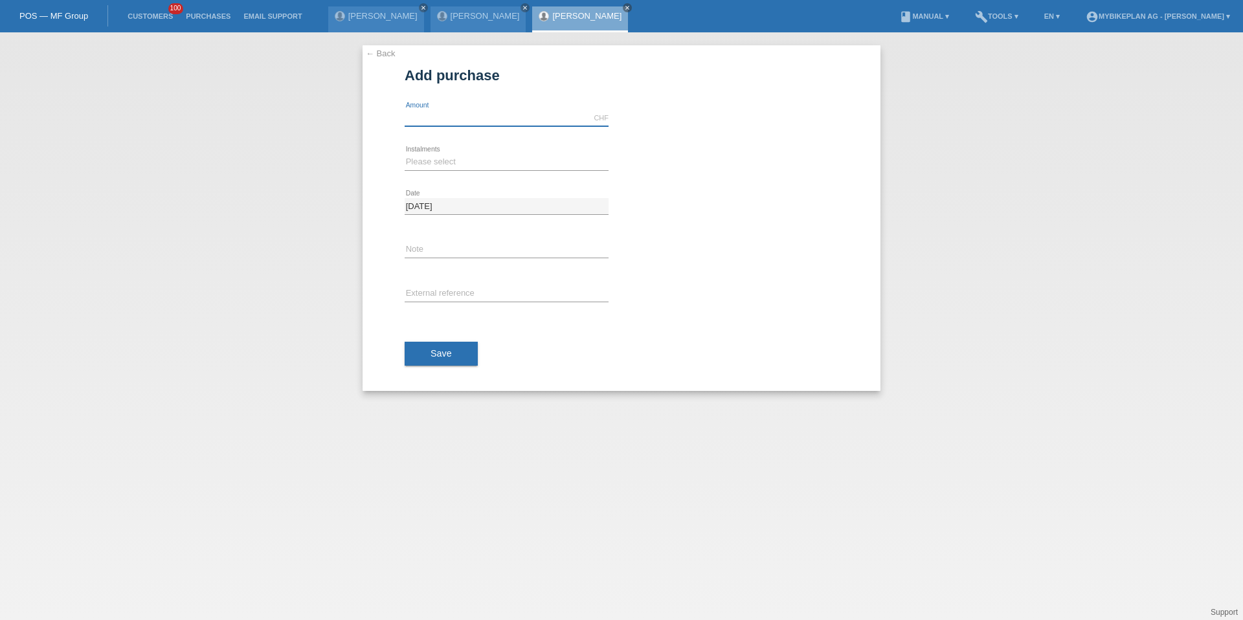
click at [425, 120] on input "text" at bounding box center [507, 118] width 204 height 16
click at [514, 120] on input "text" at bounding box center [507, 118] width 204 height 16
type input "3299.00"
click at [427, 160] on select "Please select 6 instalments 12 instalments 18 instalments 24 instalments 36 ins…" at bounding box center [507, 162] width 204 height 16
select select "487"
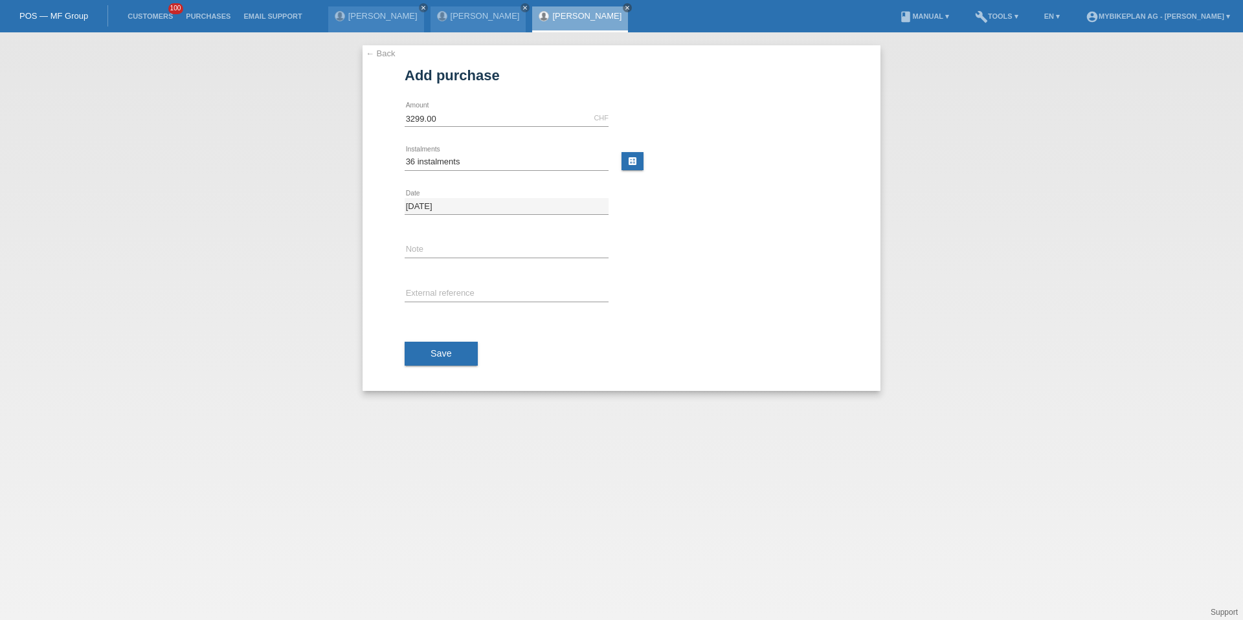
click at [436, 286] on div "error External reference" at bounding box center [507, 295] width 204 height 44
click at [436, 294] on input "text" at bounding box center [507, 294] width 204 height 16
paste input "42345322671"
type input "42345322671"
click at [436, 348] on span "Save" at bounding box center [441, 353] width 21 height 10
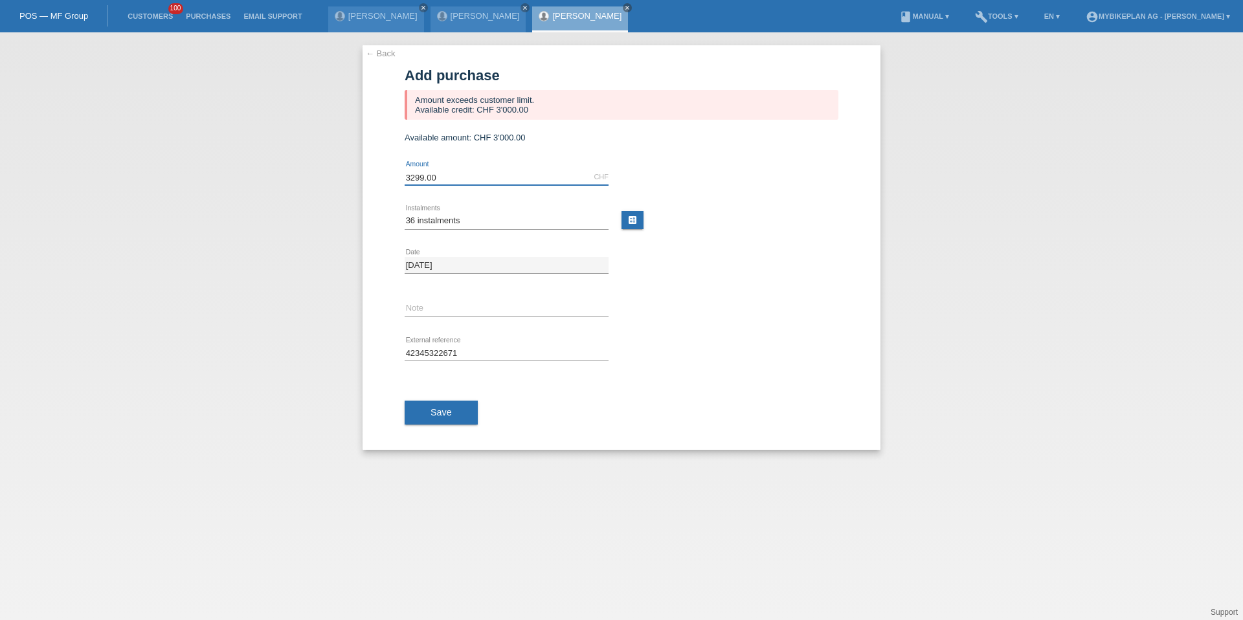
click at [421, 179] on input "3299.00" at bounding box center [507, 177] width 204 height 16
type input "3000.00"
click at [442, 418] on button "Save" at bounding box center [441, 413] width 73 height 25
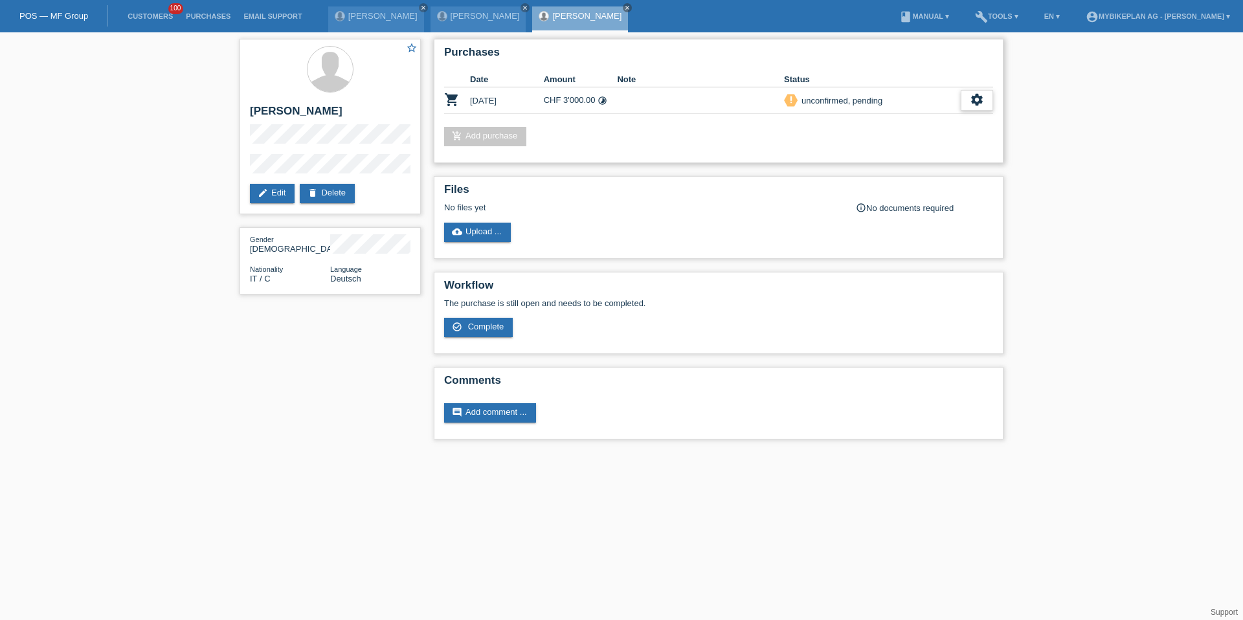
click at [982, 94] on icon "settings" at bounding box center [977, 100] width 14 height 14
click at [944, 117] on div "fullscreen Show" at bounding box center [893, 121] width 196 height 19
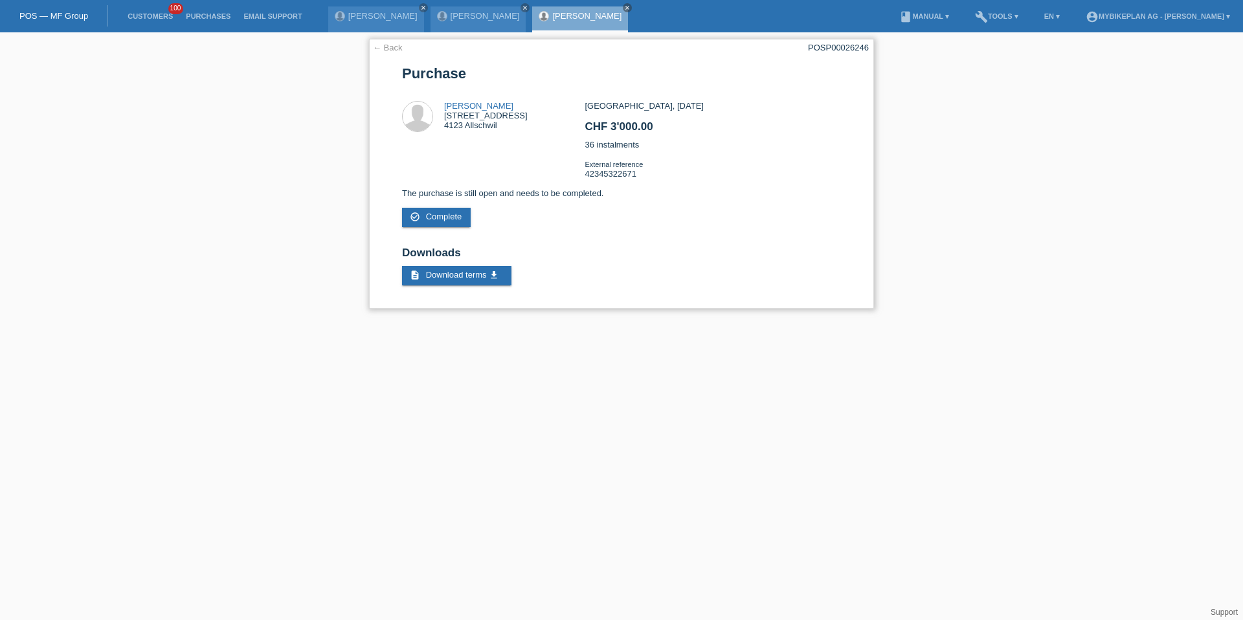
click at [829, 47] on div "POSP00026246" at bounding box center [838, 48] width 61 height 10
copy div "POSP00026246"
click at [158, 11] on li "Customers 100" at bounding box center [150, 16] width 58 height 33
click at [142, 23] on li "Customers 100" at bounding box center [150, 16] width 58 height 33
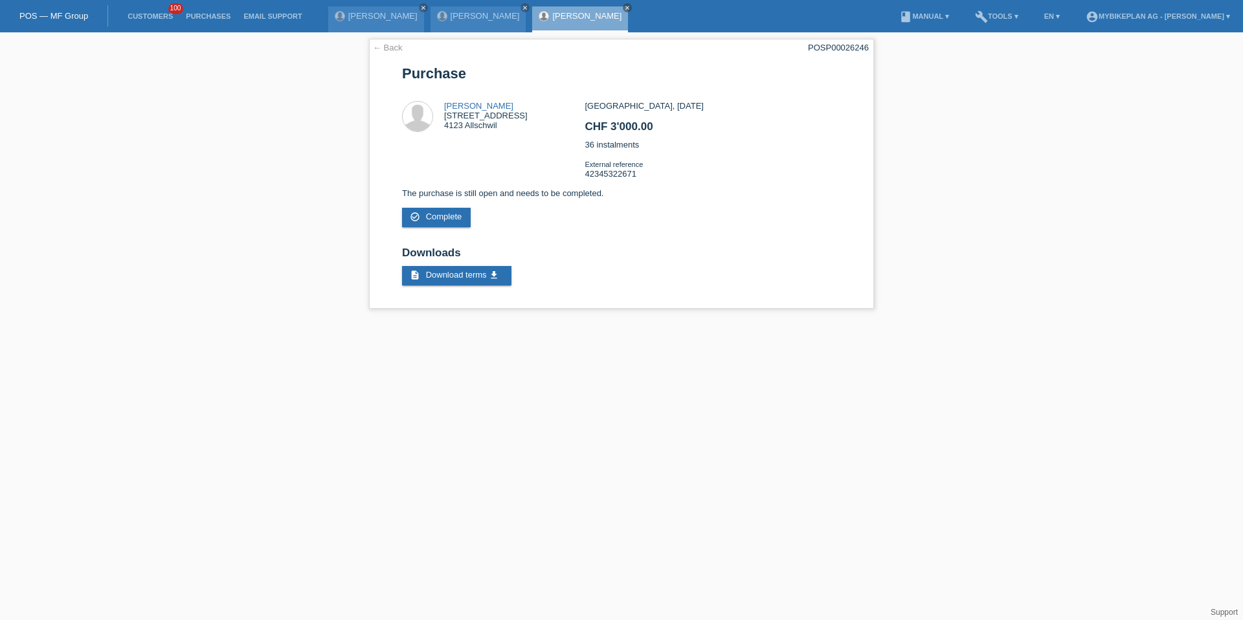
click at [141, 10] on li "Customers 100" at bounding box center [150, 16] width 58 height 33
click at [141, 14] on link "Customers" at bounding box center [150, 16] width 58 height 8
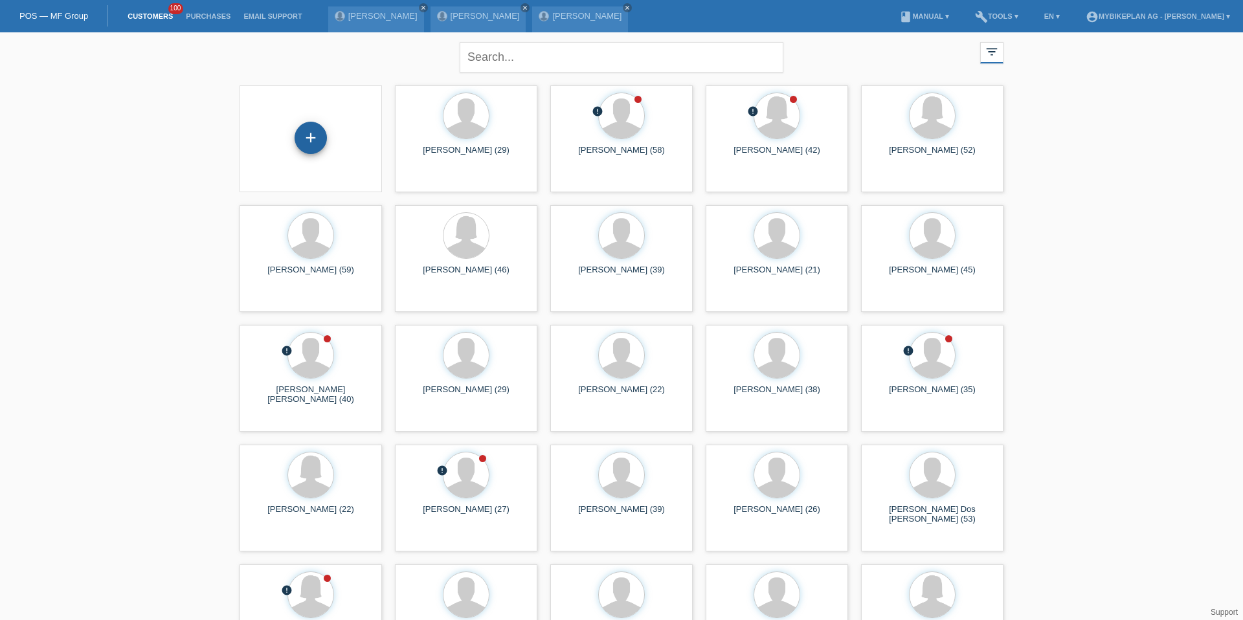
click at [324, 143] on div "+" at bounding box center [311, 138] width 32 height 32
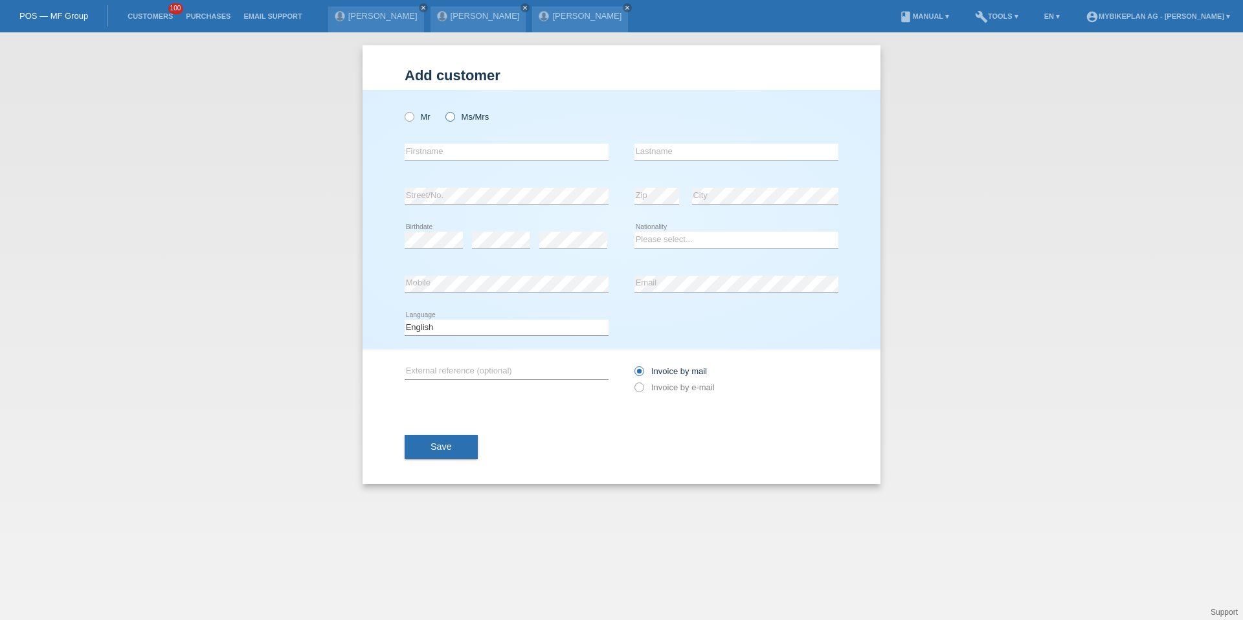
click at [444, 110] on icon at bounding box center [444, 110] width 0 height 0
click at [449, 120] on input "Ms/Mrs" at bounding box center [450, 116] width 8 height 8
radio input "true"
click at [449, 146] on input "text" at bounding box center [507, 152] width 204 height 16
type input "[PERSON_NAME]"
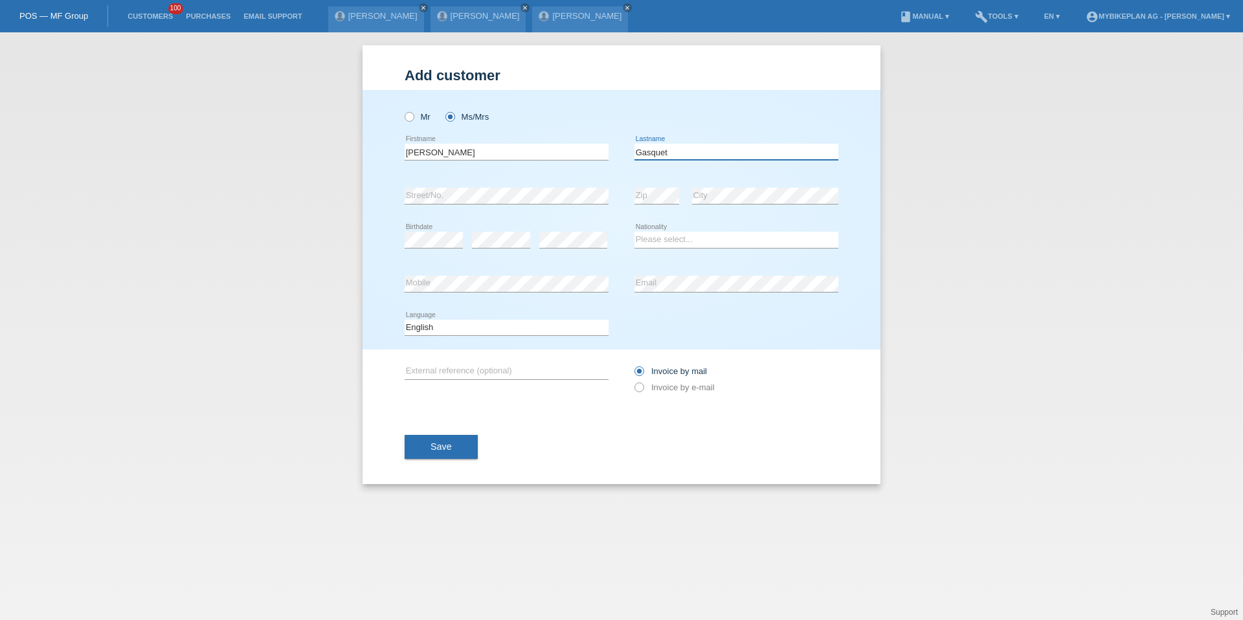
type input "Gasquet"
select select "FR"
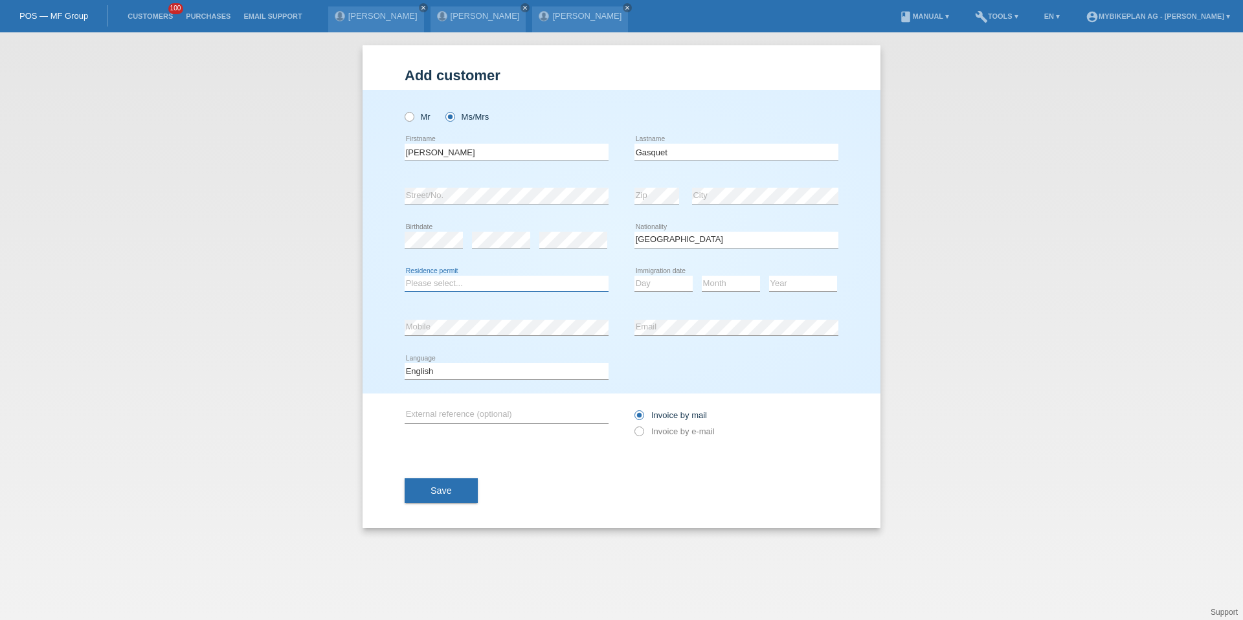
select select "C"
select select "17"
select select "01"
select select "2018"
click at [429, 373] on select "Deutsch Français Italiano English" at bounding box center [507, 371] width 204 height 16
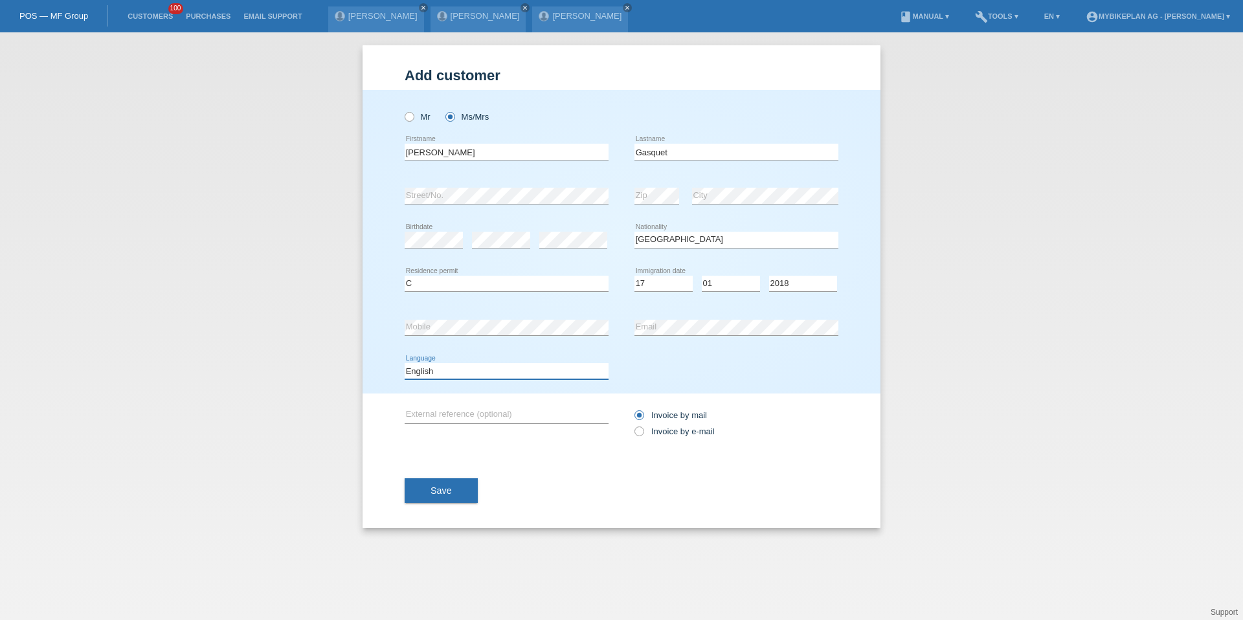
select select "fr"
click at [672, 427] on label "Invoice by e-mail" at bounding box center [675, 432] width 80 height 10
click at [643, 427] on input "Invoice by e-mail" at bounding box center [639, 435] width 8 height 16
radio input "true"
click at [459, 481] on button "Save" at bounding box center [441, 491] width 73 height 25
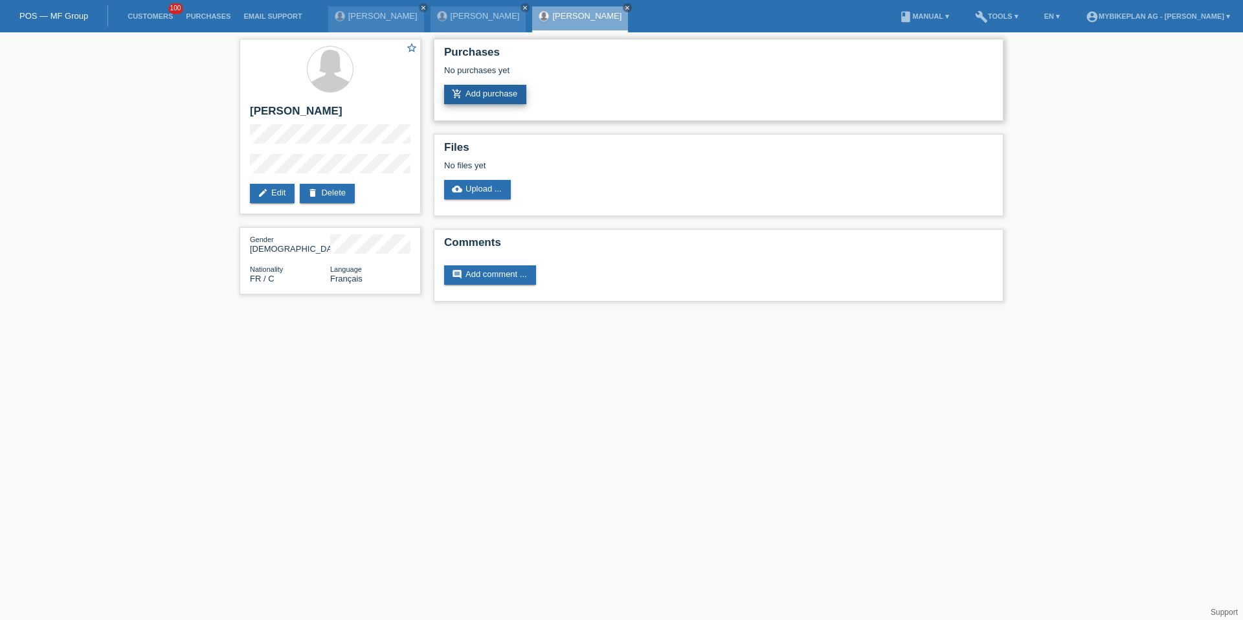
click at [469, 96] on link "add_shopping_cart Add purchase" at bounding box center [485, 94] width 82 height 19
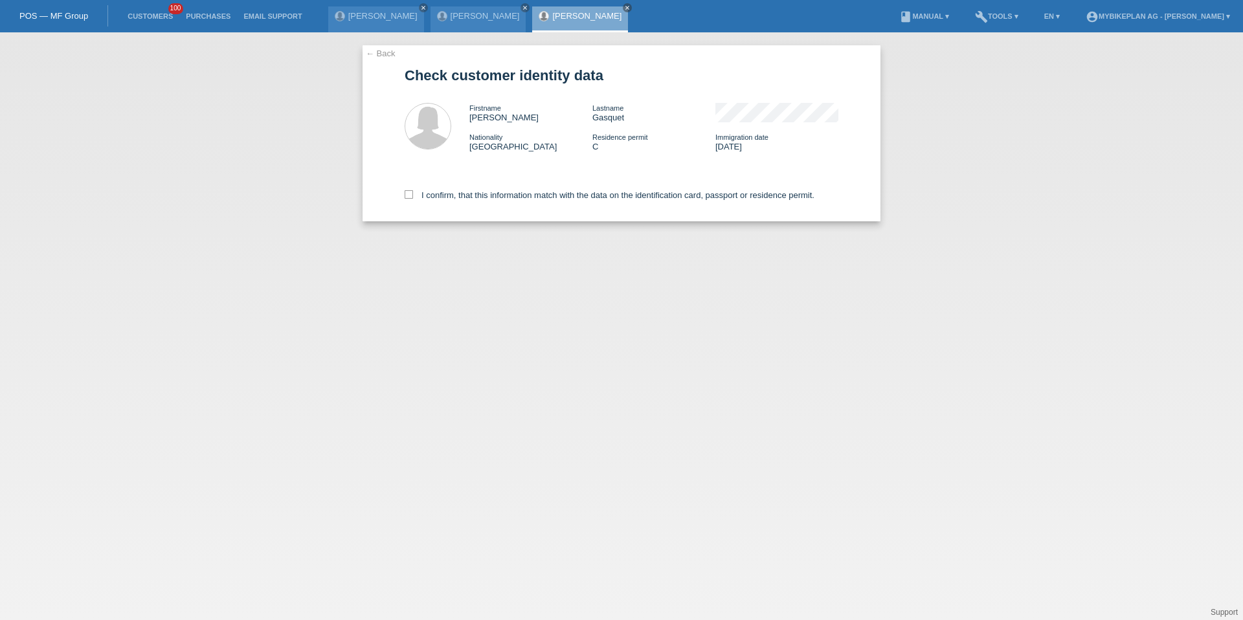
click at [475, 183] on div "I confirm, that this information match with the data on the identification card…" at bounding box center [622, 192] width 434 height 57
click at [475, 191] on label "I confirm, that this information match with the data on the identification card…" at bounding box center [610, 195] width 410 height 10
click at [413, 191] on input "I confirm, that this information match with the data on the identification card…" at bounding box center [409, 194] width 8 height 8
checkbox input "true"
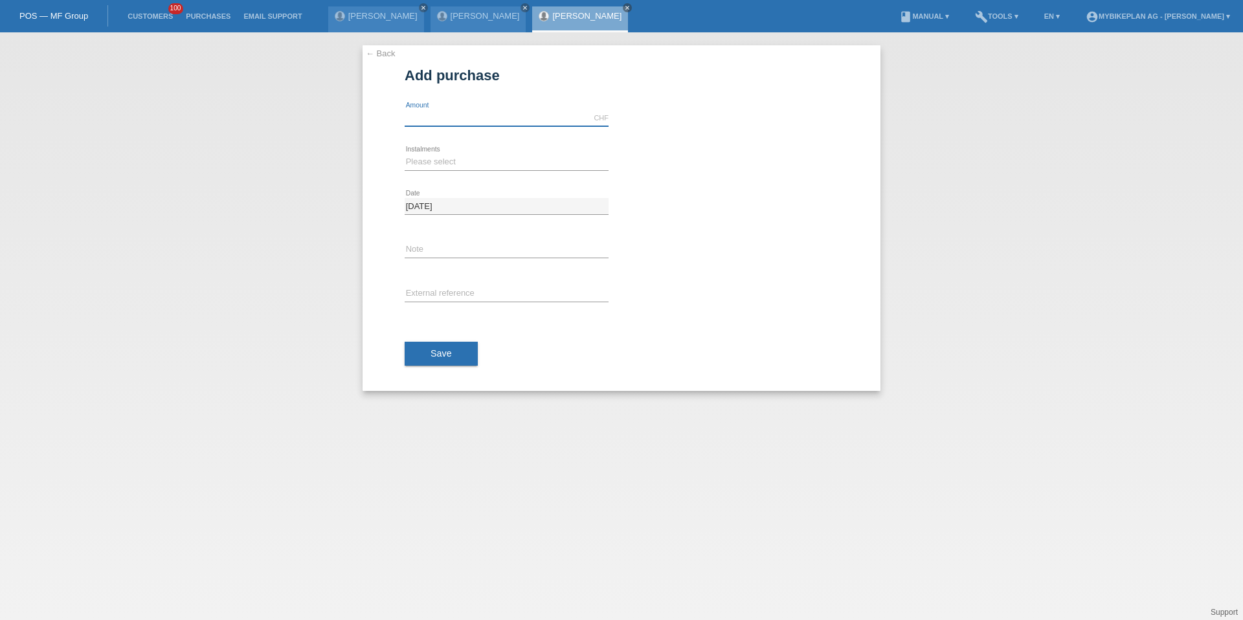
click at [484, 122] on input "text" at bounding box center [507, 118] width 204 height 16
type input "4"
type input "3000.00"
click at [436, 158] on select "Please select 6 instalments 12 instalments 18 instalments 24 instalments 36 ins…" at bounding box center [507, 162] width 204 height 16
select select "487"
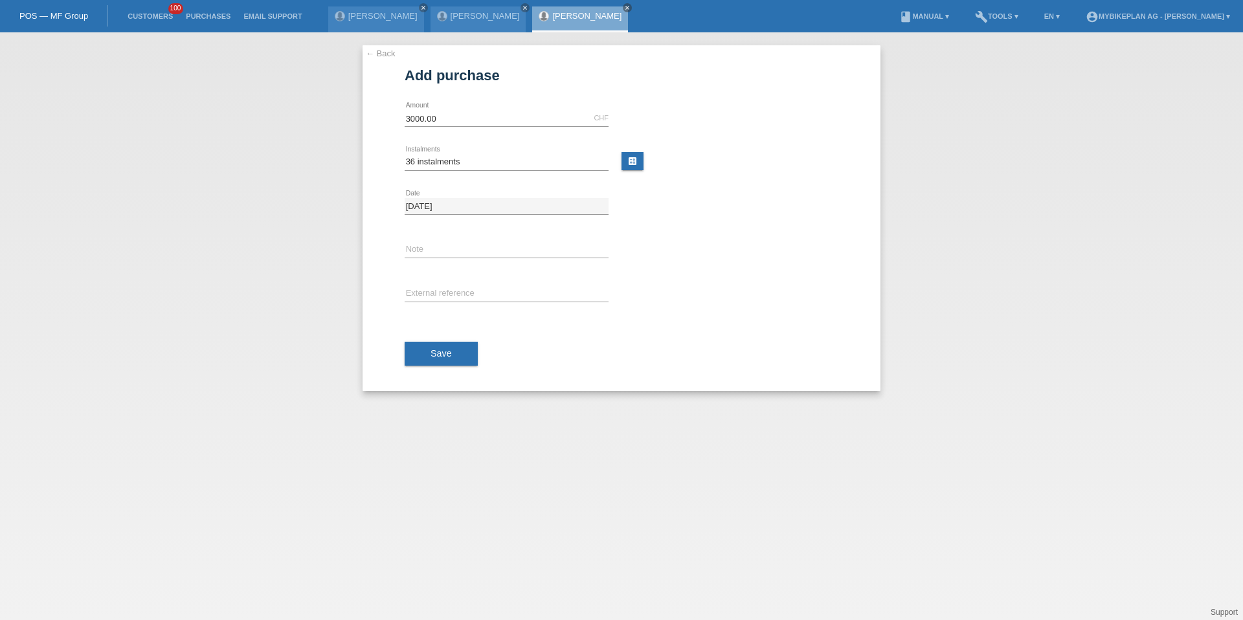
click at [439, 302] on icon at bounding box center [507, 302] width 204 height 1
click at [439, 282] on div "error External reference" at bounding box center [507, 295] width 204 height 44
click at [438, 290] on input "text" at bounding box center [507, 294] width 204 height 16
paste input "42347127451"
type input "42347127451"
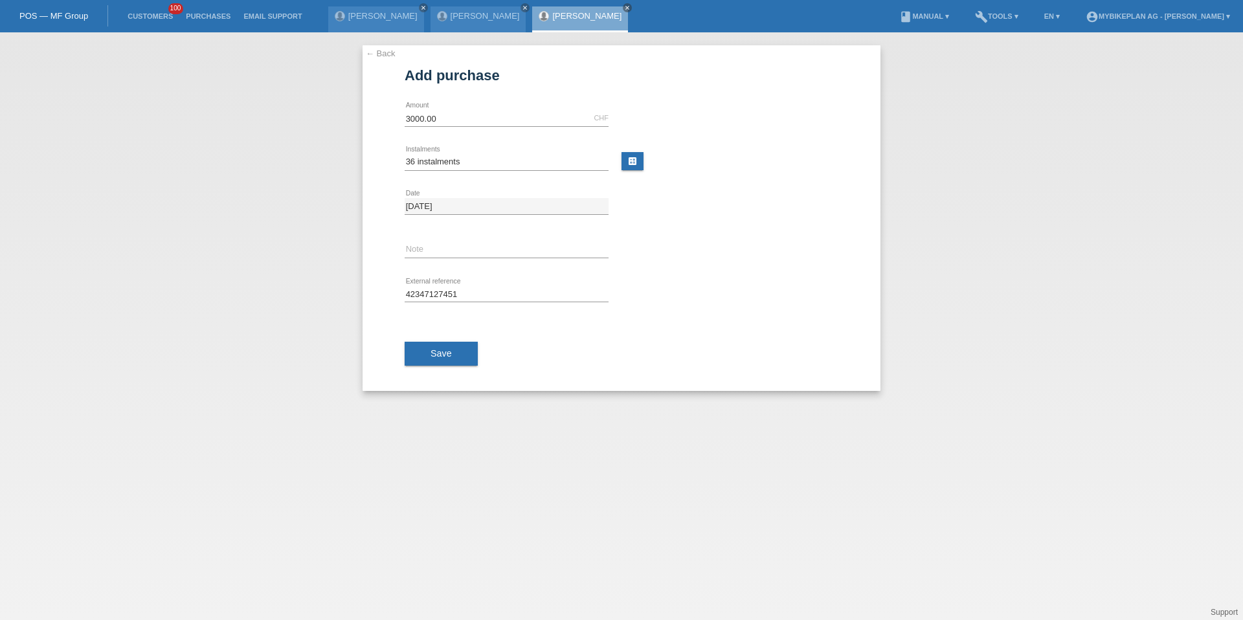
click at [435, 339] on div "Save" at bounding box center [622, 354] width 434 height 75
click at [435, 353] on span "Save" at bounding box center [441, 353] width 21 height 10
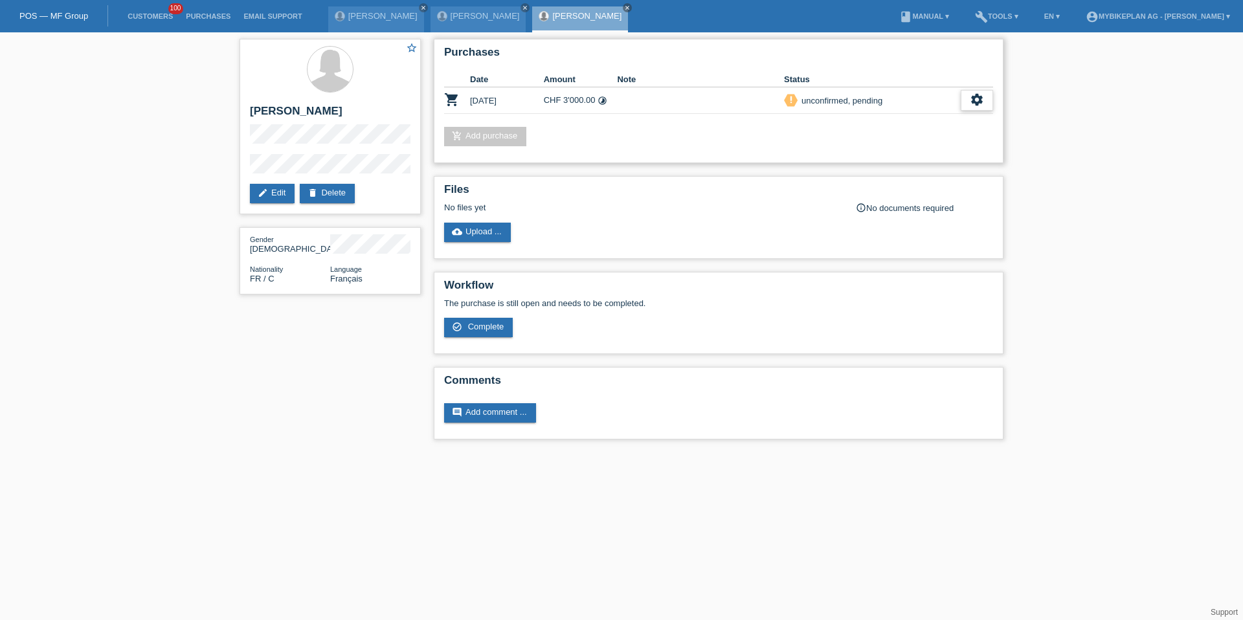
click at [975, 92] on div "settings" at bounding box center [977, 100] width 32 height 21
click at [904, 120] on div "fullscreen Show" at bounding box center [893, 121] width 196 height 19
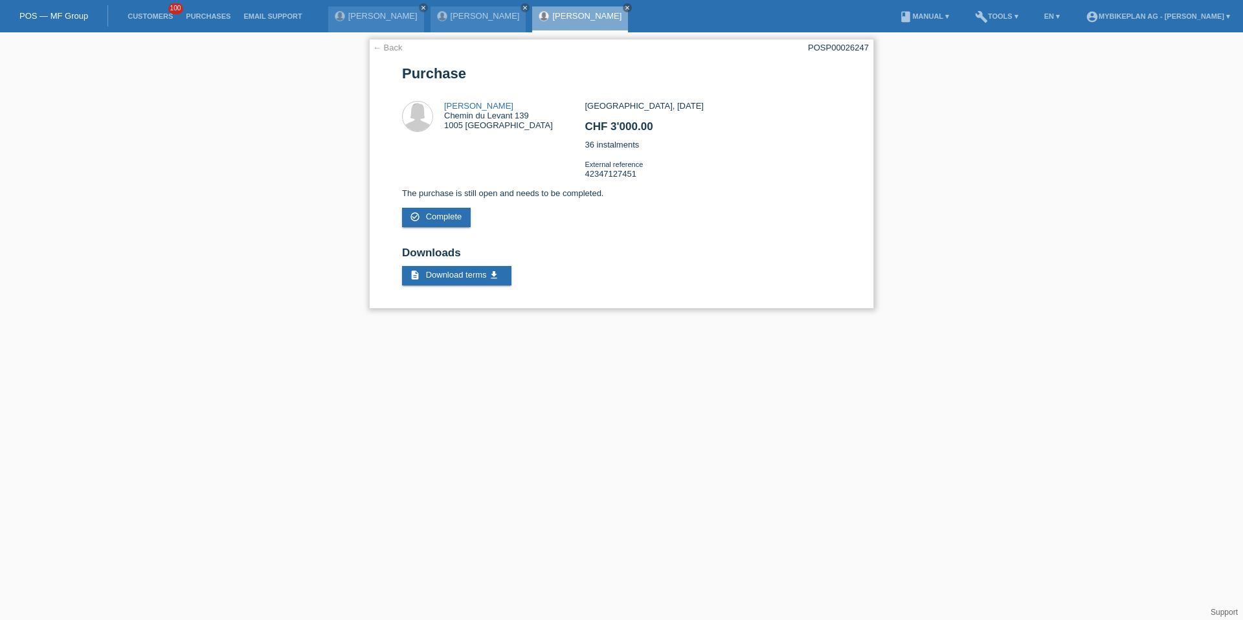
click at [841, 48] on div "POSP00026247" at bounding box center [838, 48] width 61 height 10
click at [391, 5] on div "Nese Keles close Luigi Carlucci close Amandine Michele Gasquet close" at bounding box center [481, 16] width 307 height 32
click at [155, 15] on link "Customers" at bounding box center [150, 16] width 58 height 8
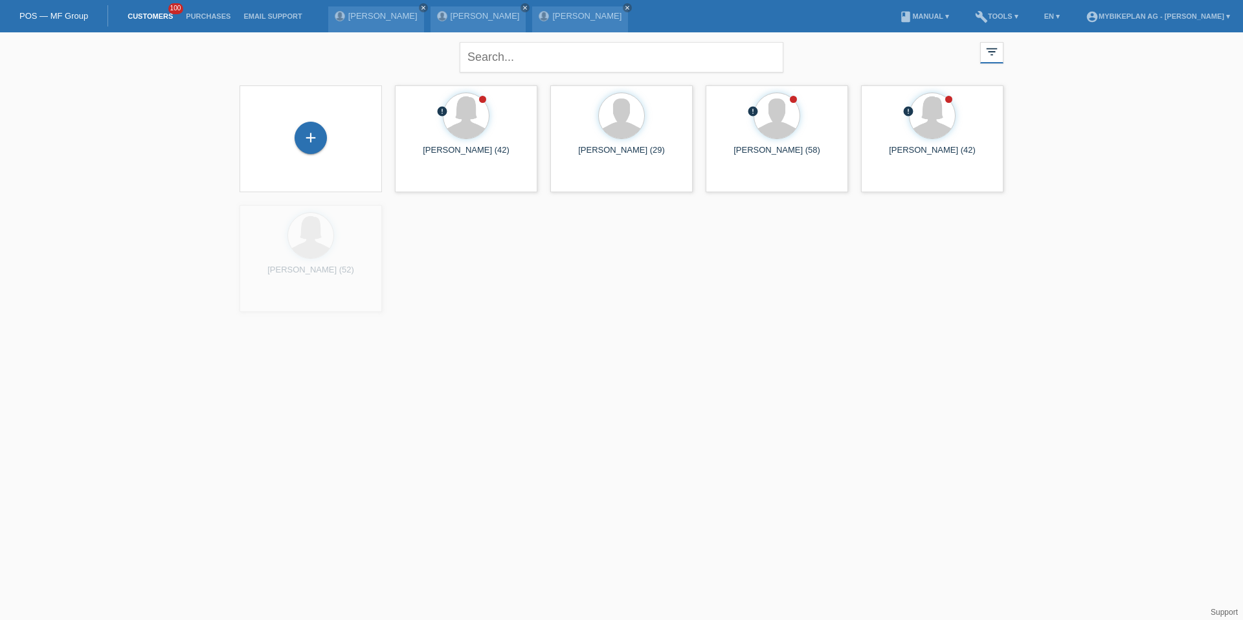
click at [326, 150] on div "+" at bounding box center [311, 139] width 122 height 34
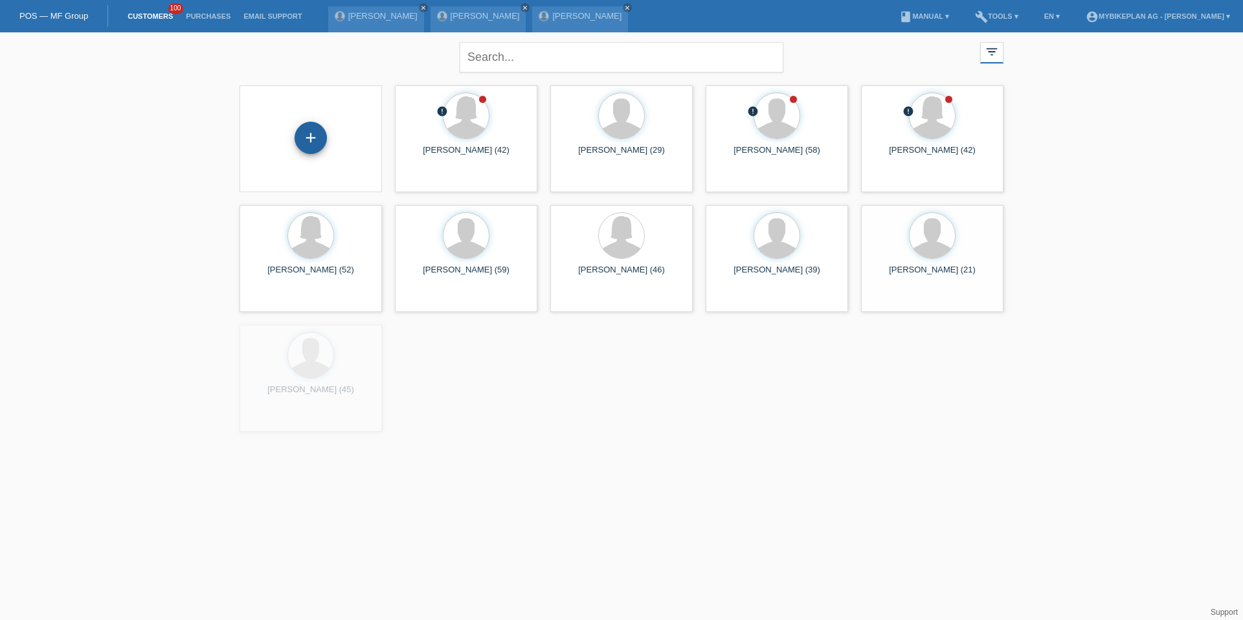
click at [315, 148] on div "+" at bounding box center [311, 138] width 32 height 32
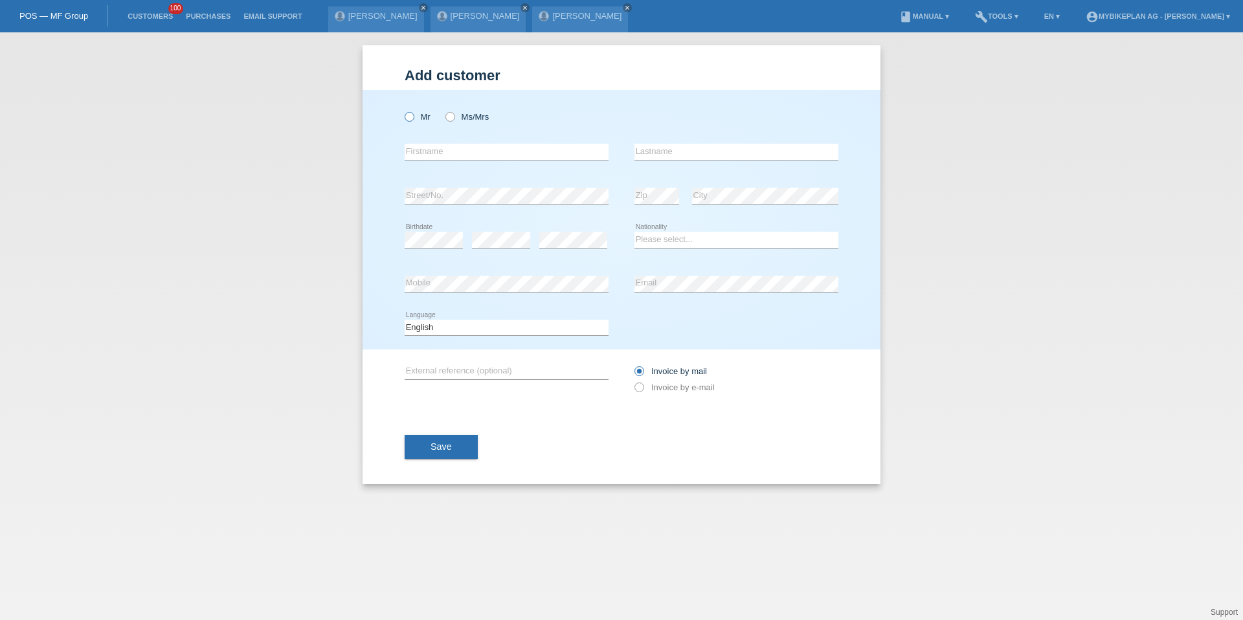
click at [403, 110] on icon at bounding box center [403, 110] width 0 height 0
click at [407, 112] on input "Mr" at bounding box center [409, 116] width 8 height 8
radio input "true"
click at [419, 152] on input "text" at bounding box center [507, 152] width 204 height 16
type input "Jamaica"
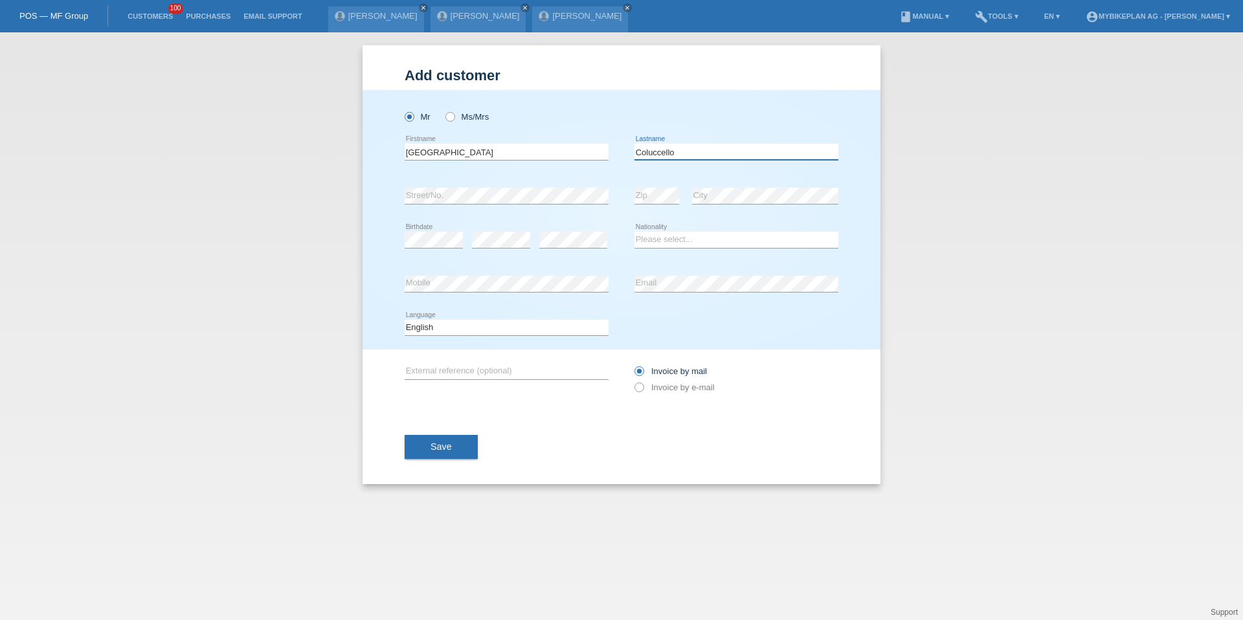
type input "Coluccello"
click at [453, 151] on input "Jamaica" at bounding box center [507, 152] width 204 height 16
type input "Agron"
type input "Selmani"
select select "CH"
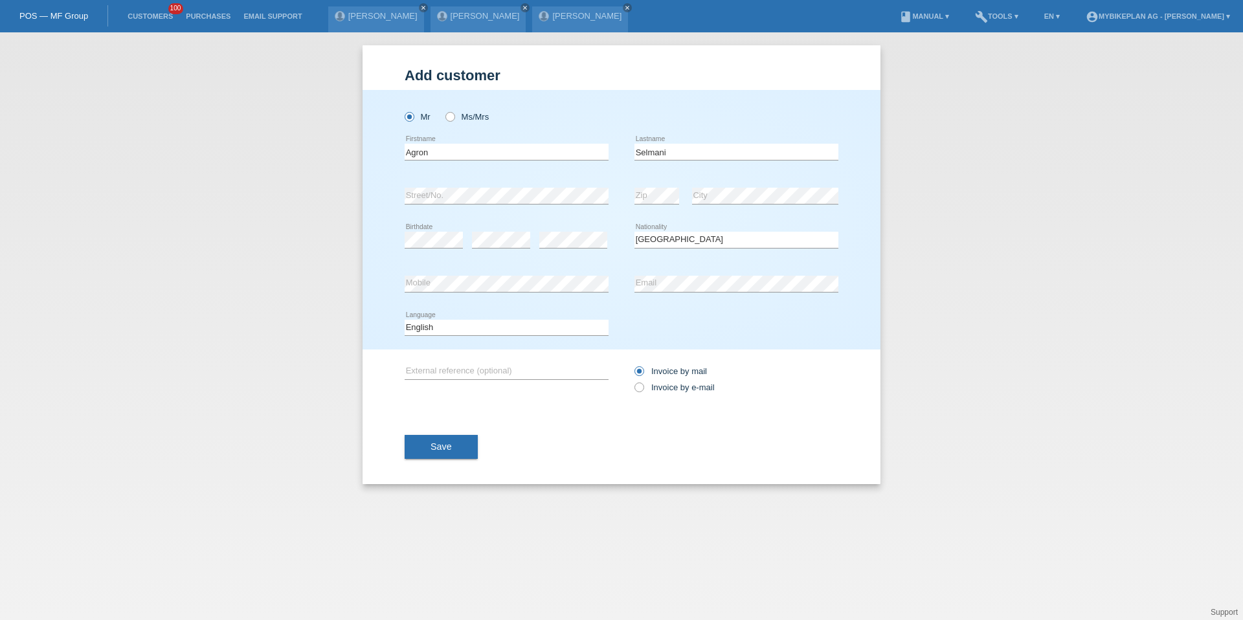
click at [499, 339] on div "Deutsch Français Italiano English error Language" at bounding box center [507, 328] width 204 height 44
click at [496, 333] on select "Deutsch Français Italiano English" at bounding box center [507, 328] width 204 height 16
select select "de"
click at [668, 389] on label "Invoice by e-mail" at bounding box center [675, 388] width 80 height 10
click at [643, 389] on input "Invoice by e-mail" at bounding box center [639, 391] width 8 height 16
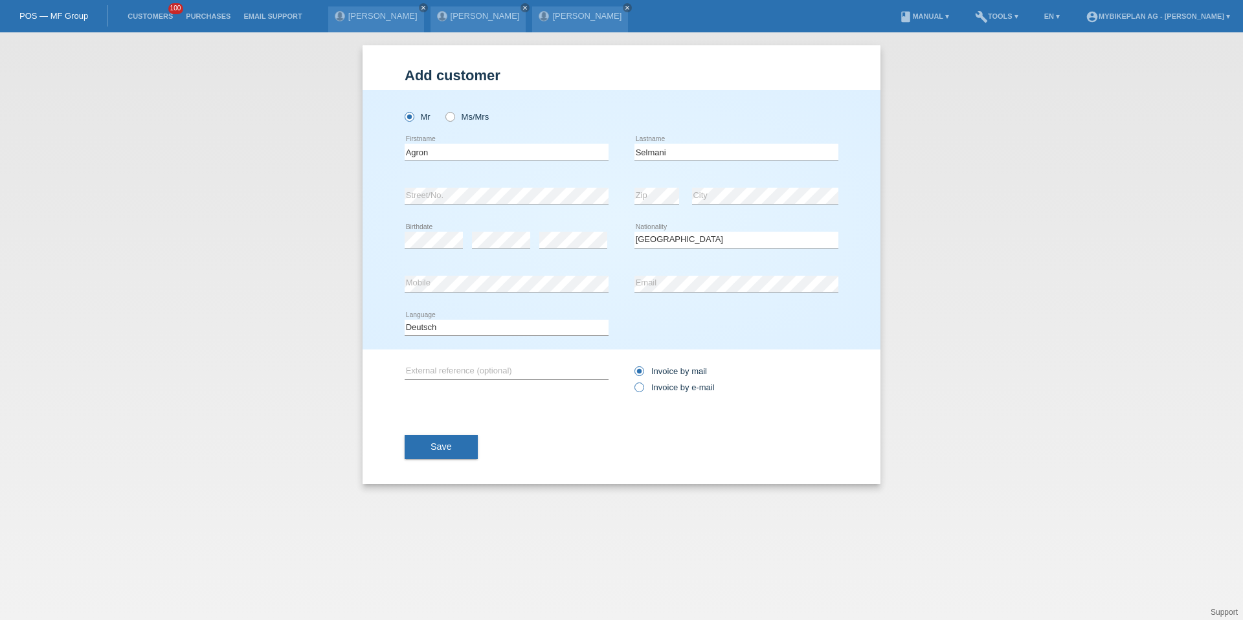
radio input "true"
click at [419, 449] on button "Save" at bounding box center [441, 447] width 73 height 25
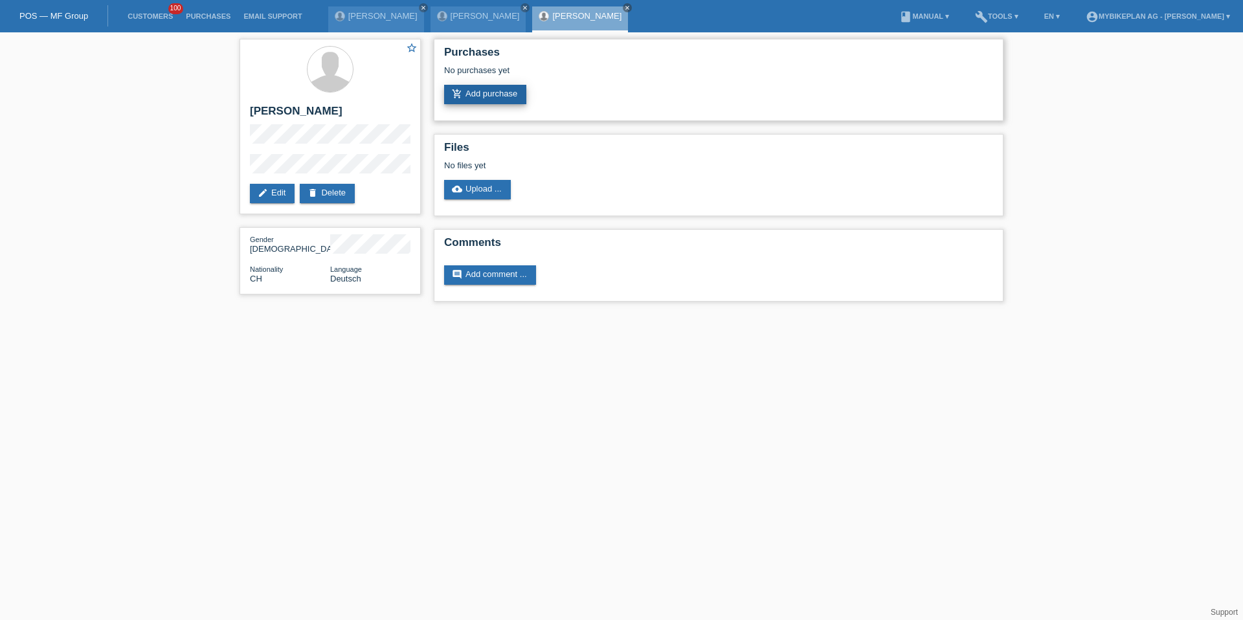
click at [496, 103] on link "add_shopping_cart Add purchase" at bounding box center [485, 94] width 82 height 19
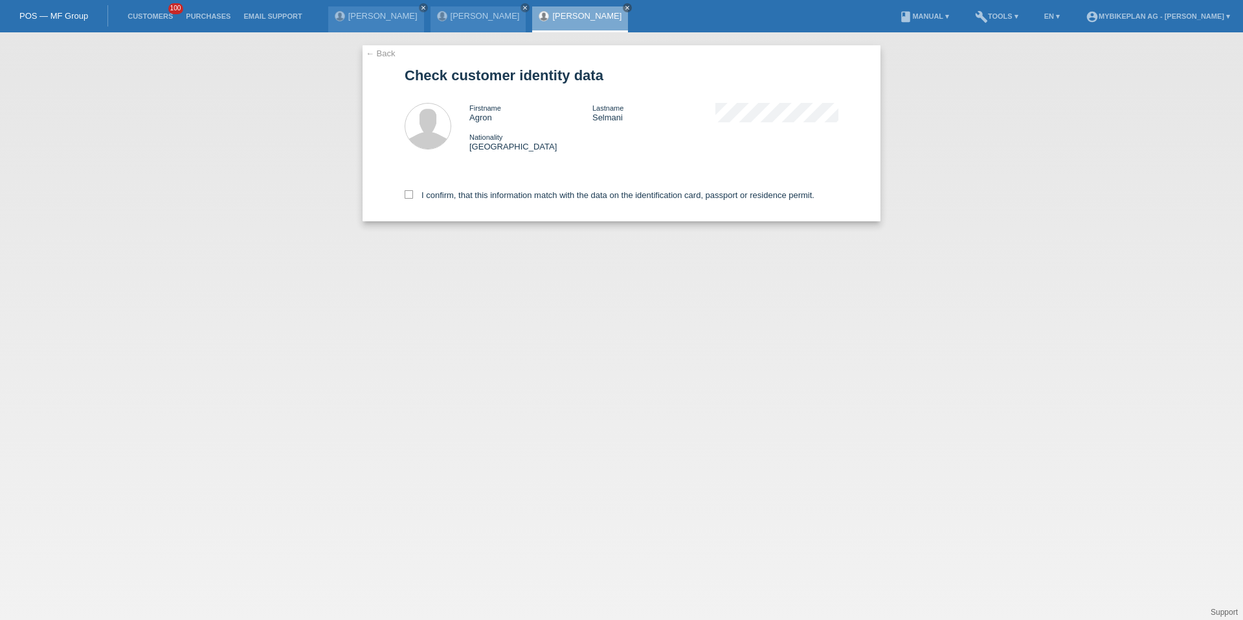
click at [492, 188] on div "I confirm, that this information match with the data on the identification card…" at bounding box center [622, 192] width 434 height 57
click at [492, 197] on label "I confirm, that this information match with the data on the identification card…" at bounding box center [610, 195] width 410 height 10
click at [413, 197] on input "I confirm, that this information match with the data on the identification card…" at bounding box center [409, 194] width 8 height 8
checkbox input "true"
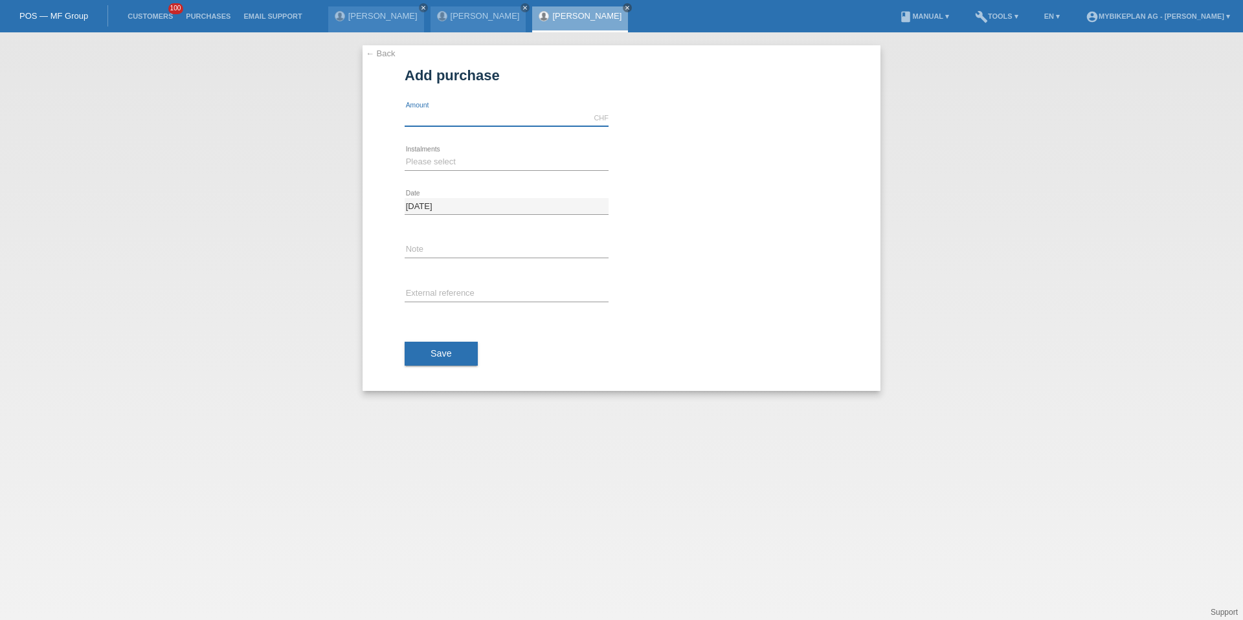
click at [484, 120] on input "text" at bounding box center [507, 118] width 204 height 16
type input "5499.00"
click at [440, 152] on div "Please select 6 instalments 12 instalments 18 instalments 24 instalments 36 ins…" at bounding box center [507, 163] width 204 height 44
click at [436, 172] on div "Please select 6 instalments 12 instalments 18 instalments 24 instalments 36 ins…" at bounding box center [507, 163] width 204 height 44
click at [434, 164] on select "Please select 6 instalments 12 instalments 18 instalments 24 instalments 36 ins…" at bounding box center [507, 162] width 204 height 16
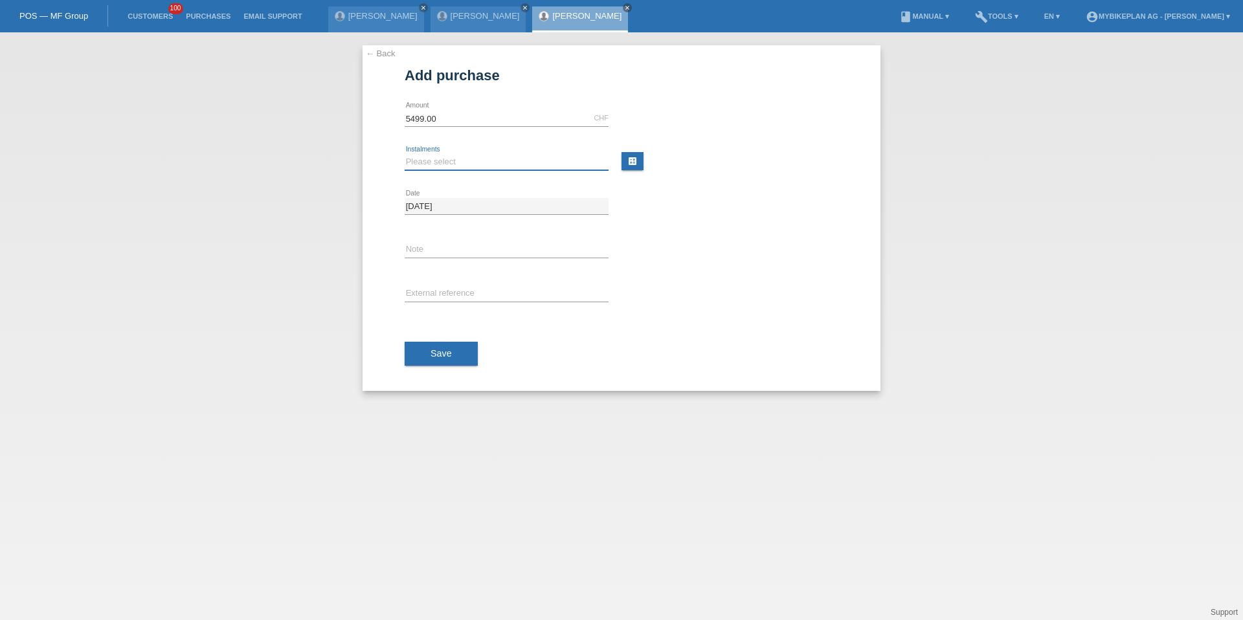
select select "488"
click at [434, 293] on input "text" at bounding box center [507, 294] width 204 height 16
paste input "42346761845"
type input "42346761845"
click at [436, 357] on span "Save" at bounding box center [441, 353] width 21 height 10
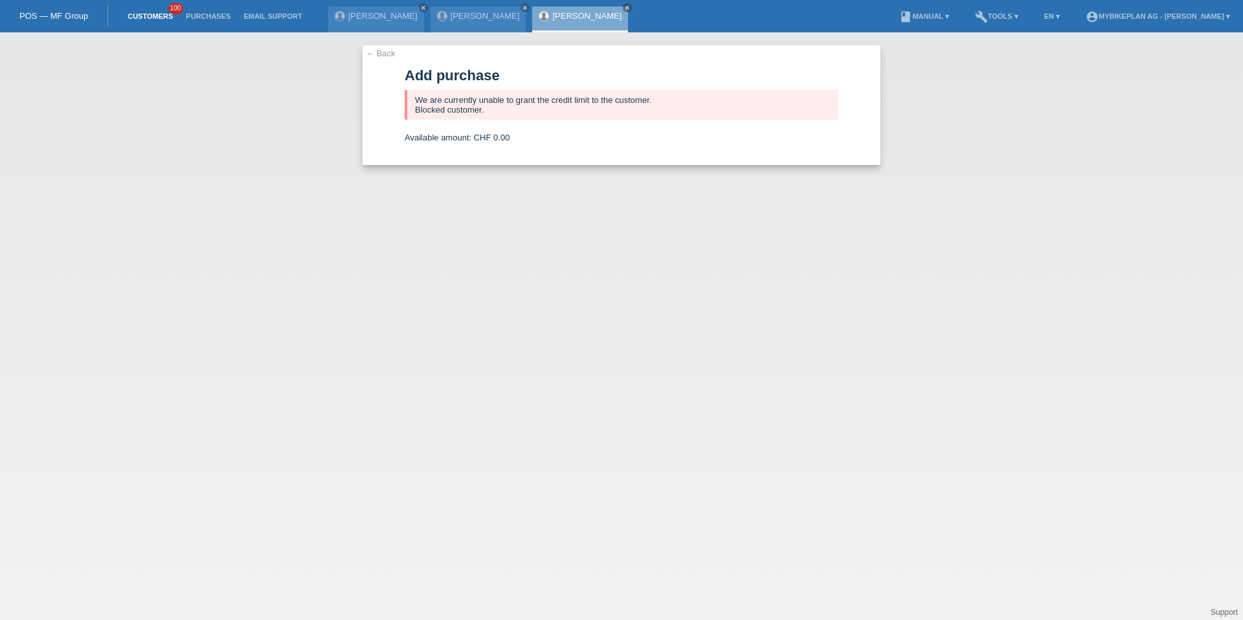
click at [150, 17] on link "Customers" at bounding box center [150, 16] width 58 height 8
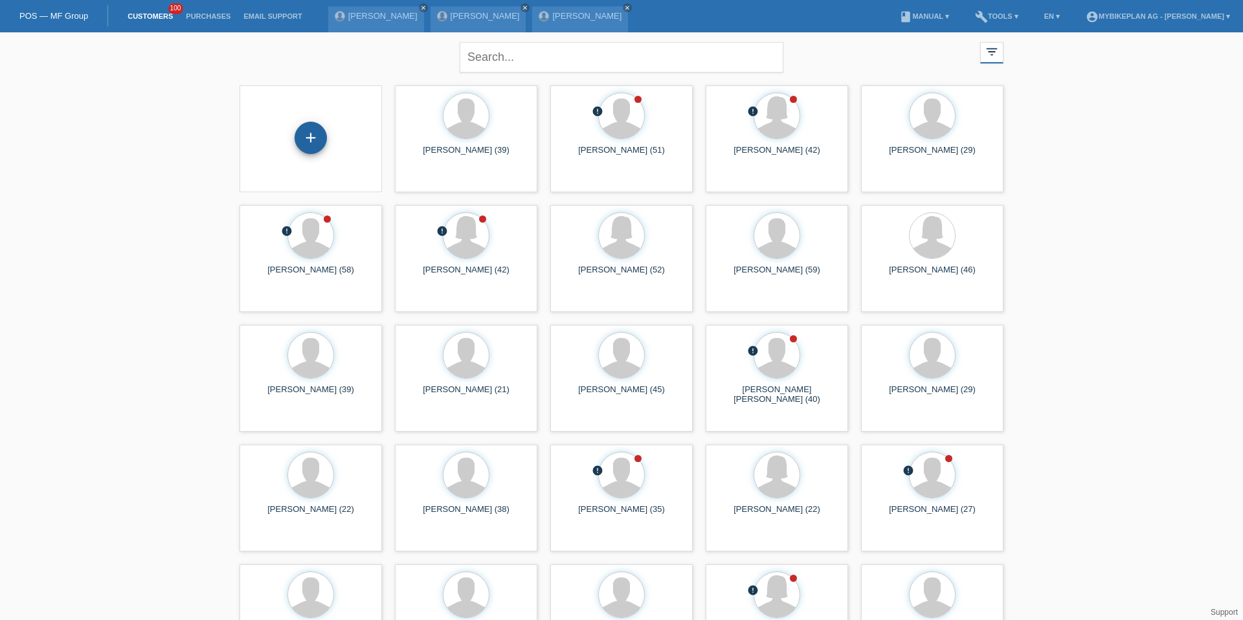
click at [315, 132] on div "+" at bounding box center [311, 138] width 32 height 32
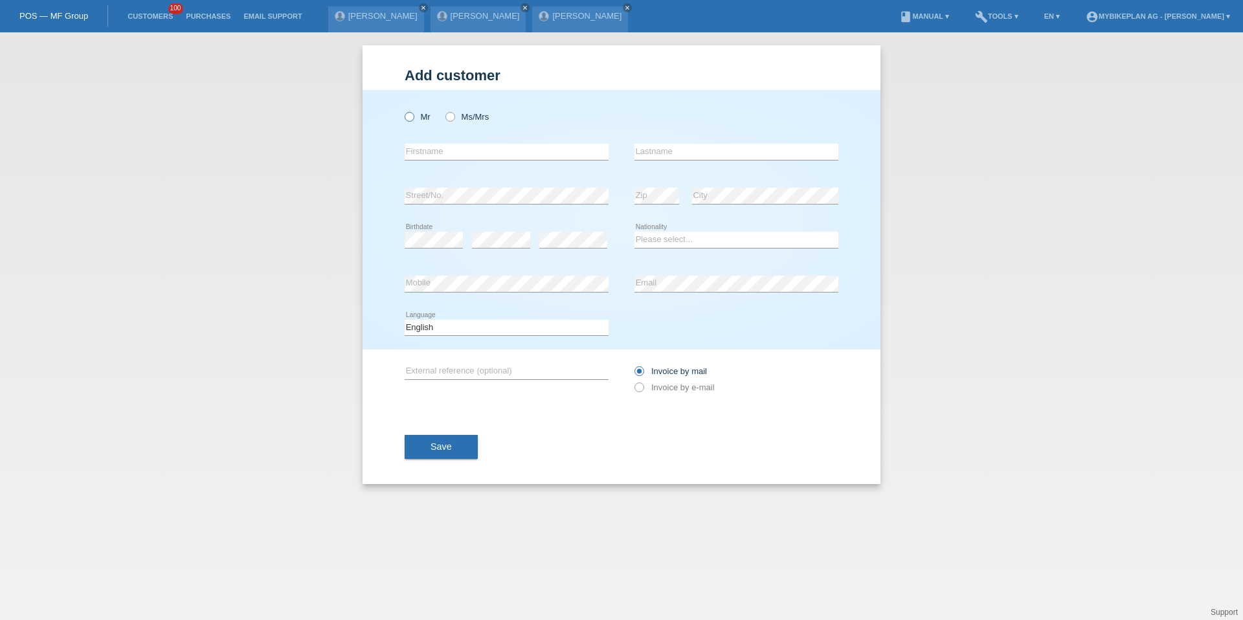
click at [403, 110] on icon at bounding box center [403, 110] width 0 height 0
click at [413, 115] on input "Mr" at bounding box center [409, 116] width 8 height 8
radio input "true"
click at [429, 146] on input "text" at bounding box center [507, 152] width 204 height 16
type input "[PERSON_NAME]"
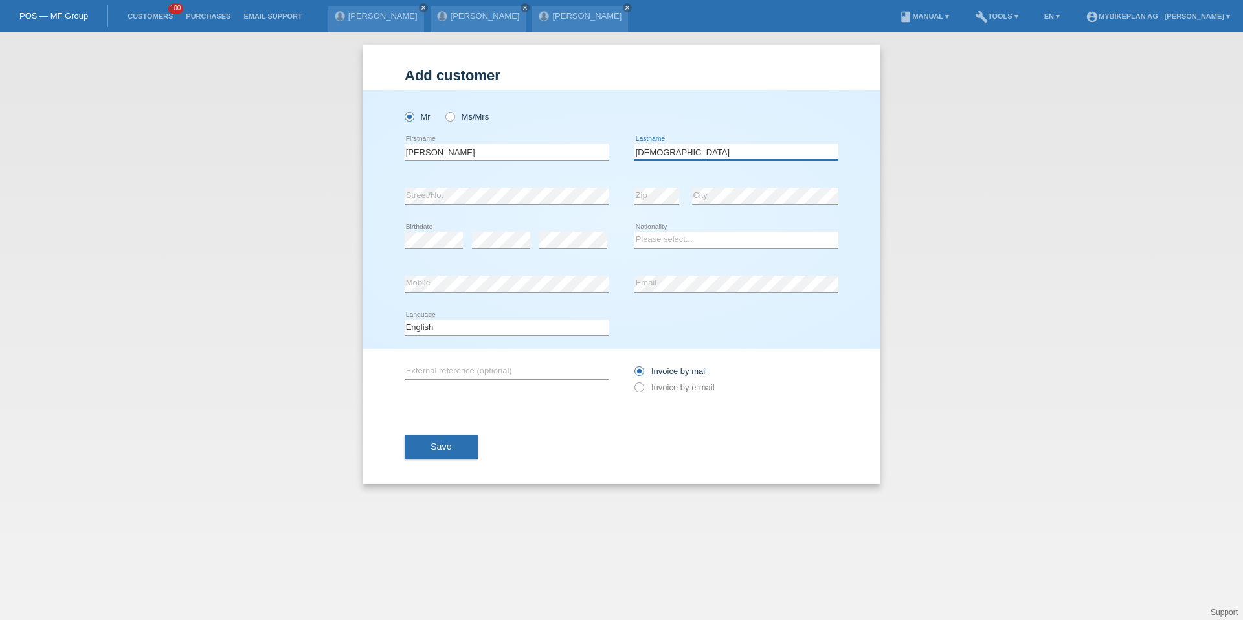
type input "[DEMOGRAPHIC_DATA]"
select select "CH"
click at [447, 327] on select "Deutsch Français Italiano English" at bounding box center [507, 328] width 204 height 16
select select "fr"
click at [666, 386] on label "Invoice by e-mail" at bounding box center [675, 388] width 80 height 10
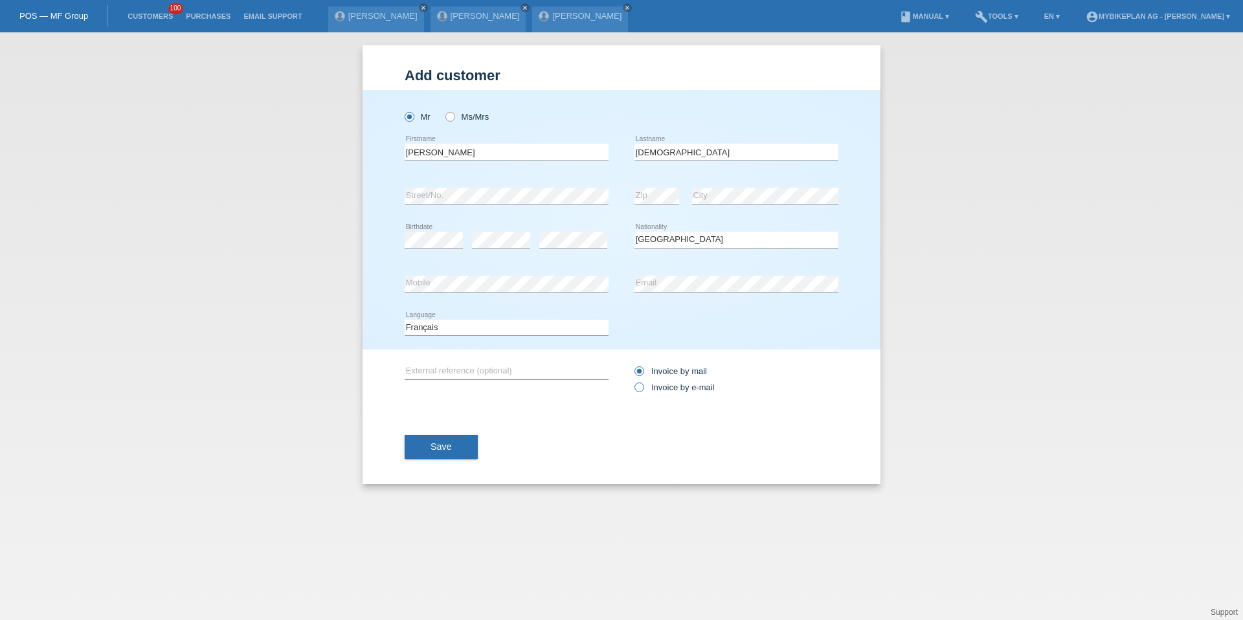
click at [643, 386] on input "Invoice by e-mail" at bounding box center [639, 391] width 8 height 16
radio input "true"
click at [435, 444] on span "Save" at bounding box center [441, 447] width 21 height 10
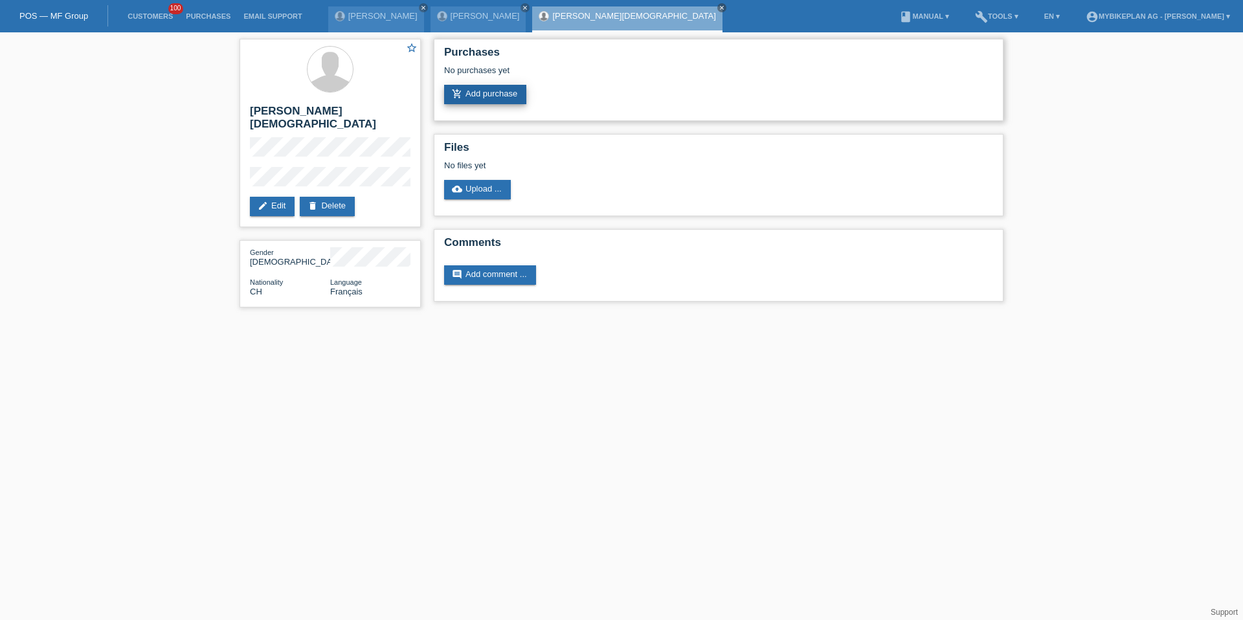
click at [460, 103] on link "add_shopping_cart Add purchase" at bounding box center [485, 94] width 82 height 19
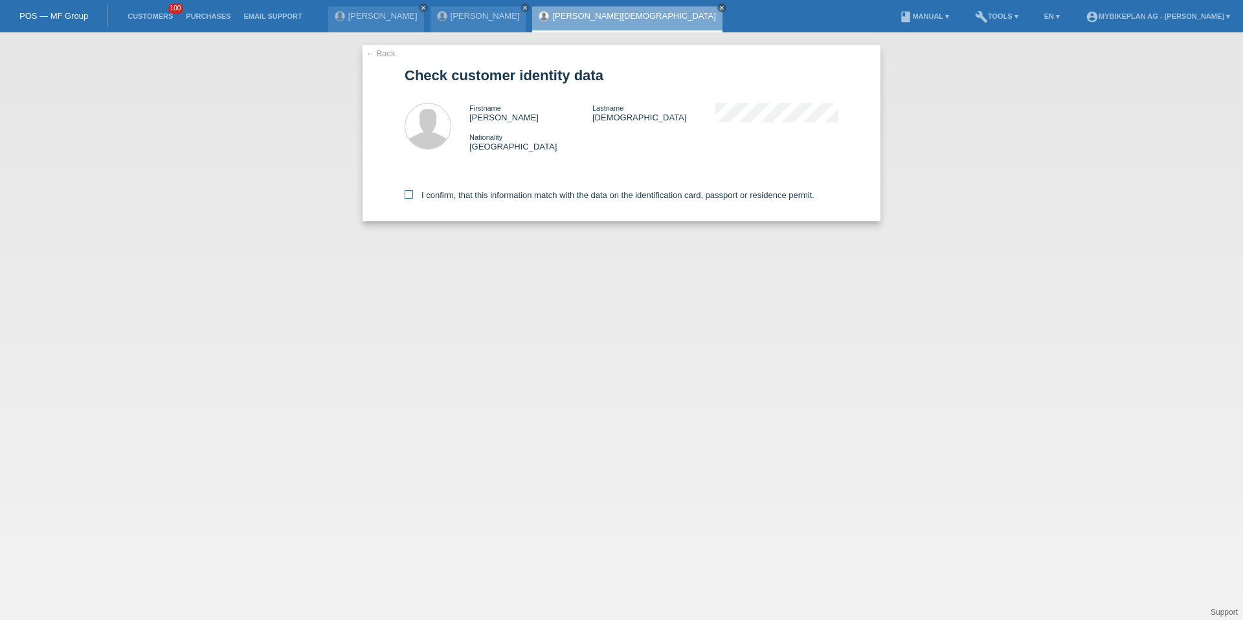
click at [481, 196] on label "I confirm, that this information match with the data on the identification card…" at bounding box center [610, 195] width 410 height 10
click at [413, 196] on input "I confirm, that this information match with the data on the identification card…" at bounding box center [409, 194] width 8 height 8
checkbox input "true"
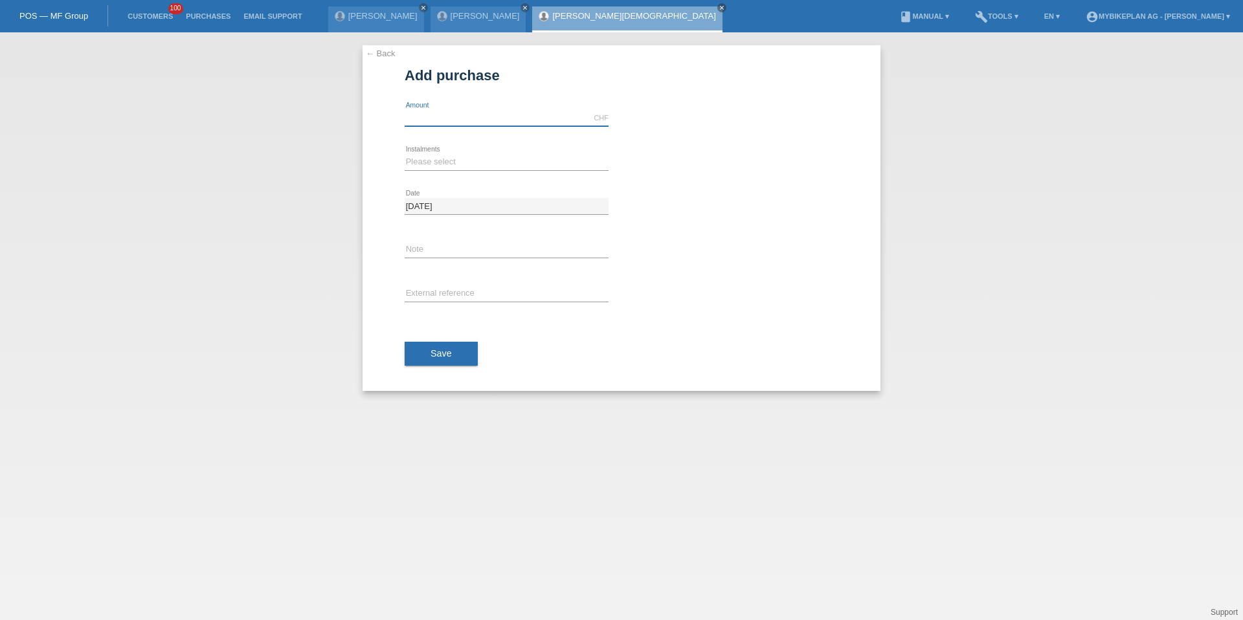
click at [464, 119] on input "text" at bounding box center [507, 118] width 204 height 16
type input "4199.00"
click at [420, 159] on select "Please select 6 instalments 12 instalments 18 instalments 24 instalments 36 ins…" at bounding box center [507, 162] width 204 height 16
click at [433, 168] on select "Please select 6 instalments 12 instalments 18 instalments 24 instalments 36 ins…" at bounding box center [507, 162] width 204 height 16
select select "488"
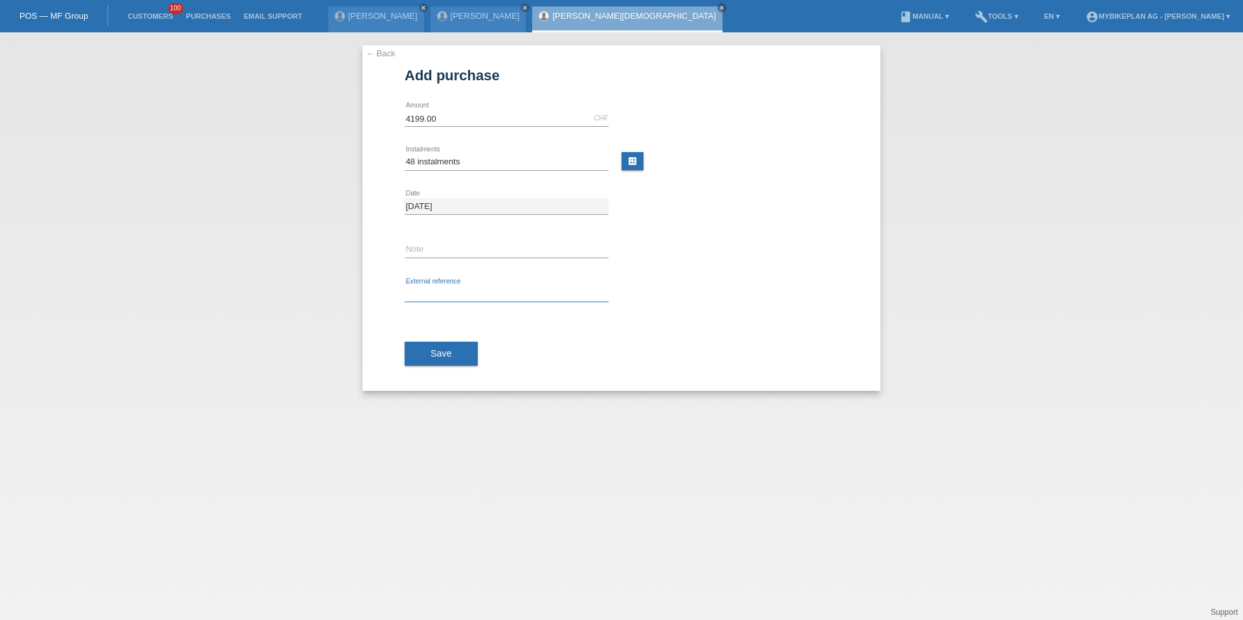
click at [433, 293] on input "text" at bounding box center [507, 294] width 204 height 16
paste input "42282339605"
type input "42282339605"
click at [436, 362] on button "Save" at bounding box center [441, 354] width 73 height 25
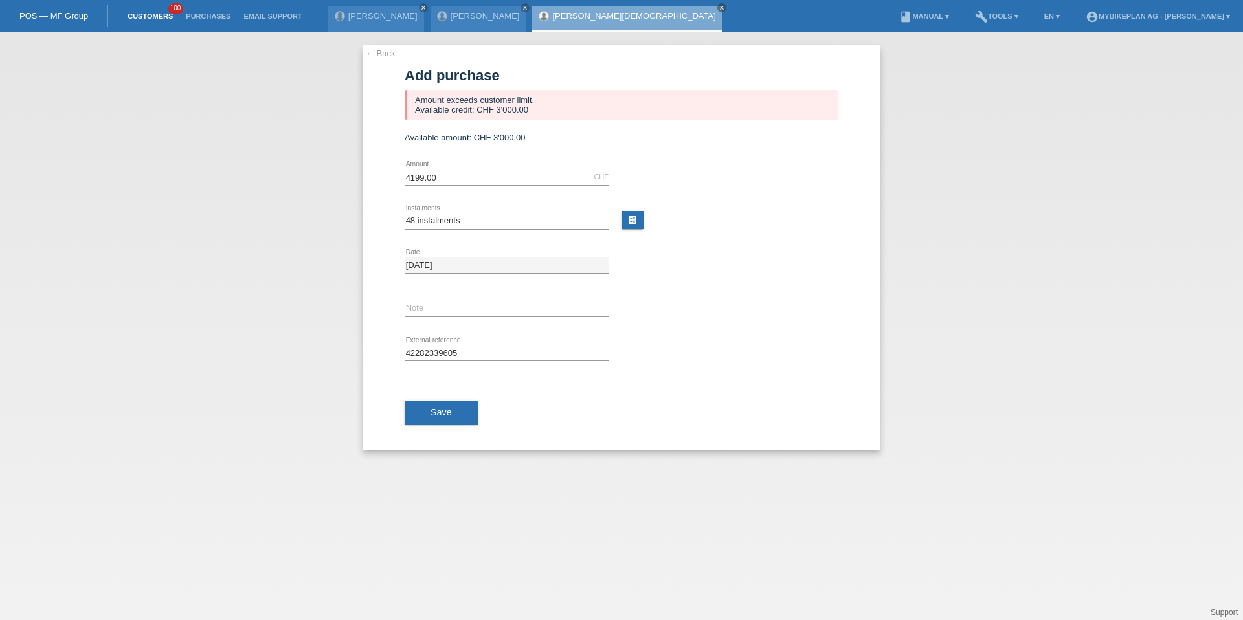
click at [148, 13] on link "Customers" at bounding box center [150, 16] width 58 height 8
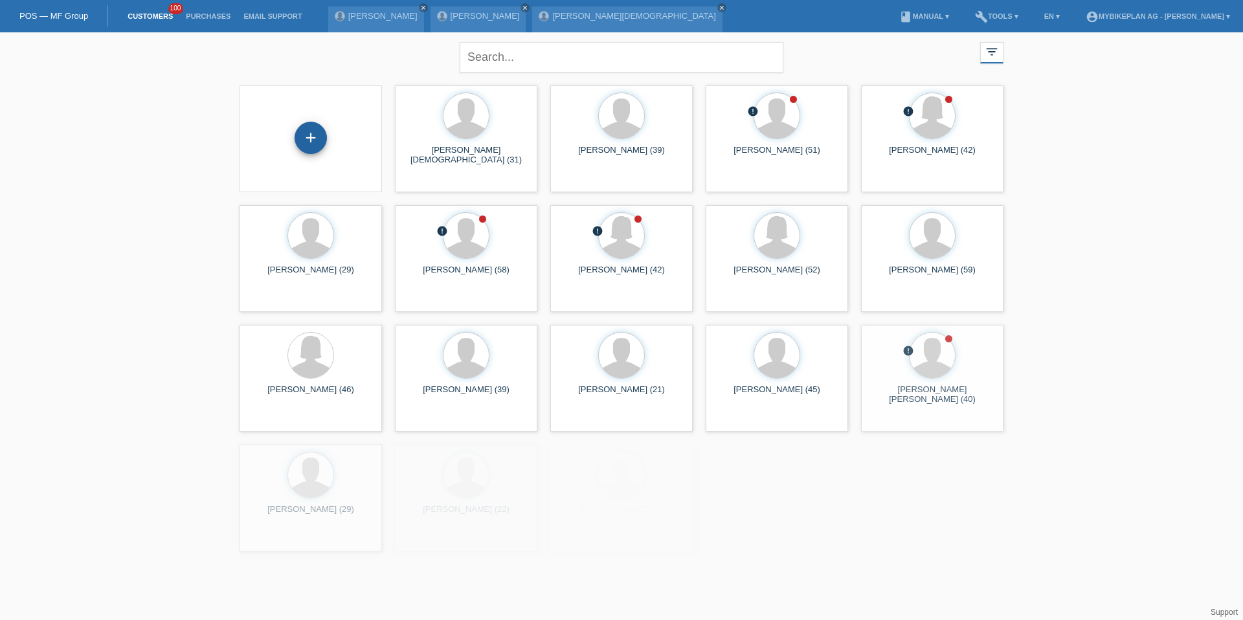
click at [299, 142] on div "+" at bounding box center [311, 138] width 32 height 32
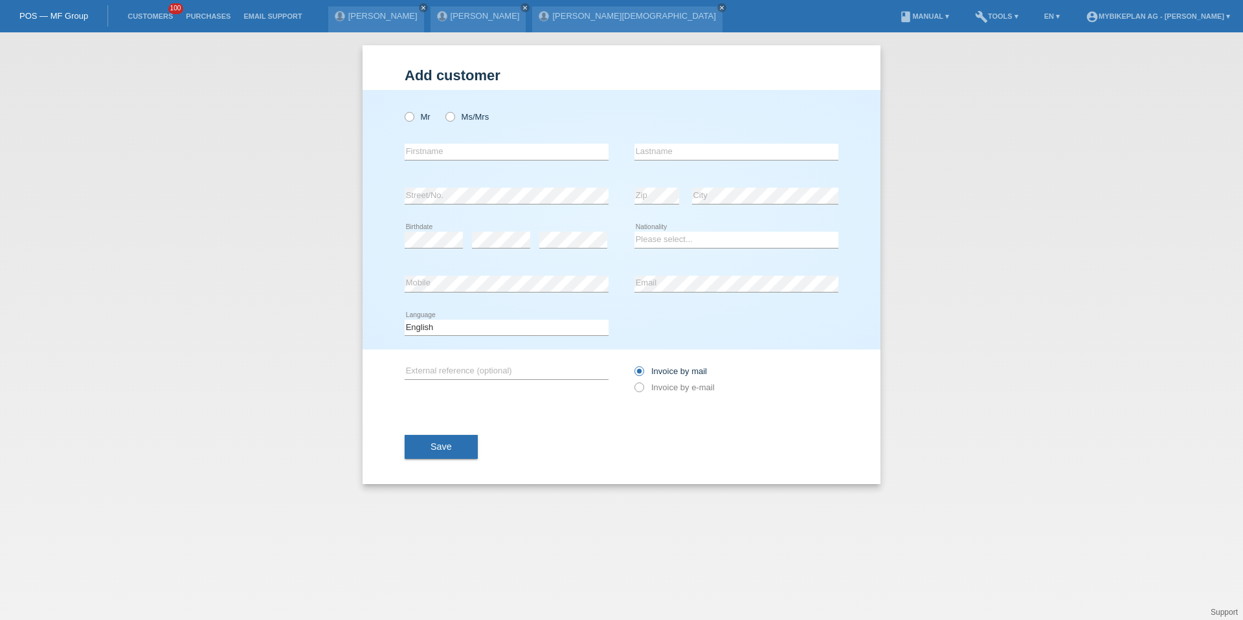
click at [410, 122] on div "Mr Ms/Mrs" at bounding box center [507, 117] width 204 height 27
click at [403, 110] on icon at bounding box center [403, 110] width 0 height 0
click at [408, 120] on input "Mr" at bounding box center [409, 116] width 8 height 8
radio input "true"
click at [427, 147] on input "text" at bounding box center [507, 152] width 204 height 16
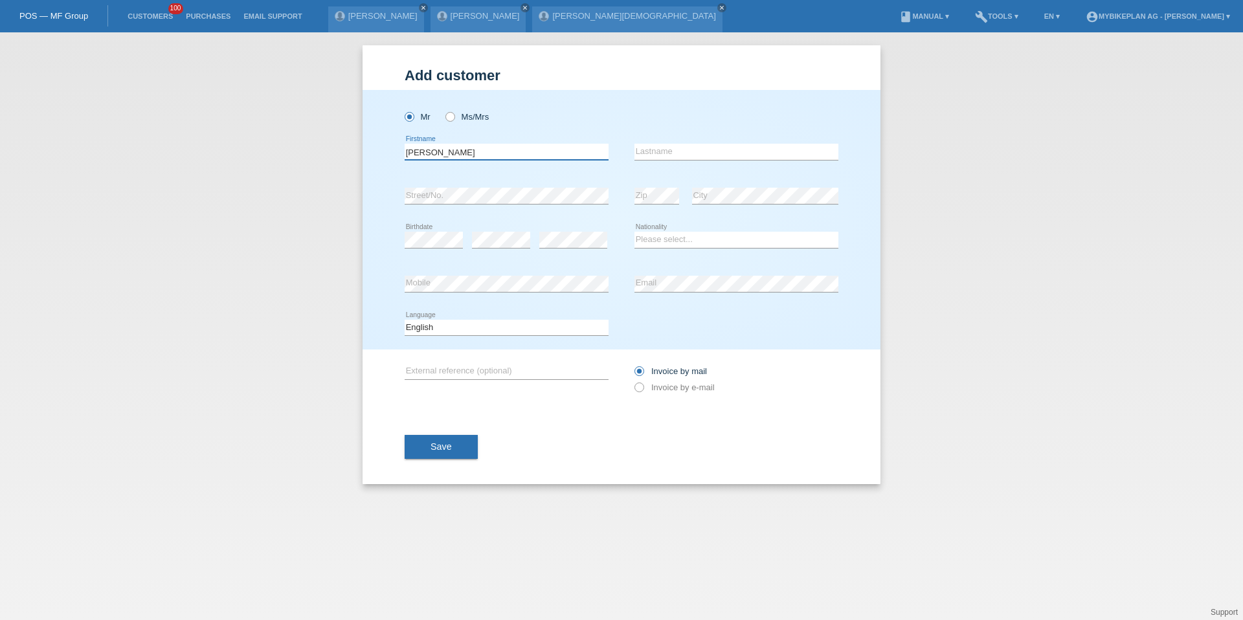
type input "[PERSON_NAME]"
type input "Garcia Crespo"
select select "ES"
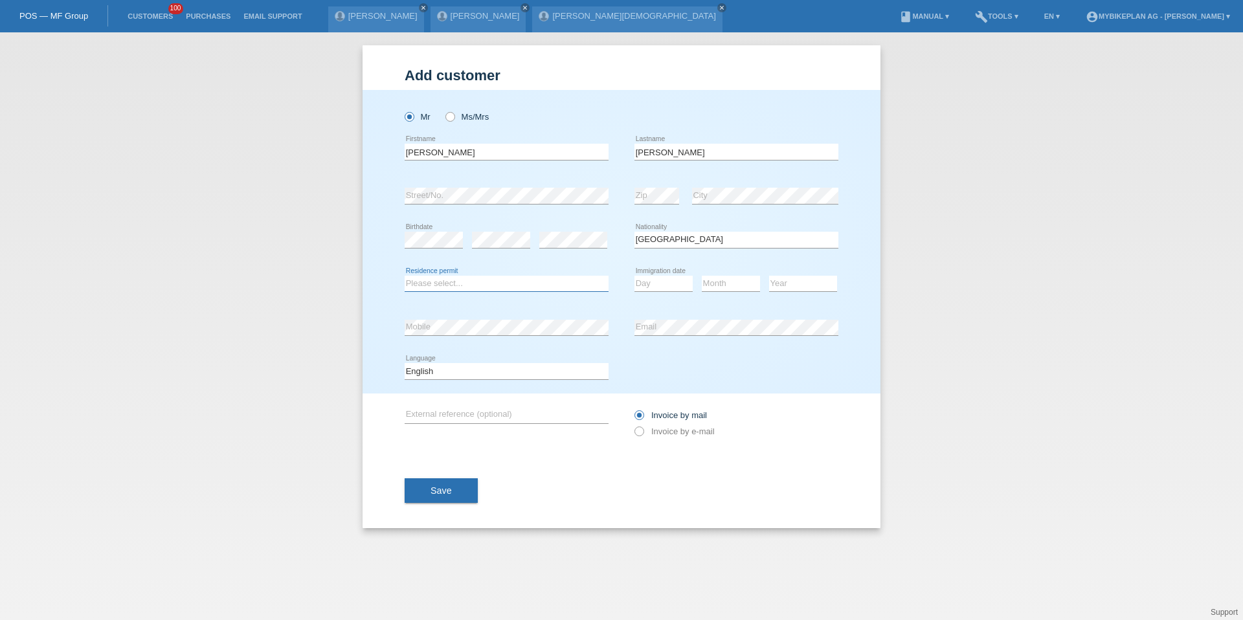
select select "C"
select select "28"
select select "02"
select select "1978"
click at [481, 377] on select "Deutsch Français Italiano English" at bounding box center [507, 371] width 204 height 16
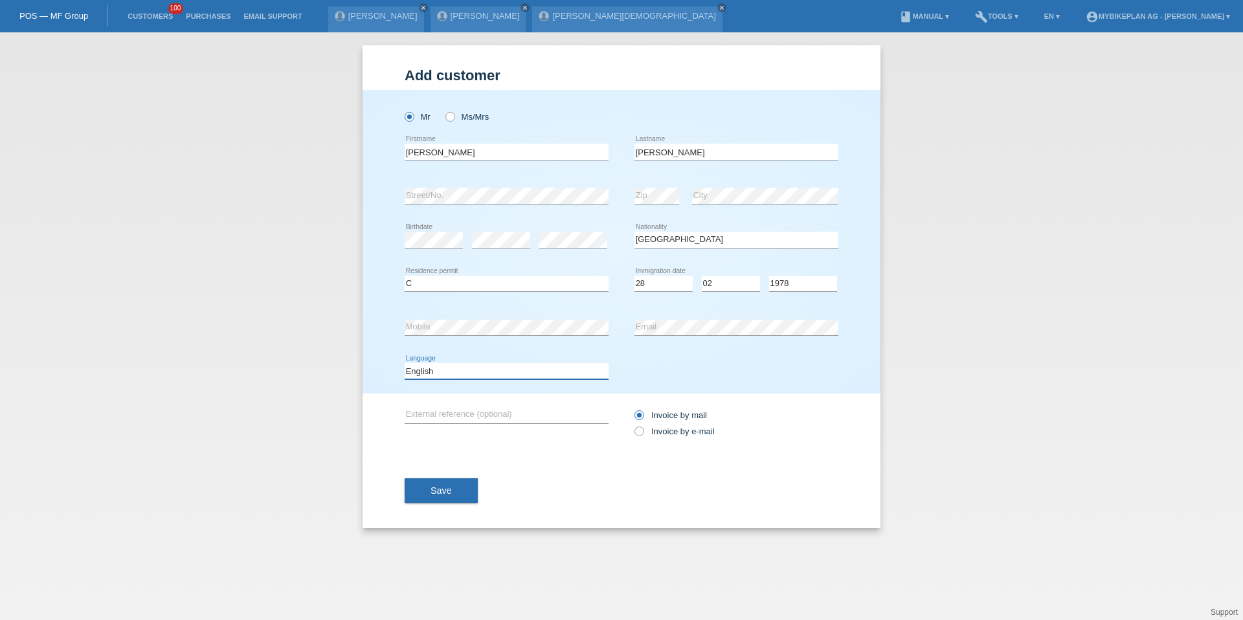
select select "de"
click at [675, 431] on label "Invoice by e-mail" at bounding box center [675, 432] width 80 height 10
click at [643, 431] on input "Invoice by e-mail" at bounding box center [639, 435] width 8 height 16
radio input "true"
click at [448, 486] on span "Save" at bounding box center [441, 491] width 21 height 10
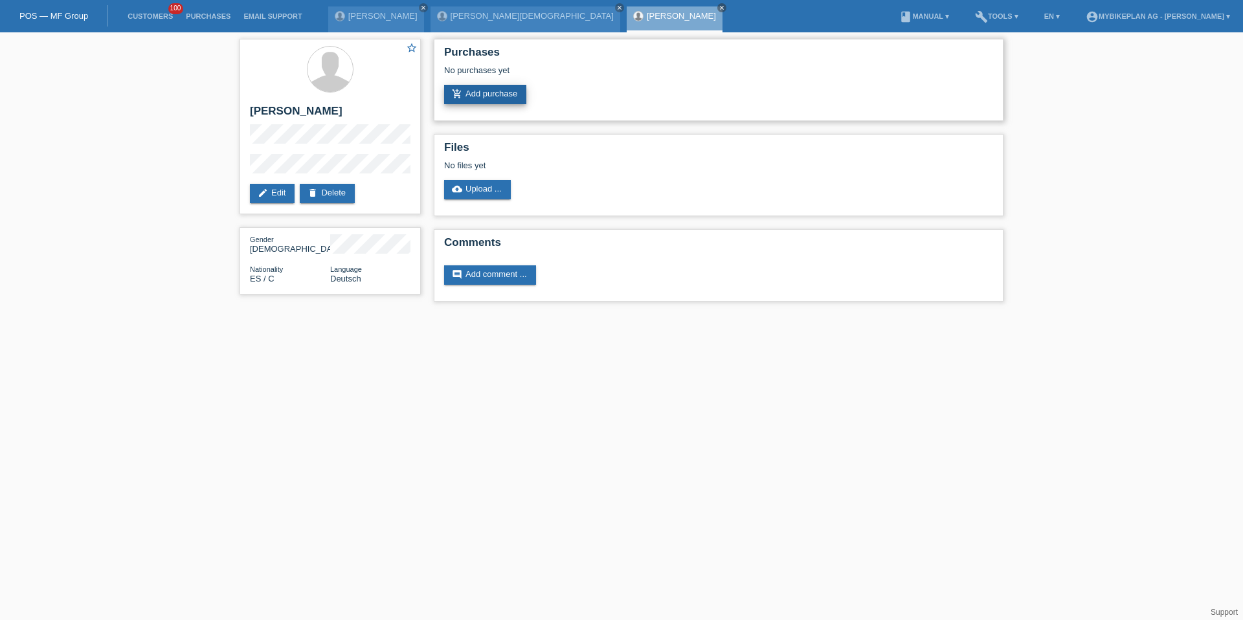
click at [472, 93] on link "add_shopping_cart Add purchase" at bounding box center [485, 94] width 82 height 19
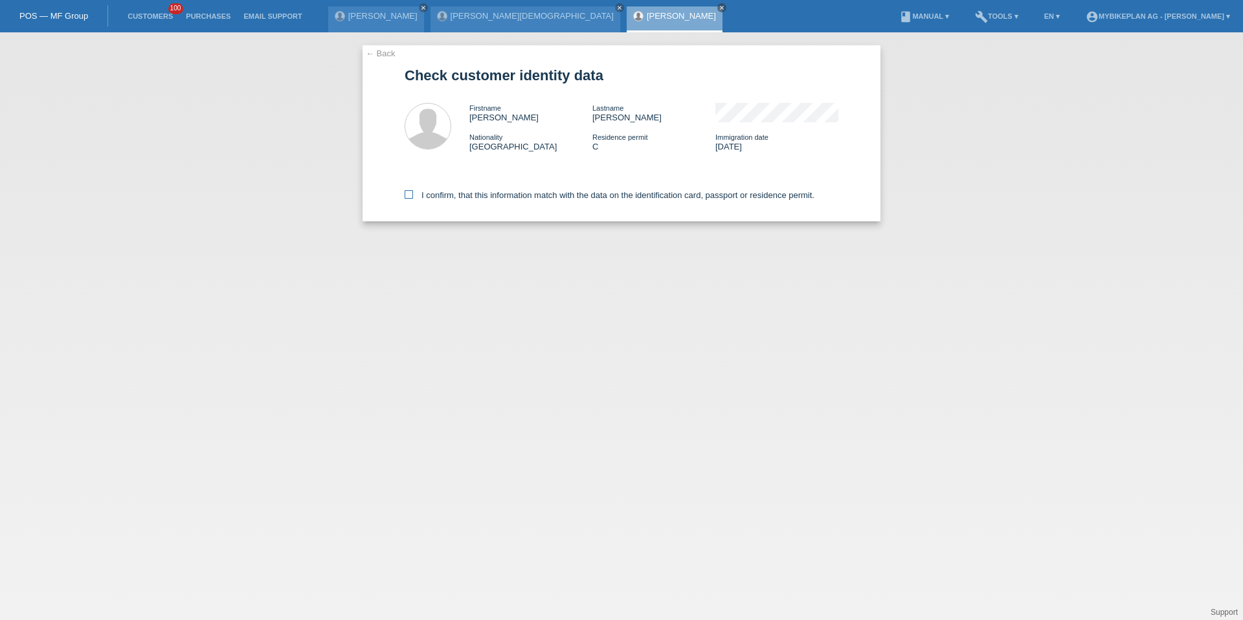
click at [467, 190] on div "I confirm, that this information match with the data on the identification card…" at bounding box center [622, 192] width 434 height 57
click at [467, 190] on label "I confirm, that this information match with the data on the identification card…" at bounding box center [610, 195] width 410 height 10
click at [413, 190] on input "I confirm, that this information match with the data on the identification card…" at bounding box center [409, 194] width 8 height 8
checkbox input "true"
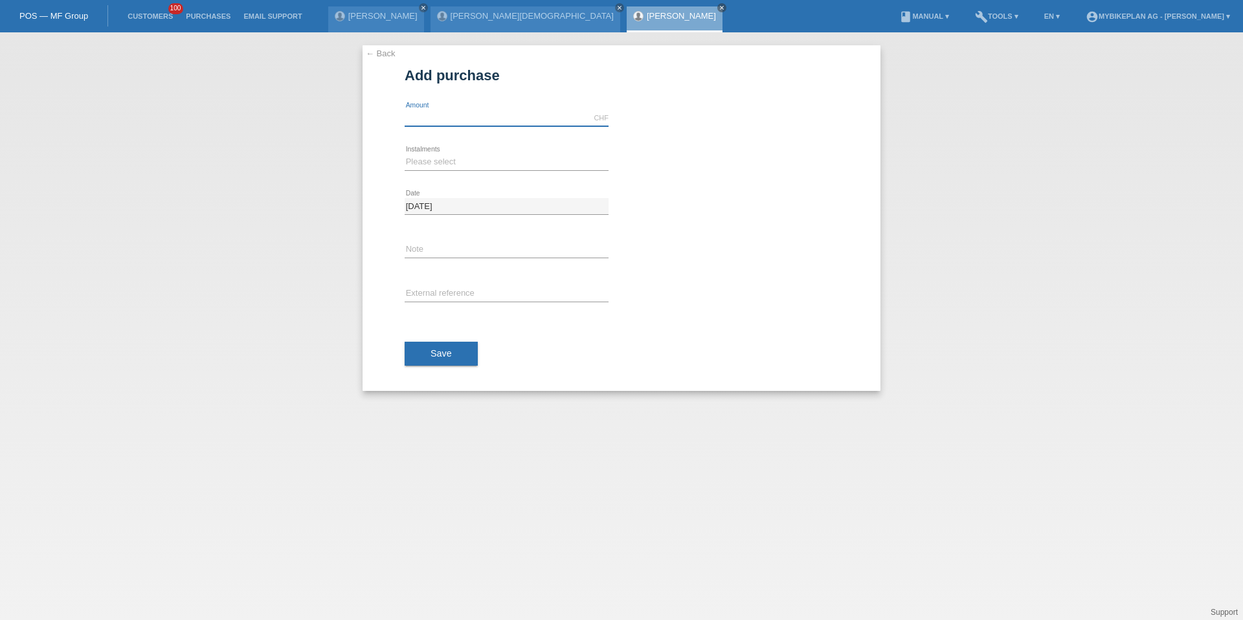
click at [462, 120] on input "text" at bounding box center [507, 118] width 204 height 16
type input "4999.00"
click at [438, 161] on select "Please select 6 instalments 12 instalments 18 instalments 24 instalments 36 ins…" at bounding box center [507, 162] width 204 height 16
select select "487"
click at [436, 283] on div "error External reference" at bounding box center [507, 295] width 204 height 44
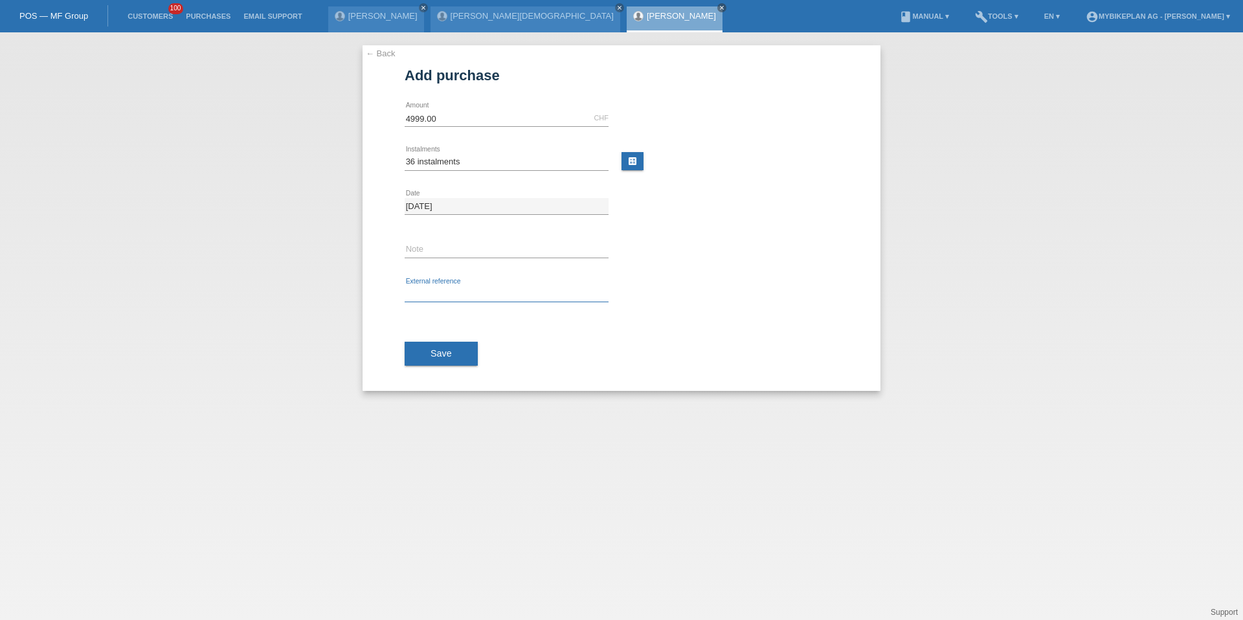
click at [436, 289] on input "text" at bounding box center [507, 294] width 204 height 16
paste input "42326726234"
type input "42326726234"
click at [438, 342] on button "Save" at bounding box center [441, 354] width 73 height 25
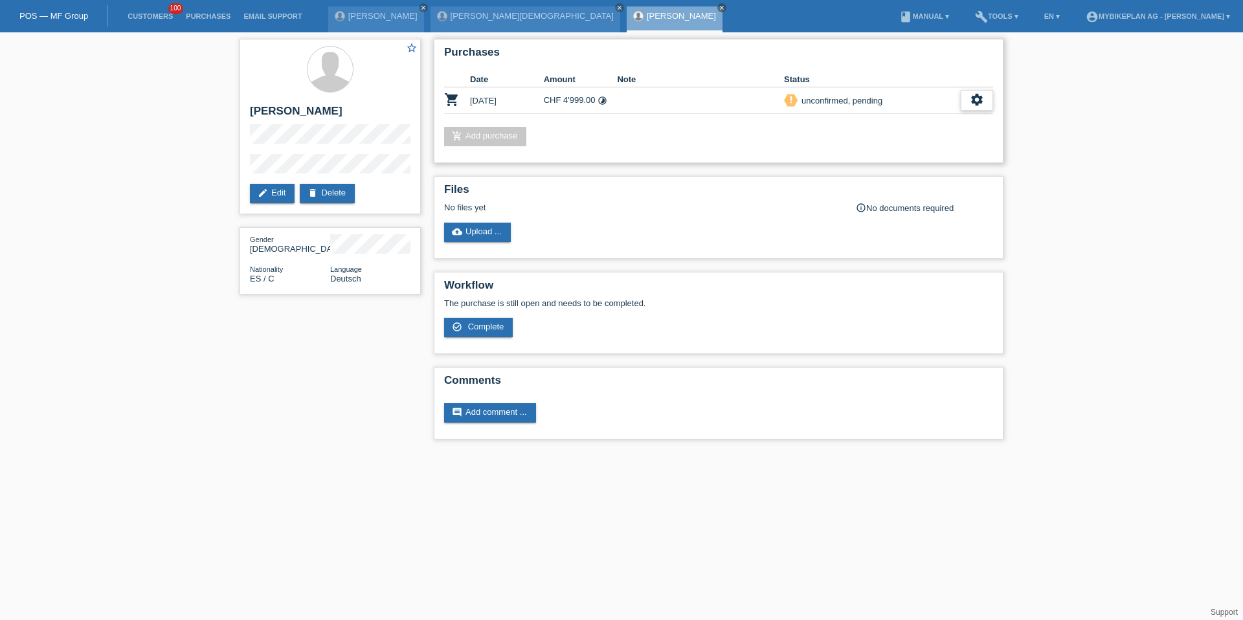
click at [975, 99] on icon "settings" at bounding box center [977, 100] width 14 height 14
click at [931, 124] on div "fullscreen Show" at bounding box center [893, 121] width 196 height 19
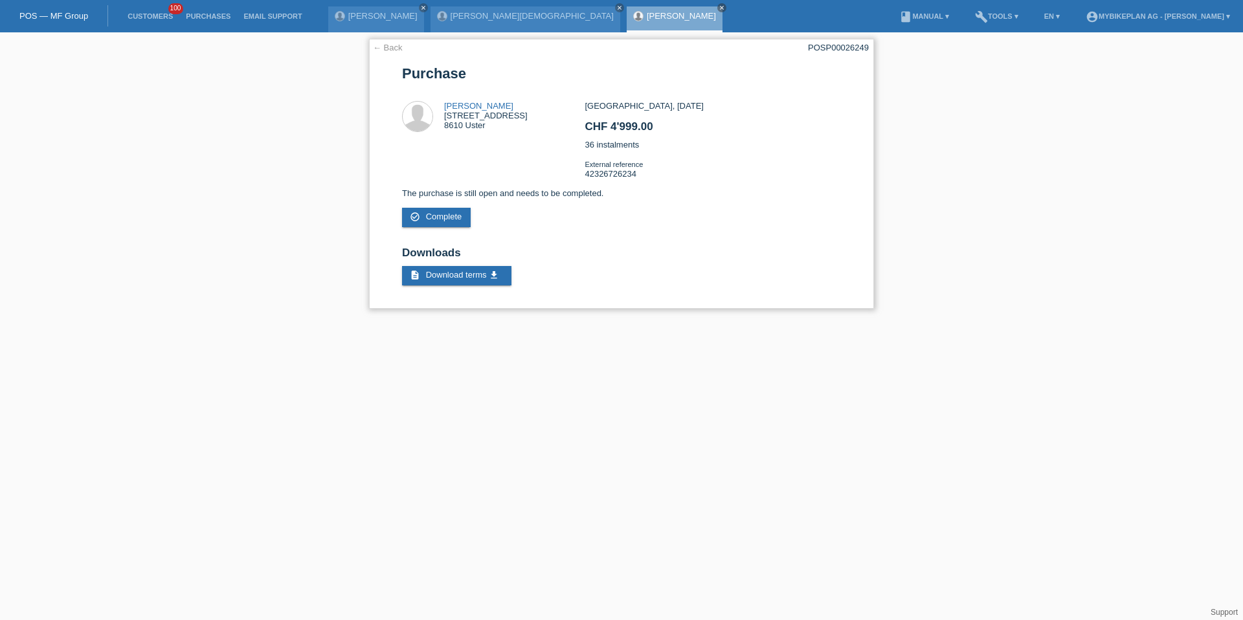
click at [845, 52] on div "← Back POSP00026249 Purchase Francisco Manuel Garcia Crespo Falmenstrasse 16 86…" at bounding box center [621, 174] width 505 height 270
click at [837, 51] on div "POSP00026249" at bounding box center [838, 48] width 61 height 10
copy div "POSP00026249"
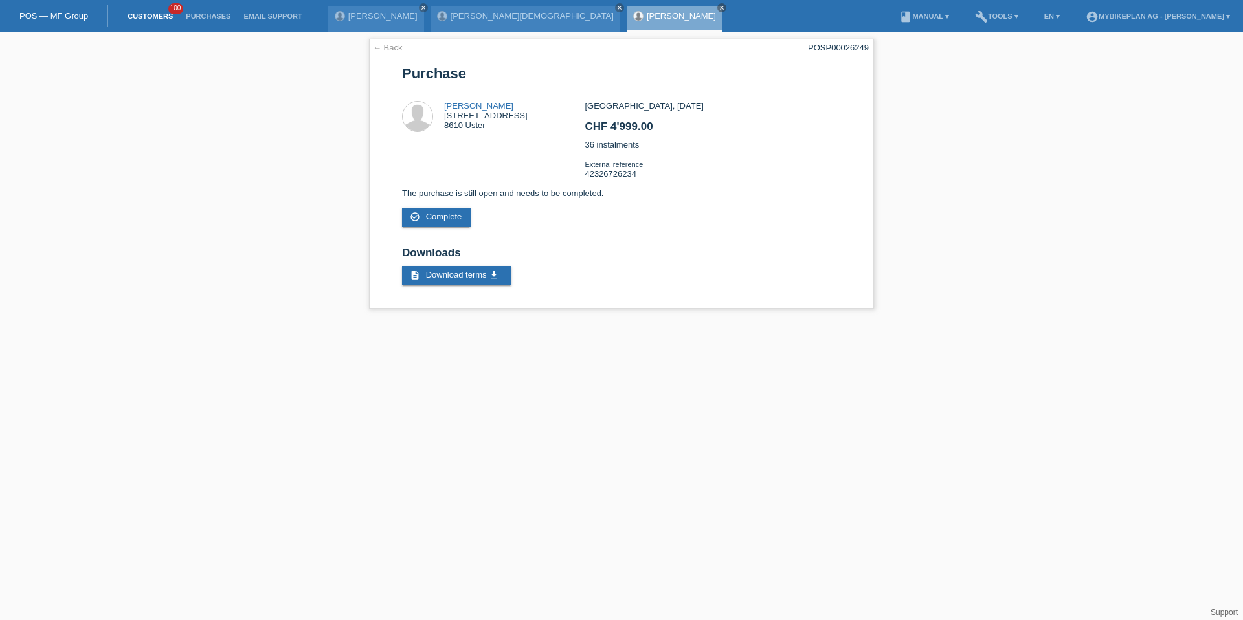
click at [163, 18] on link "Customers" at bounding box center [150, 16] width 58 height 8
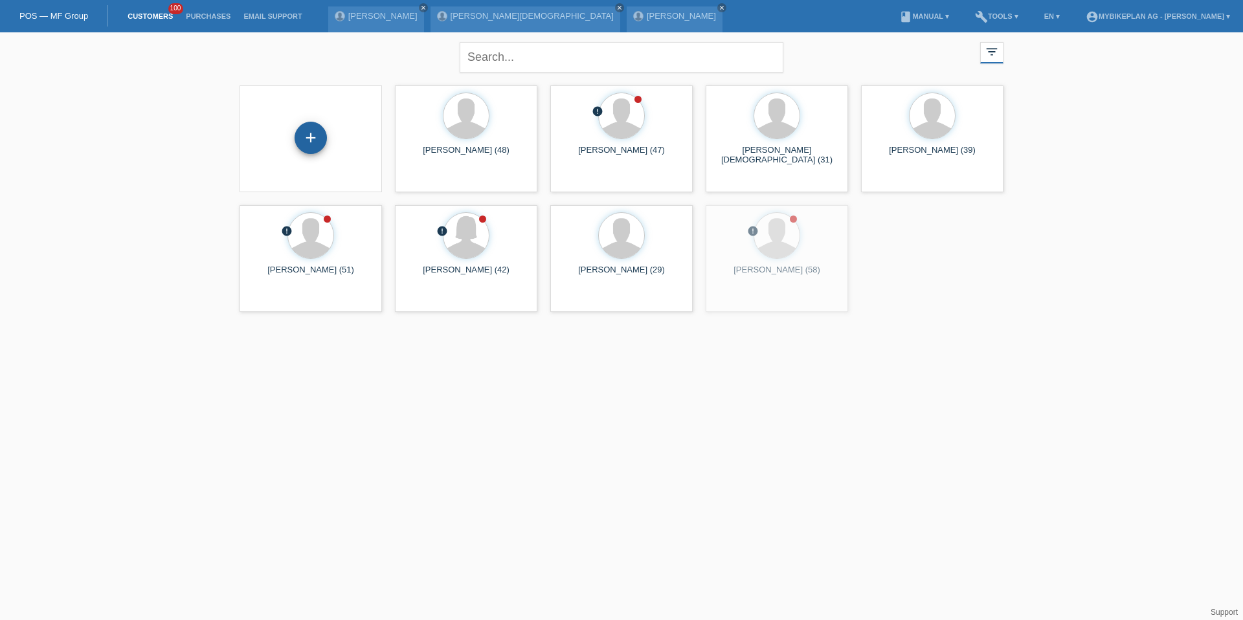
click at [312, 137] on div "+" at bounding box center [311, 138] width 32 height 32
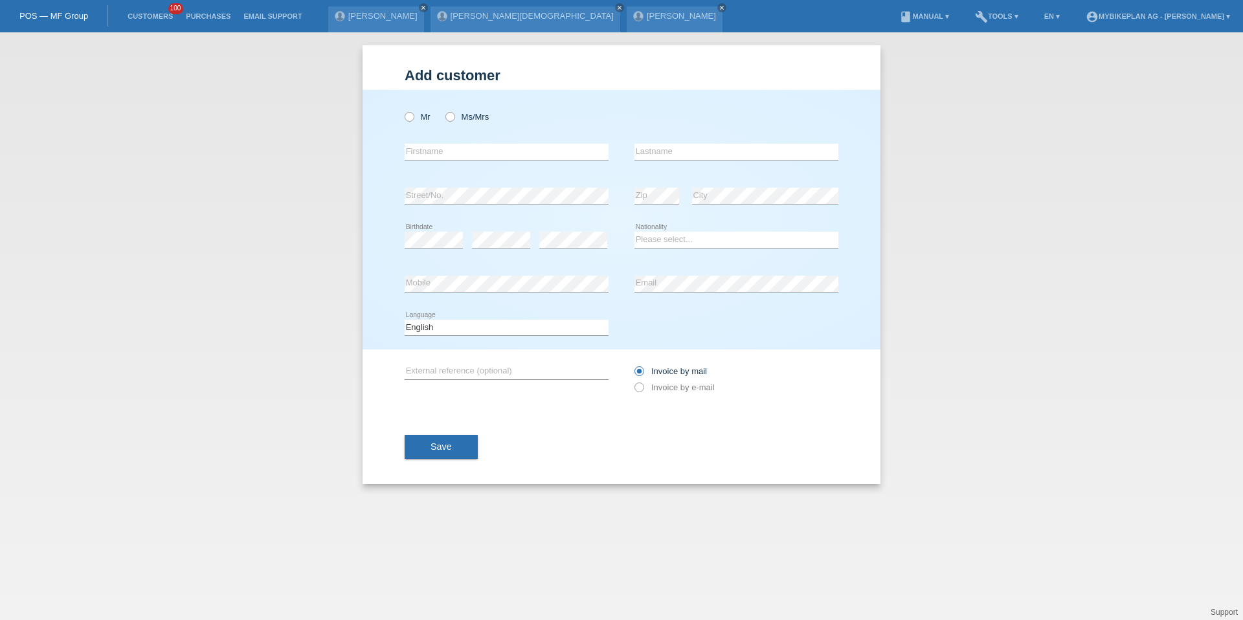
click at [433, 130] on div "Mr Ms/Mrs" at bounding box center [507, 117] width 204 height 27
click at [418, 120] on label "Mr" at bounding box center [418, 117] width 26 height 10
click at [413, 120] on input "Mr" at bounding box center [409, 116] width 8 height 8
radio input "true"
click at [425, 146] on input "text" at bounding box center [507, 152] width 204 height 16
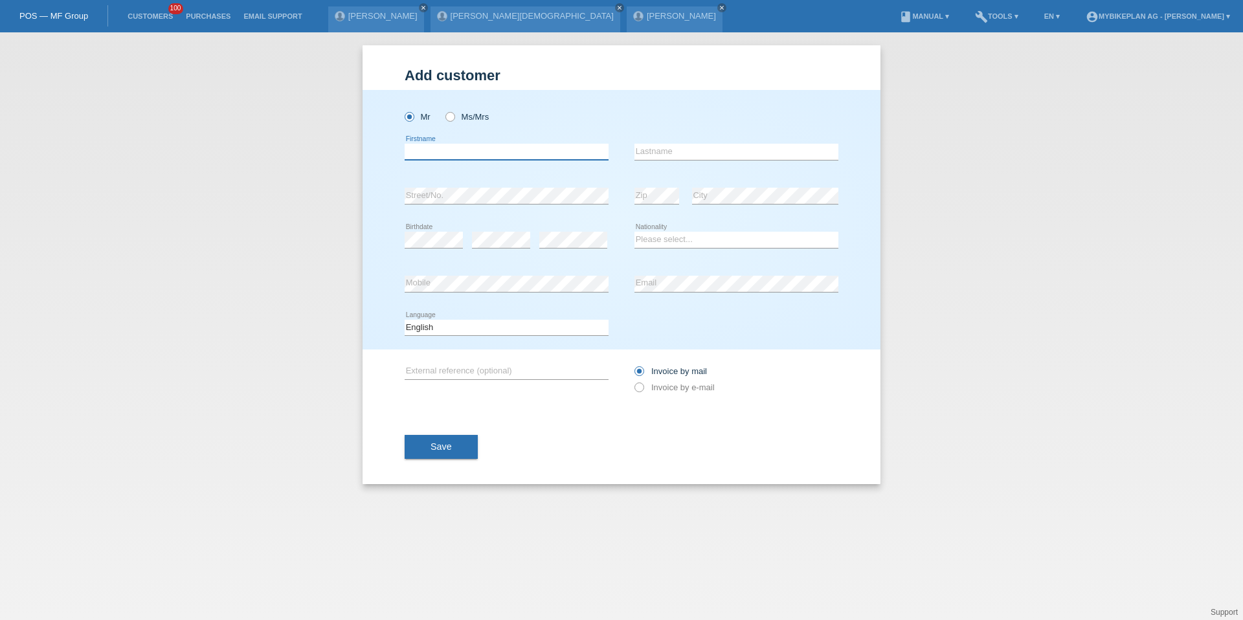
paste input "Zülküf Oruç"
type input "Zülküf Oruç"
type input "Ilik"
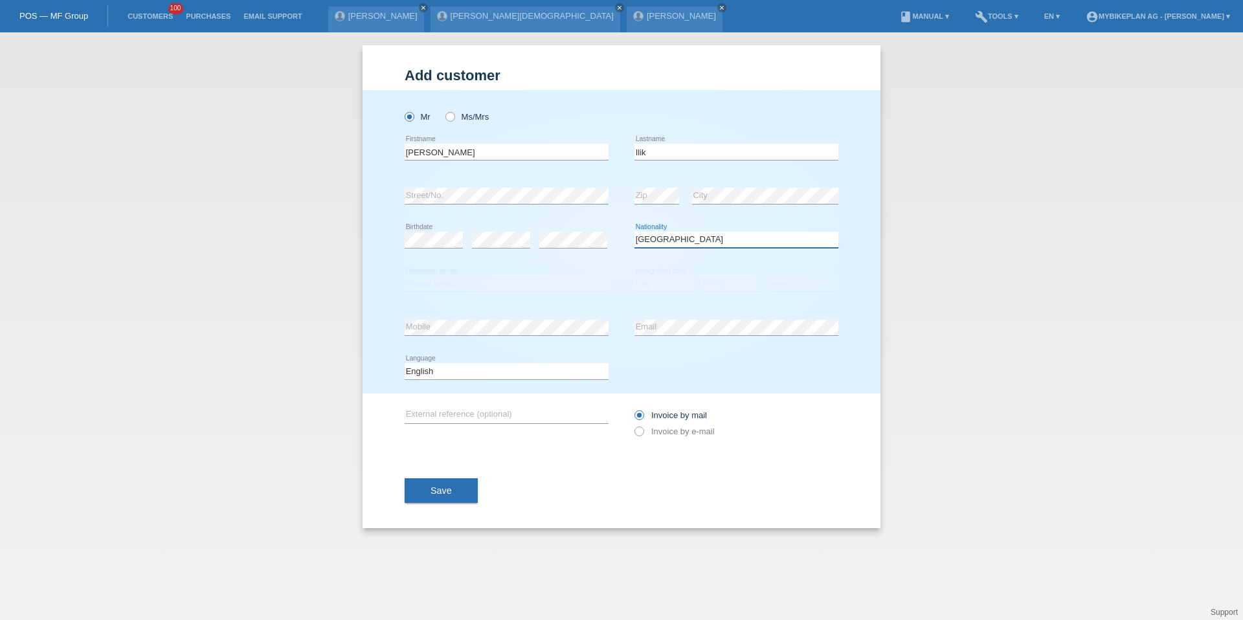
select select "TT"
click at [468, 119] on label "Ms/Mrs" at bounding box center [467, 117] width 43 height 10
click at [454, 119] on input "Ms/Mrs" at bounding box center [450, 116] width 8 height 8
radio input "true"
click at [466, 143] on div "Zülküf Oruç error Firstname" at bounding box center [507, 152] width 204 height 44
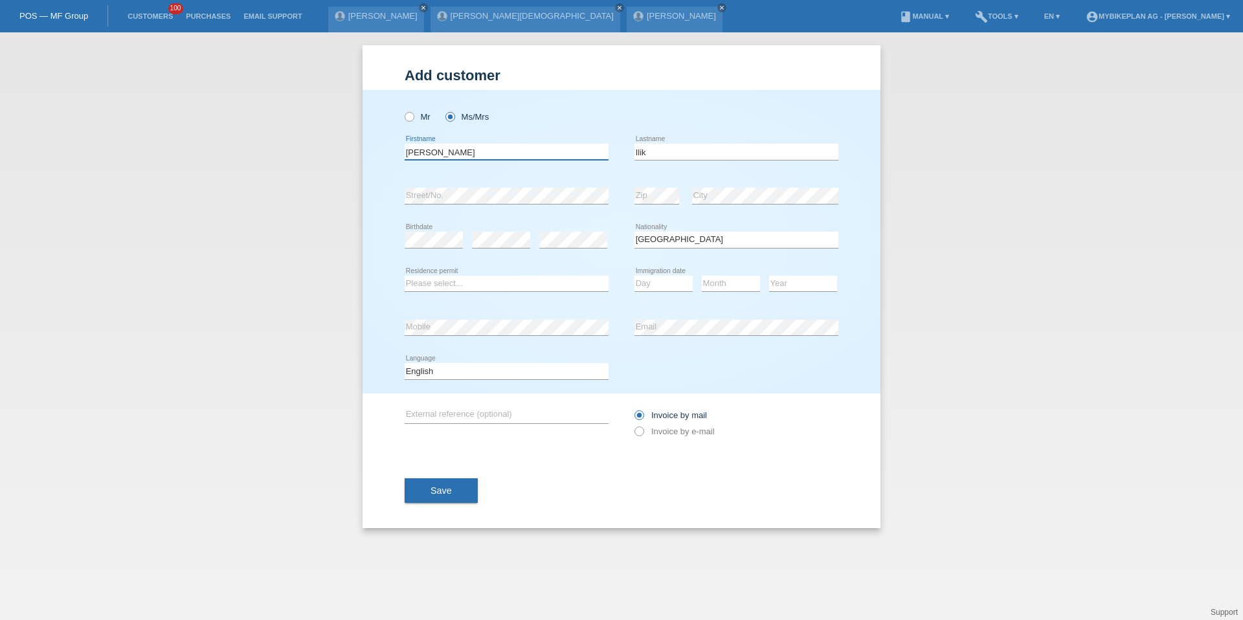
click at [460, 152] on input "Zülküf Oruç" at bounding box center [507, 152] width 204 height 16
type input "[PERSON_NAME]"
type input "Wehlitz"
select select "CH"
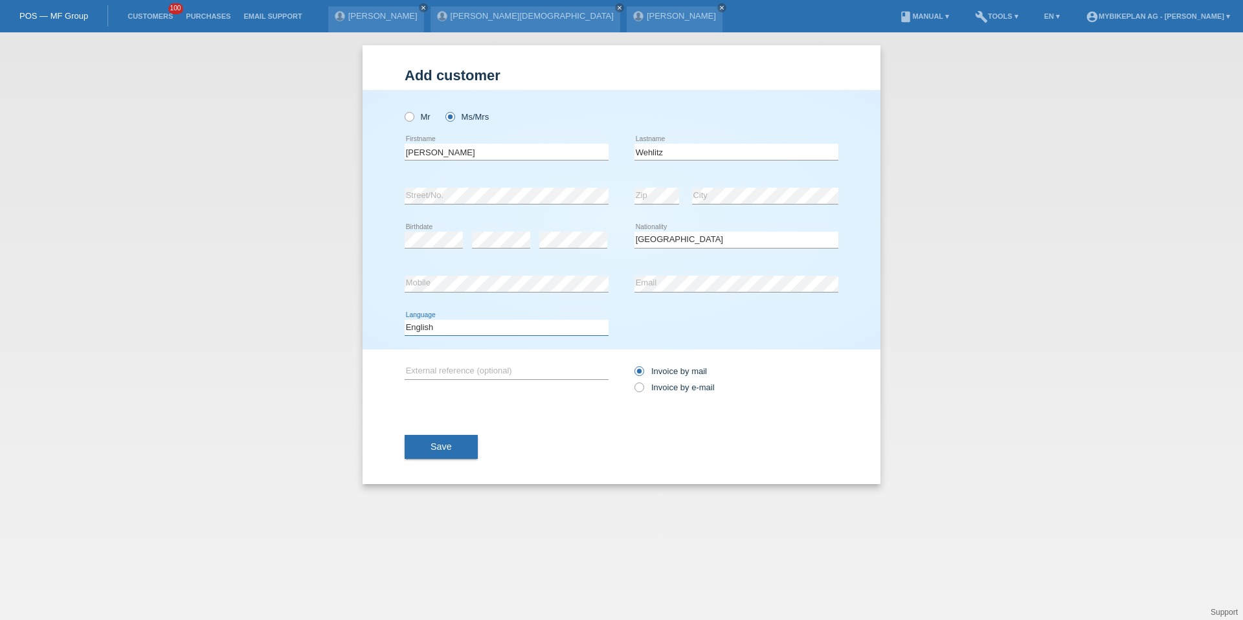
click at [489, 324] on select "Deutsch Français Italiano English" at bounding box center [507, 328] width 204 height 16
select select "de"
click at [633, 381] on icon at bounding box center [633, 381] width 0 height 0
click at [642, 387] on input "Invoice by e-mail" at bounding box center [639, 391] width 8 height 16
radio input "true"
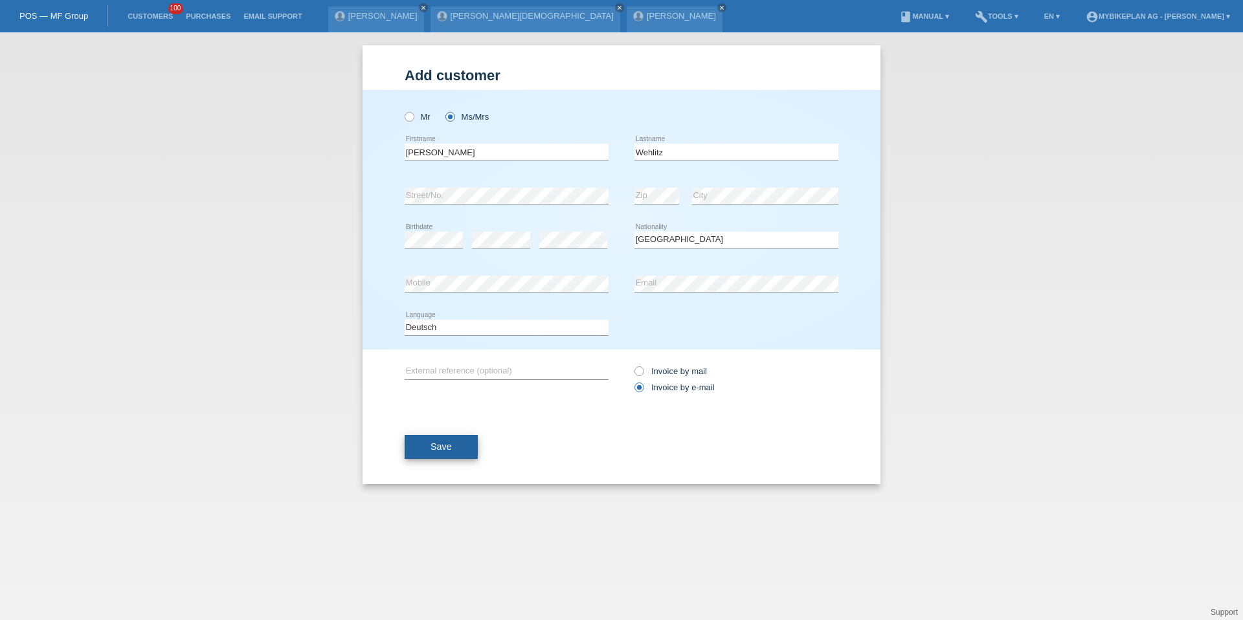
click at [454, 440] on button "Save" at bounding box center [441, 447] width 73 height 25
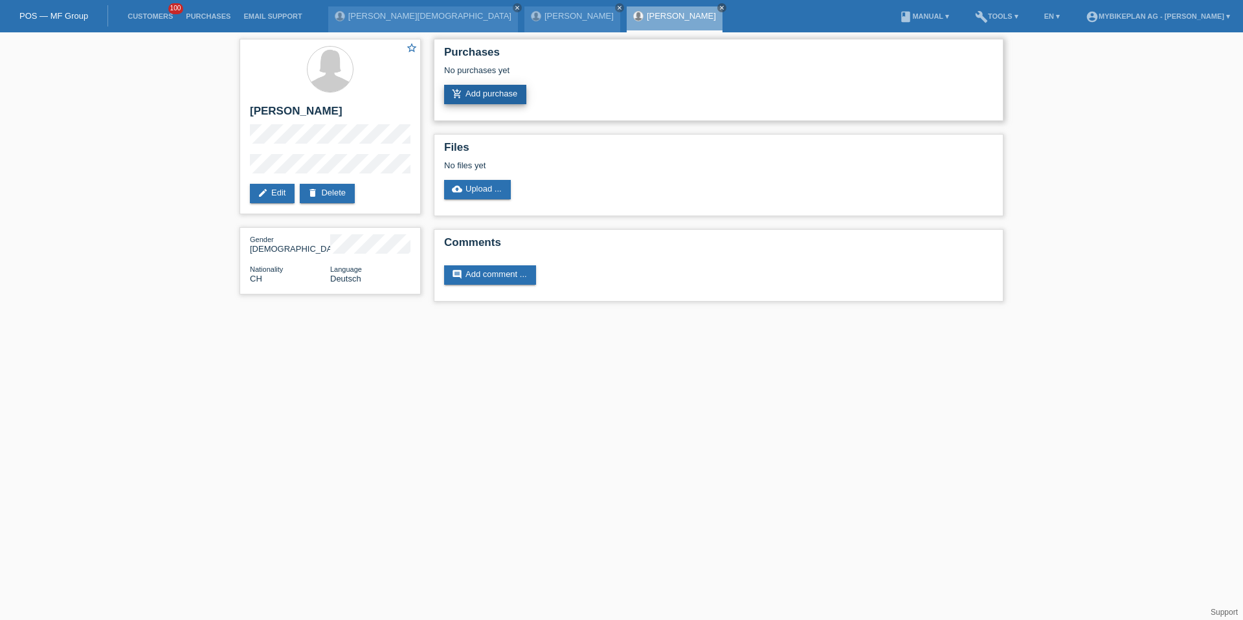
click at [480, 87] on link "add_shopping_cart Add purchase" at bounding box center [485, 94] width 82 height 19
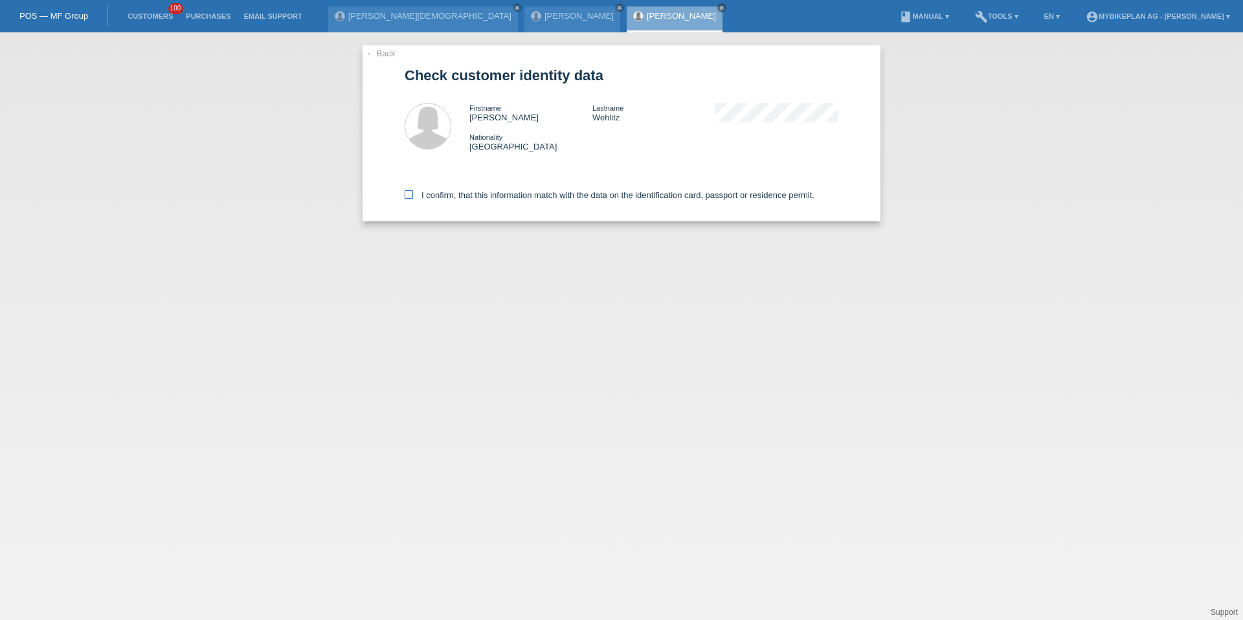
click at [478, 196] on label "I confirm, that this information match with the data on the identification card…" at bounding box center [610, 195] width 410 height 10
click at [413, 196] on input "I confirm, that this information match with the data on the identification card…" at bounding box center [409, 194] width 8 height 8
checkbox input "true"
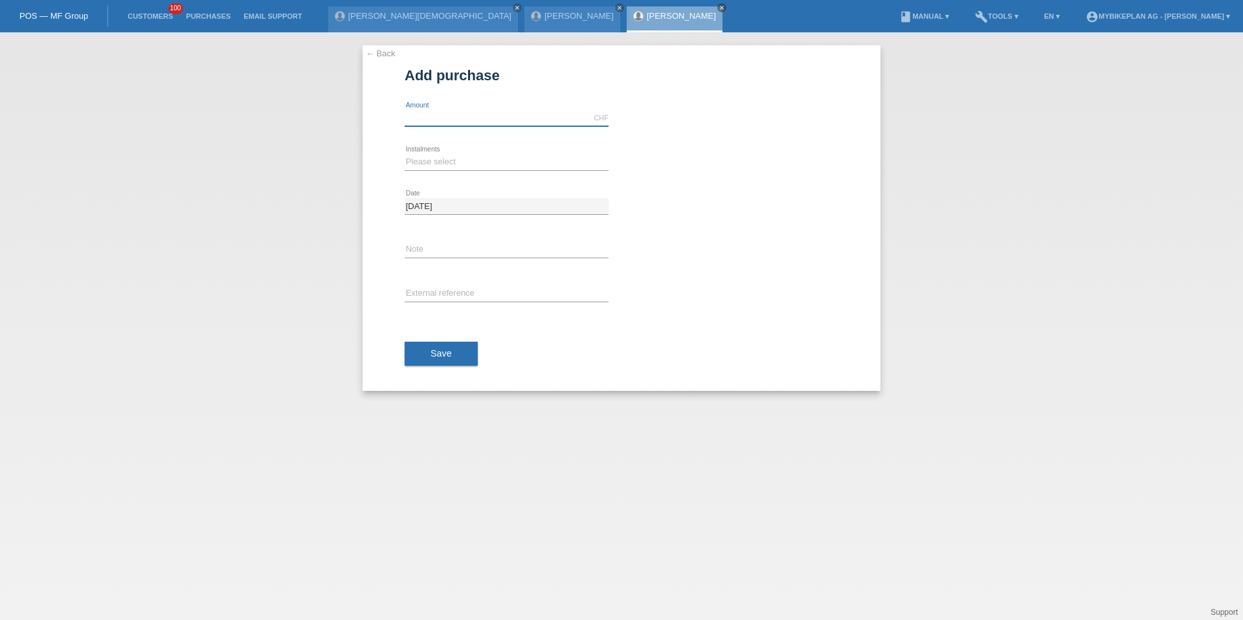
click at [475, 118] on input "text" at bounding box center [507, 118] width 204 height 16
type input "15000.00"
click at [431, 159] on select "Please select 6 instalments 12 instalments 18 instalments 24 instalments 36 ins…" at bounding box center [507, 162] width 204 height 16
select select "488"
click at [440, 298] on input "text" at bounding box center [507, 294] width 204 height 16
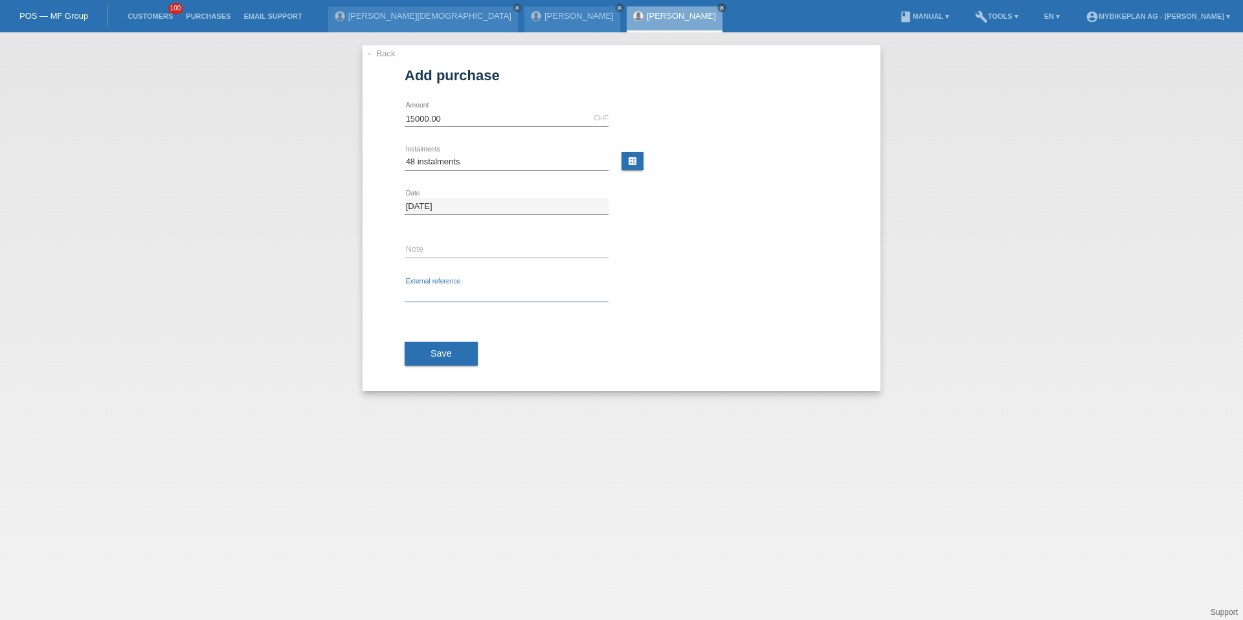
paste input "42354089041"
type input "42354089041"
click at [421, 347] on button "Save" at bounding box center [441, 354] width 73 height 25
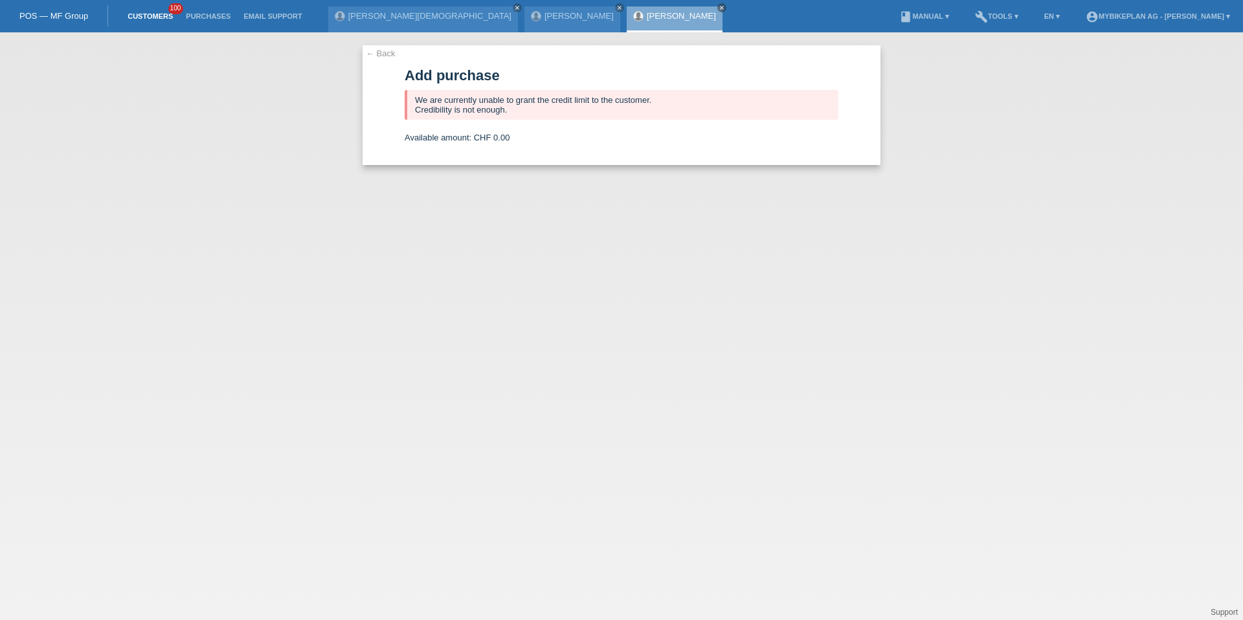
click at [152, 14] on link "Customers" at bounding box center [150, 16] width 58 height 8
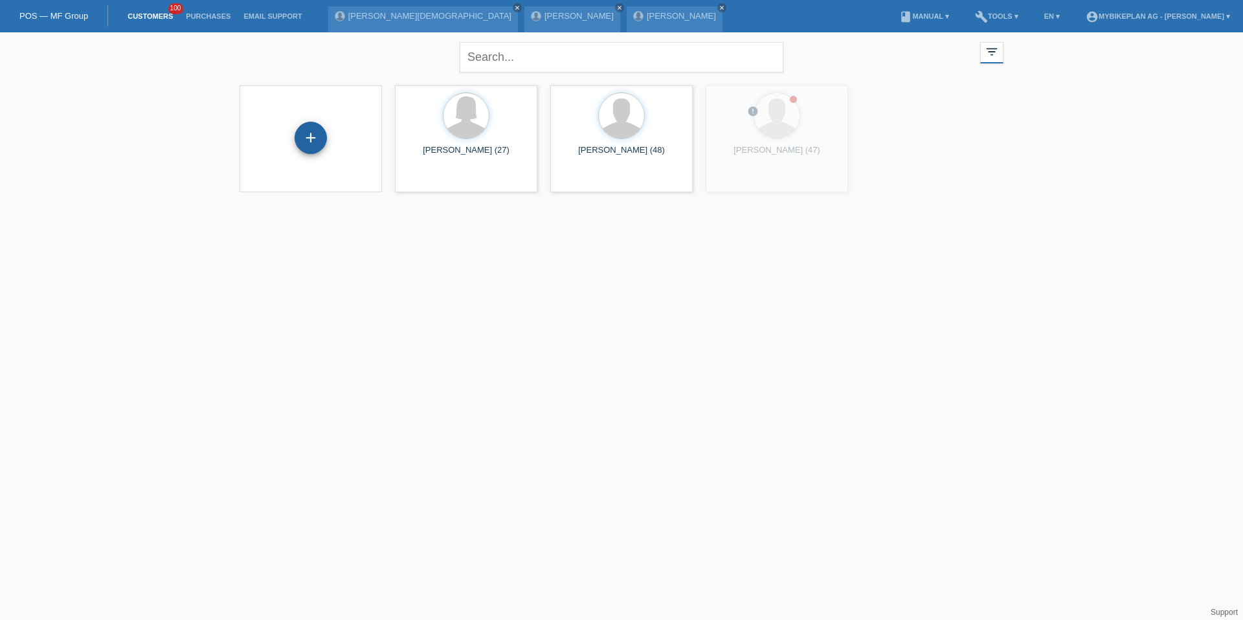
click at [306, 145] on div "+" at bounding box center [311, 138] width 32 height 32
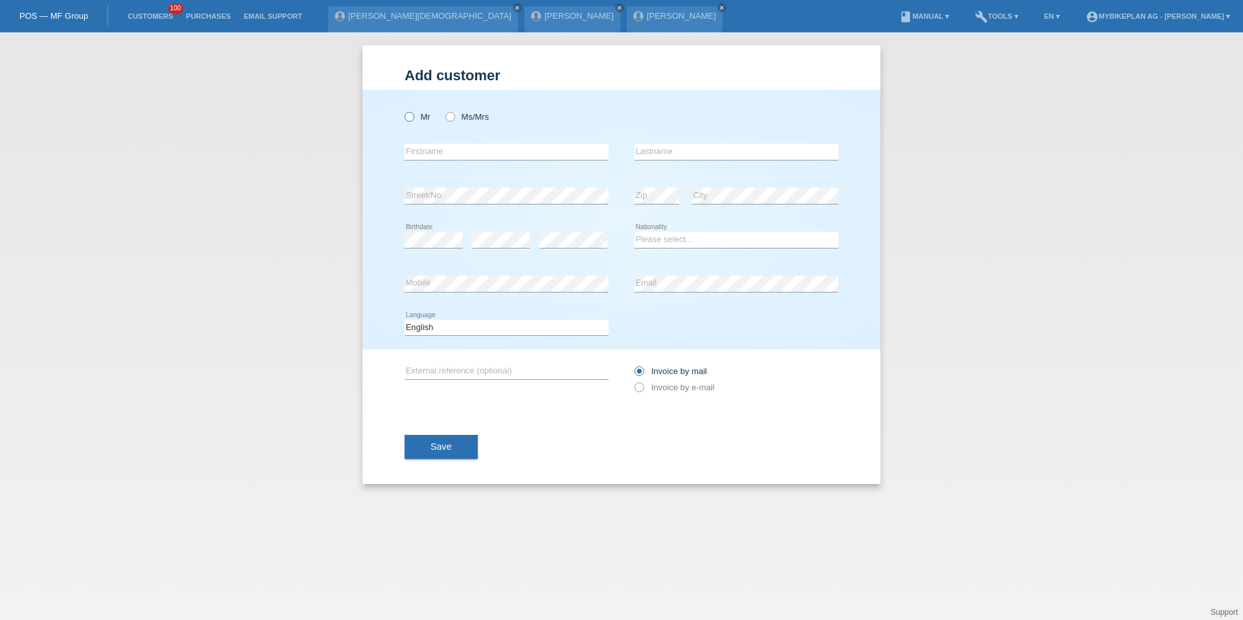
click at [403, 110] on icon at bounding box center [403, 110] width 0 height 0
click at [412, 119] on input "Mr" at bounding box center [409, 116] width 8 height 8
radio input "true"
click at [422, 155] on input "text" at bounding box center [507, 152] width 204 height 16
type input "[PERSON_NAME]"
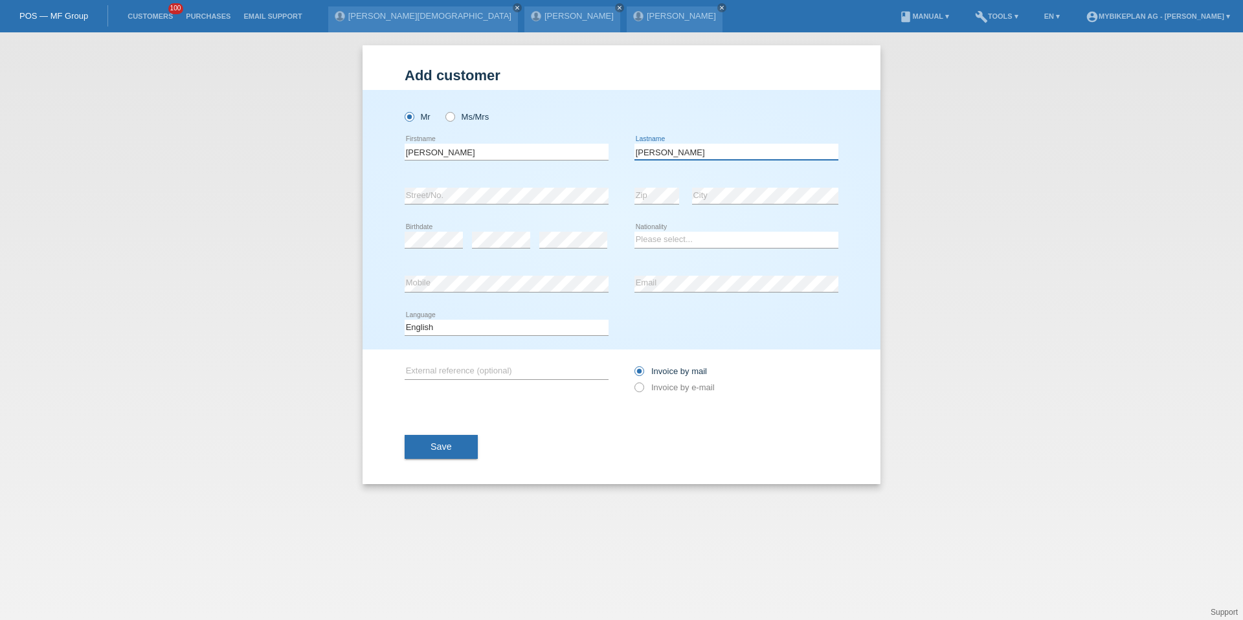
type input "[PERSON_NAME]"
select select "CH"
click at [108, 289] on div "Add customer Add customer Add customer Mr Ms/Mrs error" at bounding box center [621, 326] width 1243 height 588
click at [530, 324] on select "Deutsch Français Italiano English" at bounding box center [507, 328] width 204 height 16
select select "de"
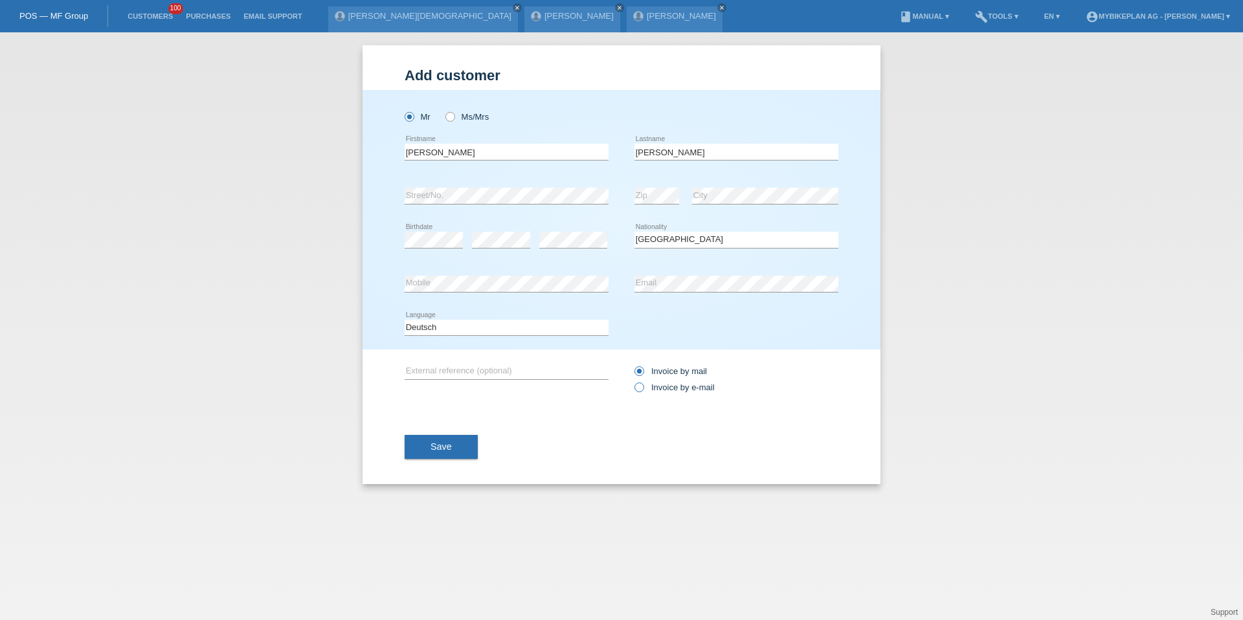
click at [679, 391] on label "Invoice by e-mail" at bounding box center [675, 388] width 80 height 10
click at [643, 391] on input "Invoice by e-mail" at bounding box center [639, 391] width 8 height 16
radio input "true"
click at [428, 451] on button "Save" at bounding box center [441, 447] width 73 height 25
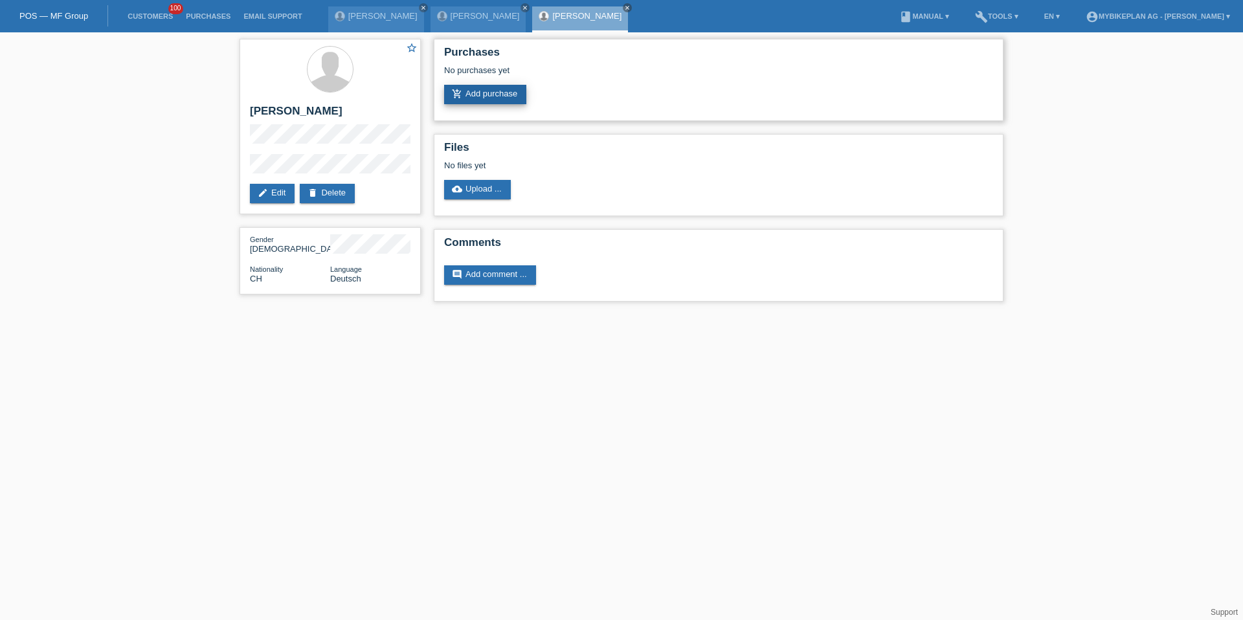
click at [493, 98] on link "add_shopping_cart Add purchase" at bounding box center [485, 94] width 82 height 19
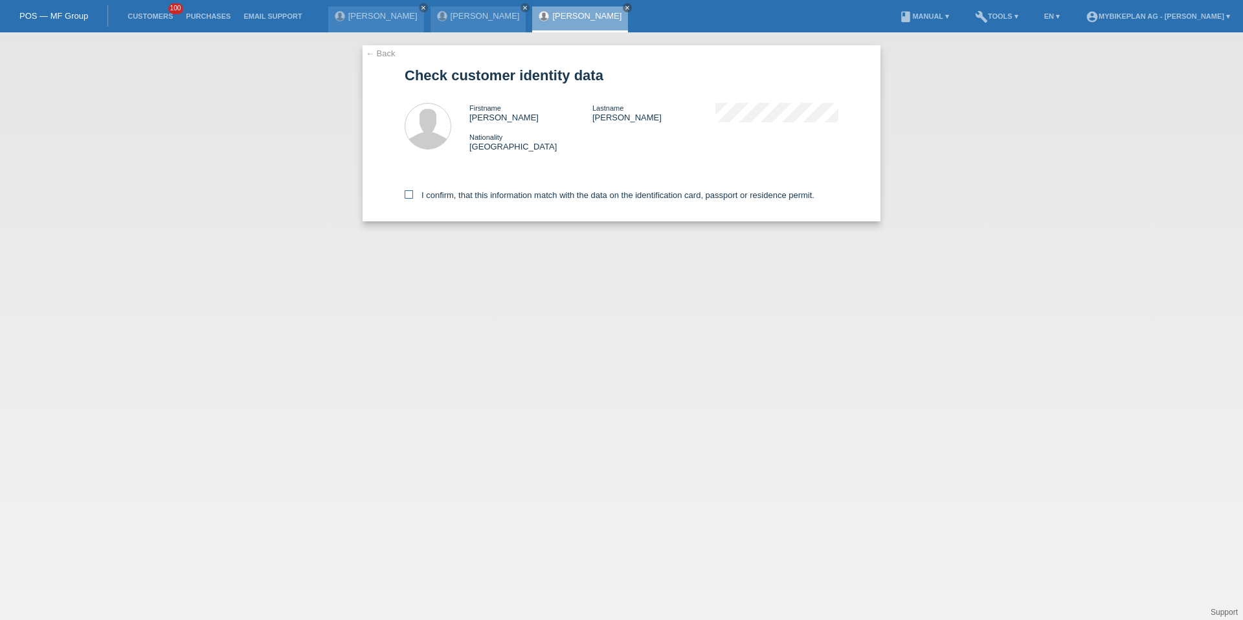
click at [435, 197] on label "I confirm, that this information match with the data on the identification card…" at bounding box center [610, 195] width 410 height 10
click at [413, 197] on input "I confirm, that this information match with the data on the identification card…" at bounding box center [409, 194] width 8 height 8
checkbox input "true"
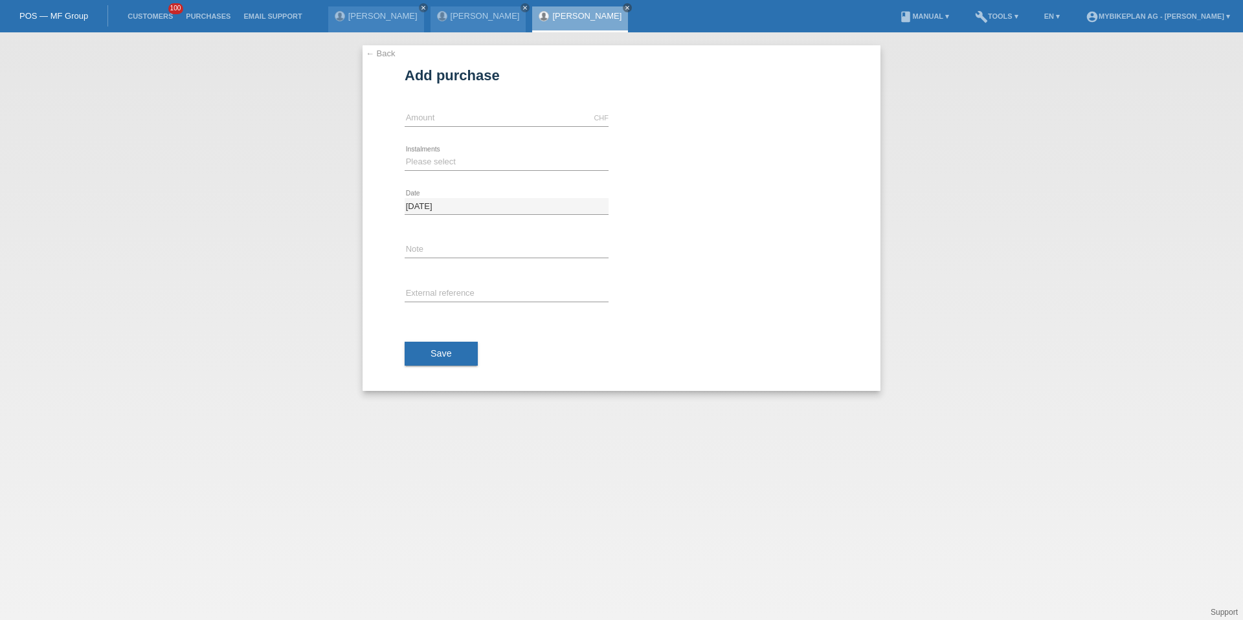
click at [451, 127] on div "CHF error Amount" at bounding box center [507, 118] width 204 height 44
click at [450, 122] on input "text" at bounding box center [507, 118] width 204 height 16
type input "15000.00"
click at [422, 153] on div "Please select 6 instalments 12 instalments 18 instalments 24 instalments 36 ins…" at bounding box center [507, 163] width 204 height 44
click at [422, 158] on select "Please select 6 instalments 12 instalments 18 instalments 24 instalments 36 ins…" at bounding box center [507, 162] width 204 height 16
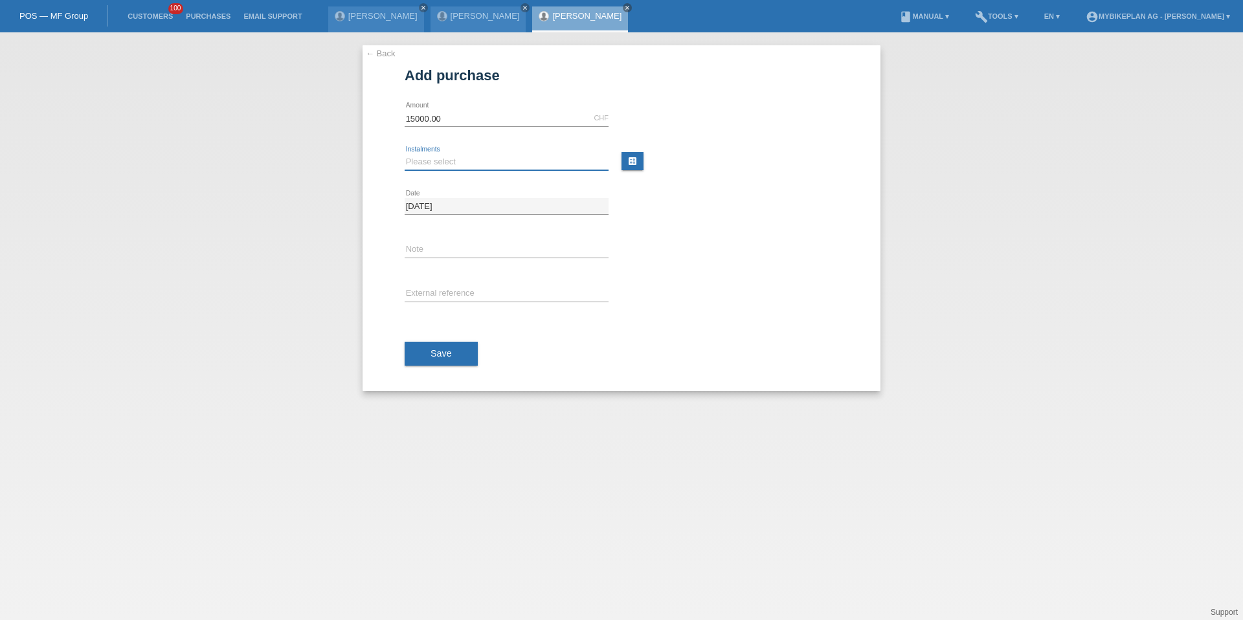
click at [423, 166] on select "Please select 6 instalments 12 instalments 18 instalments 24 instalments 36 ins…" at bounding box center [507, 162] width 204 height 16
select select "488"
click at [418, 351] on button "Save" at bounding box center [441, 354] width 73 height 25
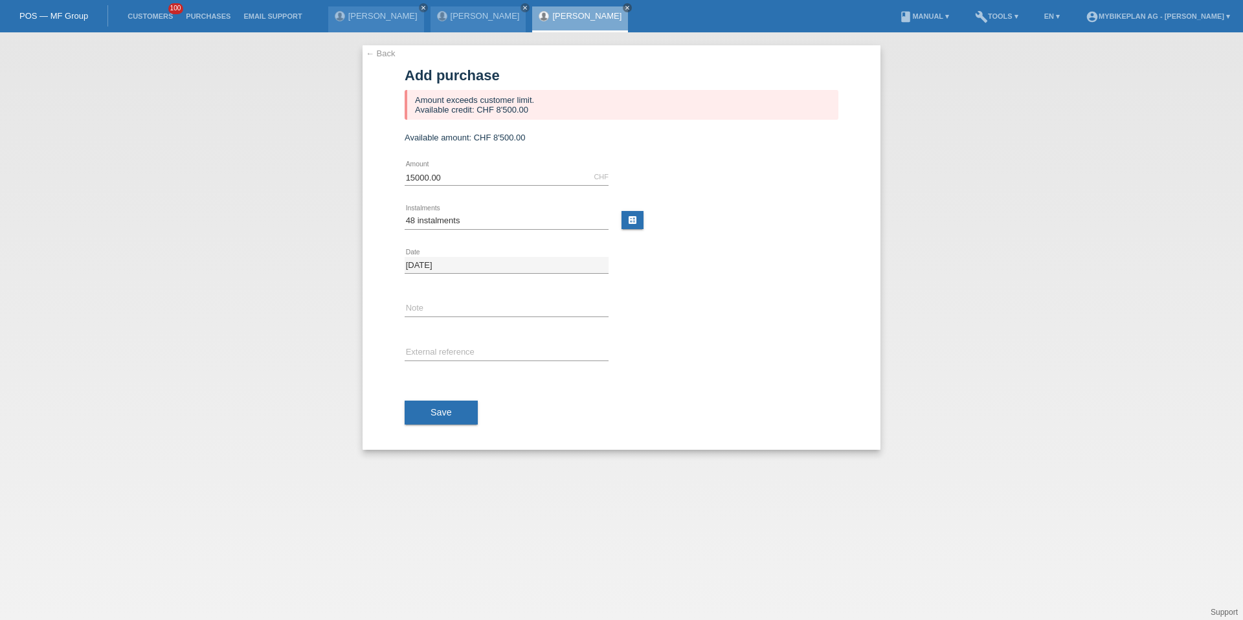
click at [152, 8] on li "Customers 100" at bounding box center [150, 16] width 58 height 33
click at [152, 15] on link "Customers" at bounding box center [150, 16] width 58 height 8
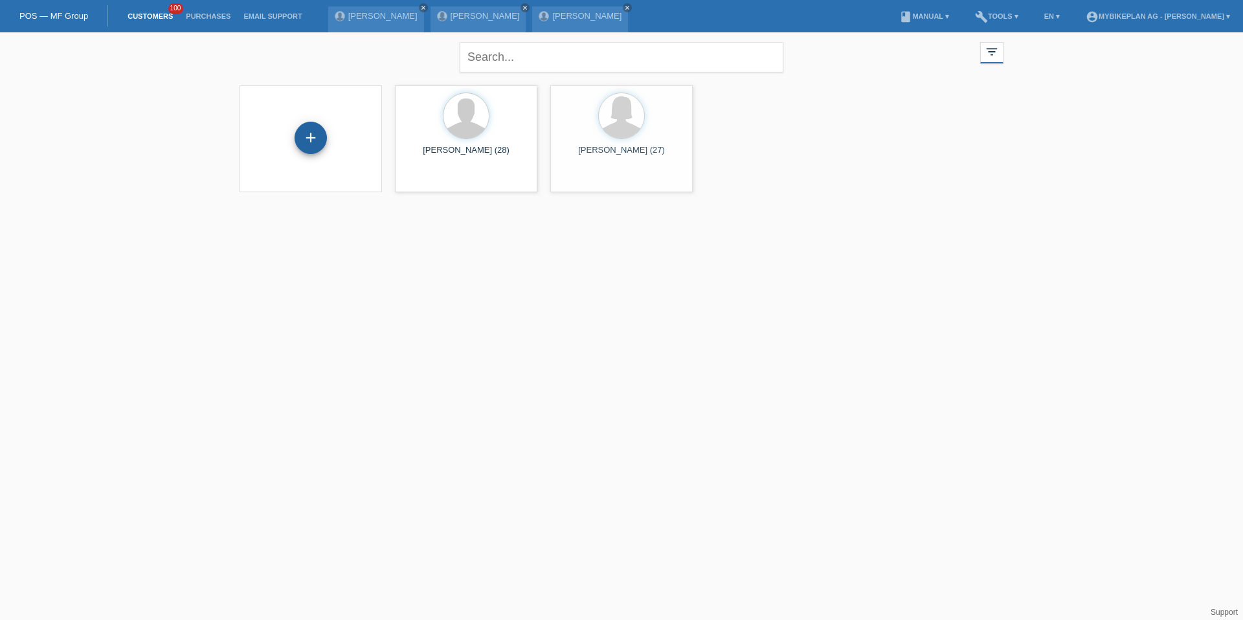
click at [314, 139] on div "+" at bounding box center [311, 138] width 32 height 32
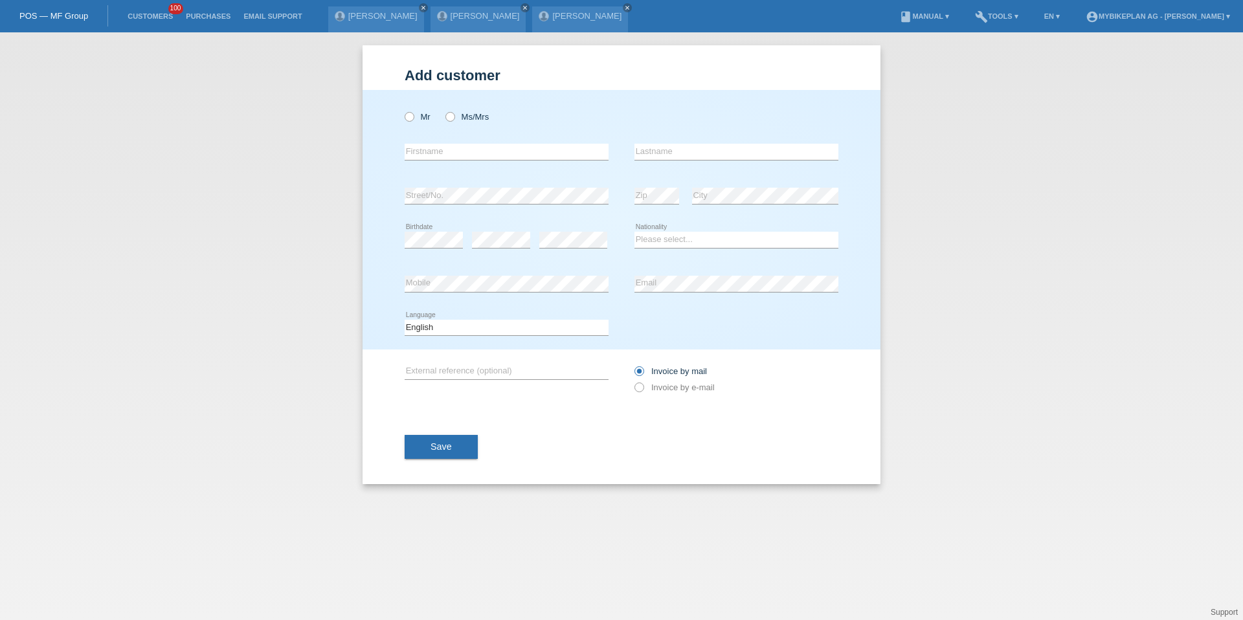
click at [413, 109] on div "Mr Ms/Mrs" at bounding box center [507, 117] width 204 height 27
click at [403, 110] on icon at bounding box center [403, 110] width 0 height 0
click at [413, 119] on input "Mr" at bounding box center [409, 116] width 8 height 8
radio input "true"
click at [429, 153] on input "text" at bounding box center [507, 152] width 204 height 16
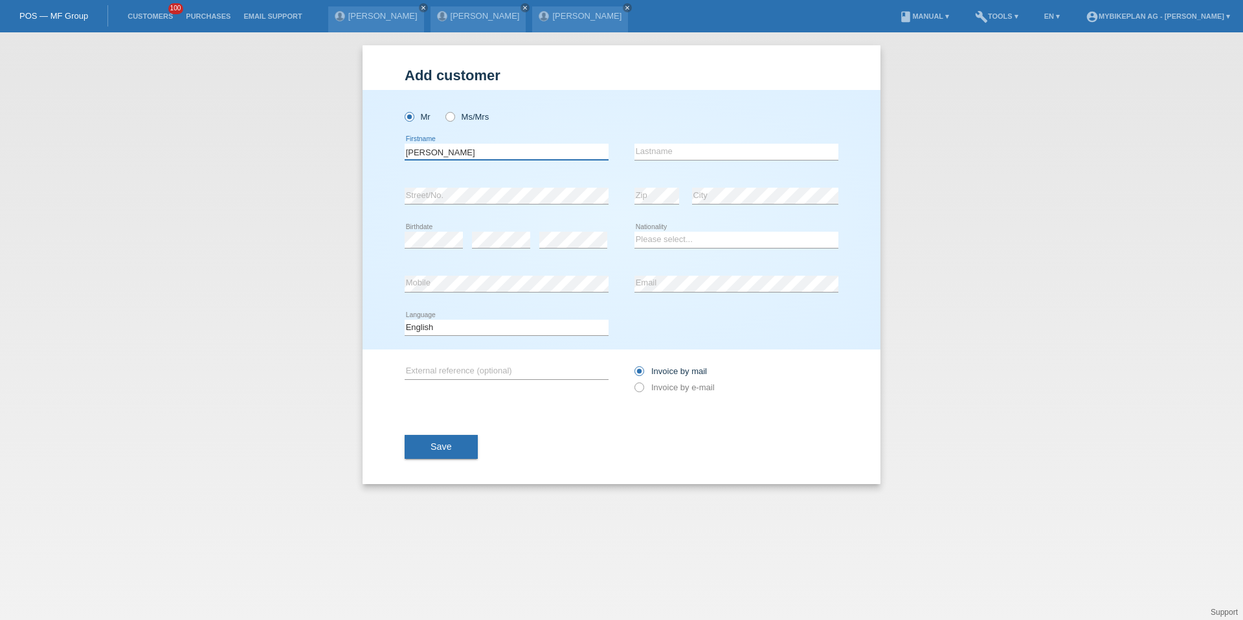
type input "[PERSON_NAME]"
type input "Wäspi"
select select "CH"
click at [443, 335] on icon at bounding box center [507, 335] width 204 height 1
click at [443, 331] on select "Deutsch Français Italiano English" at bounding box center [507, 328] width 204 height 16
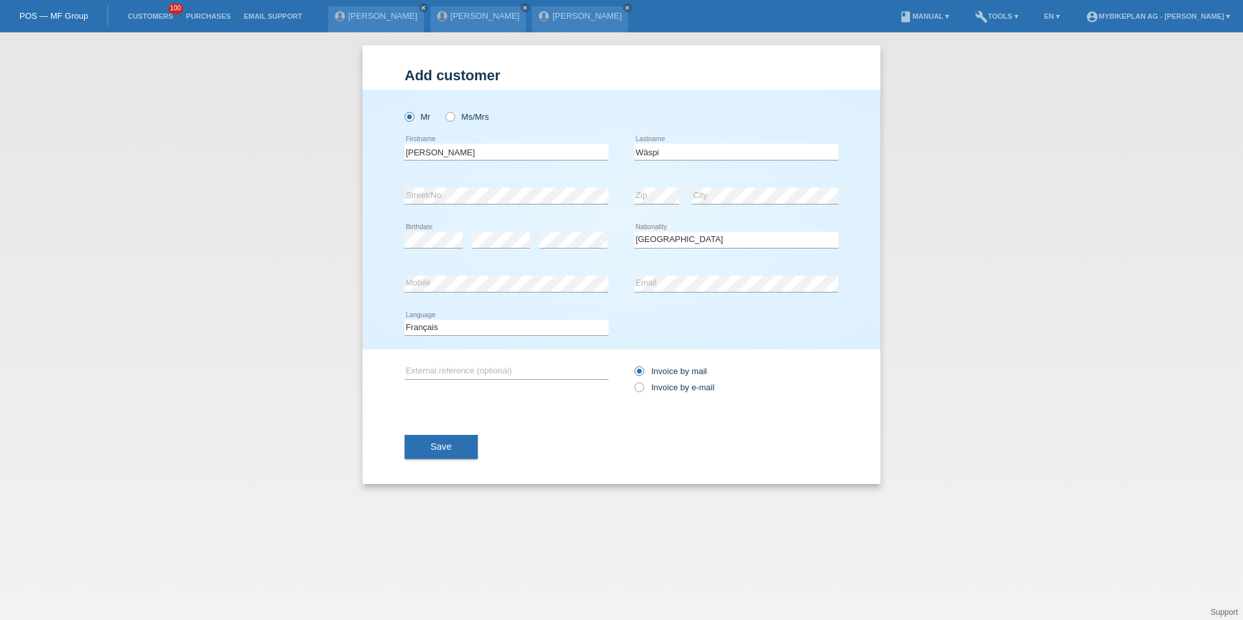
click at [451, 317] on div "Deutsch Français Italiano English error Language" at bounding box center [507, 328] width 204 height 44
click at [451, 323] on select "Deutsch Français Italiano English" at bounding box center [507, 328] width 204 height 16
select select "de"
click at [633, 381] on icon at bounding box center [633, 381] width 0 height 0
click at [641, 389] on input "Invoice by e-mail" at bounding box center [639, 391] width 8 height 16
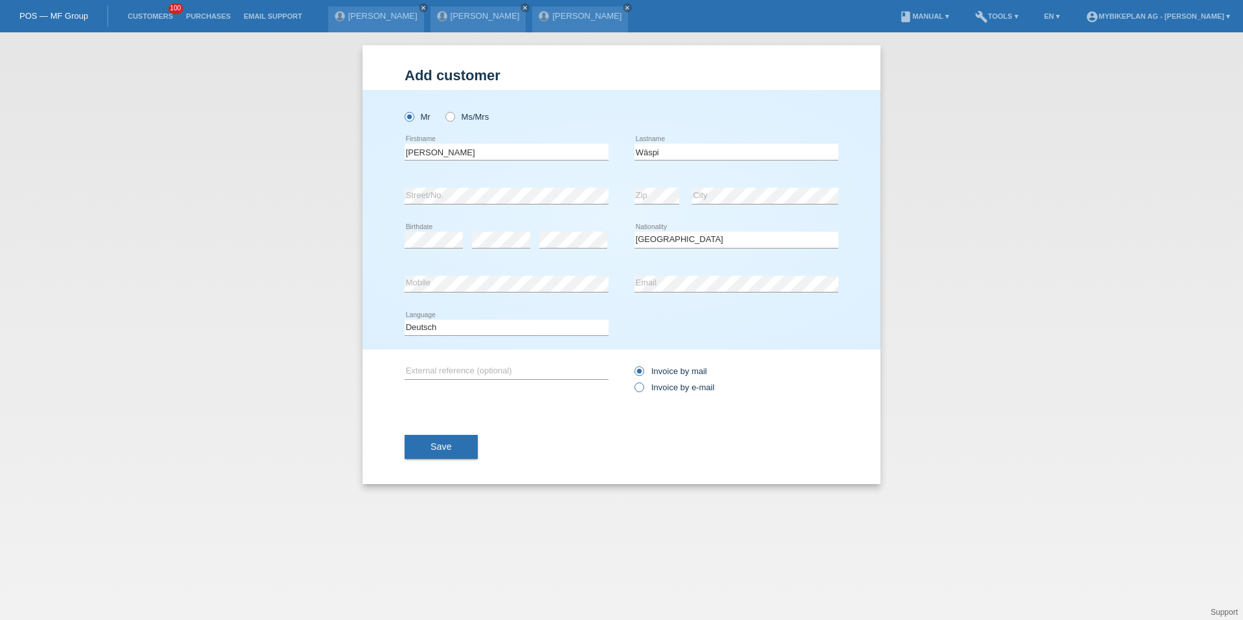
radio input "true"
click at [462, 433] on div "Save" at bounding box center [622, 447] width 434 height 75
click at [461, 435] on button "Save" at bounding box center [441, 447] width 73 height 25
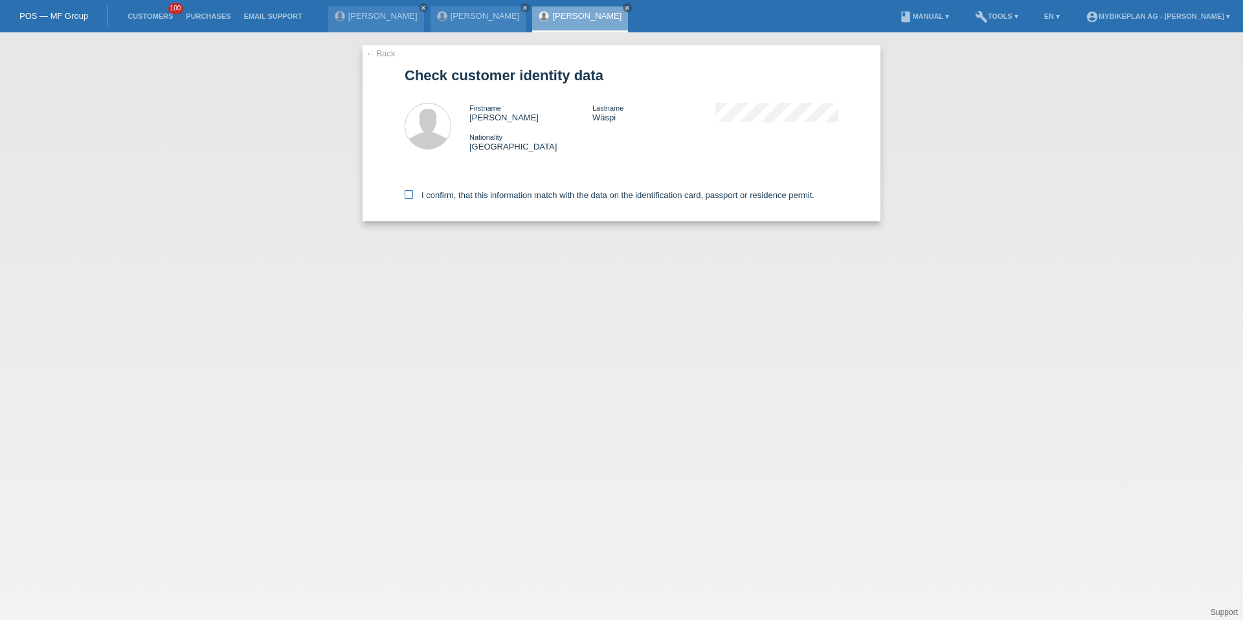
click at [452, 196] on label "I confirm, that this information match with the data on the identification card…" at bounding box center [610, 195] width 410 height 10
click at [413, 196] on input "I confirm, that this information match with the data on the identification card…" at bounding box center [409, 194] width 8 height 8
checkbox input "true"
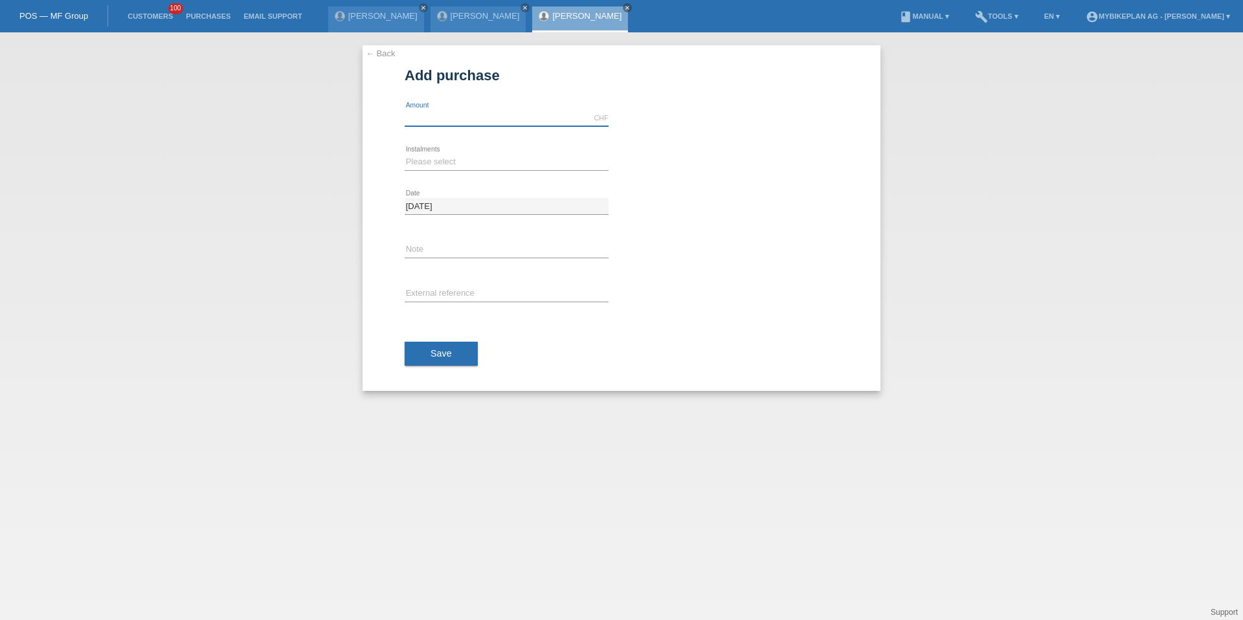
click at [468, 122] on input "text" at bounding box center [507, 118] width 204 height 16
type input "15000.00"
click at [441, 164] on select "Please select 6 instalments 12 instalments 18 instalments 24 instalments 36 ins…" at bounding box center [507, 162] width 204 height 16
select select "488"
click at [430, 341] on div "Save" at bounding box center [622, 354] width 434 height 75
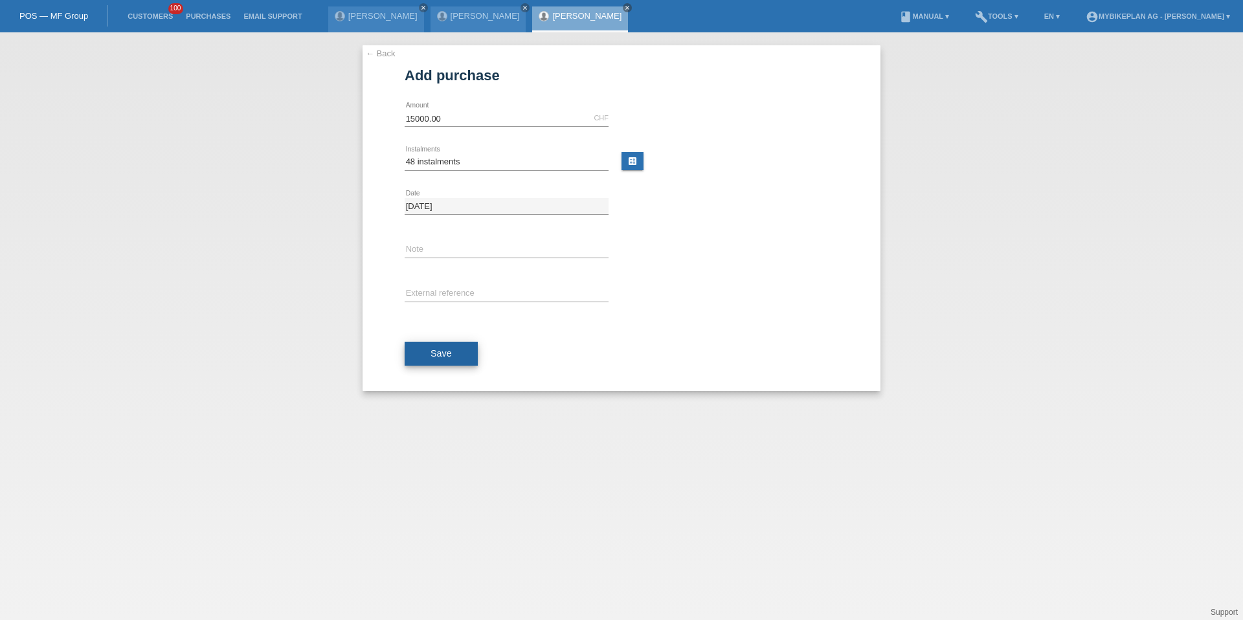
click at [430, 342] on button "Save" at bounding box center [441, 354] width 73 height 25
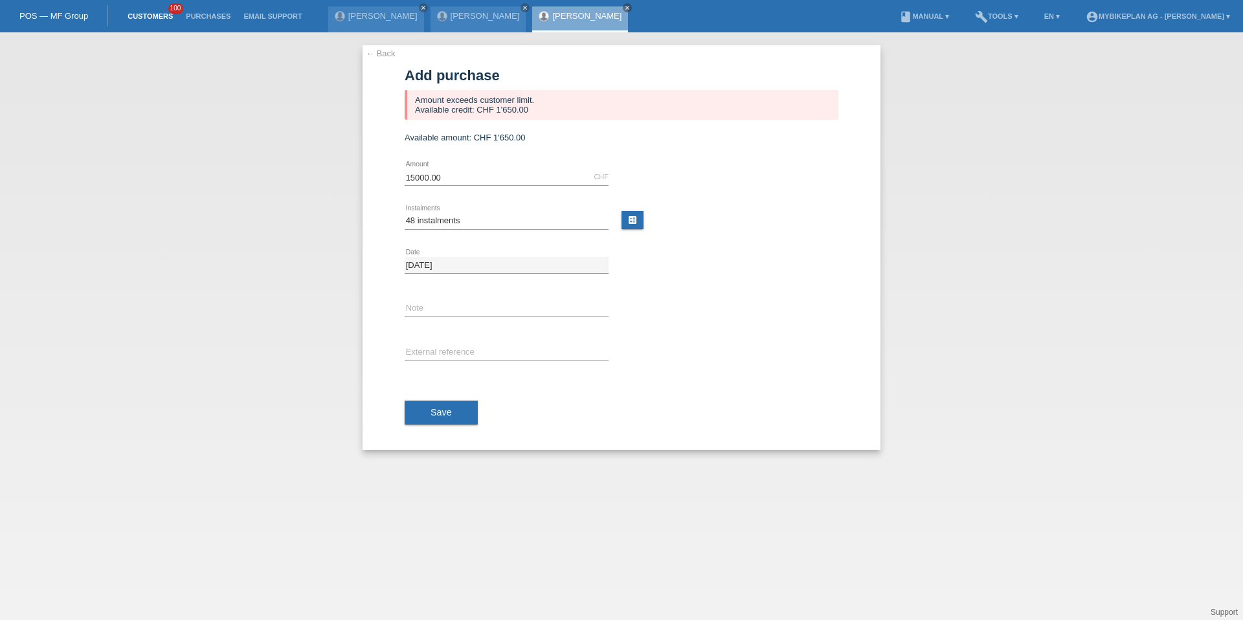
click at [150, 17] on link "Customers" at bounding box center [150, 16] width 58 height 8
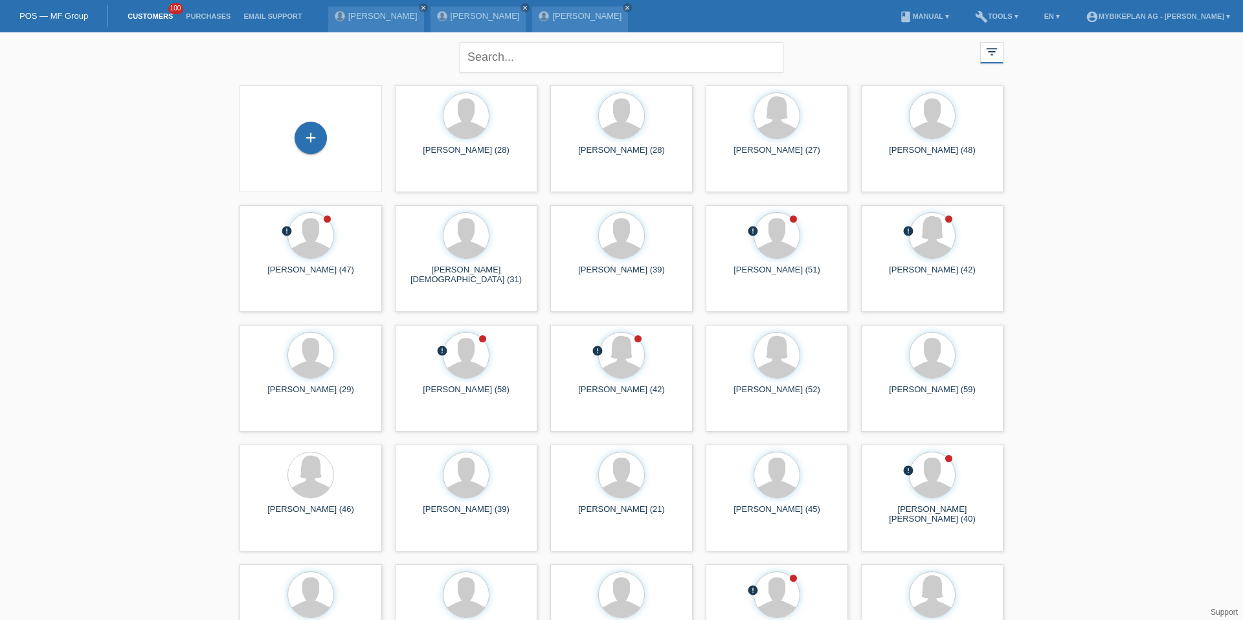
click at [290, 129] on div "+" at bounding box center [311, 139] width 122 height 34
click at [310, 131] on div "+" at bounding box center [311, 138] width 32 height 32
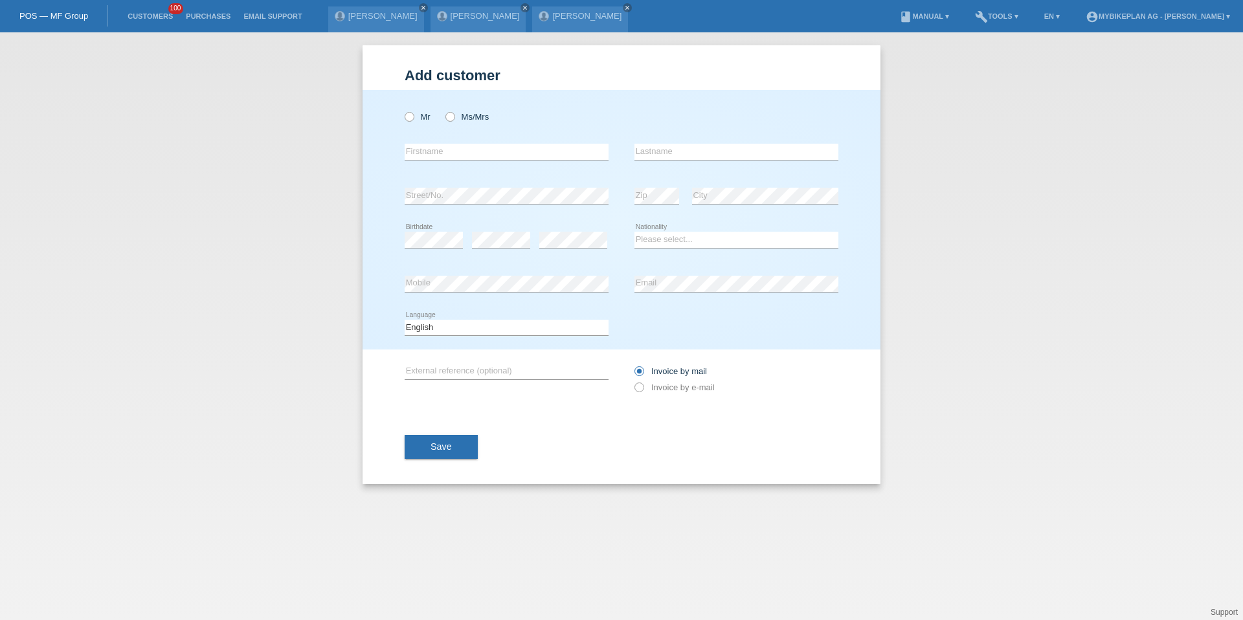
click at [401, 123] on div "Mr Ms/Mrs error Firstname Zip" at bounding box center [622, 220] width 518 height 260
click at [403, 110] on icon at bounding box center [403, 110] width 0 height 0
click at [412, 115] on input "Mr" at bounding box center [409, 116] width 8 height 8
radio input "true"
click at [416, 148] on input "text" at bounding box center [507, 152] width 204 height 16
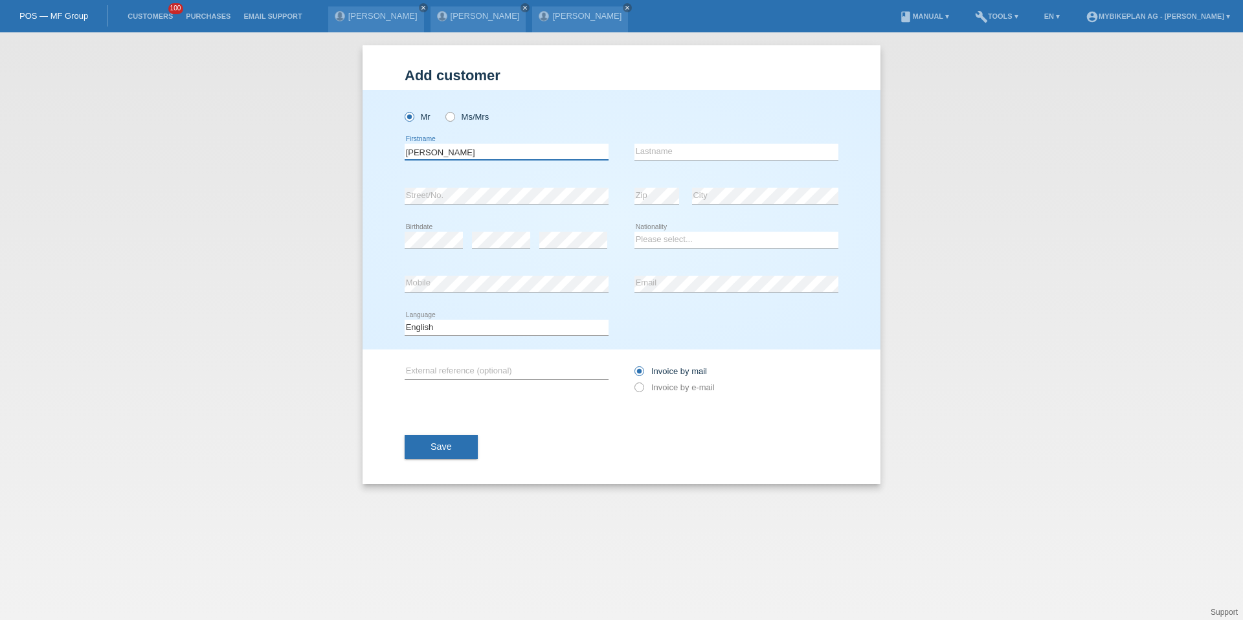
type input "Florian"
type input "Blattner"
select select "CH"
click at [454, 337] on div "Deutsch Français Italiano English error Language" at bounding box center [507, 328] width 204 height 44
click at [454, 329] on select "Deutsch Français Italiano English" at bounding box center [507, 328] width 204 height 16
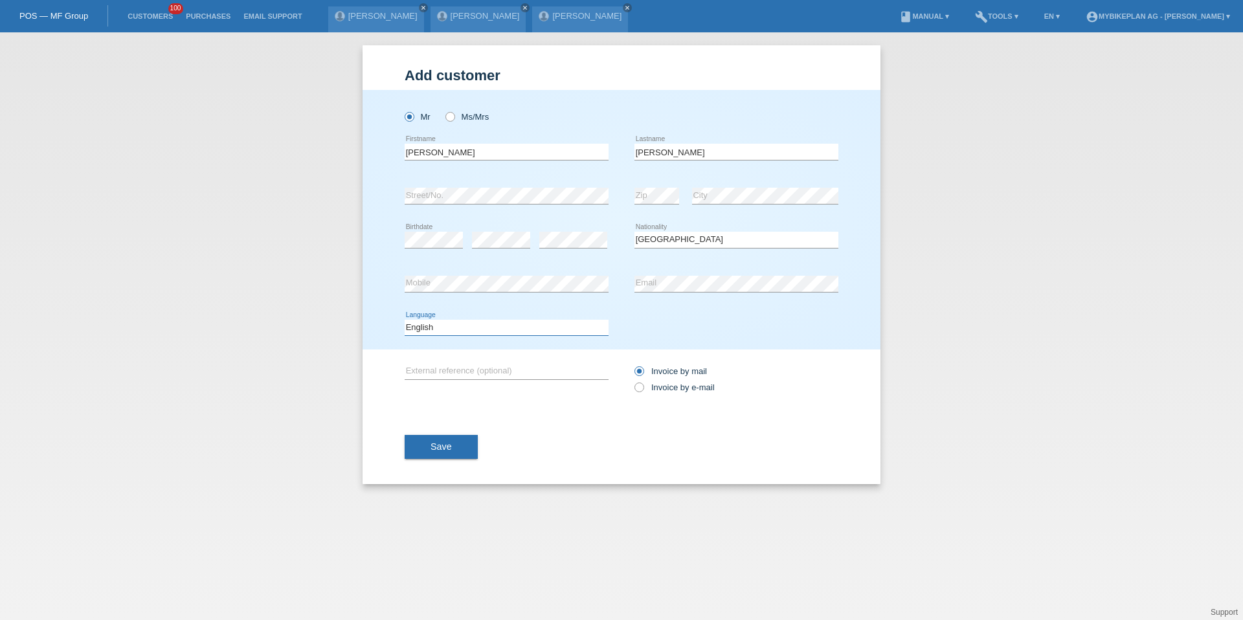
select select "de"
click at [659, 390] on label "Invoice by e-mail" at bounding box center [675, 388] width 80 height 10
click at [643, 390] on input "Invoice by e-mail" at bounding box center [639, 391] width 8 height 16
radio input "true"
click at [409, 444] on button "Save" at bounding box center [441, 447] width 73 height 25
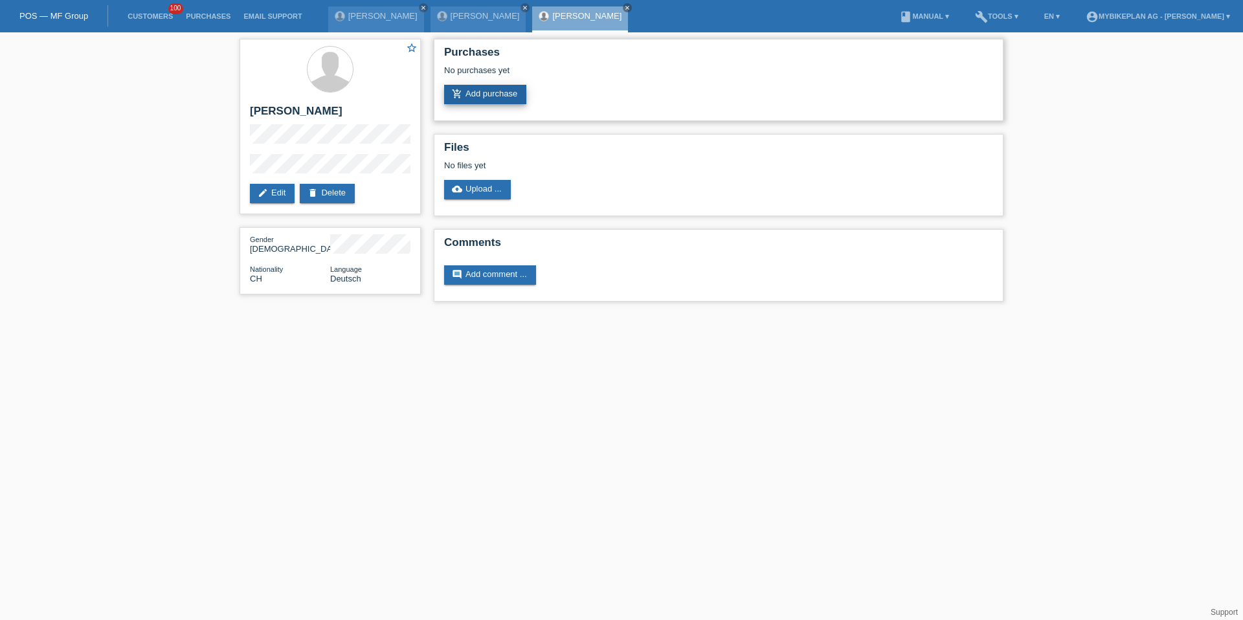
click at [475, 94] on link "add_shopping_cart Add purchase" at bounding box center [485, 94] width 82 height 19
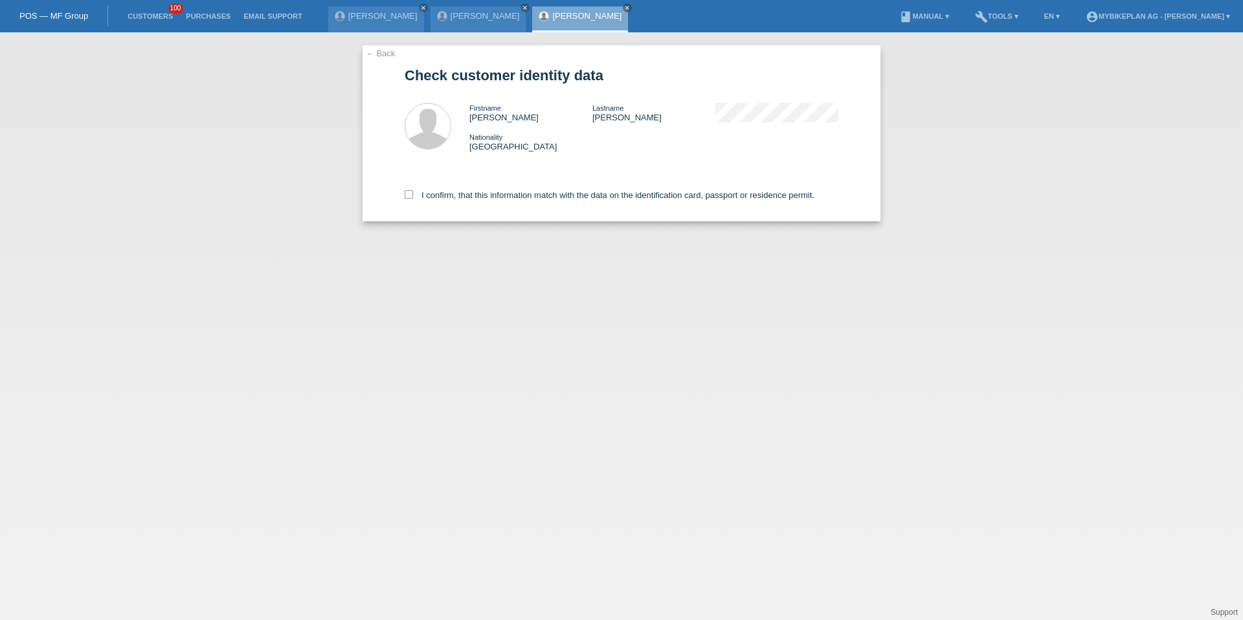
click at [417, 182] on div "I confirm, that this information match with the data on the identification card…" at bounding box center [622, 192] width 434 height 57
click at [417, 194] on label "I confirm, that this information match with the data on the identification card…" at bounding box center [610, 195] width 410 height 10
click at [413, 194] on input "I confirm, that this information match with the data on the identification card…" at bounding box center [409, 194] width 8 height 8
checkbox input "true"
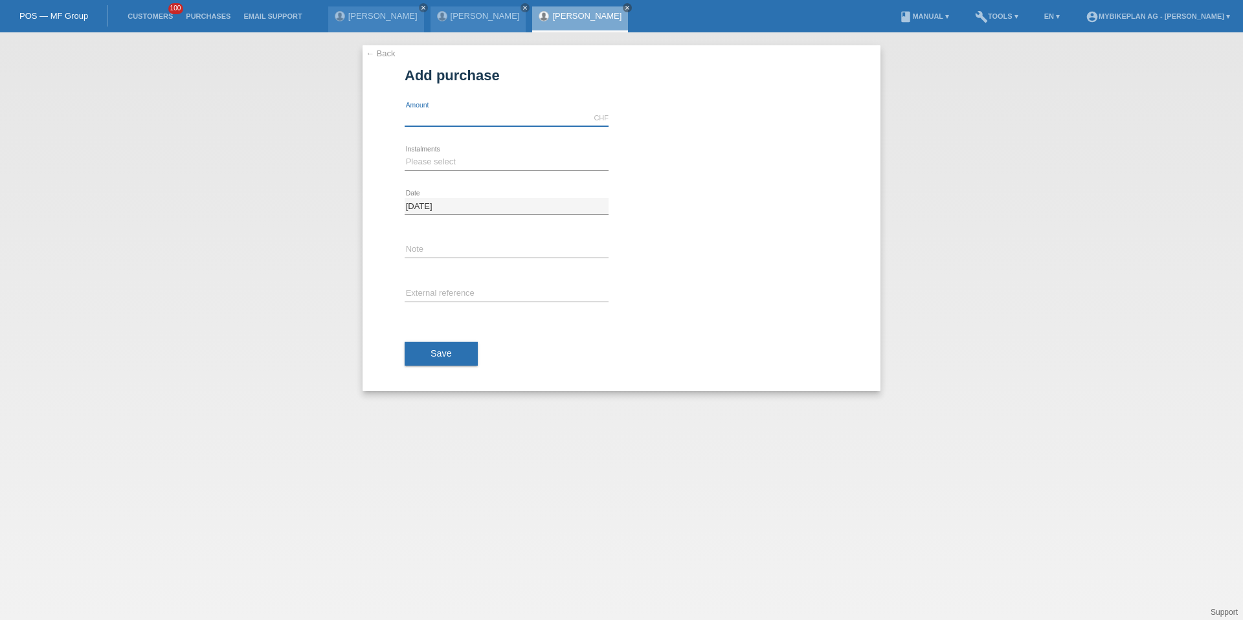
click at [444, 117] on input "text" at bounding box center [507, 118] width 204 height 16
type input "15000.00"
click at [402, 169] on div "← Back Add purchase Available amount: 15000.00 CHF error Amount error" at bounding box center [622, 218] width 518 height 346
click at [418, 165] on select "Please select 6 instalments 12 instalments 18 instalments 24 instalments 36 ins…" at bounding box center [507, 162] width 204 height 16
select select "488"
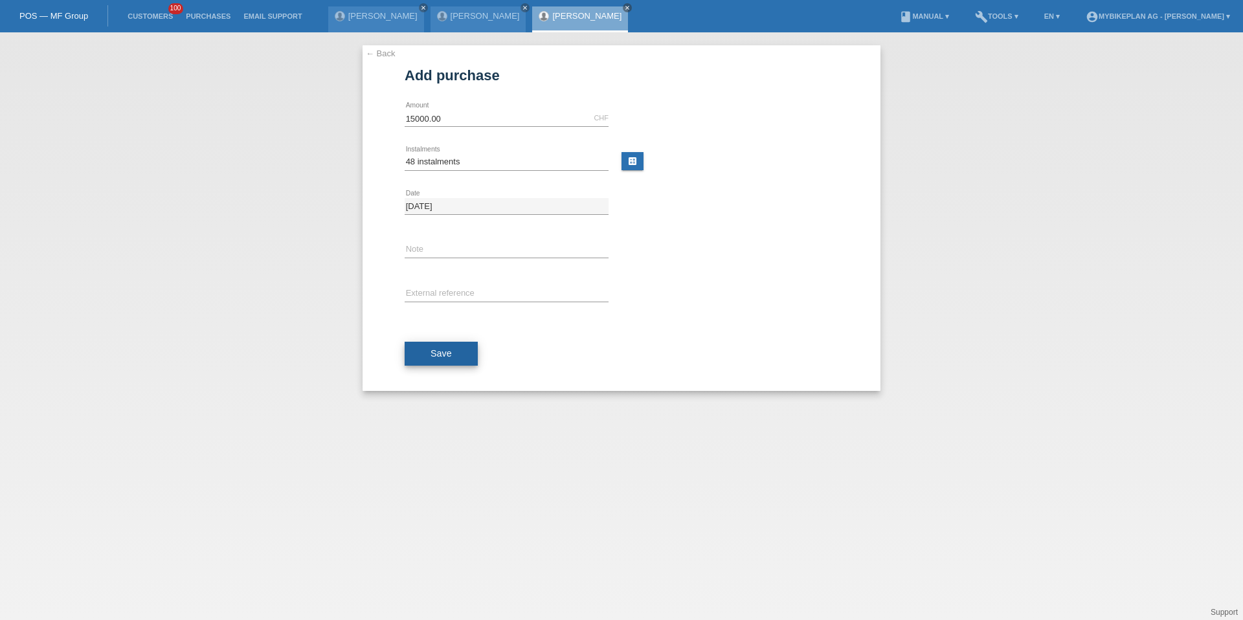
click at [412, 363] on button "Save" at bounding box center [441, 354] width 73 height 25
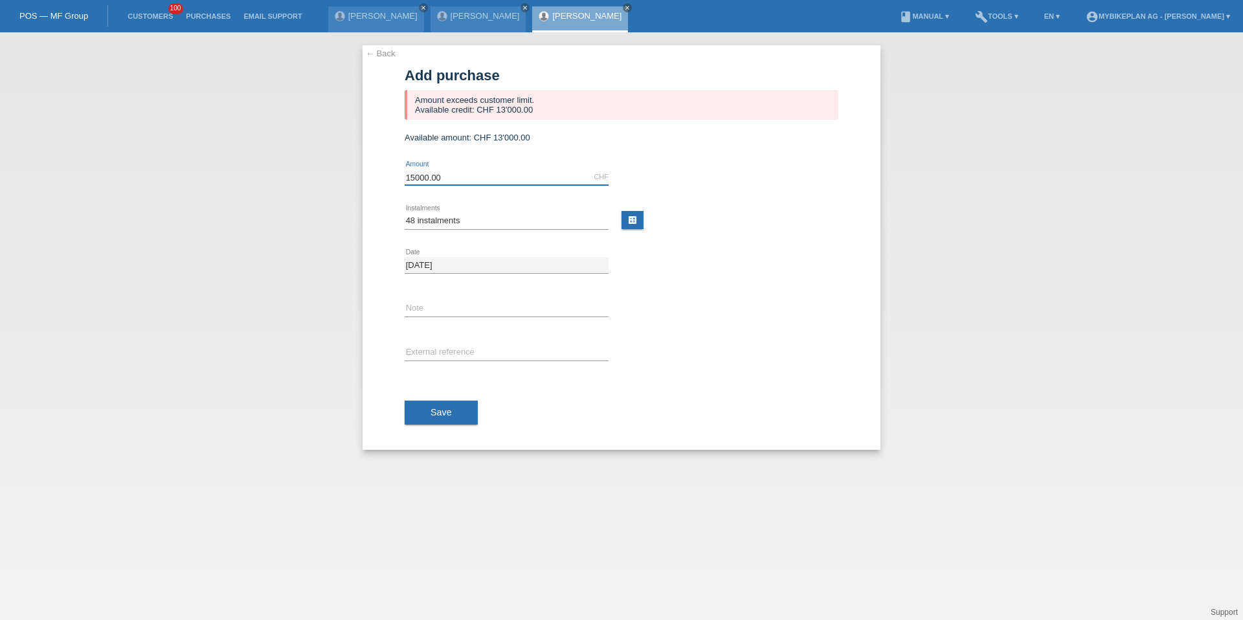
click at [425, 172] on input "15000.00" at bounding box center [507, 177] width 204 height 16
type input "13000.00"
click at [430, 418] on button "Save" at bounding box center [441, 413] width 73 height 25
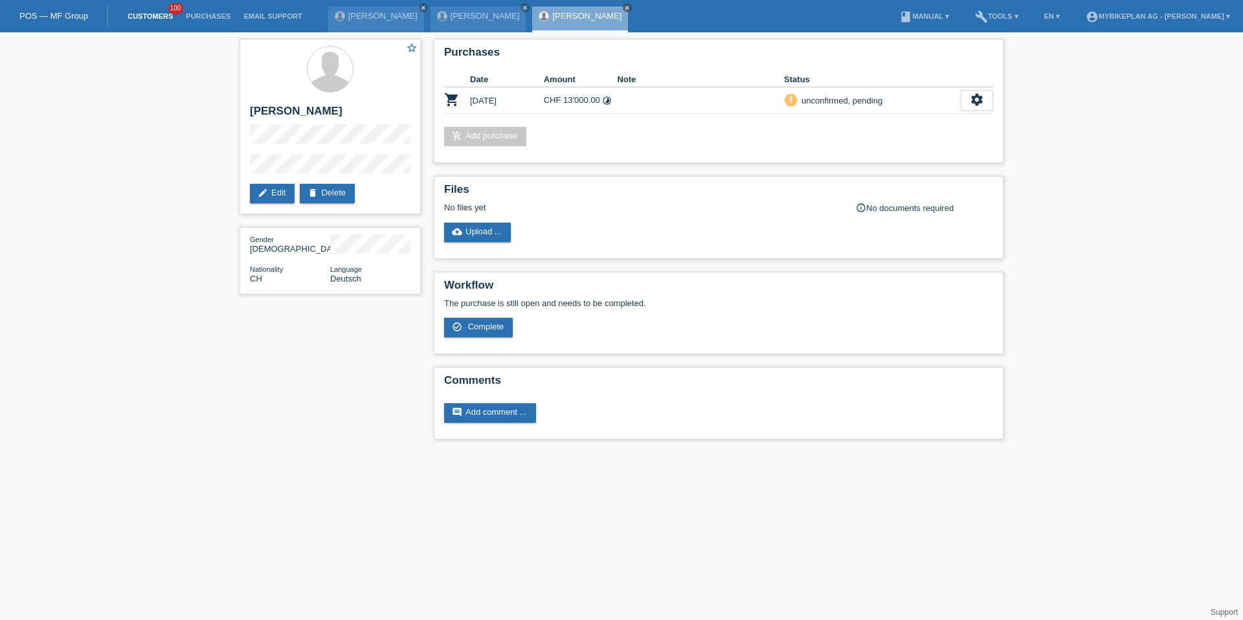
click at [159, 14] on link "Customers" at bounding box center [150, 16] width 58 height 8
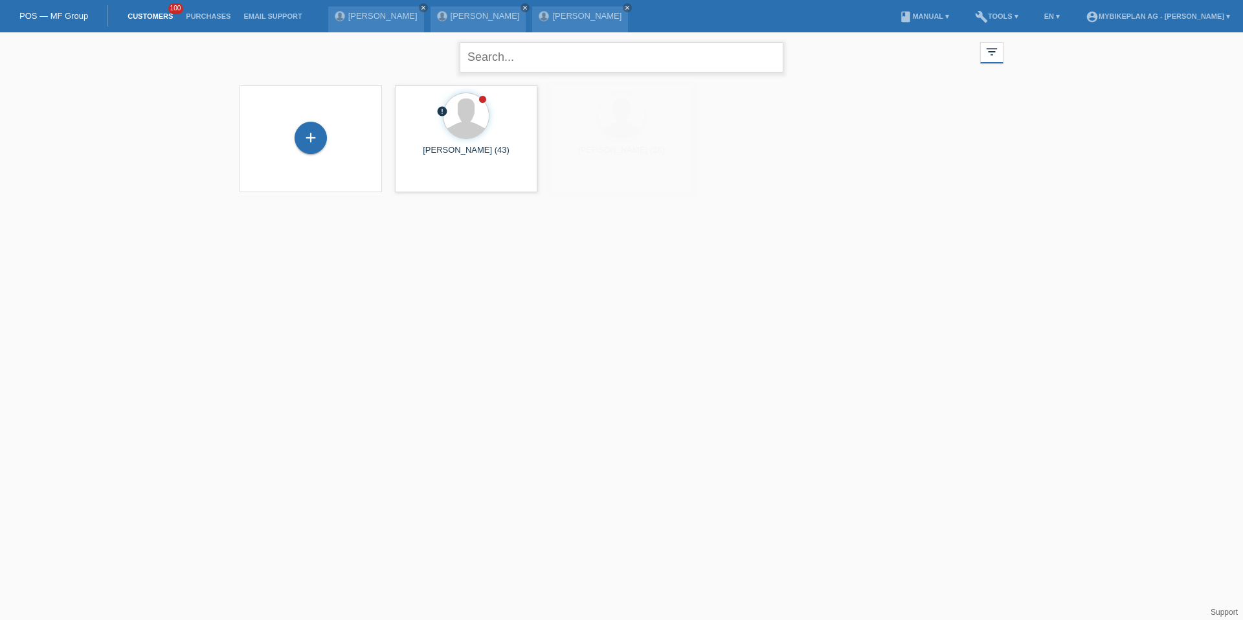
click at [512, 57] on input "text" at bounding box center [622, 57] width 324 height 30
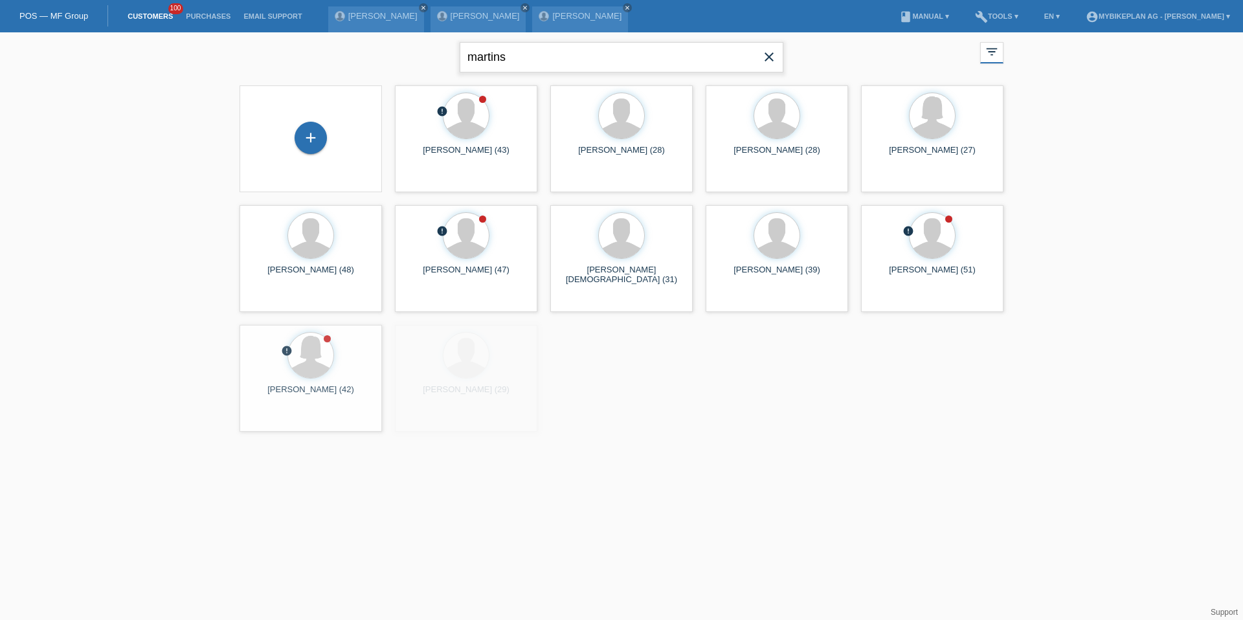
type input "martins"
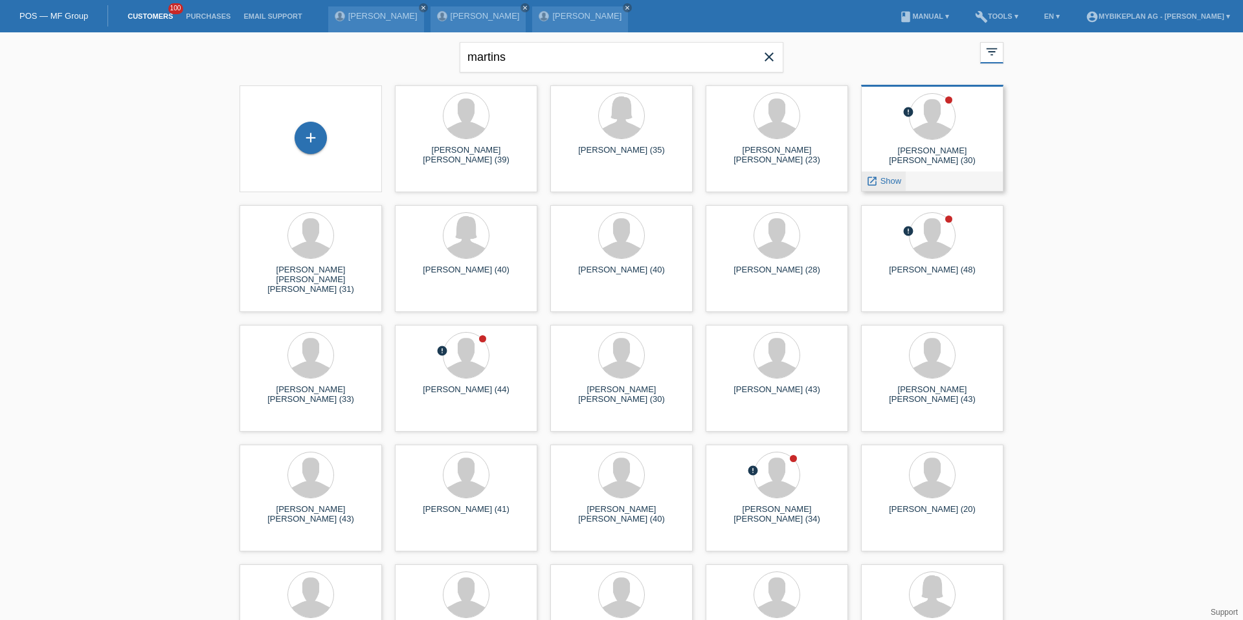
click at [881, 183] on span "Show" at bounding box center [891, 181] width 21 height 10
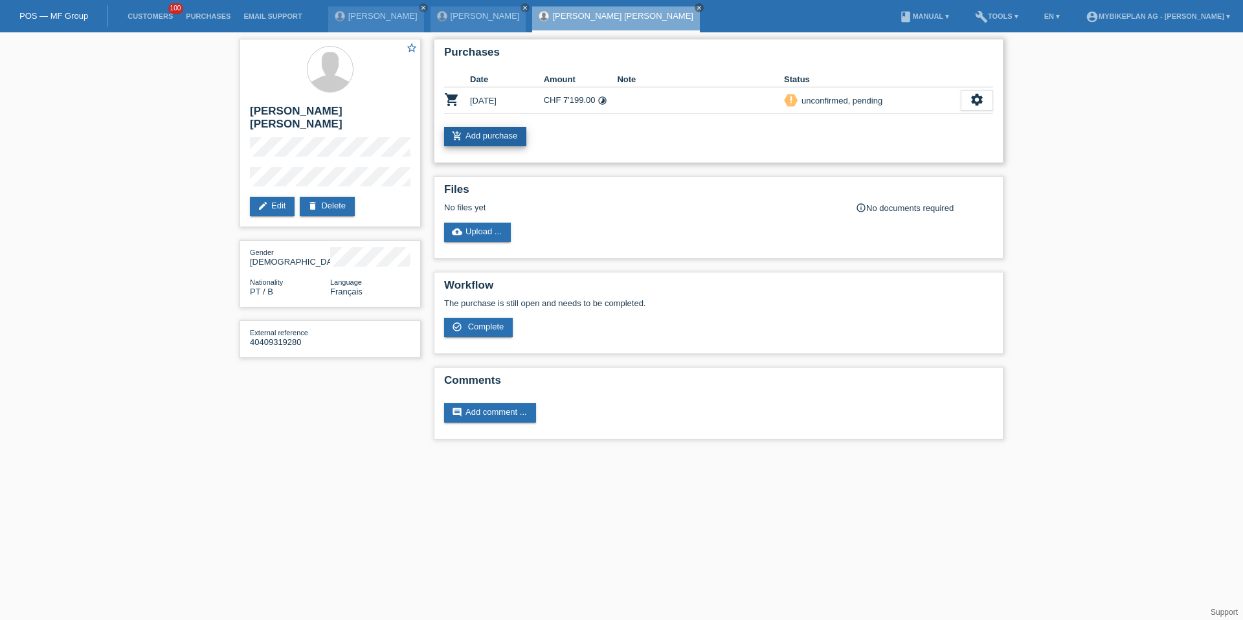
click at [467, 139] on link "add_shopping_cart Add purchase" at bounding box center [485, 136] width 82 height 19
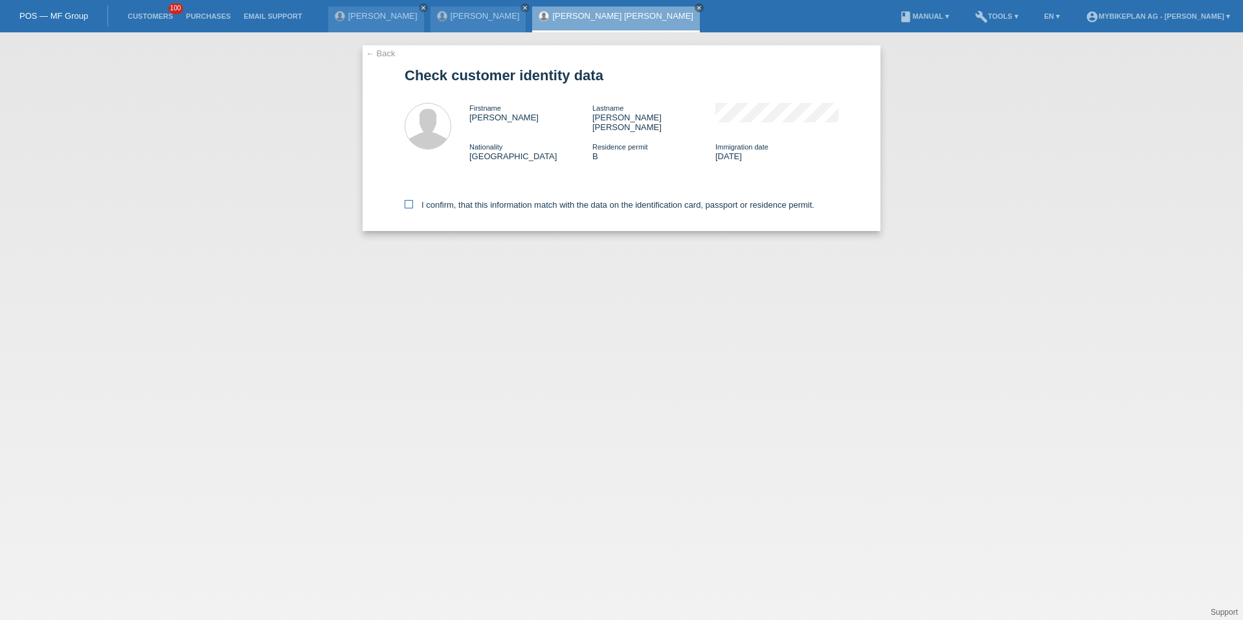
click at [451, 200] on label "I confirm, that this information match with the data on the identification card…" at bounding box center [610, 205] width 410 height 10
click at [413, 200] on input "I confirm, that this information match with the data on the identification card…" at bounding box center [409, 204] width 8 height 8
checkbox input "true"
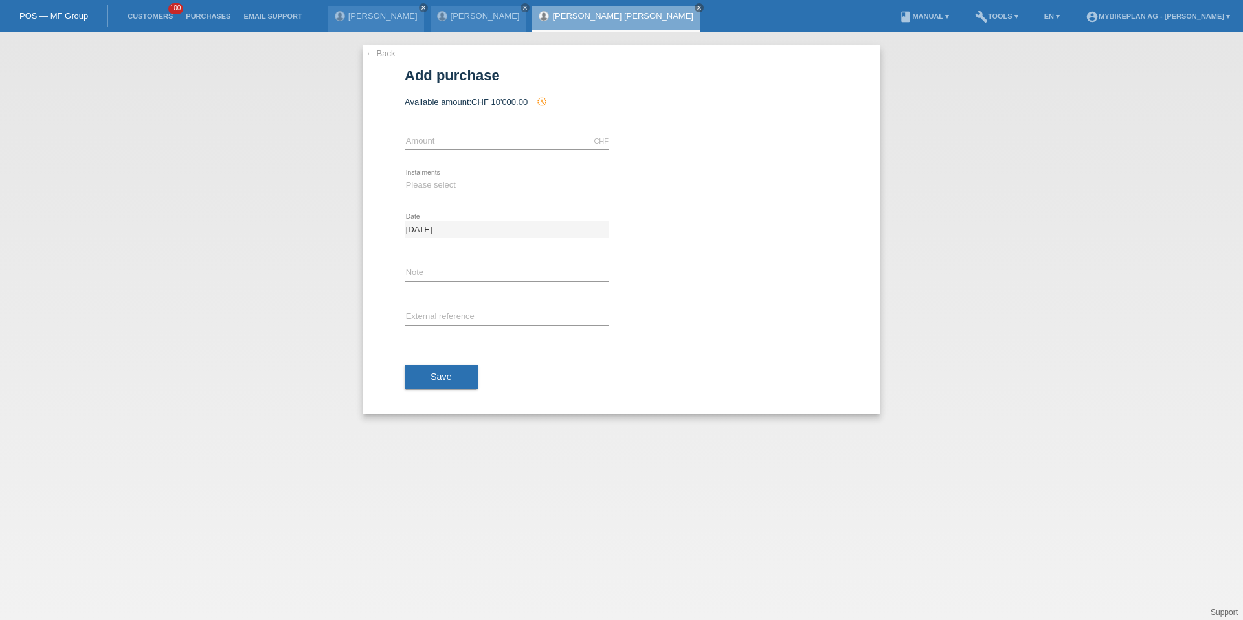
click at [381, 51] on link "← Back" at bounding box center [381, 54] width 30 height 10
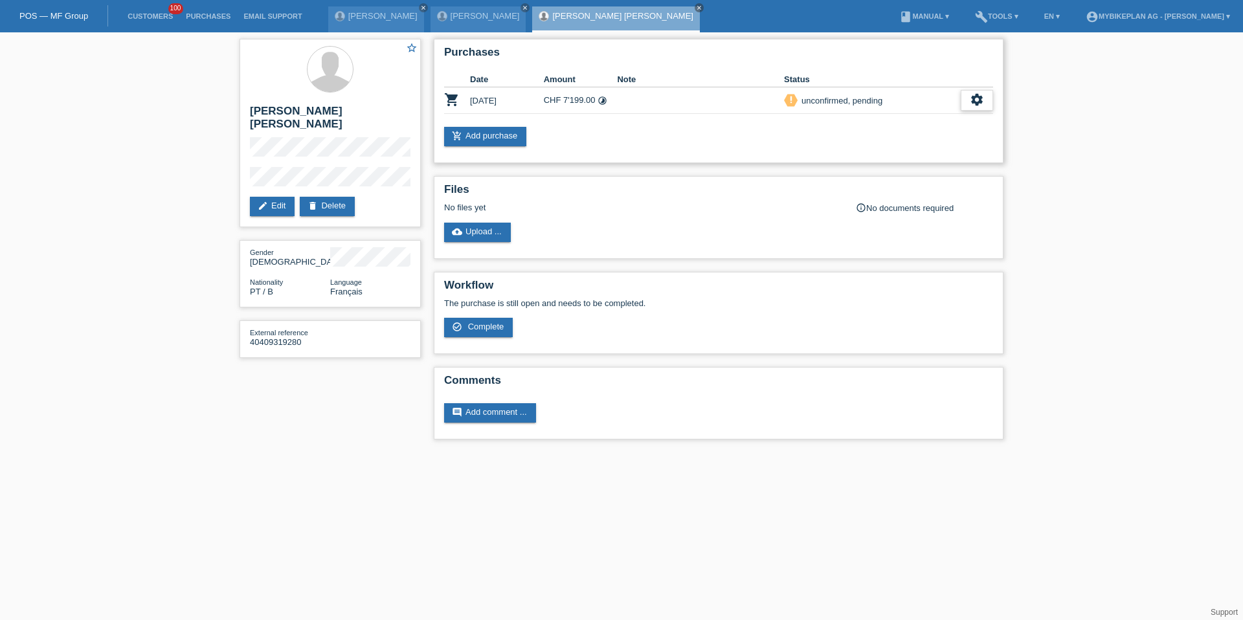
click at [982, 99] on icon "settings" at bounding box center [977, 100] width 14 height 14
click at [852, 179] on span "Customer has withdrawn from the purchase..." at bounding box center [901, 180] width 174 height 16
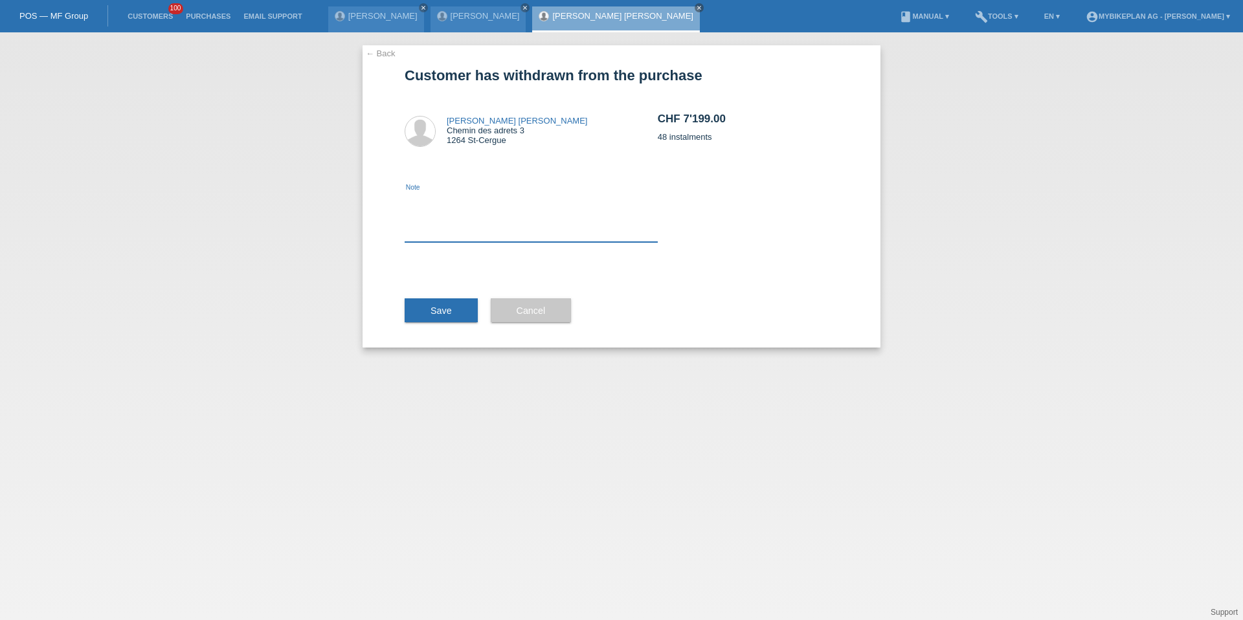
click at [477, 219] on textarea at bounding box center [531, 217] width 253 height 50
type textarea "ccc"
click at [434, 314] on span "Save" at bounding box center [441, 311] width 21 height 10
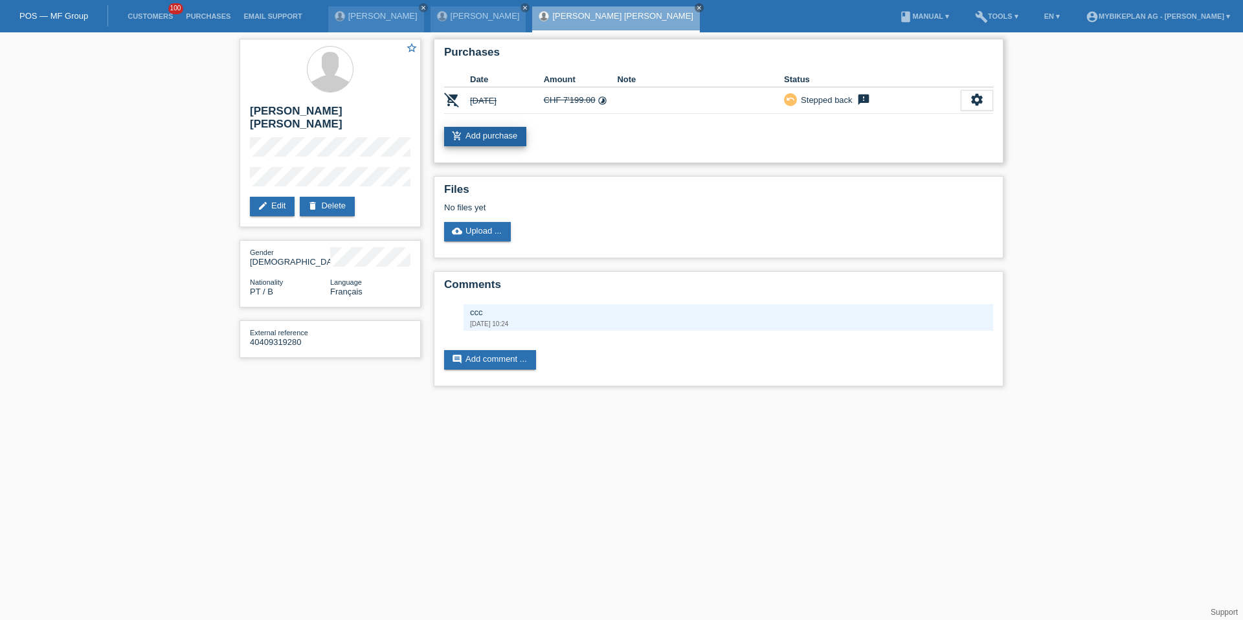
click at [484, 145] on link "add_shopping_cart Add purchase" at bounding box center [485, 136] width 82 height 19
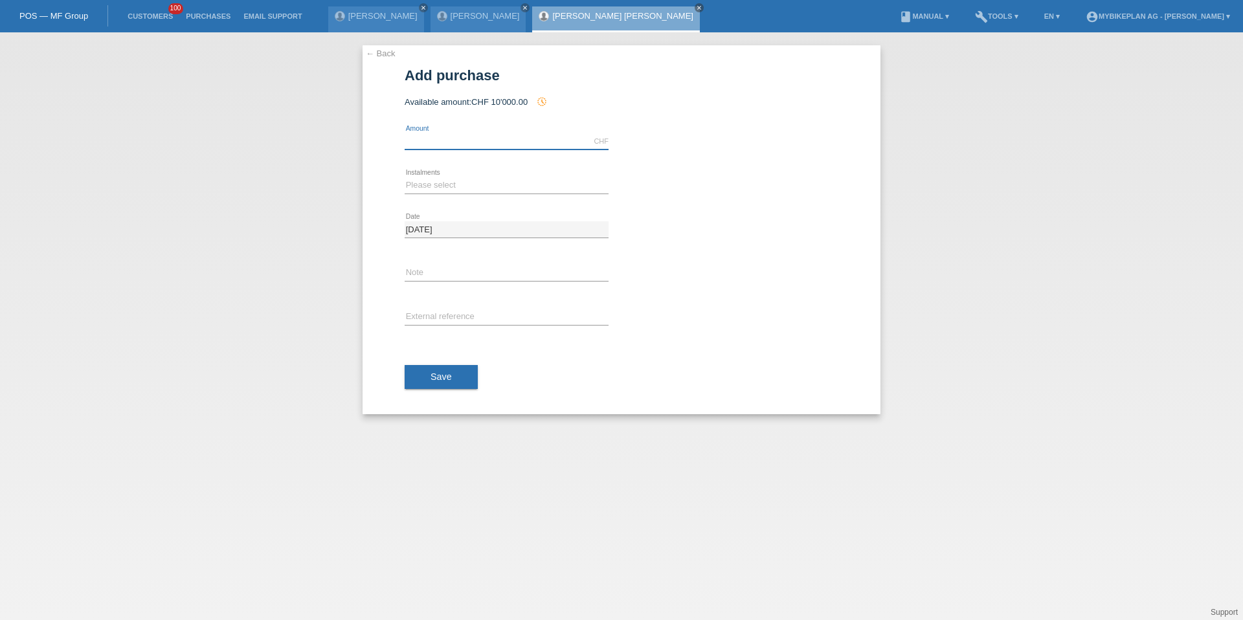
click at [483, 145] on input "text" at bounding box center [507, 141] width 204 height 16
type input "13000.00"
click at [443, 186] on select "Please select 6 instalments 12 instalments 18 instalments 24 instalments 36 ins…" at bounding box center [507, 185] width 204 height 16
select select "488"
click at [429, 372] on button "Save" at bounding box center [441, 377] width 73 height 25
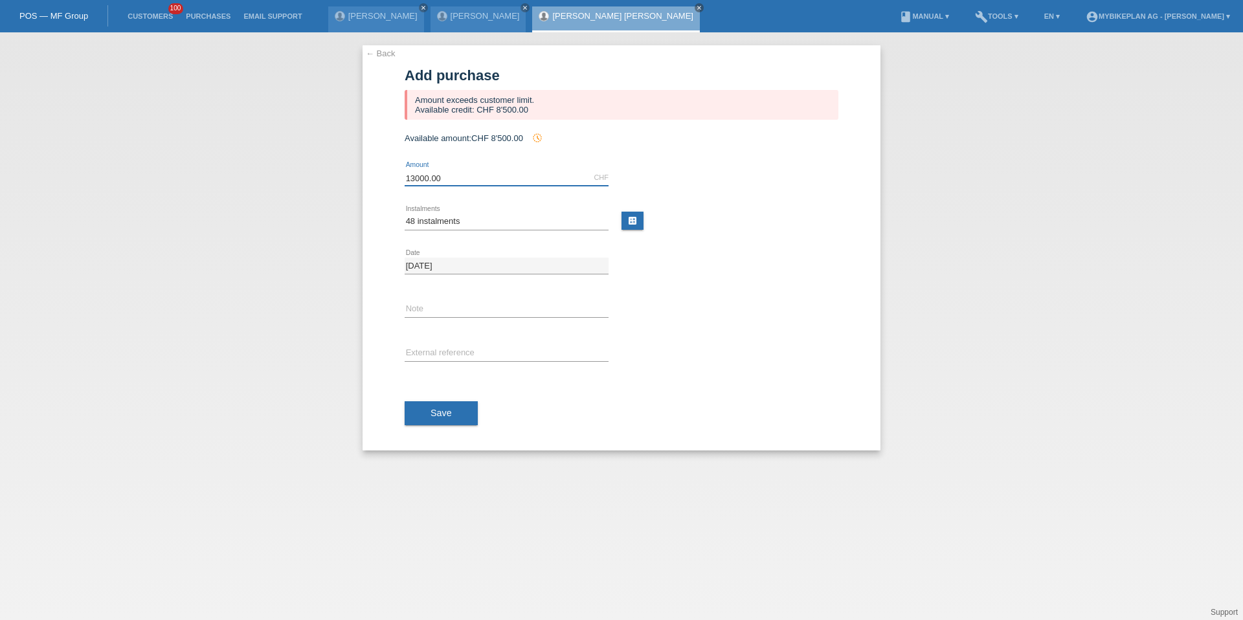
click at [418, 176] on input "13000.00" at bounding box center [507, 178] width 204 height 16
type input "8500.00"
click at [422, 427] on div "Save" at bounding box center [622, 413] width 434 height 75
click at [429, 420] on button "Save" at bounding box center [441, 414] width 73 height 25
